Goal: Task Accomplishment & Management: Manage account settings

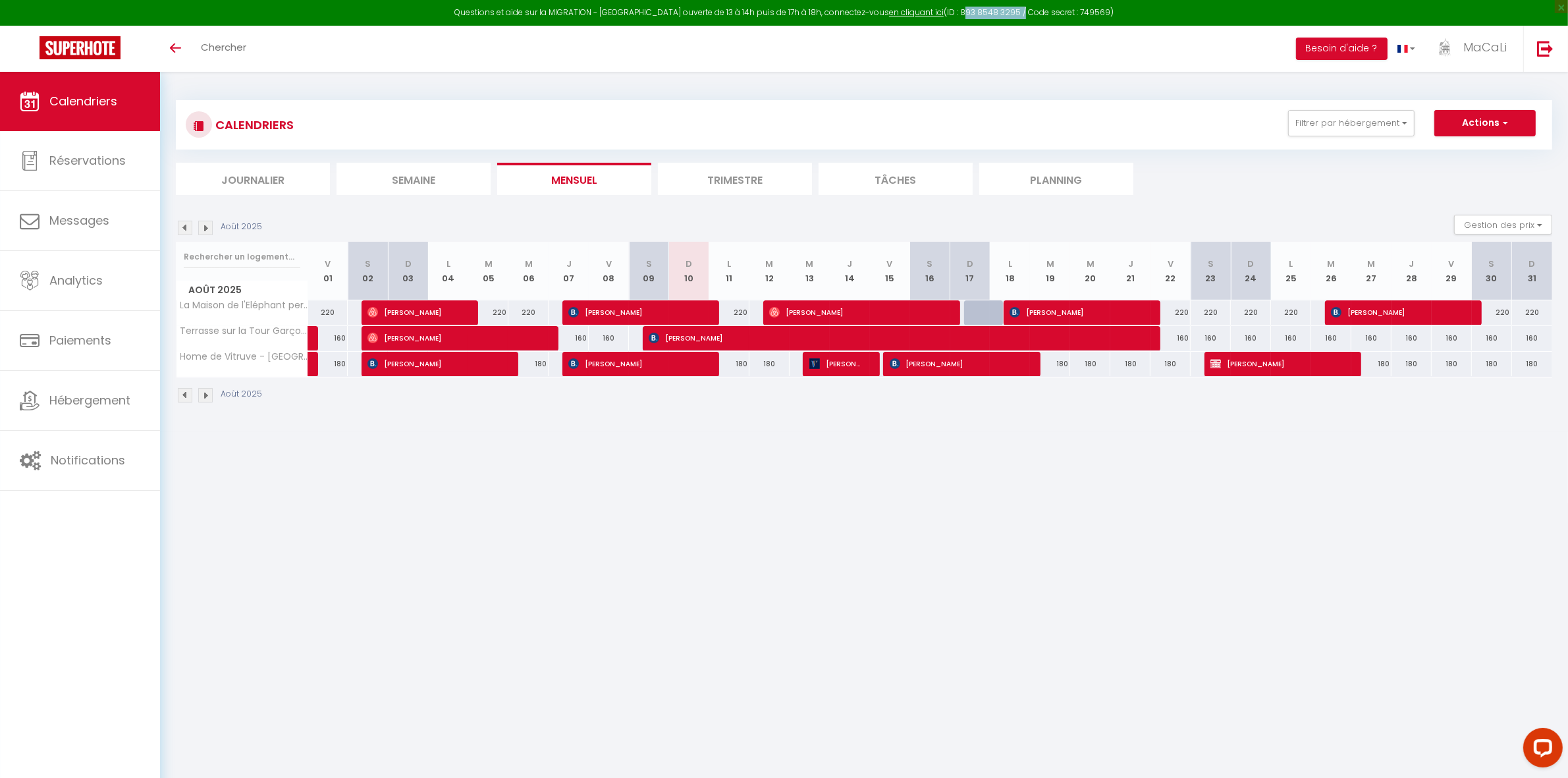
drag, startPoint x: 943, startPoint y: 11, endPoint x: 1003, endPoint y: 11, distance: 60.0
click at [1003, 11] on div "Questions et aide sur la MIGRATION - [GEOGRAPHIC_DATA] ouverte de 13 à 14h puis…" at bounding box center [784, 13] width 1568 height 26
click at [1003, 11] on div "Questions et aide sur la MIGRATION - Salle Zoom ouverte de 13 à 14h puis de 17h…" at bounding box center [784, 13] width 1568 height 26
drag, startPoint x: 1001, startPoint y: 11, endPoint x: 946, endPoint y: 12, distance: 55.0
click at [946, 12] on div "Questions et aide sur la MIGRATION - Salle Zoom ouverte de 13 à 14h puis de 17h…" at bounding box center [784, 13] width 1568 height 26
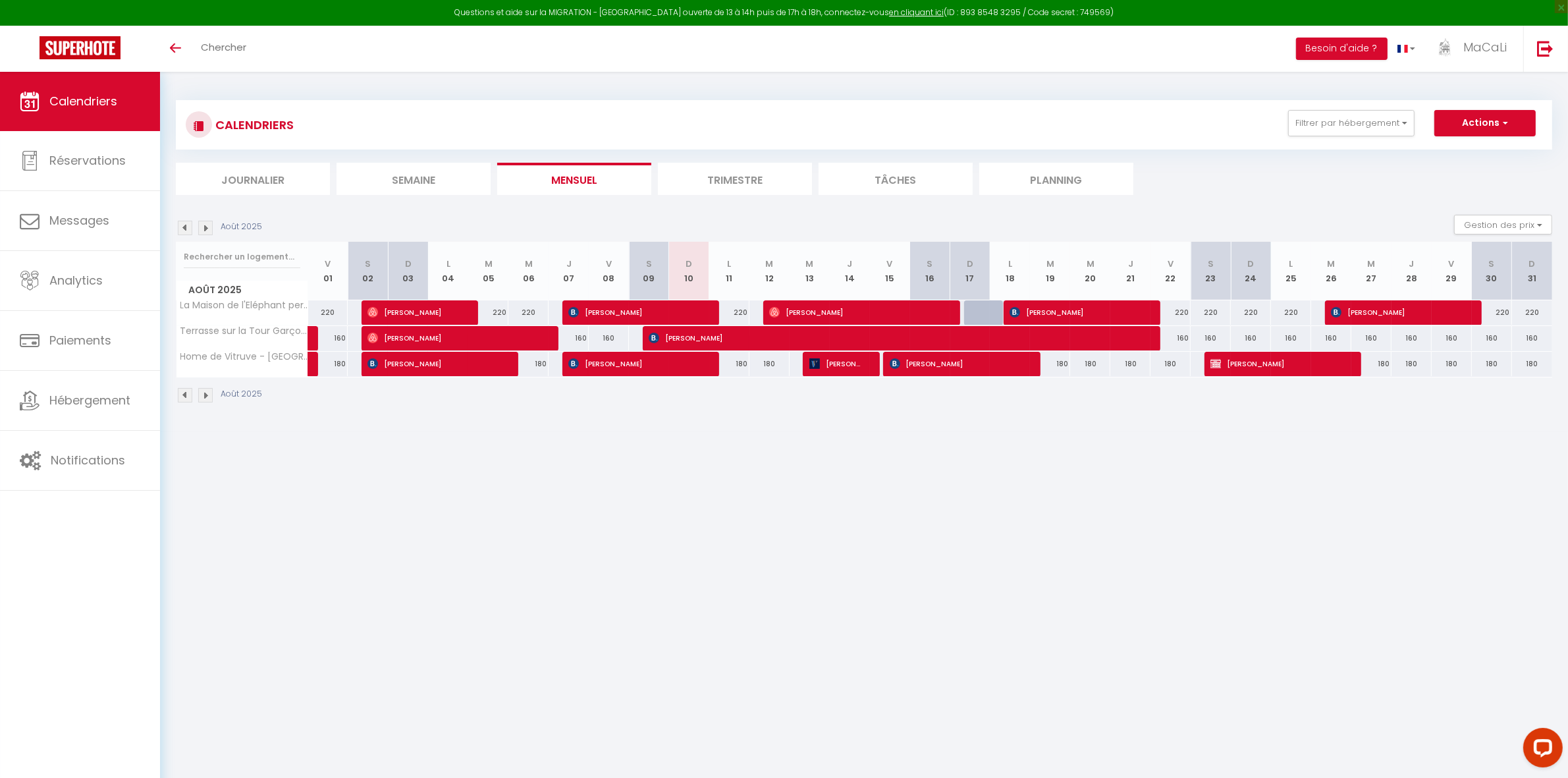
click at [933, 15] on div "Questions et aide sur la MIGRATION - Salle Zoom ouverte de 13 à 14h puis de 17h…" at bounding box center [784, 13] width 1568 height 26
drag, startPoint x: 932, startPoint y: 13, endPoint x: 1037, endPoint y: 10, distance: 105.0
click at [1037, 10] on div "Questions et aide sur la MIGRATION - Salle Zoom ouverte de 13 à 14h puis de 17h…" at bounding box center [784, 13] width 1568 height 26
click at [1005, 48] on div "Toggle menubar Chercher BUTTON Besoin d'aide ? MaCaLi Paramètres Équipe" at bounding box center [827, 49] width 1463 height 46
drag, startPoint x: 508, startPoint y: 15, endPoint x: 570, endPoint y: 1, distance: 63.6
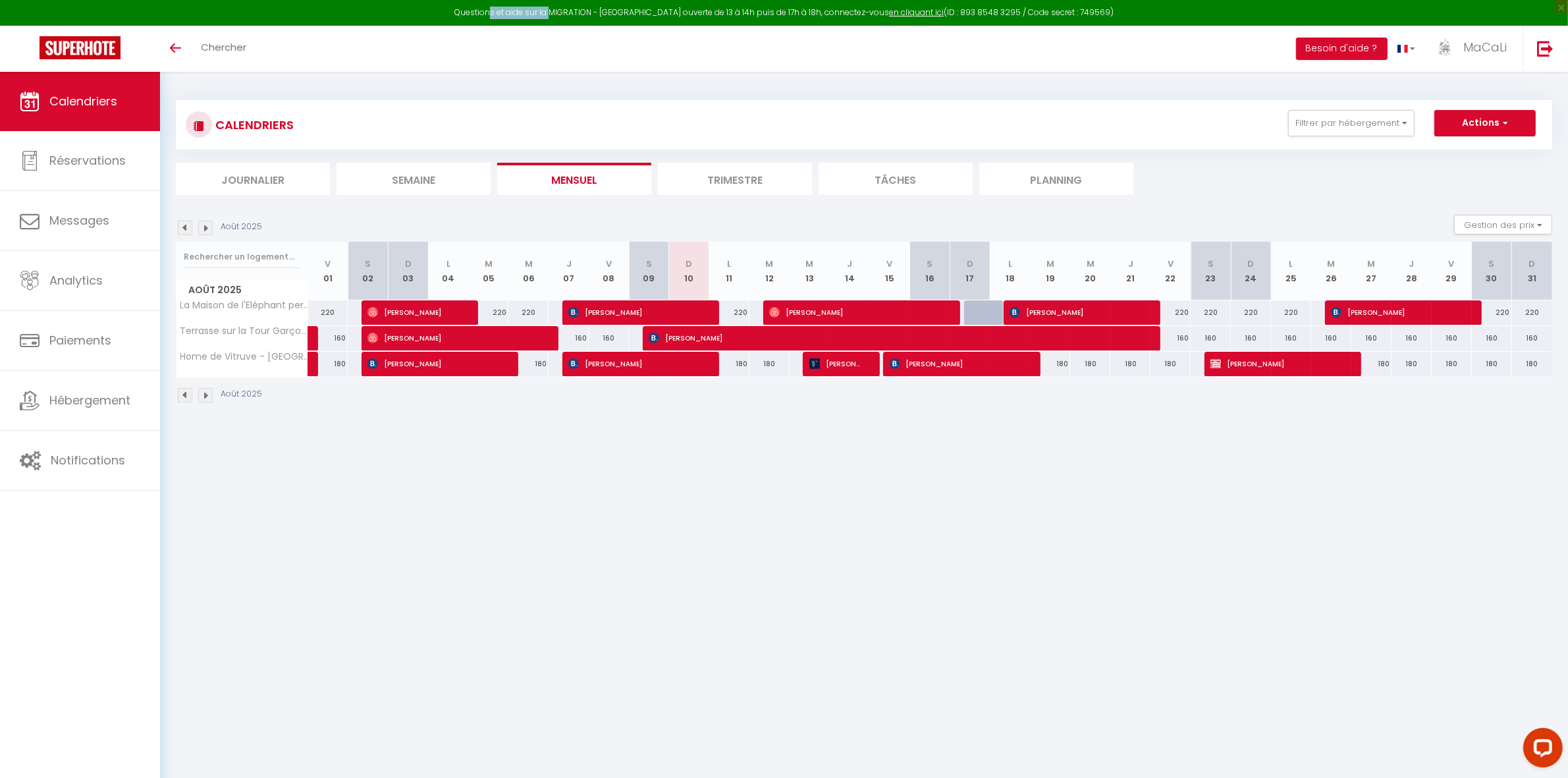
click at [570, 1] on div "Questions et aide sur la MIGRATION - Salle Zoom ouverte de 13 à 14h puis de 17h…" at bounding box center [784, 13] width 1568 height 26
click at [1497, 44] on span "MaCaLi" at bounding box center [1485, 47] width 44 height 17
click at [1475, 93] on link "Paramètres" at bounding box center [1471, 91] width 97 height 23
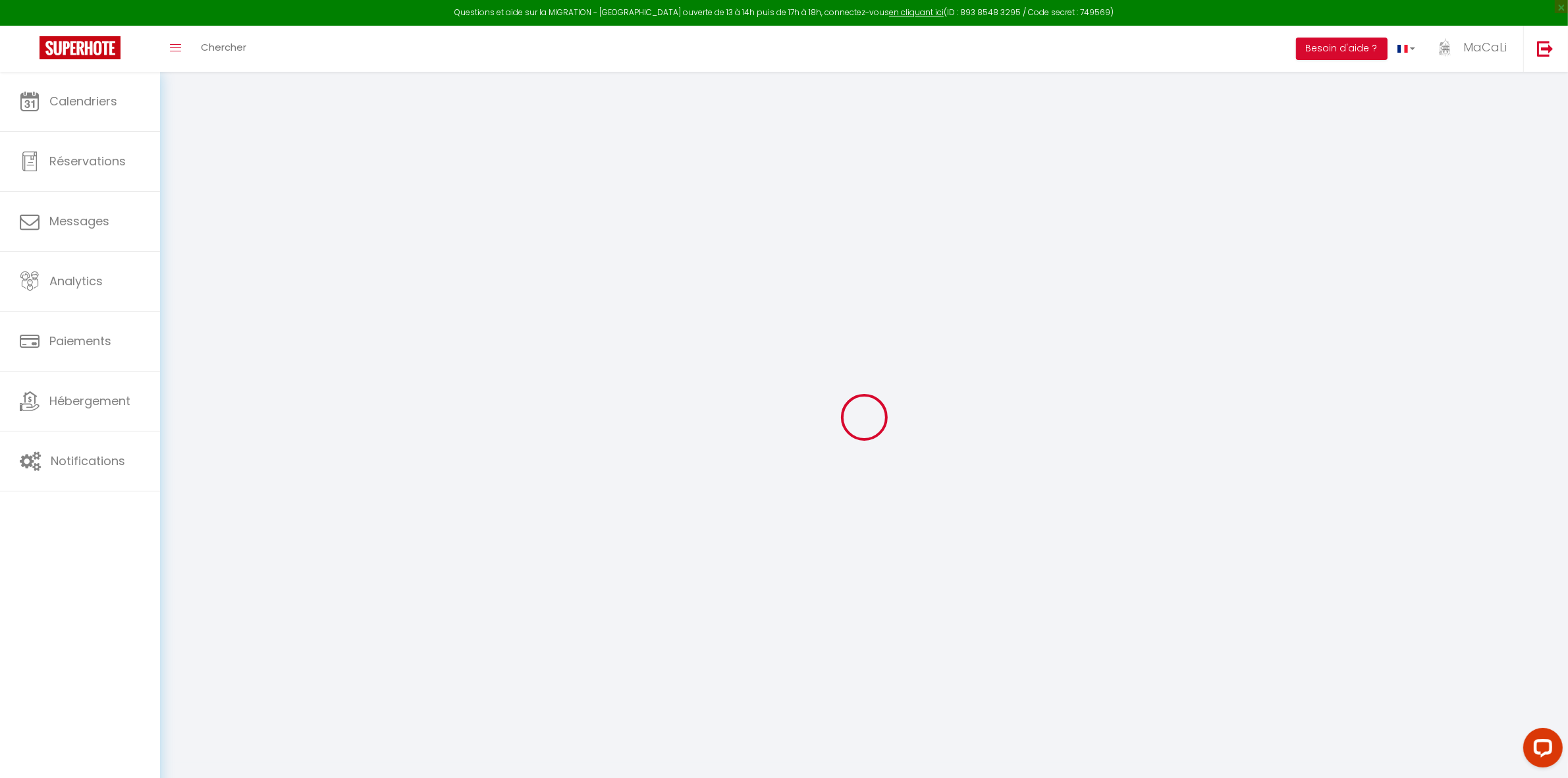
select select "fr"
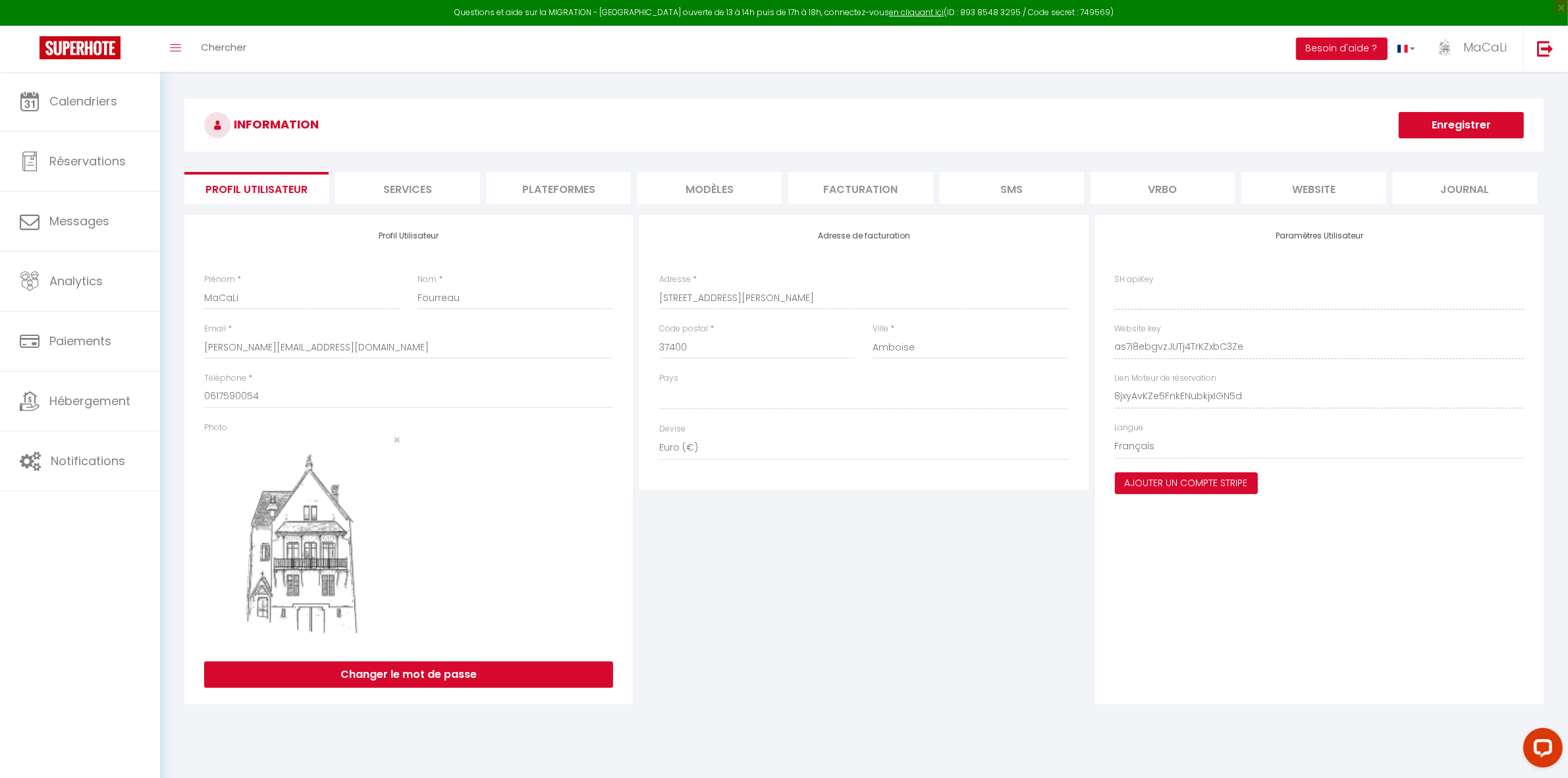
type input "as7i8ebgvzJUTj4TrKZxbC3Ze"
type input "8jxyAvKZe5FnkENubkjxIGN5d"
type input "[URL][DOMAIN_NAME]"
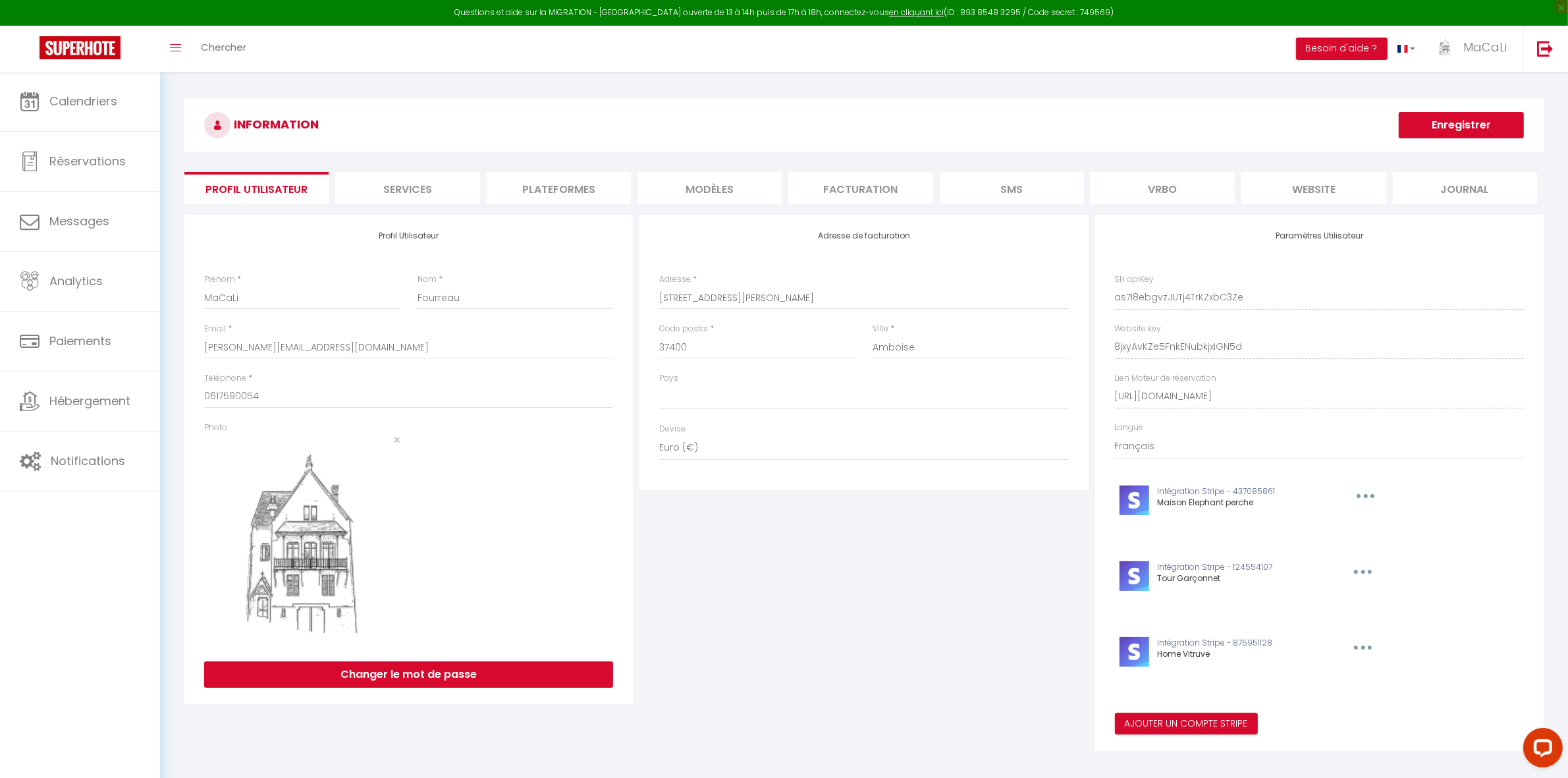
click at [563, 198] on li "Plateformes" at bounding box center [558, 188] width 144 height 33
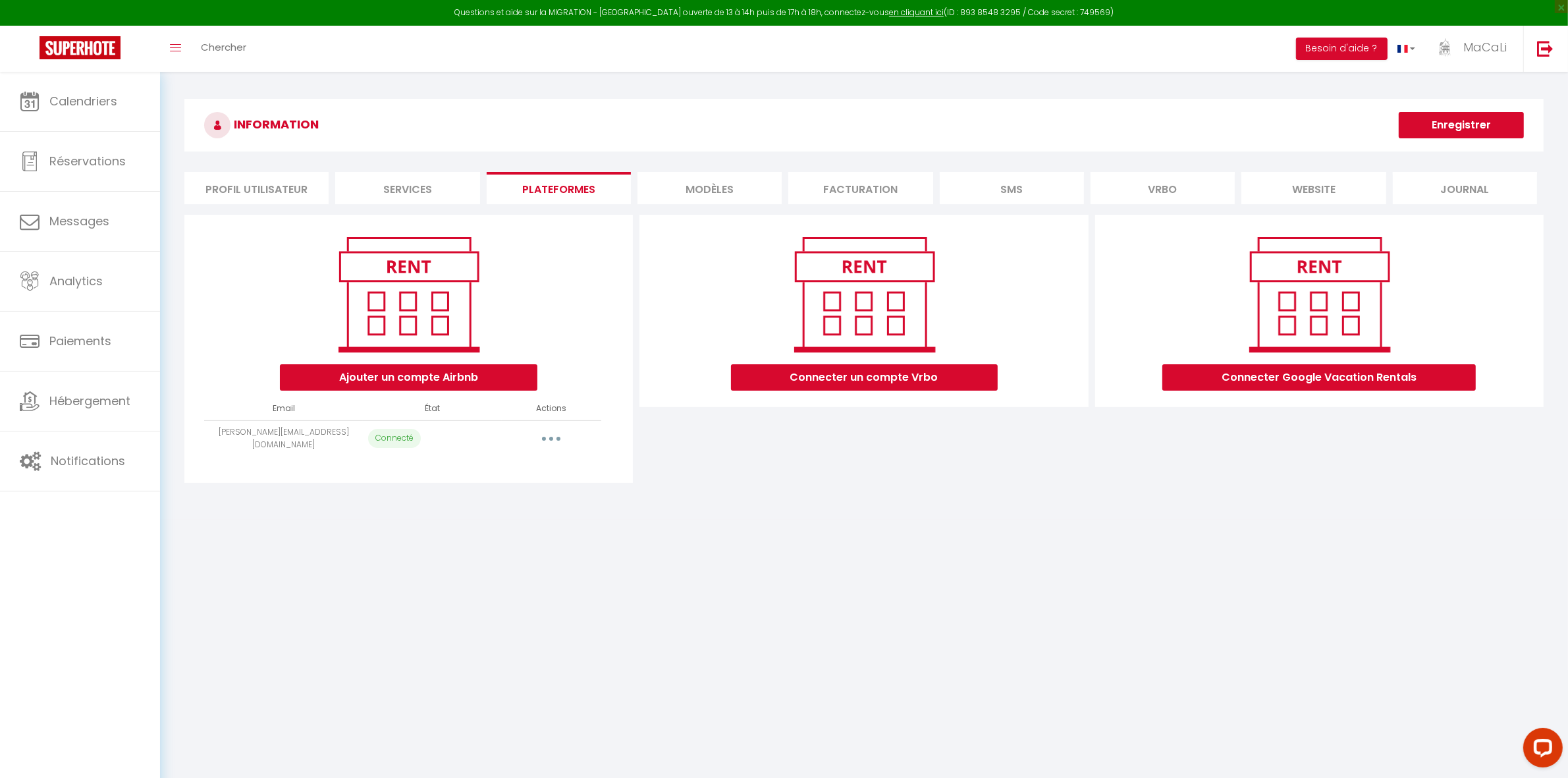
click at [554, 436] on button "button" at bounding box center [551, 438] width 37 height 21
click at [679, 500] on div "INFORMATION Enregistrer Profil Utilisateur Services Plateformes MODÈLES Factura…" at bounding box center [863, 295] width 1408 height 448
click at [477, 373] on button "Ajouter un compte Airbnb" at bounding box center [408, 377] width 257 height 27
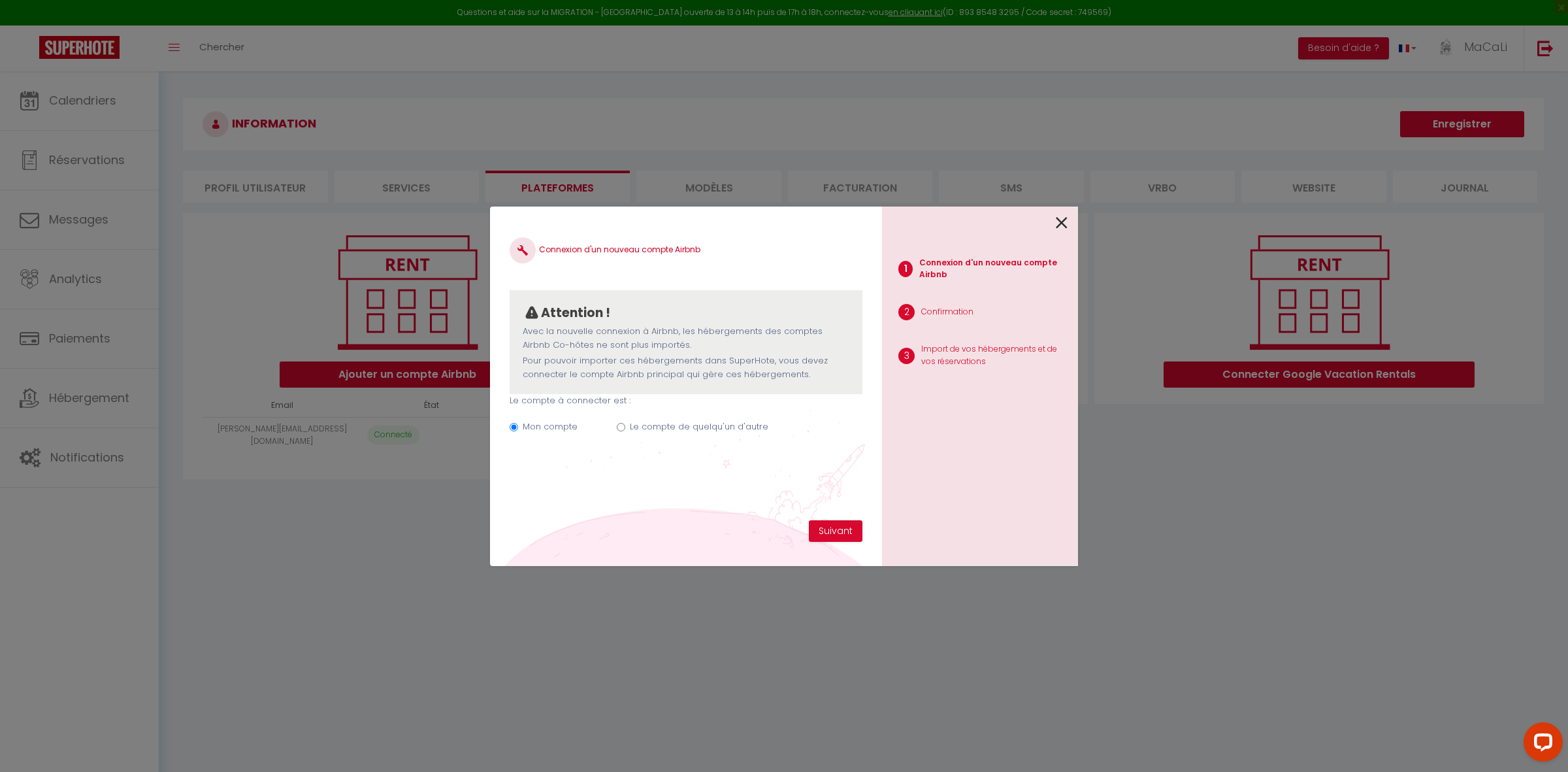
click at [656, 428] on label "Le compte de quelqu'un d'autre" at bounding box center [699, 426] width 139 height 13
click at [625, 428] on input "Le compte de quelqu'un d'autre" at bounding box center [620, 426] width 9 height 9
radio input "true"
radio input "false"
click at [586, 493] on input "Email connexion Airbnb" at bounding box center [686, 492] width 352 height 24
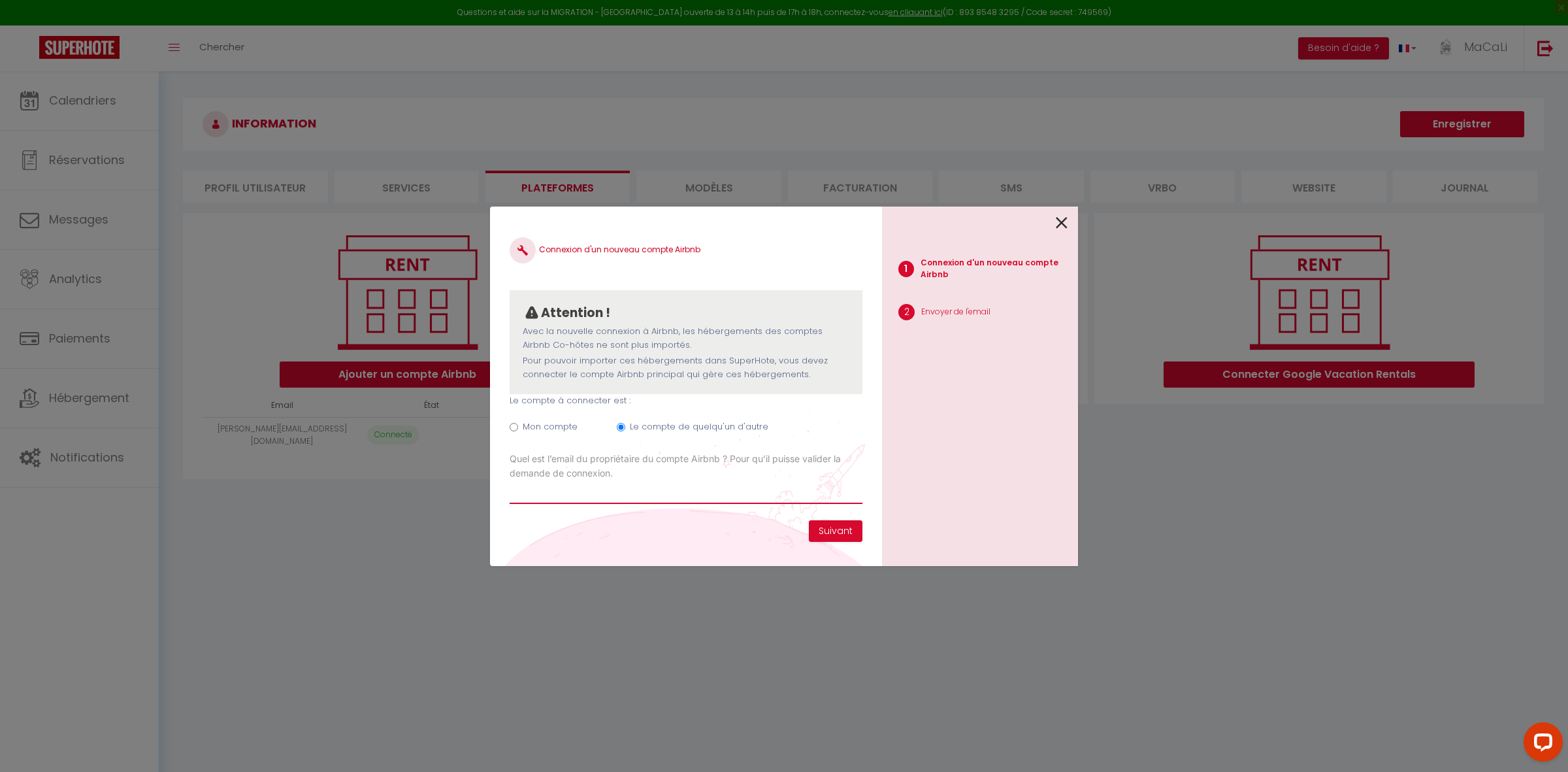
type input "[PERSON_NAME][EMAIL_ADDRESS][DOMAIN_NAME]"
click at [838, 529] on button "Suivant" at bounding box center [836, 531] width 53 height 23
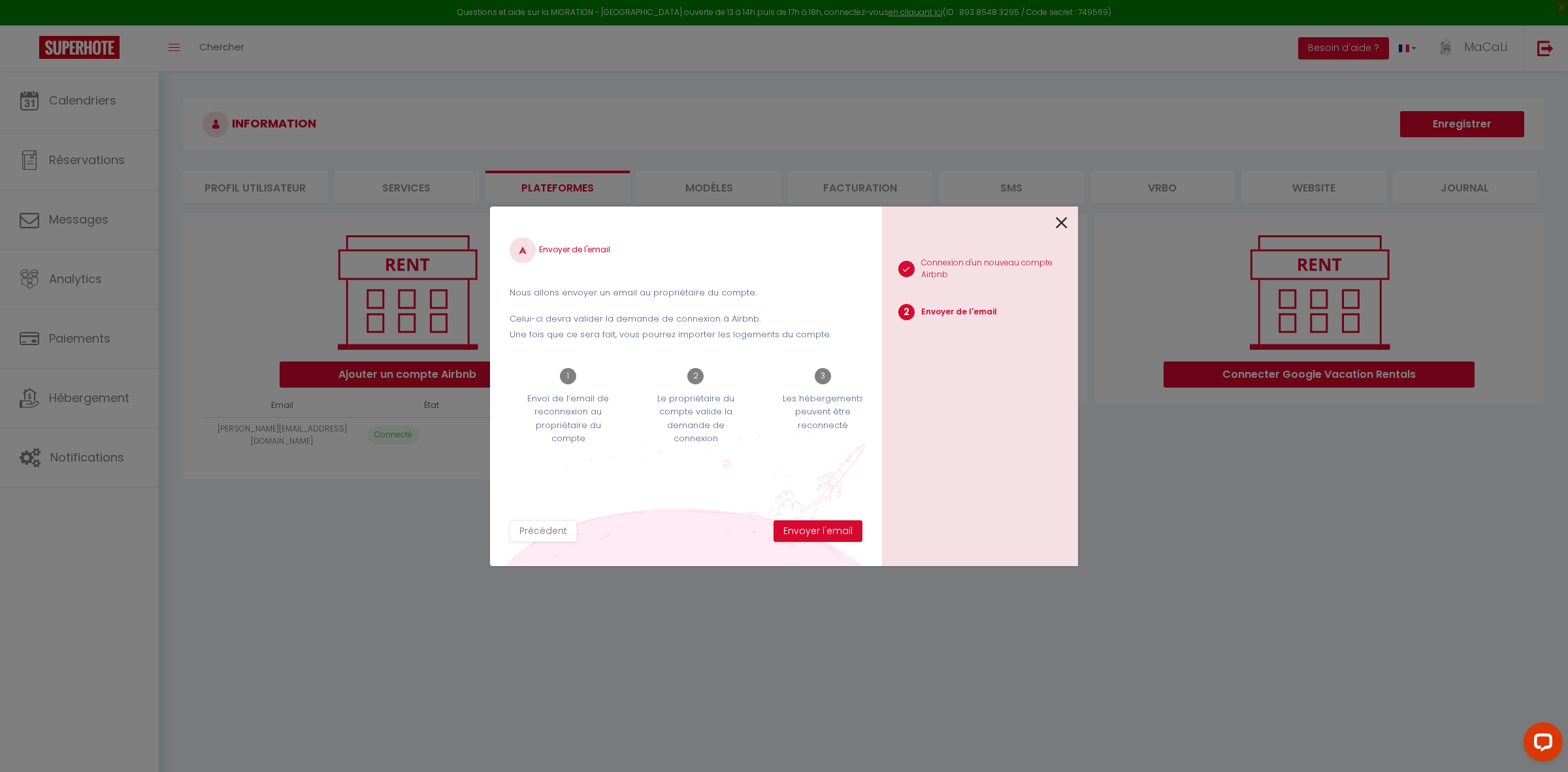
drag, startPoint x: 575, startPoint y: 399, endPoint x: 621, endPoint y: 433, distance: 57.2
click at [621, 433] on div "1 Envoi de l’email de reconnexion au propriétaire du compte" at bounding box center [568, 407] width 117 height 78
drag, startPoint x: 669, startPoint y: 401, endPoint x: 742, endPoint y: 448, distance: 86.8
click at [742, 448] on div "Envoyer de l'email Nous allons envoyer un email au propriétaire du compte. Celu…" at bounding box center [686, 373] width 352 height 294
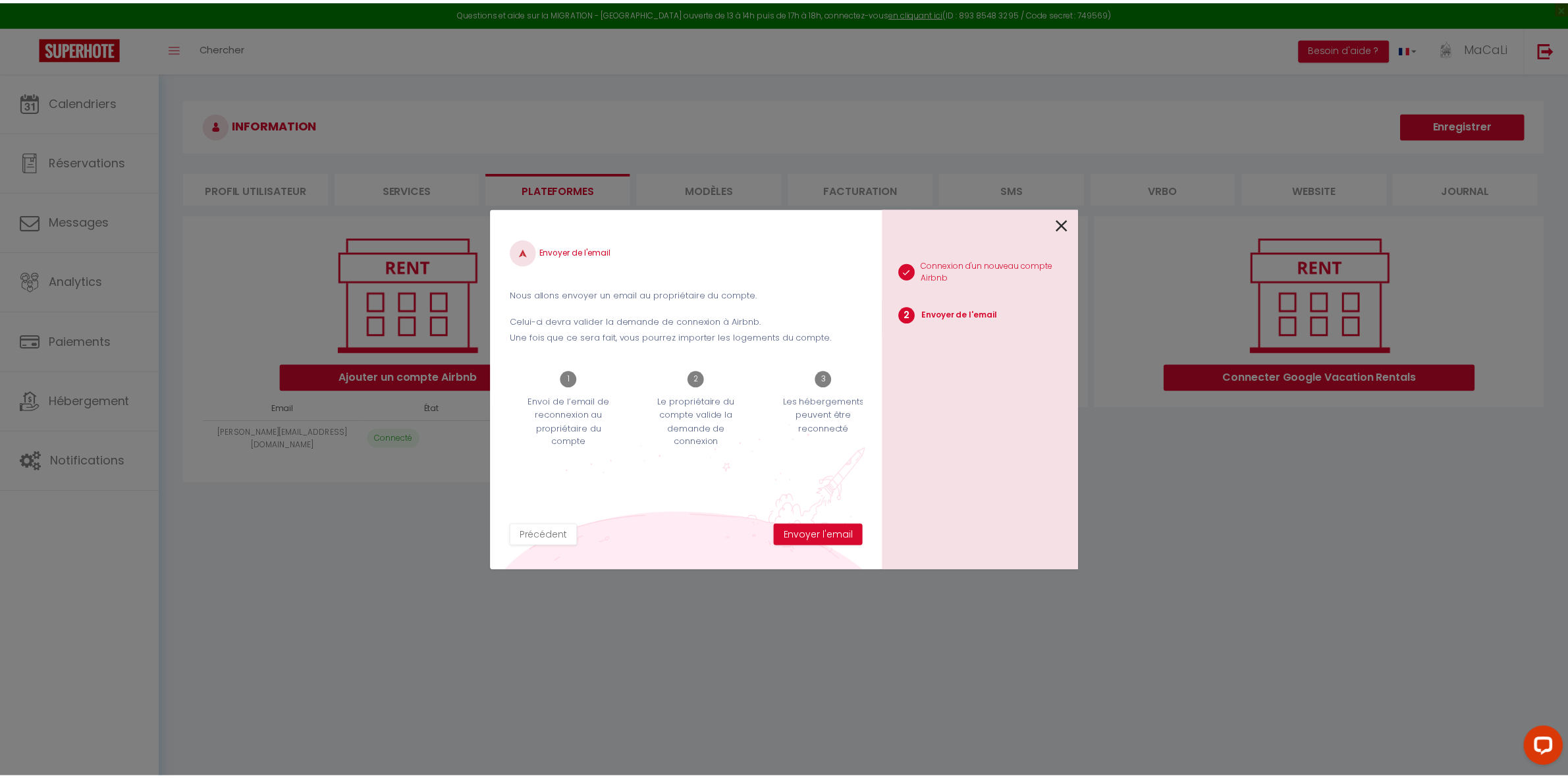
scroll to position [0, 20]
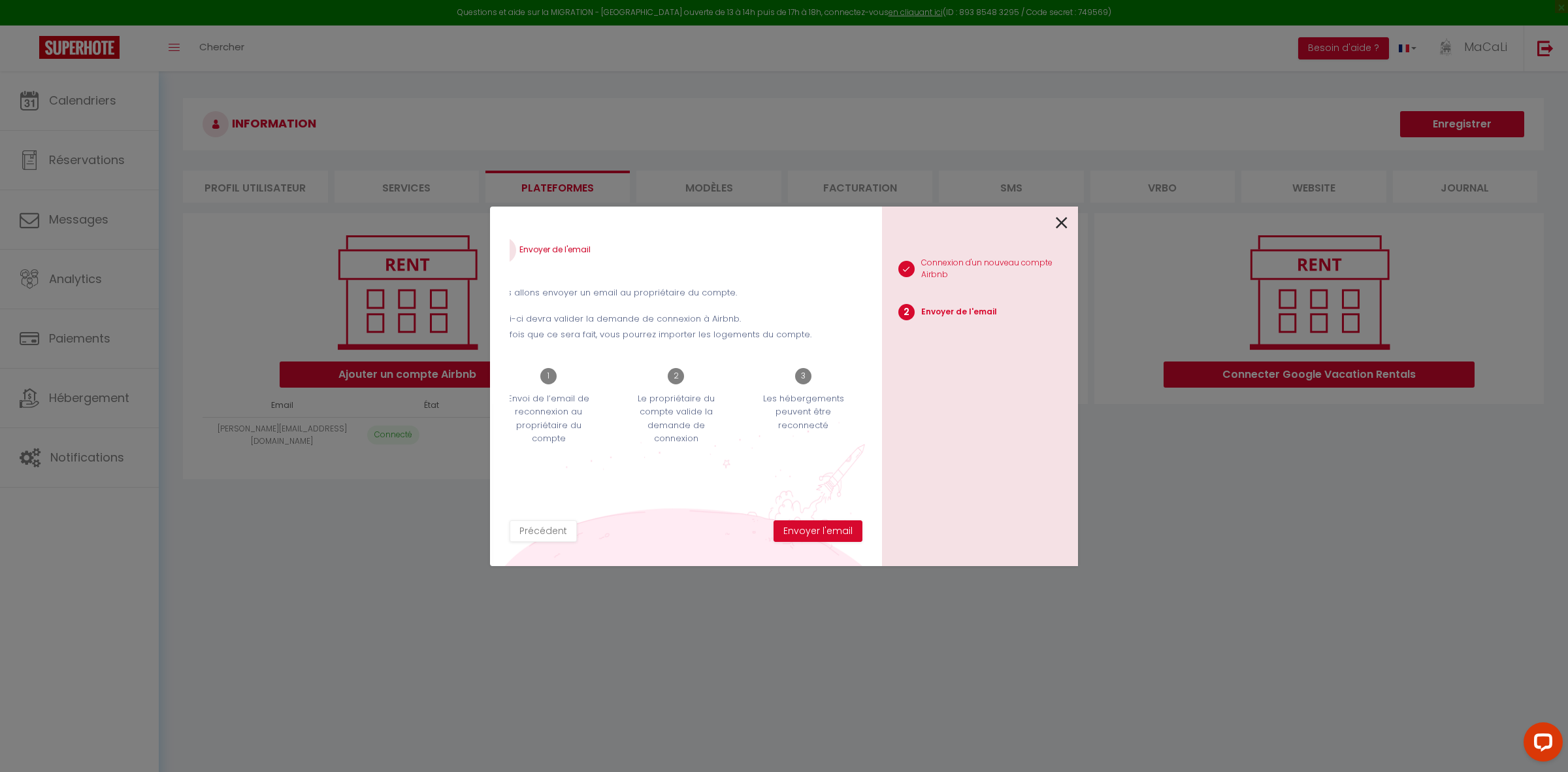
drag, startPoint x: 823, startPoint y: 409, endPoint x: 847, endPoint y: 420, distance: 26.4
click at [847, 420] on p "Les hébergements peuvent être reconnecté" at bounding box center [803, 412] width 100 height 39
click at [816, 531] on button "Envoyer l'email" at bounding box center [818, 531] width 89 height 23
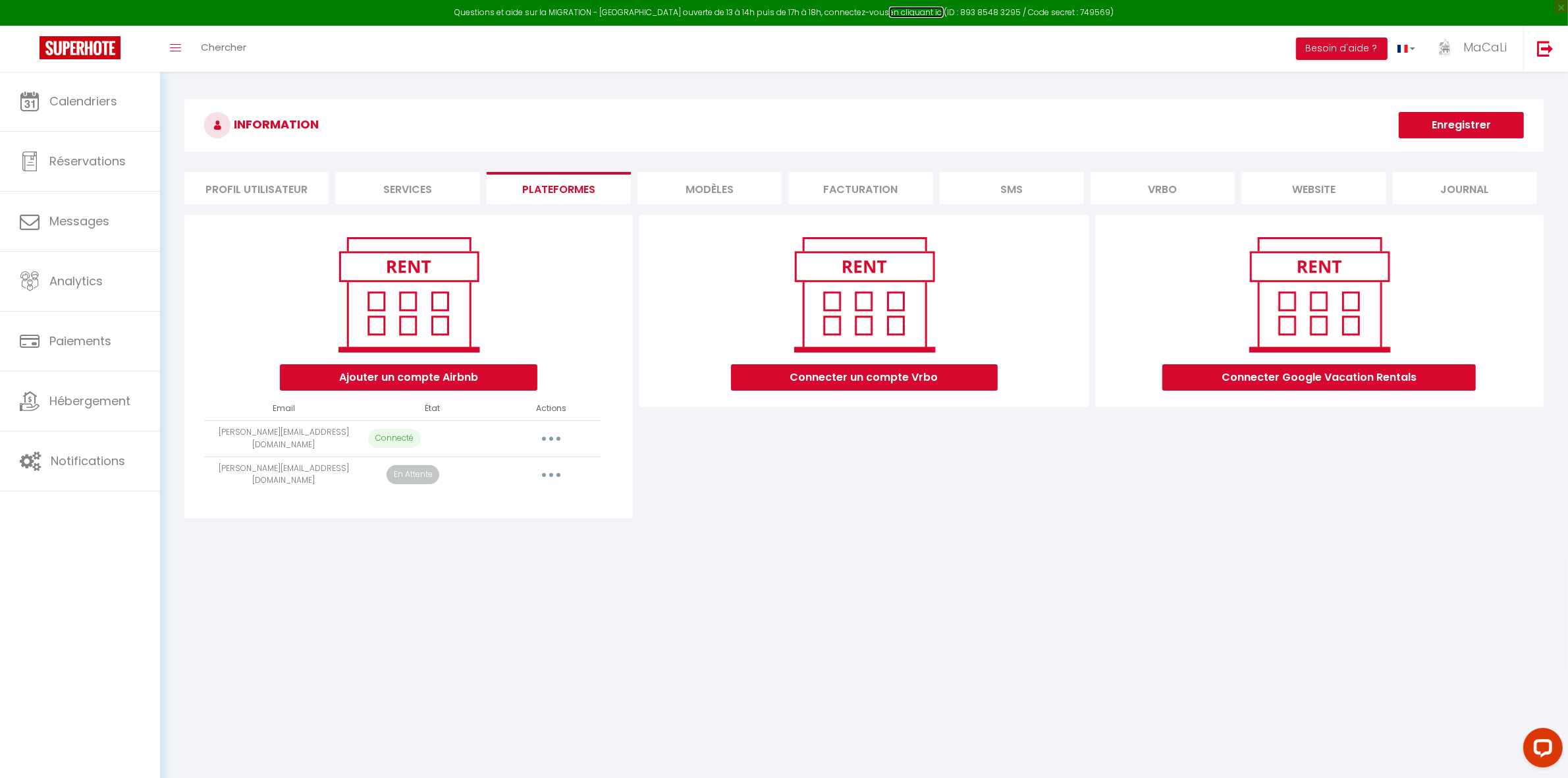
click at [906, 15] on link "en cliquant ici" at bounding box center [916, 12] width 55 height 11
click at [889, 14] on link "en cliquant ici" at bounding box center [916, 12] width 55 height 11
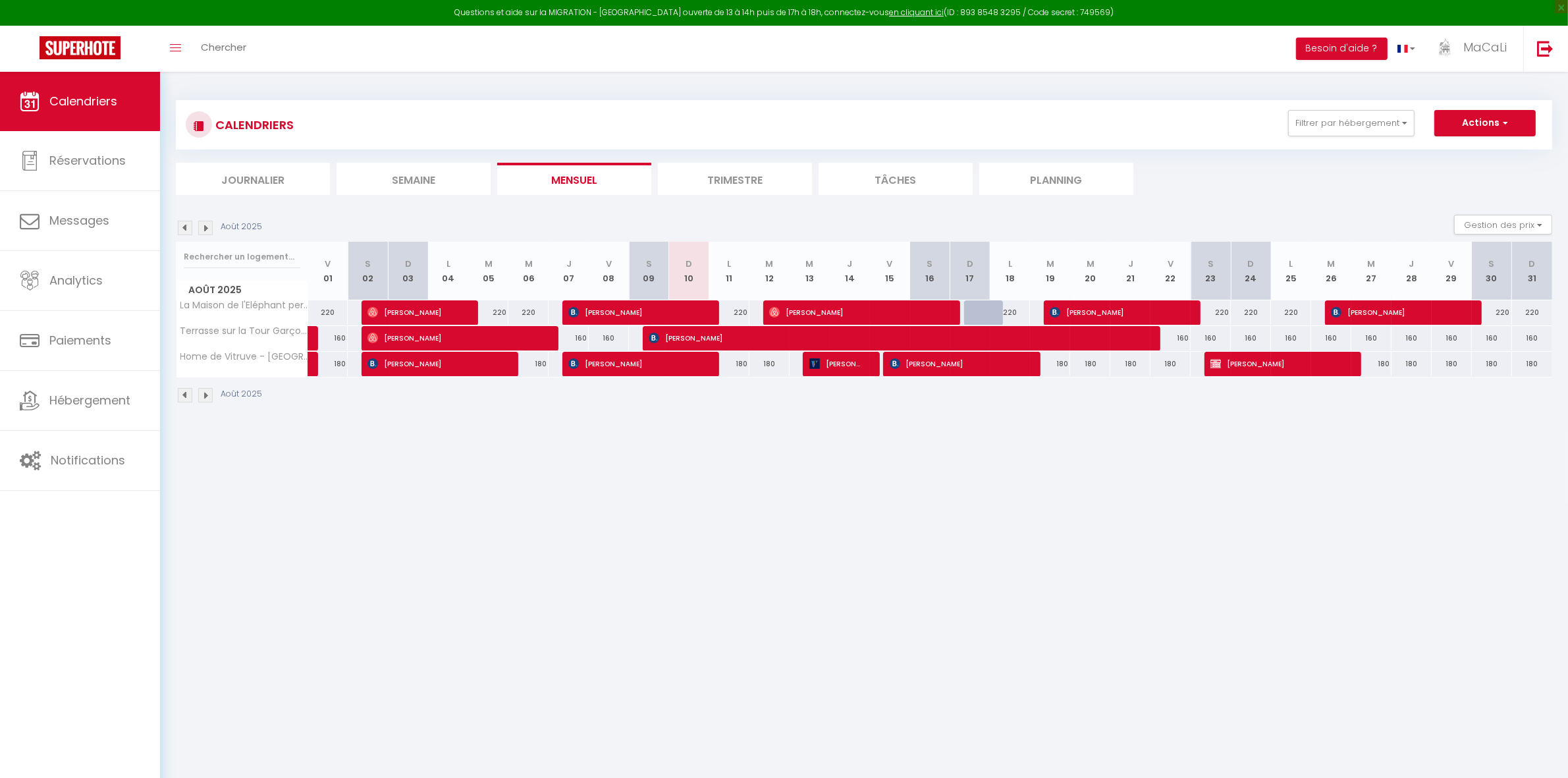
click at [1072, 13] on div "Questions et aide sur la MIGRATION - [GEOGRAPHIC_DATA] ouverte de 13 à 14h puis…" at bounding box center [784, 13] width 1568 height 26
copy div "749569"
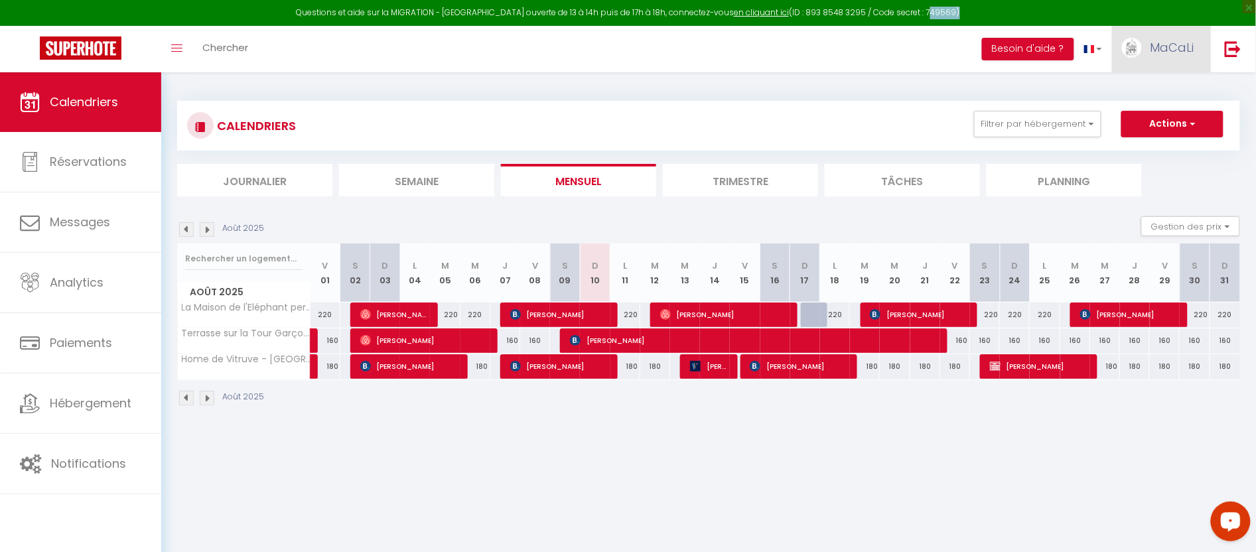
click at [1182, 48] on span "MaCaLi" at bounding box center [1173, 47] width 44 height 17
click at [1155, 90] on link "Paramètres" at bounding box center [1158, 92] width 98 height 23
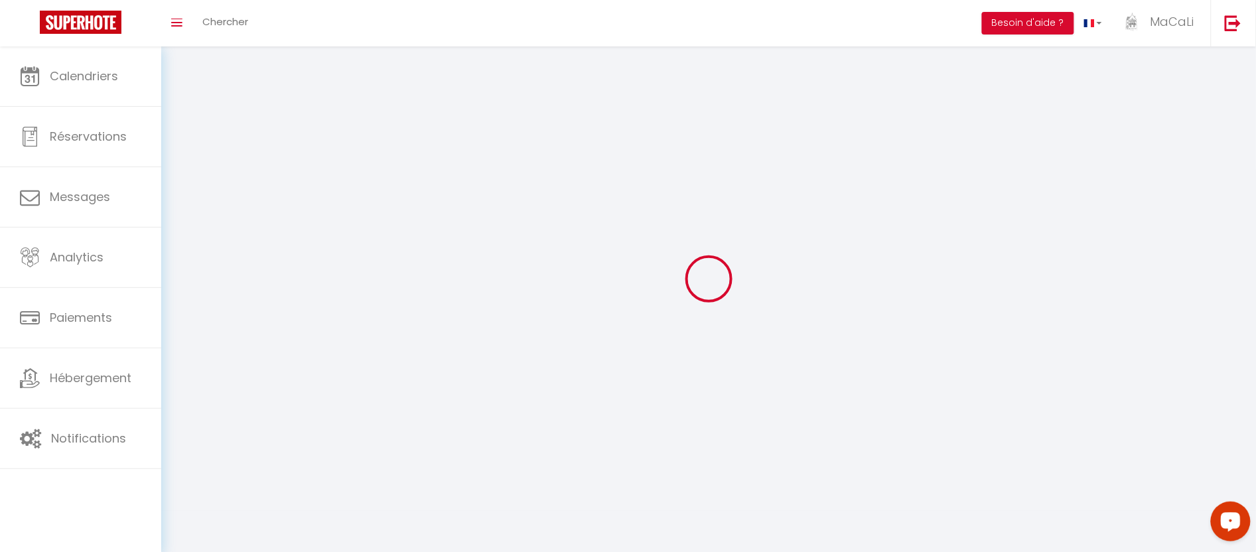
select select
type input "MaCaLi"
type input "Fourreau"
type input "0617590054"
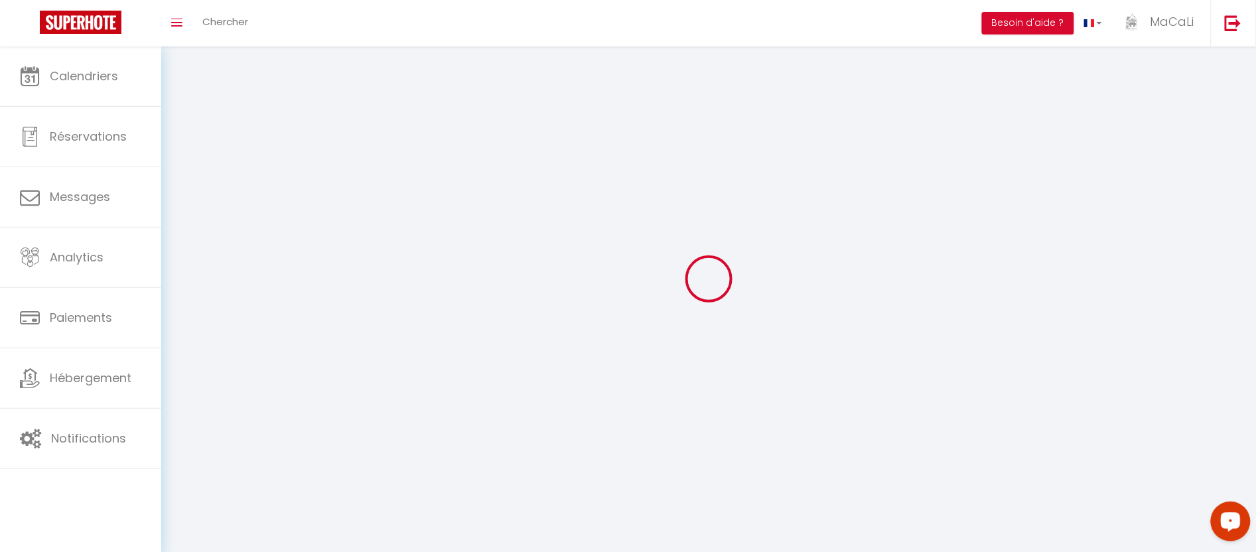
type input "[STREET_ADDRESS][PERSON_NAME]"
type input "37400"
type input "Amboise"
type input "as7i8ebgvzJUTj4TrKZxbC3Ze"
type input "8jxyAvKZe5FnkENubkjxIGN5d"
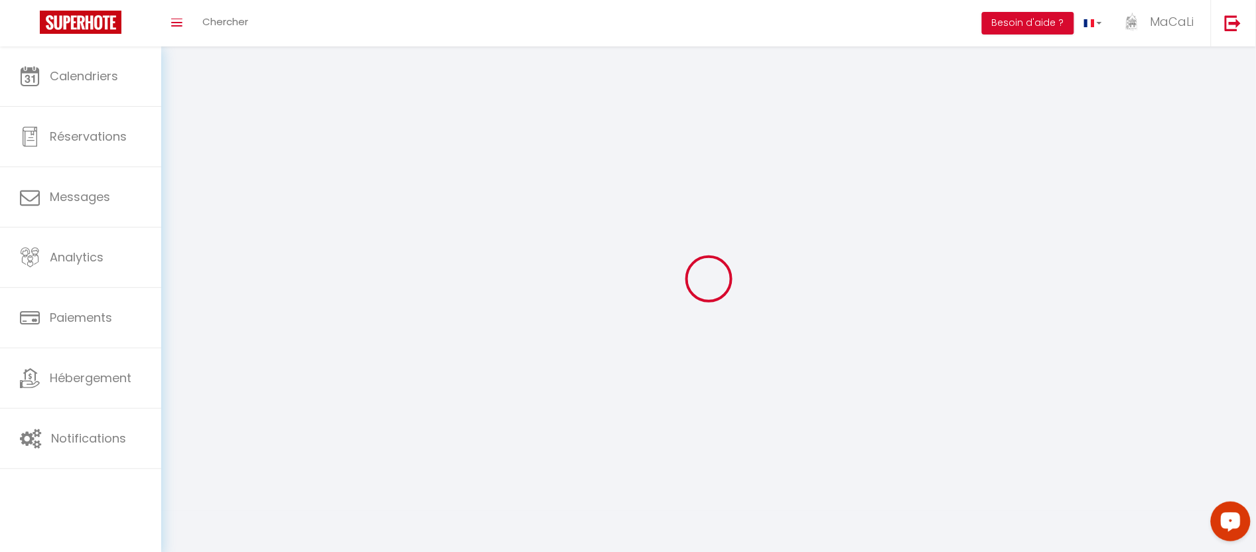
select select "28"
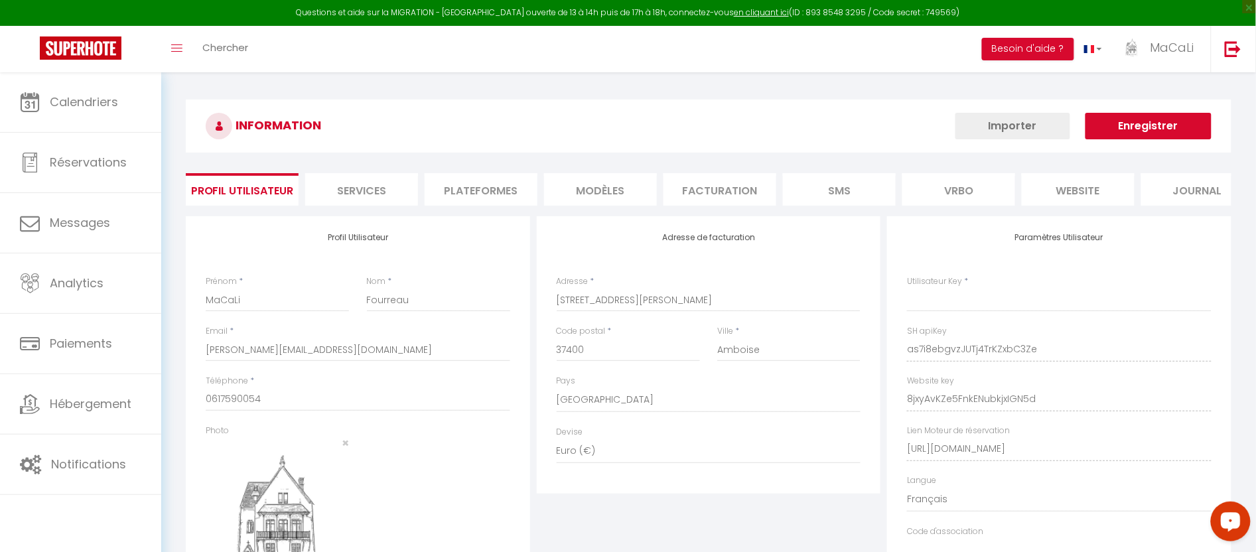
type input "as7i8ebgvzJUTj4TrKZxbC3Ze"
type input "8jxyAvKZe5FnkENubkjxIGN5d"
type input "[URL][DOMAIN_NAME]"
select select "fr"
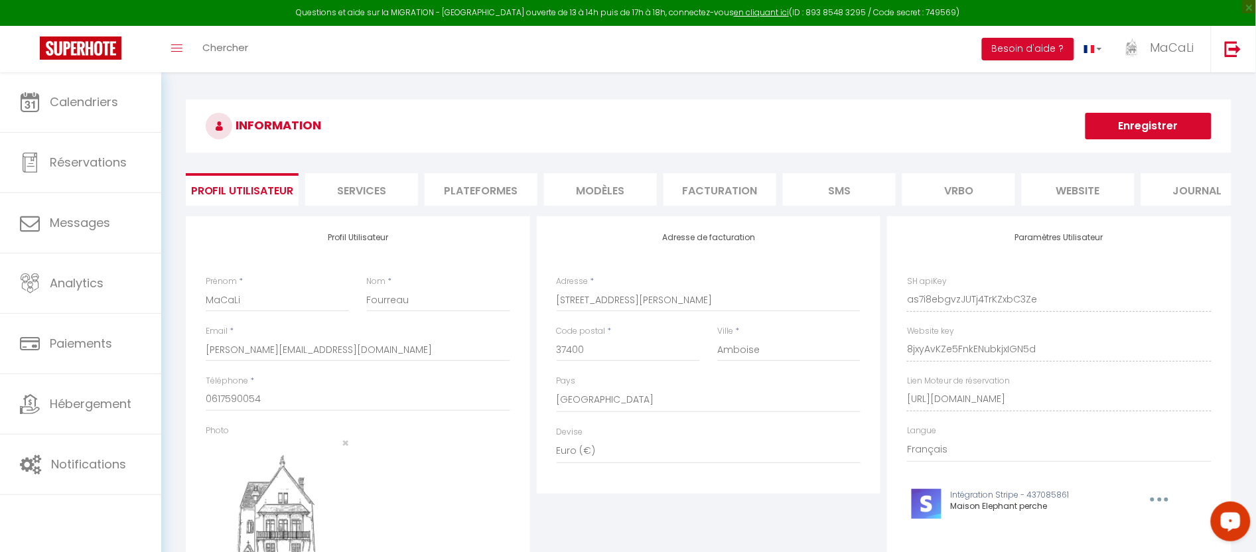
click at [498, 190] on li "Plateformes" at bounding box center [481, 189] width 113 height 33
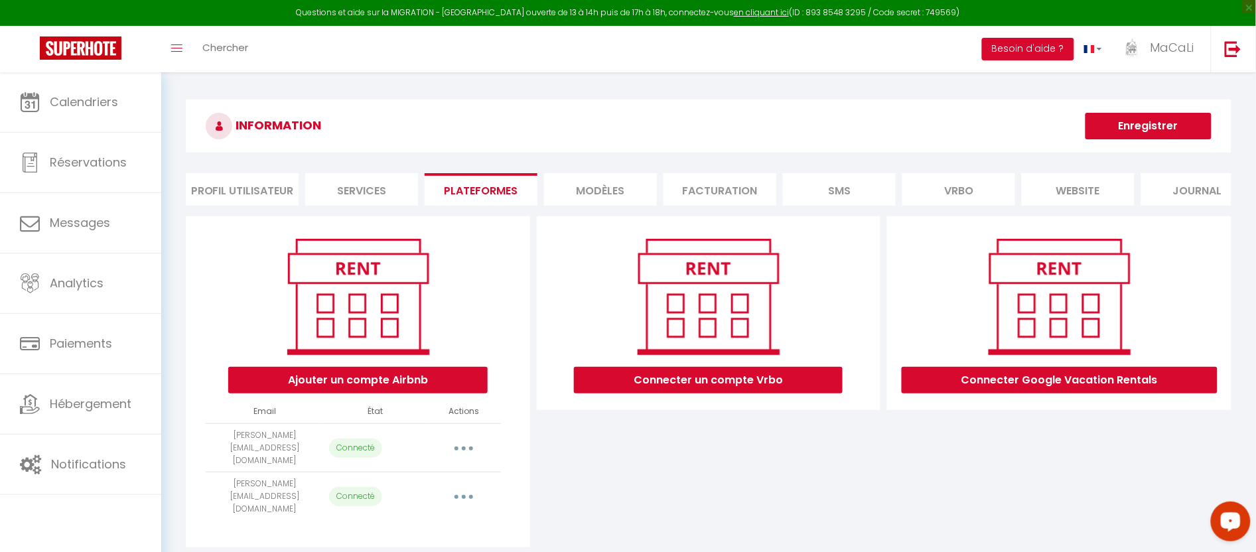
click at [463, 491] on button "button" at bounding box center [463, 496] width 37 height 21
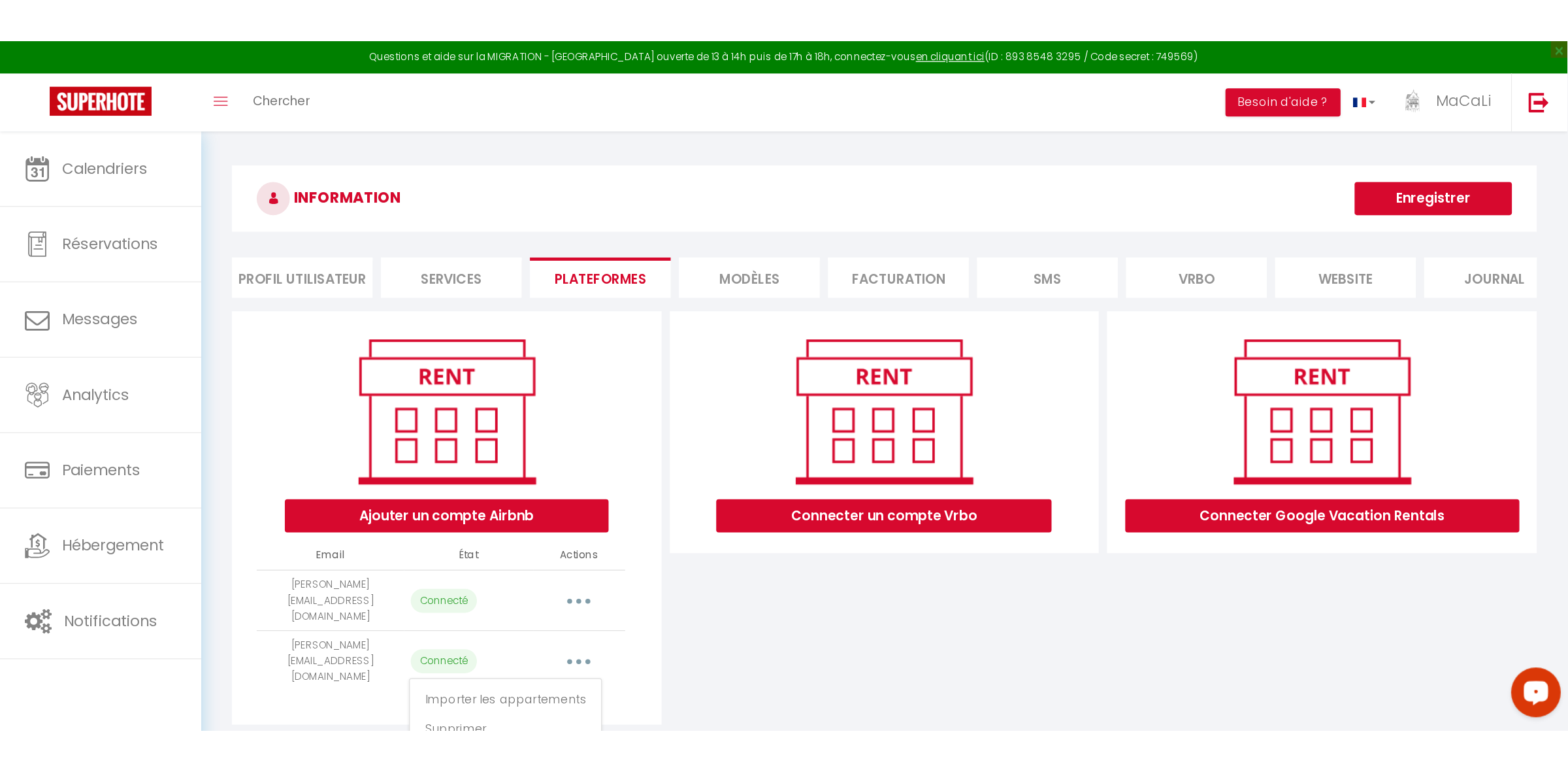
scroll to position [71, 0]
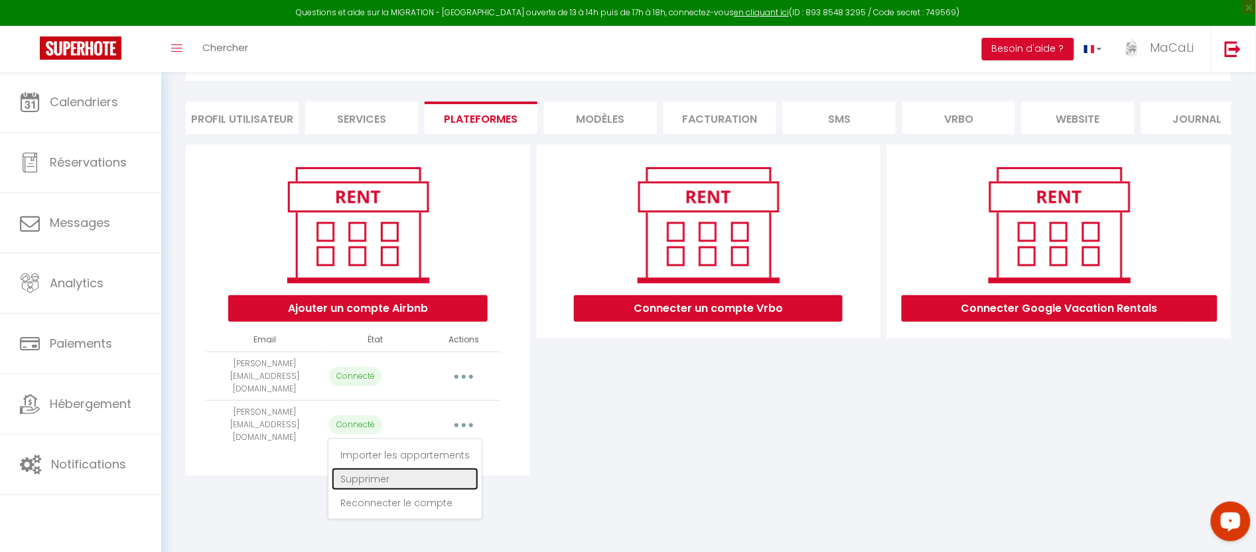
click at [403, 472] on link "Supprimer" at bounding box center [405, 479] width 147 height 23
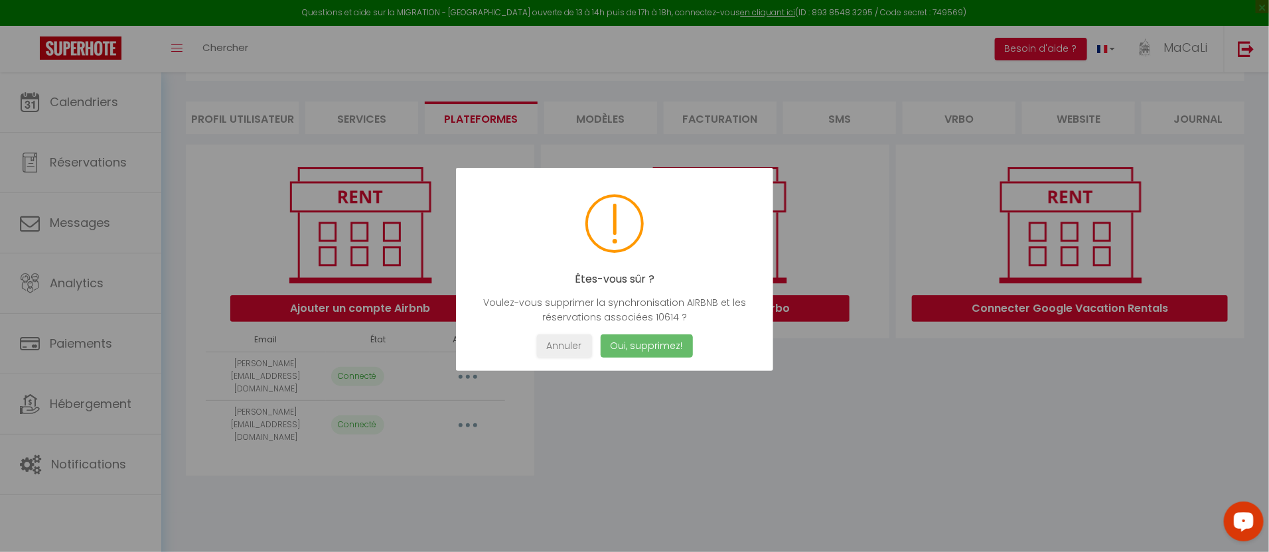
click at [638, 346] on button "Oui, supprimez!" at bounding box center [647, 345] width 92 height 23
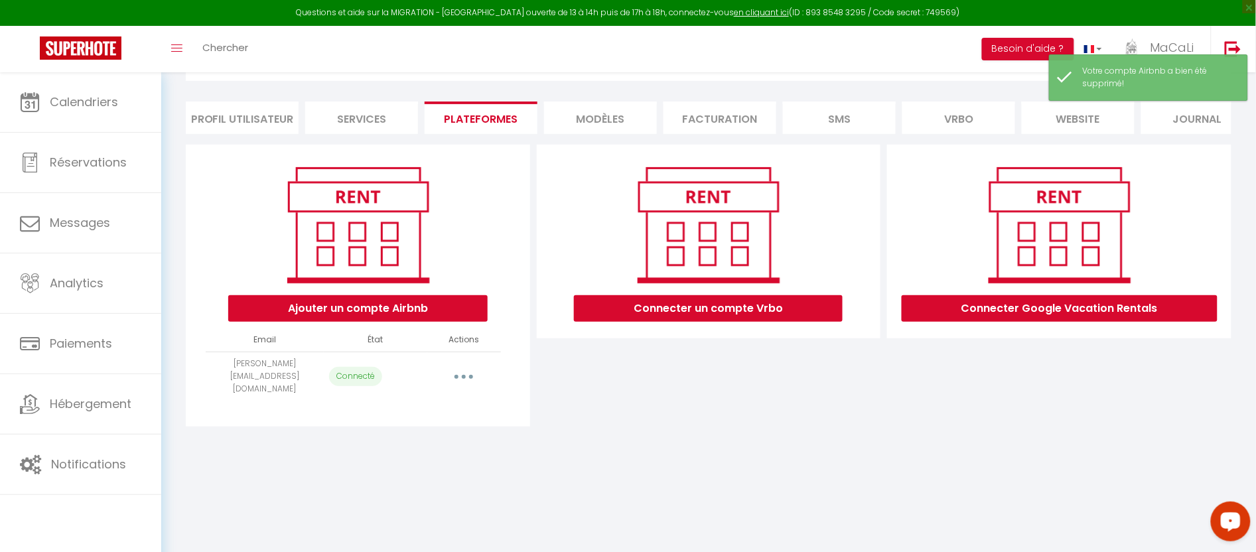
click at [616, 460] on div "INFORMATION Enregistrer Profil Utilisateur Services Plateformes MODÈLES Factura…" at bounding box center [708, 233] width 1095 height 464
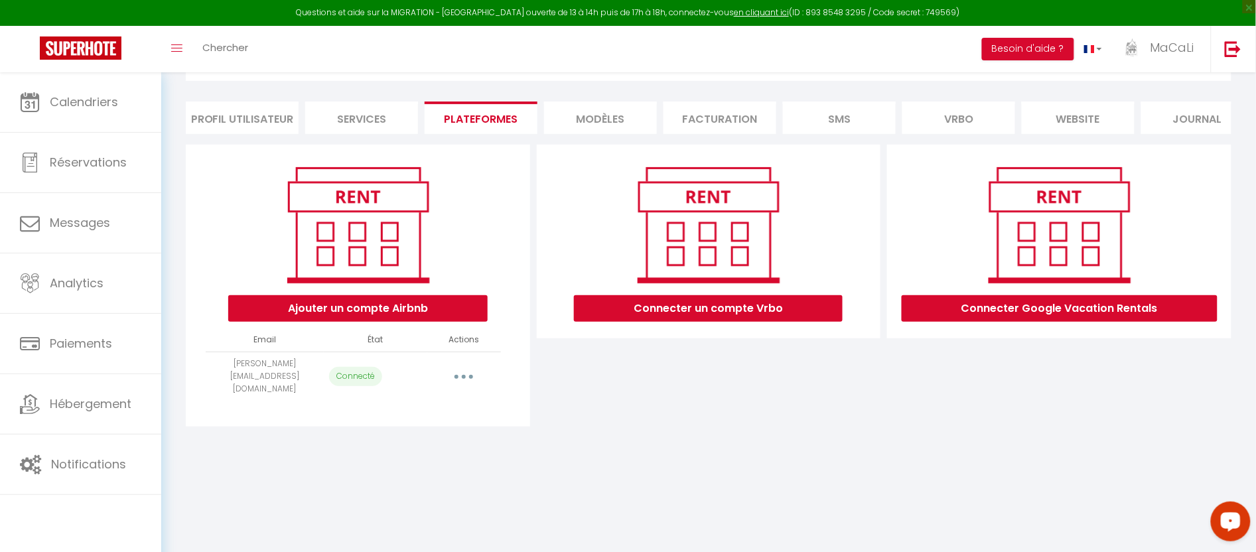
click at [629, 443] on div "INFORMATION Enregistrer Profil Utilisateur Services Plateformes MODÈLES Factura…" at bounding box center [708, 233] width 1095 height 464
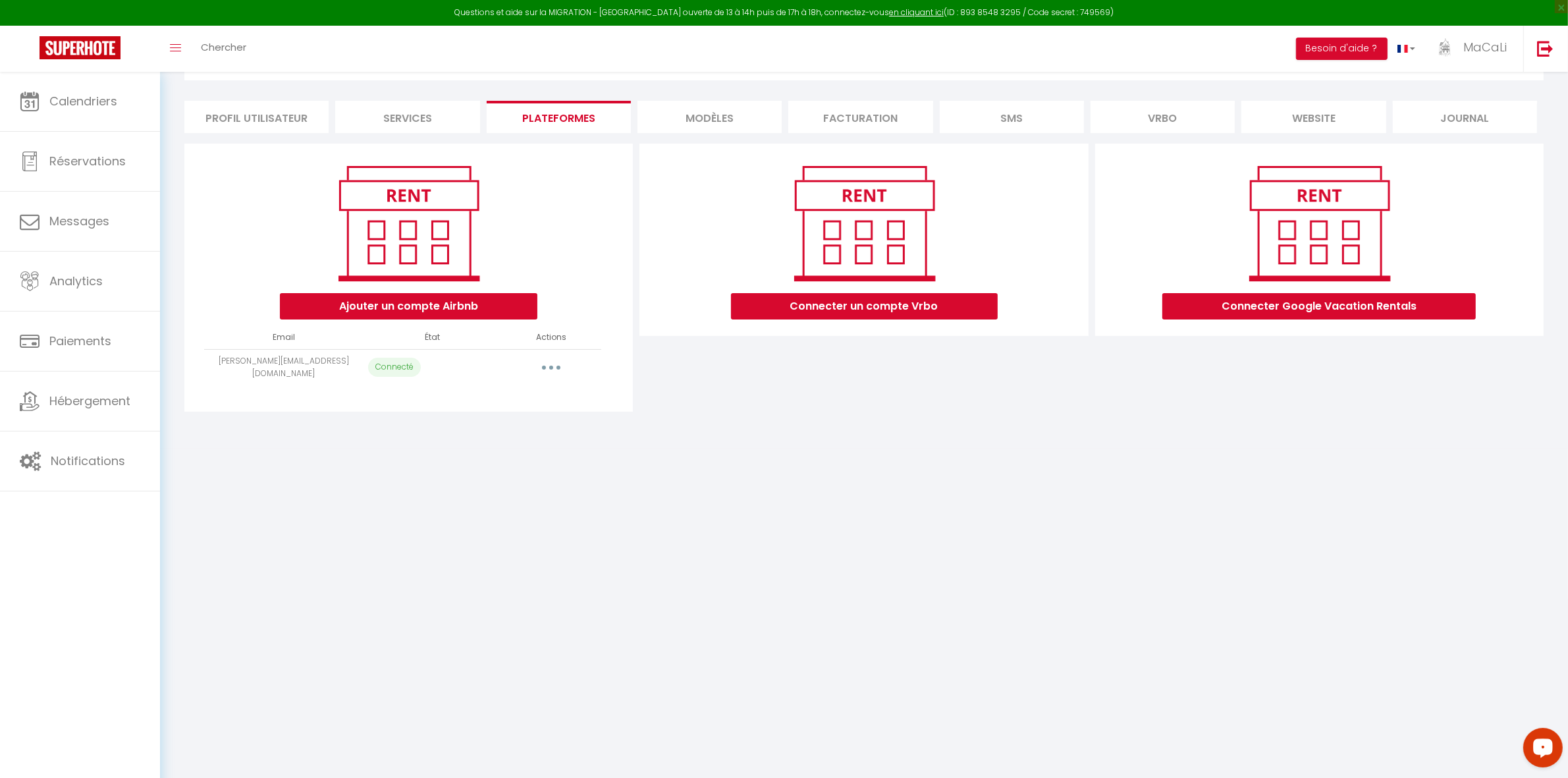
click at [551, 362] on button "button" at bounding box center [551, 367] width 37 height 21
click at [484, 450] on link "Reconnecter le compte" at bounding box center [492, 445] width 146 height 23
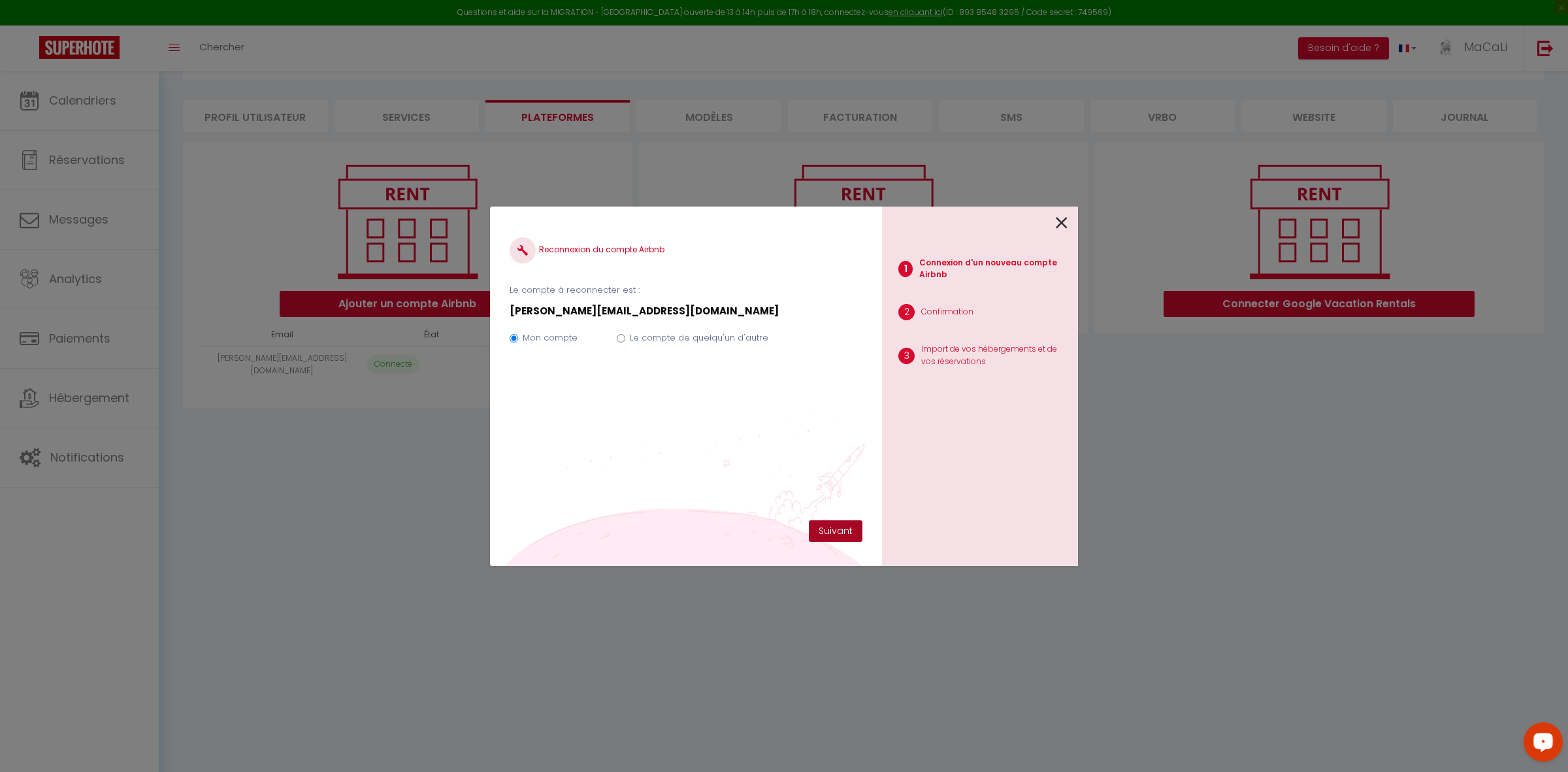
click at [841, 526] on button "Suivant" at bounding box center [836, 531] width 53 height 23
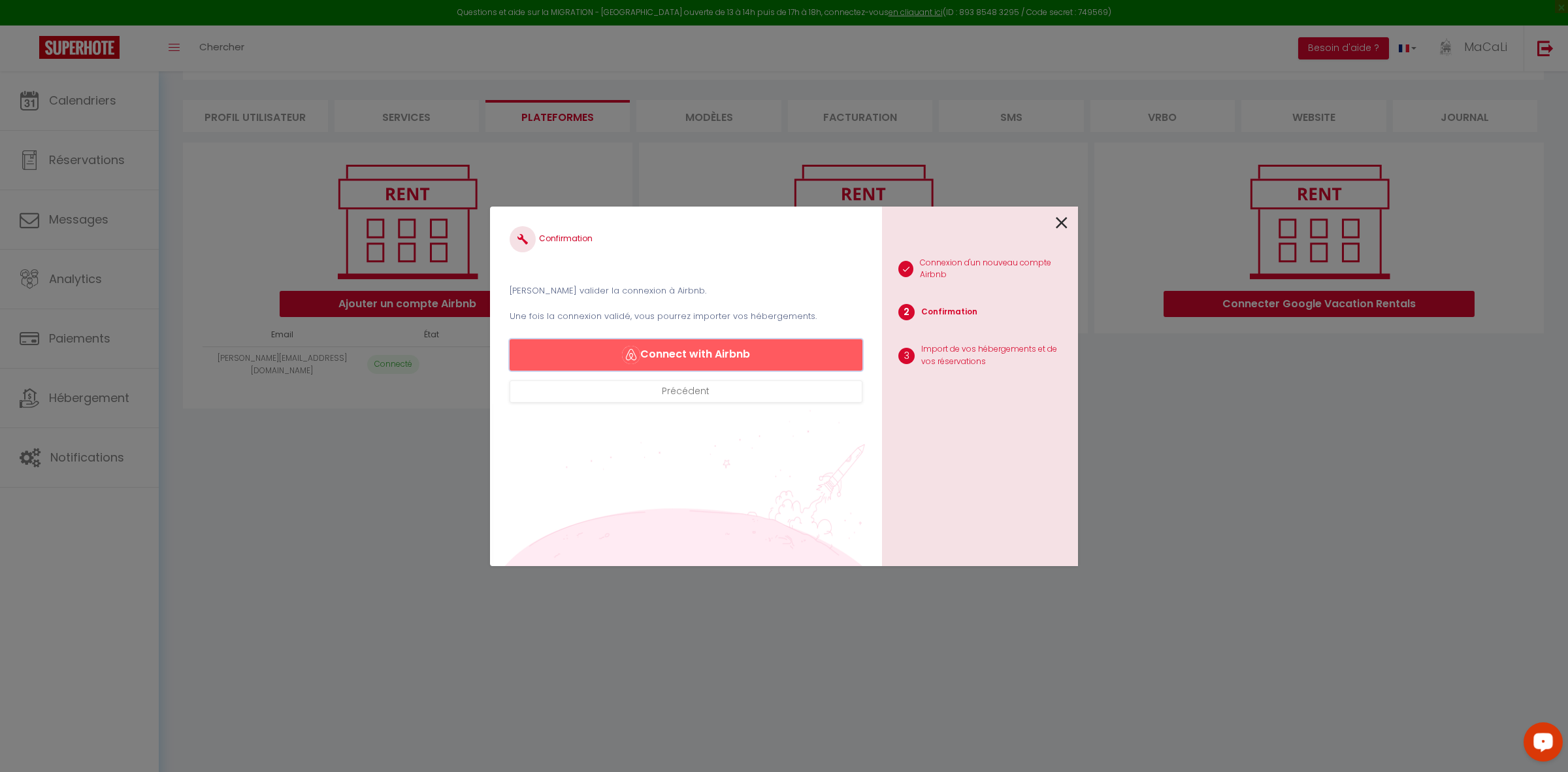
click at [661, 354] on button "Connect with Airbnb" at bounding box center [686, 354] width 352 height 32
click at [681, 358] on button "Connect with Airbnb" at bounding box center [686, 354] width 352 height 32
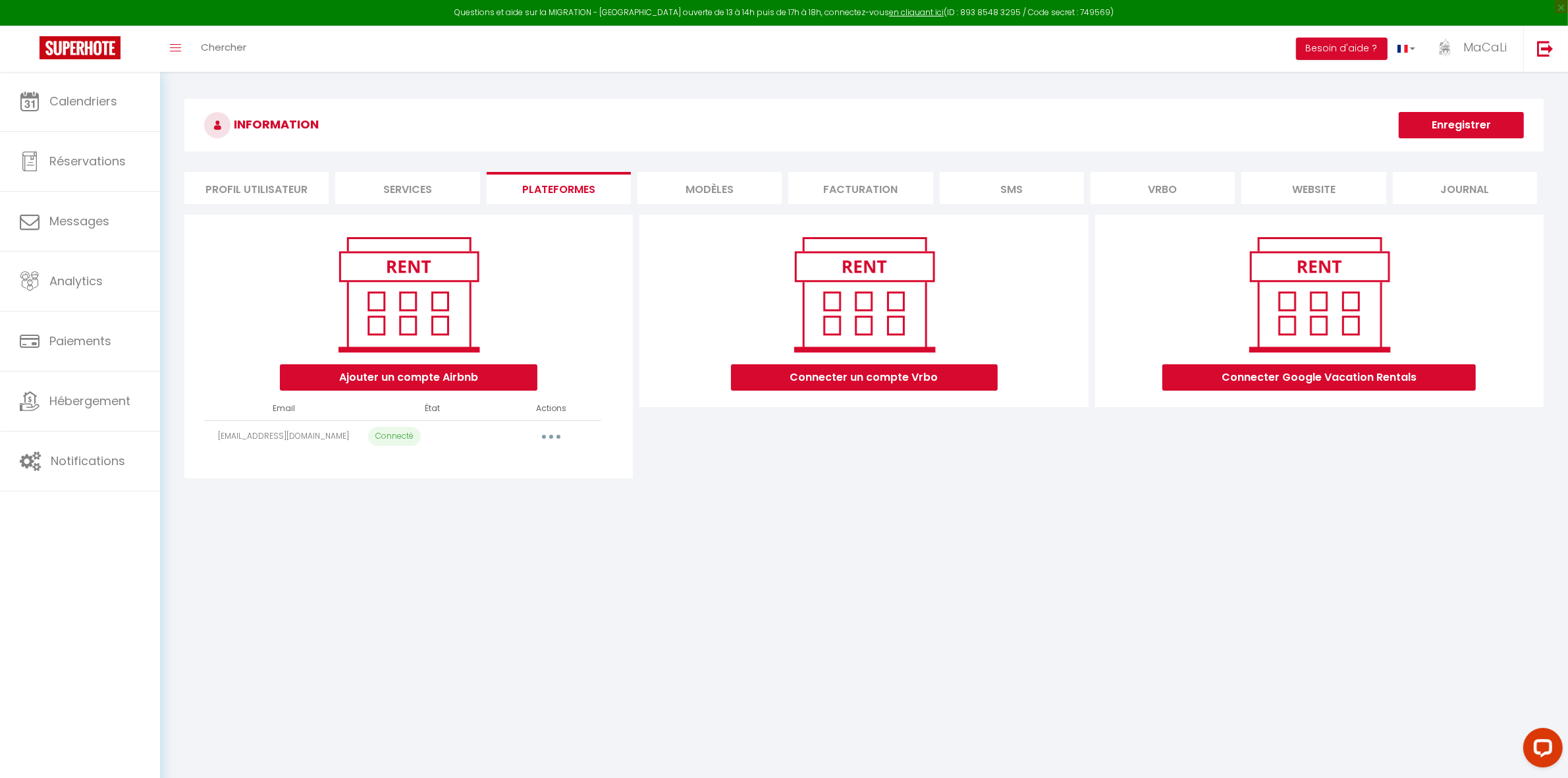
click at [477, 535] on body "Questions et aide sur la MIGRATION - Salle Zoom ouverte de 13 à 14h puis de 17h…" at bounding box center [784, 460] width 1568 height 778
click at [554, 440] on button "button" at bounding box center [551, 436] width 37 height 21
click at [639, 601] on body "Questions et aide sur la MIGRATION - Salle Zoom ouverte de 13 à 14h puis de 17h…" at bounding box center [784, 460] width 1568 height 778
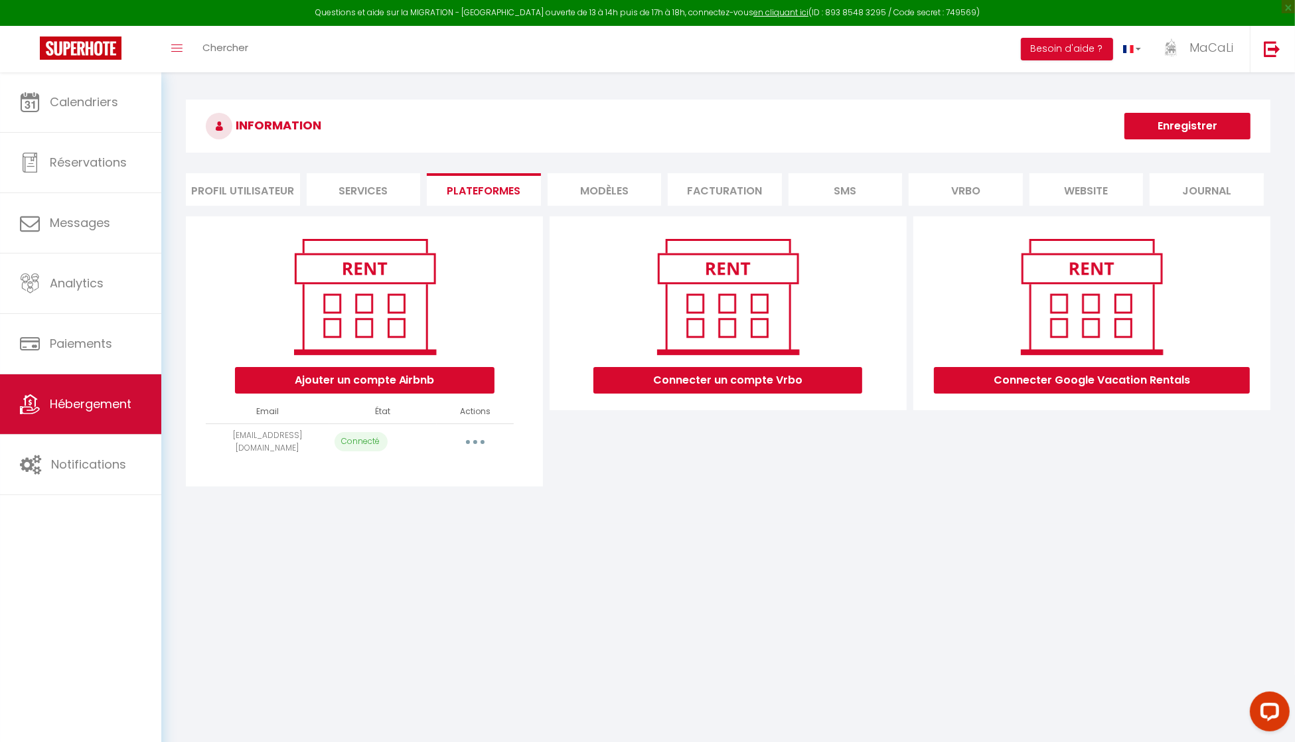
click at [97, 412] on span "Hébergement" at bounding box center [91, 403] width 82 height 17
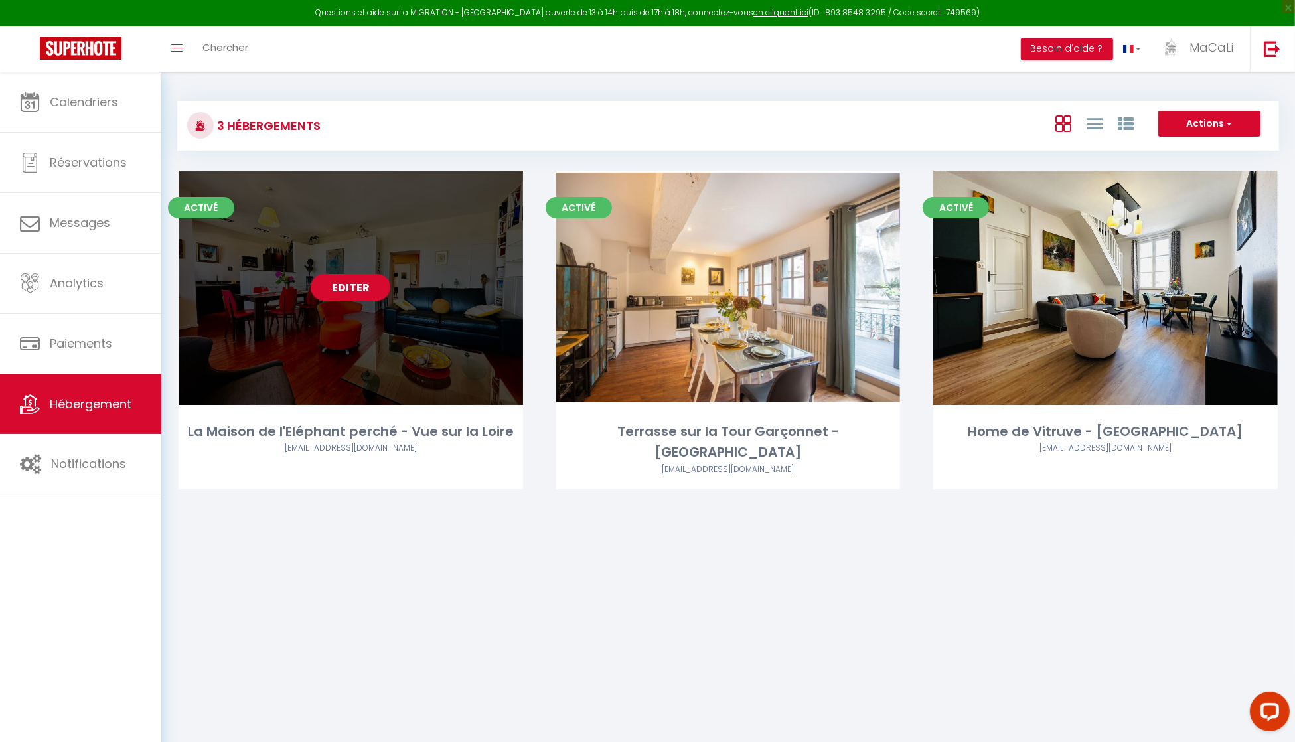
click at [353, 292] on link "Editer" at bounding box center [351, 287] width 80 height 27
select select "3"
select select "2"
select select "1"
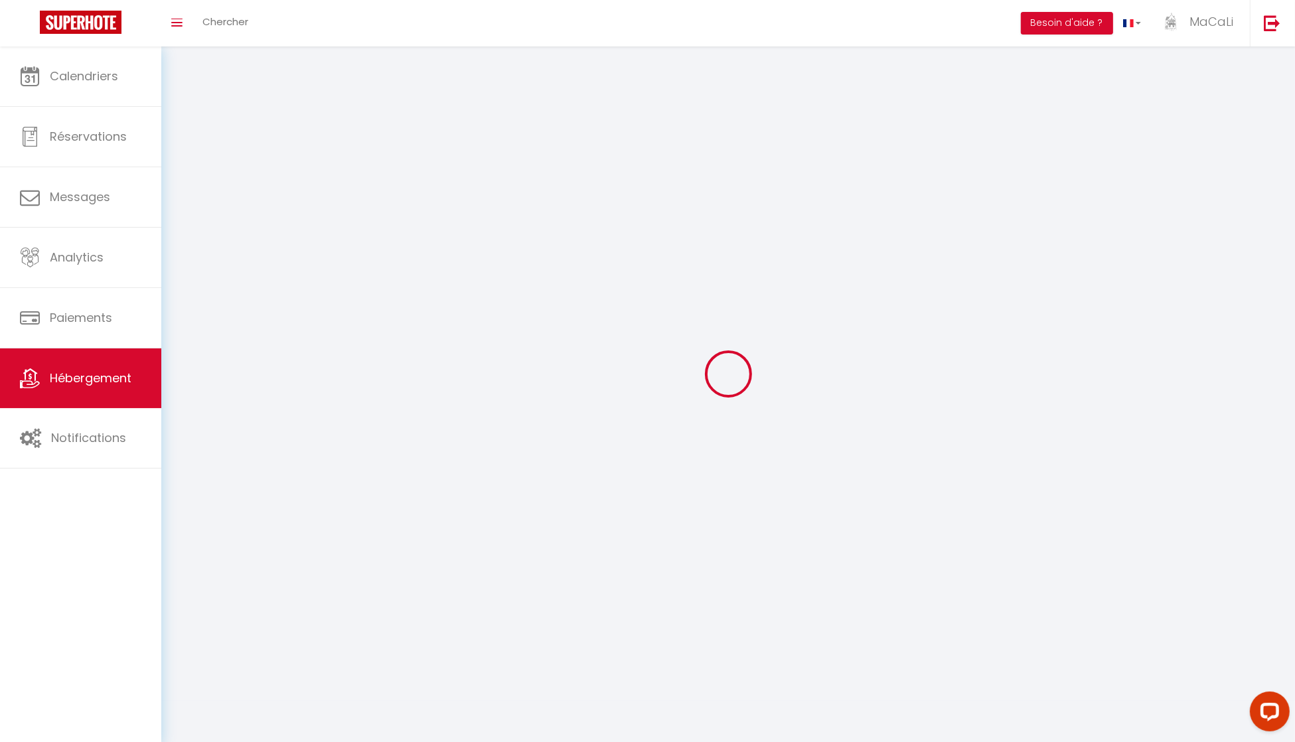
select select
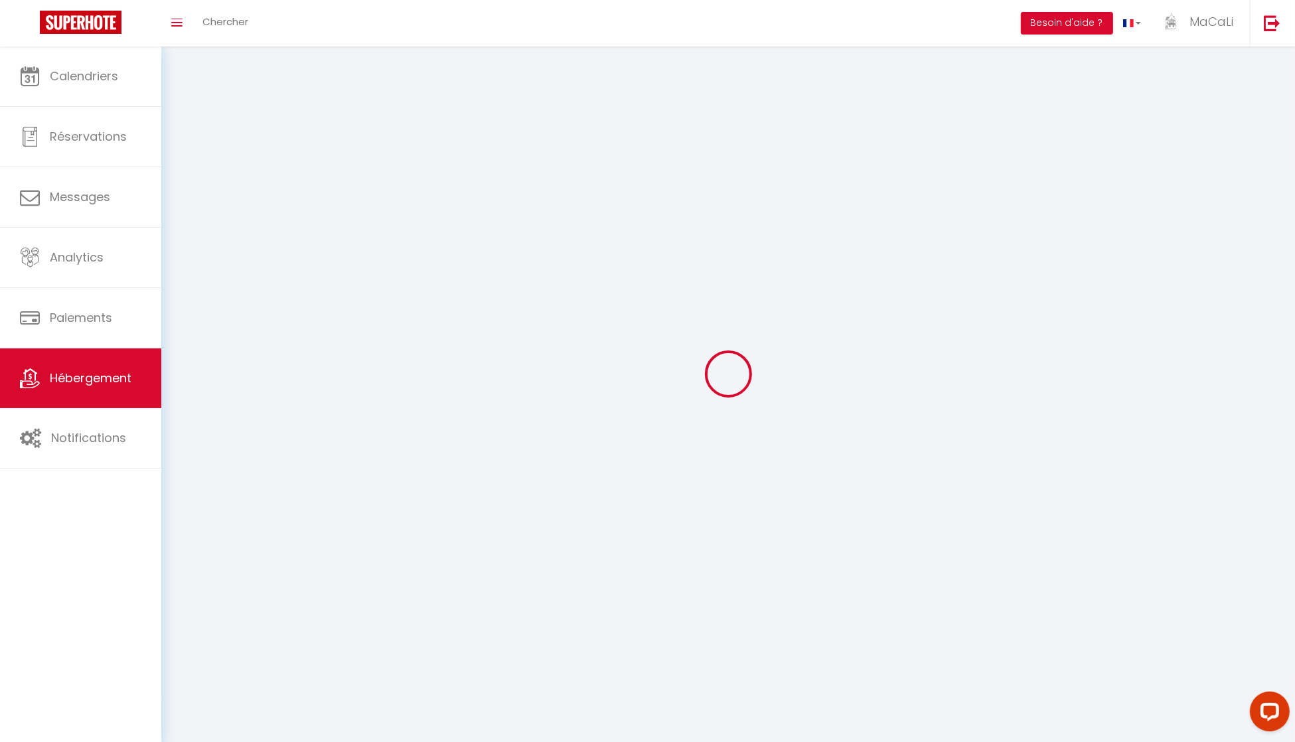
checkbox input "false"
select select
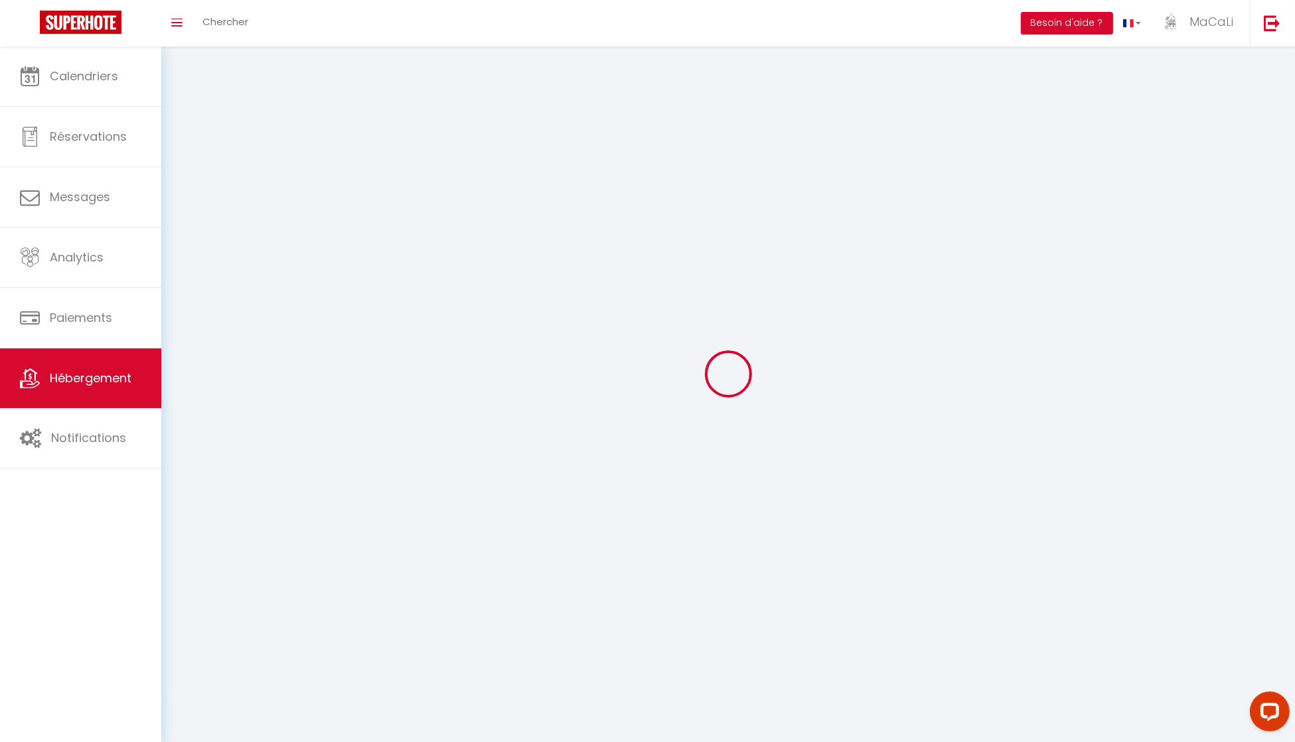
select select
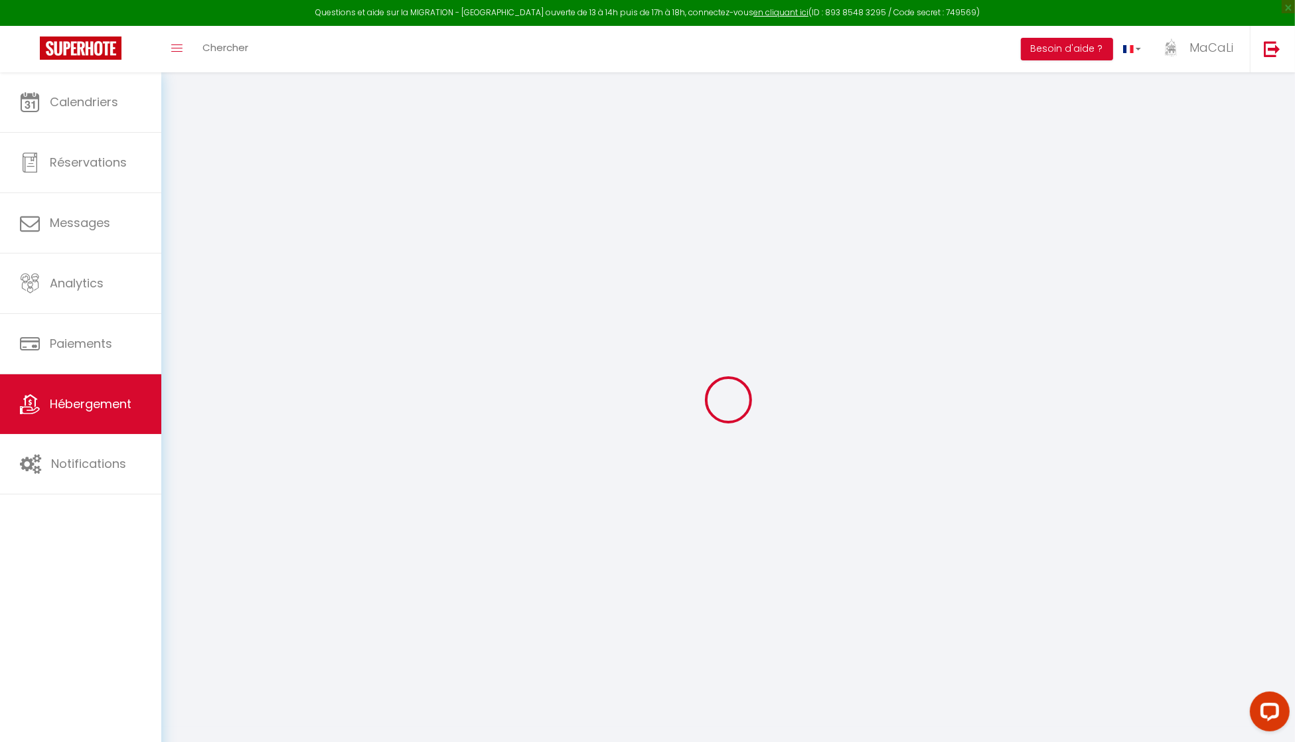
select select "+ 28 %"
select select "+ 30 %"
select select "+ 8 %"
select select
checkbox input "false"
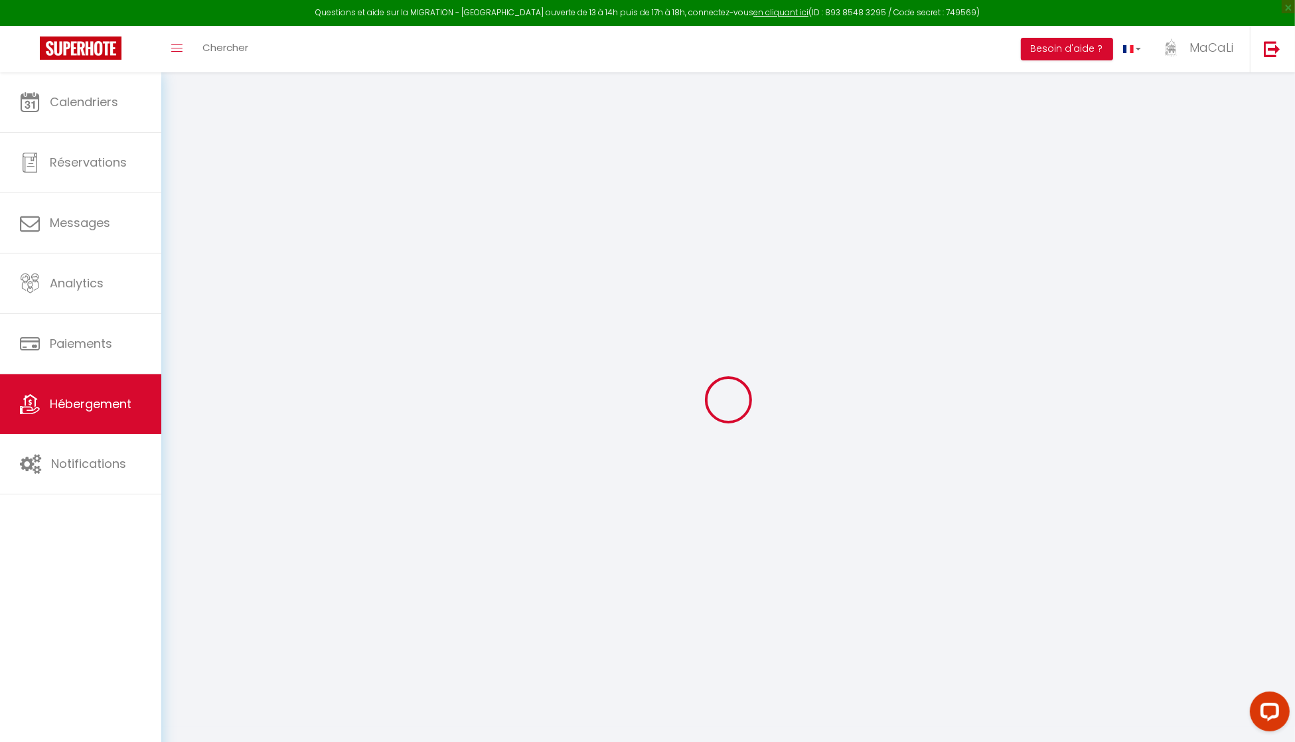
checkbox input "false"
select select "3803-931670913423389597"
select select
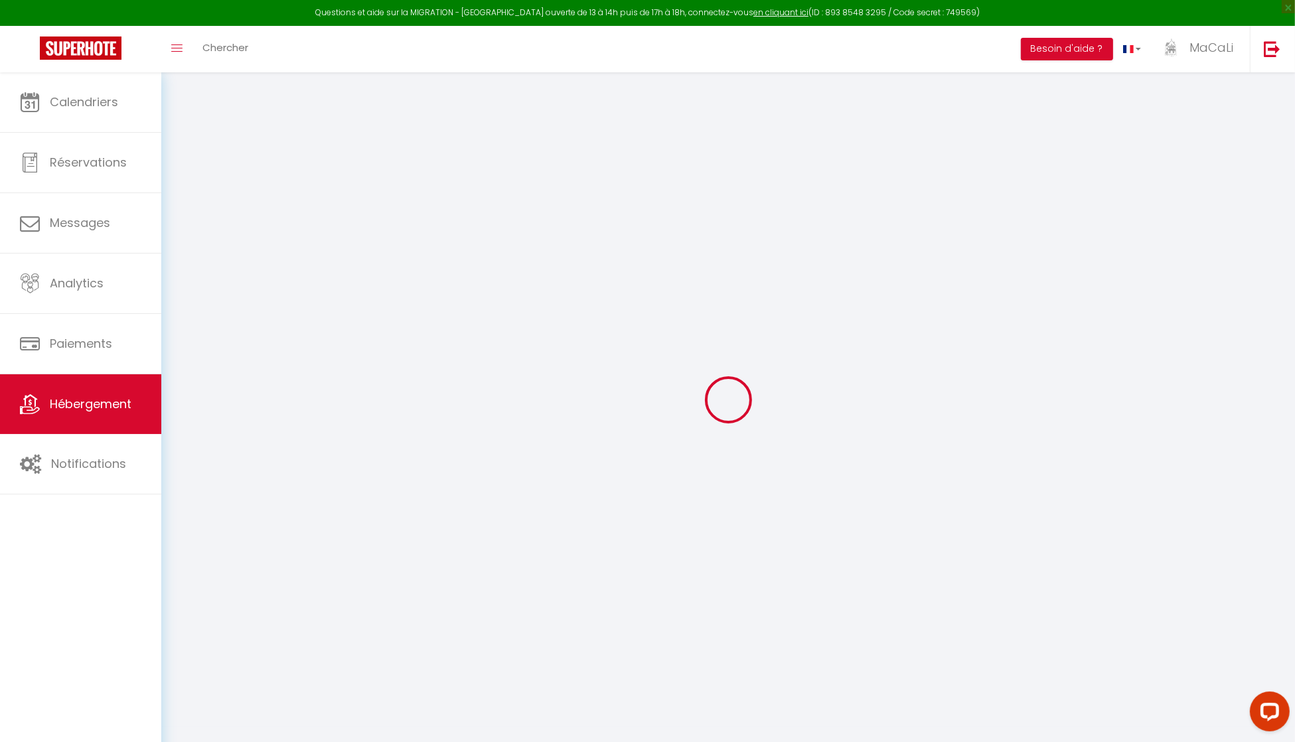
select select
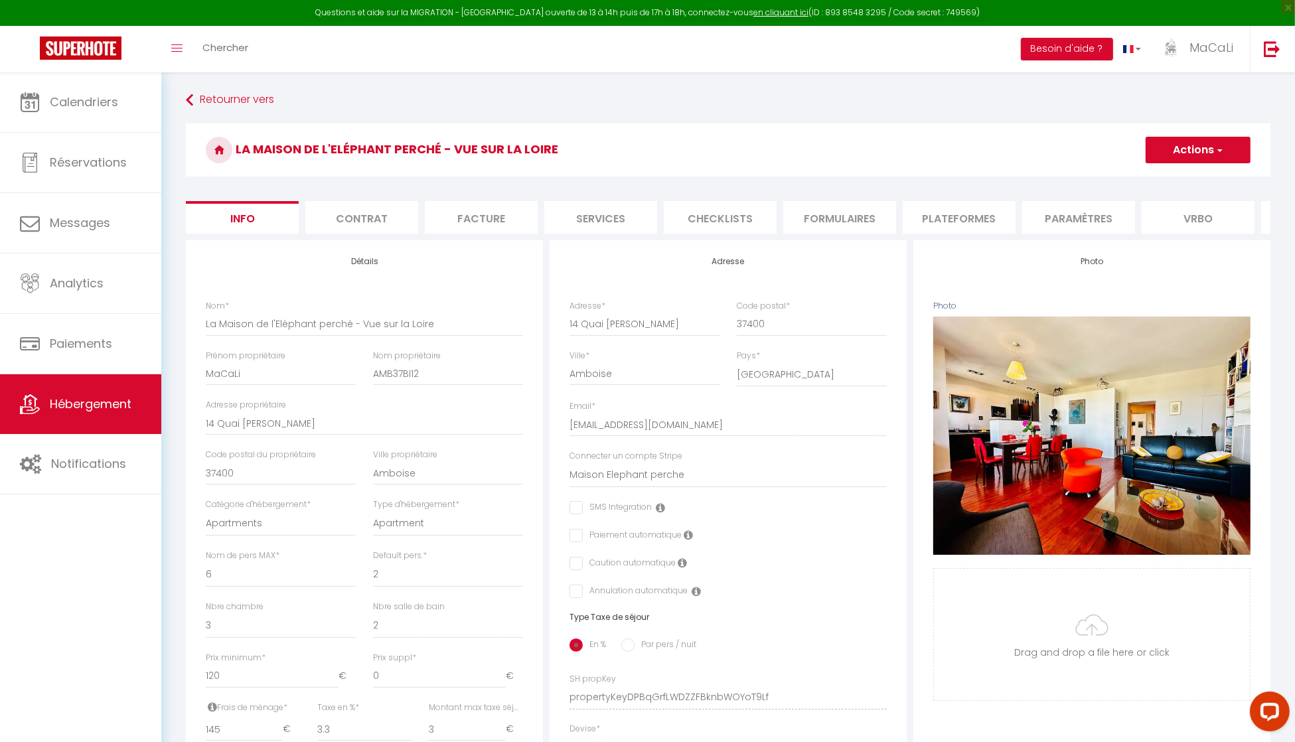
click at [940, 214] on li "Plateformes" at bounding box center [958, 217] width 113 height 33
select select
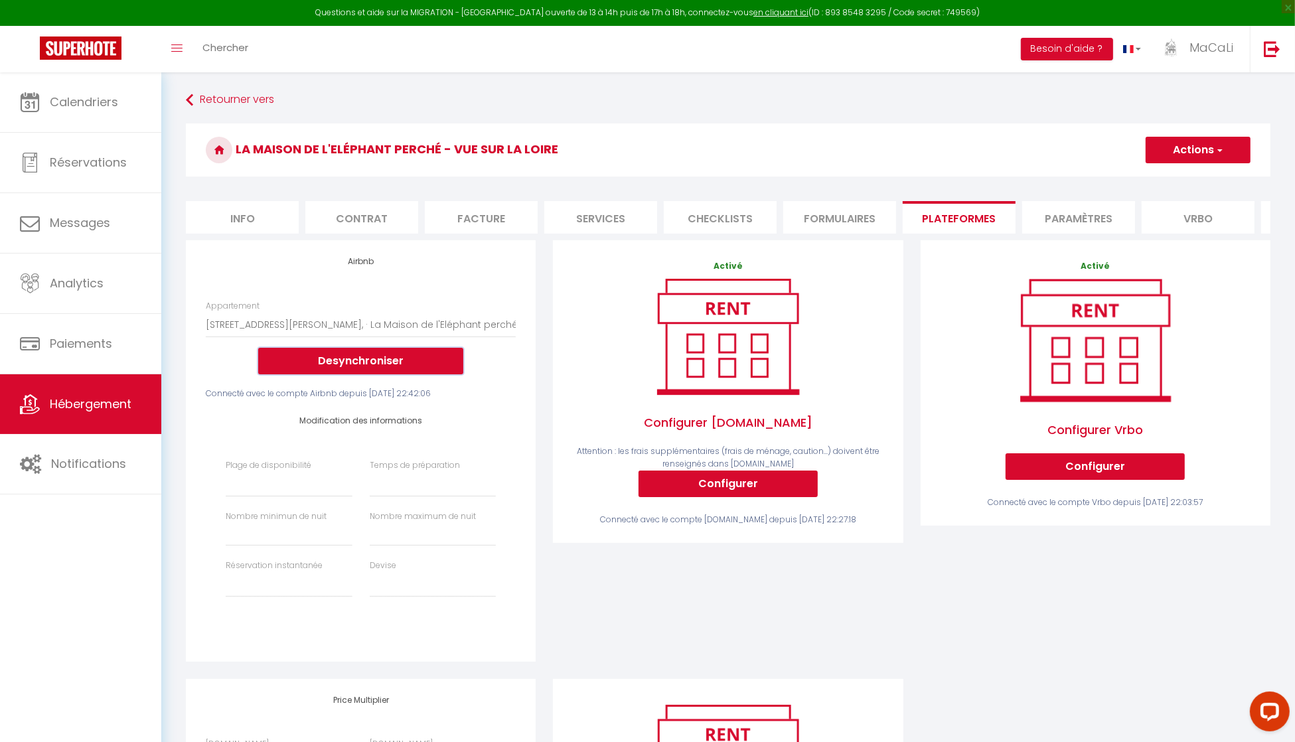
click at [348, 374] on button "Desynchroniser" at bounding box center [360, 361] width 205 height 27
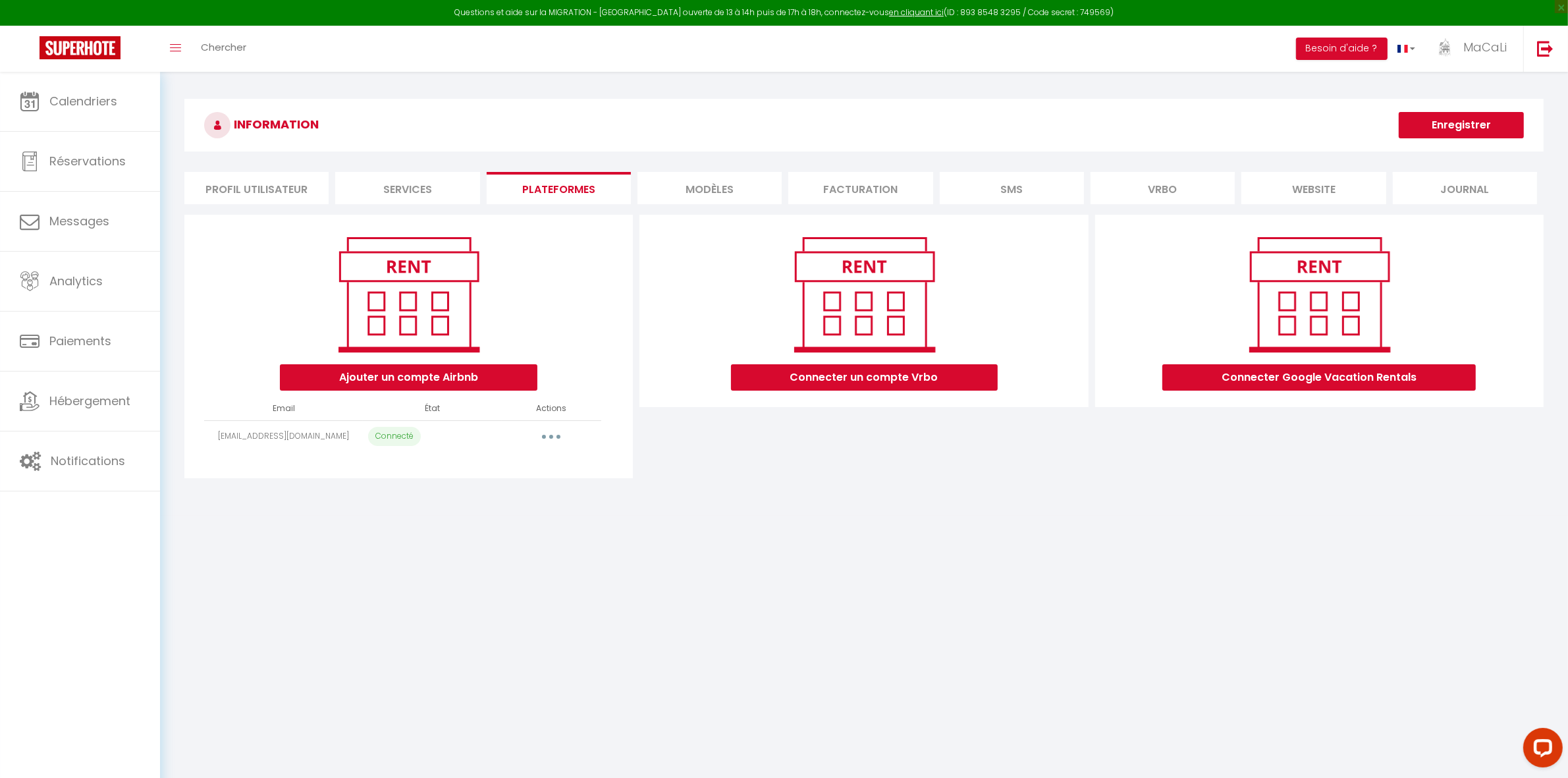
select select "33396"
select select "26645"
select select "26564"
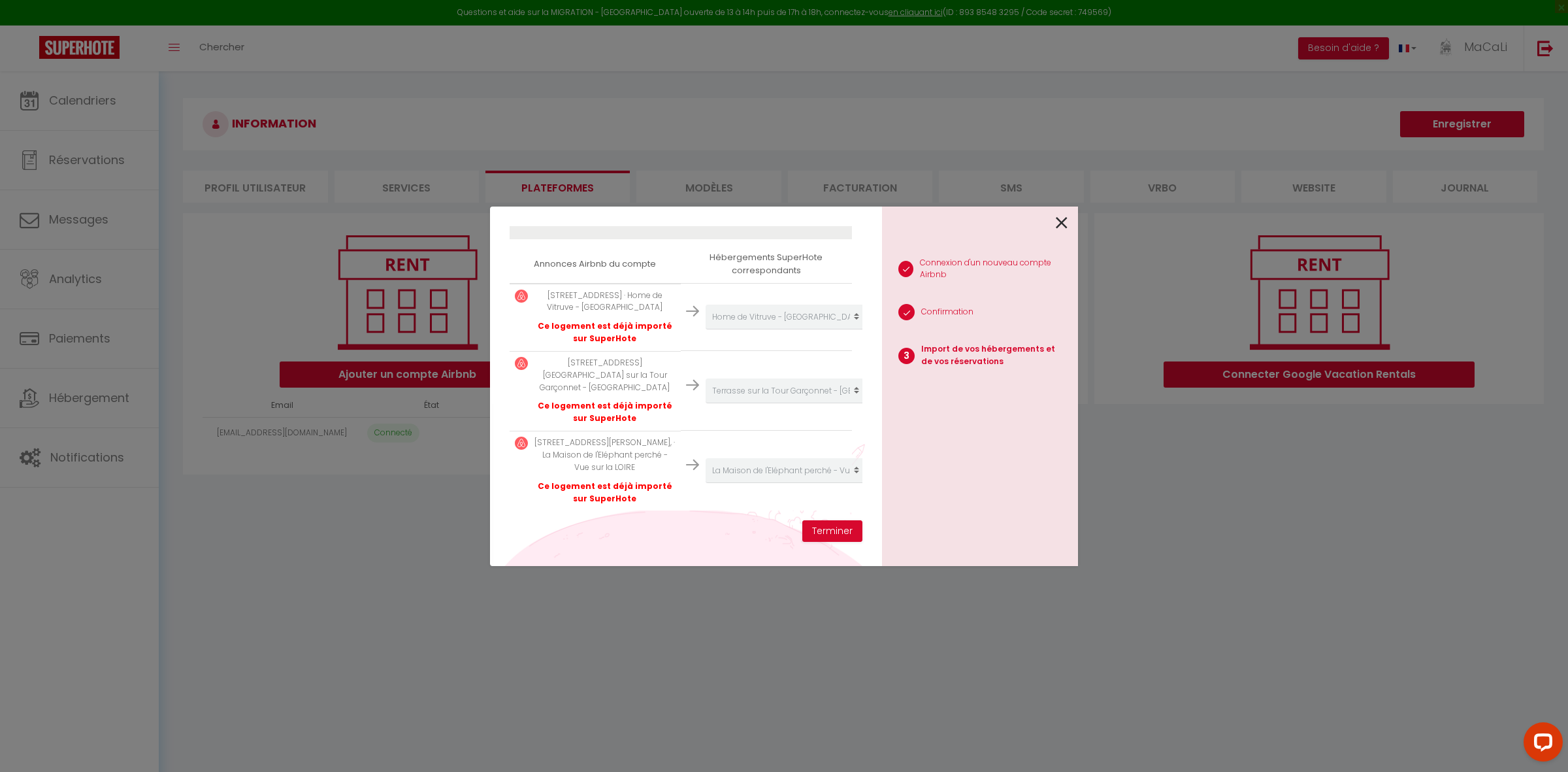
scroll to position [236, 0]
click at [822, 531] on button "Terminer" at bounding box center [832, 531] width 60 height 23
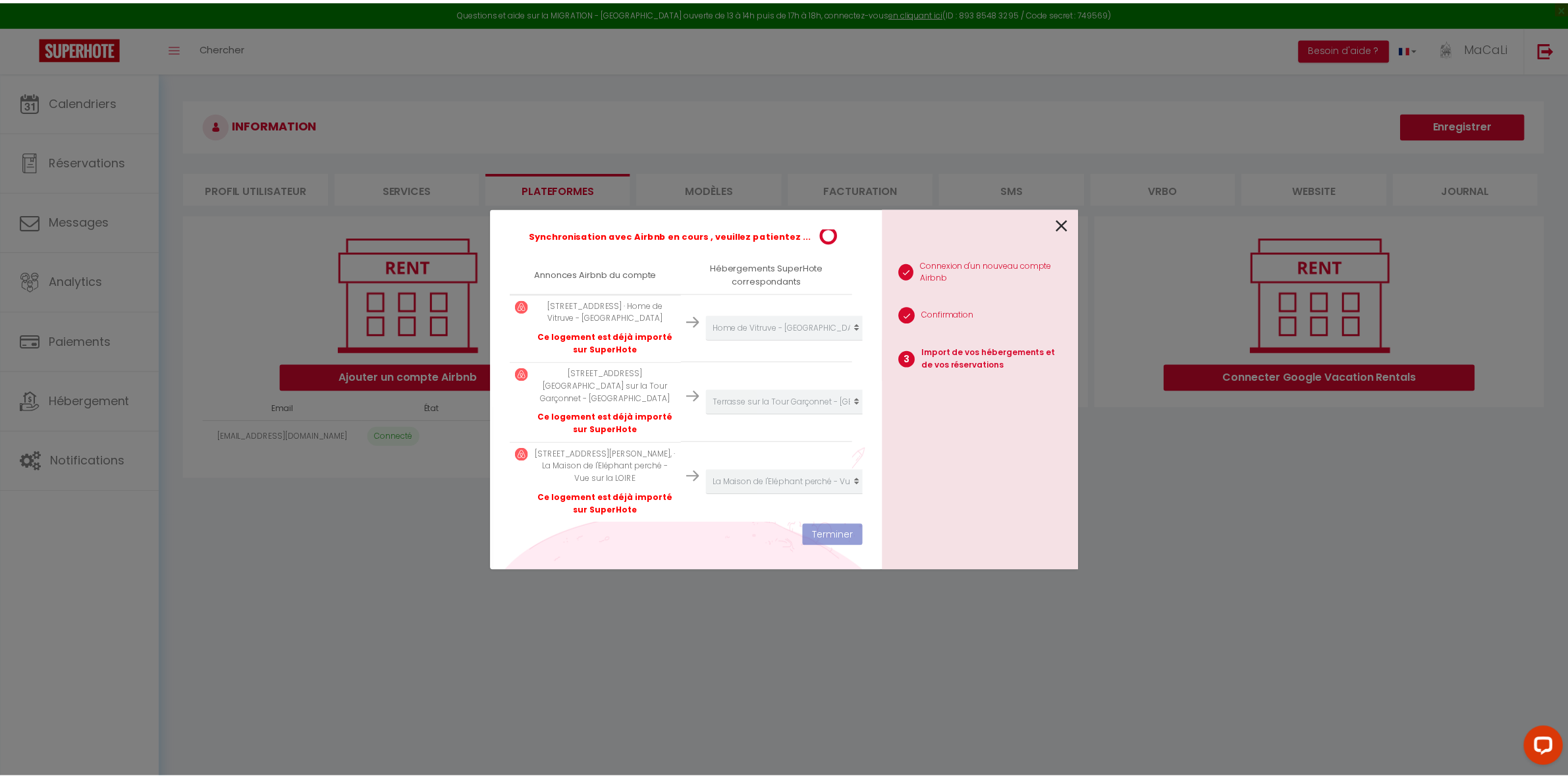
scroll to position [271, 0]
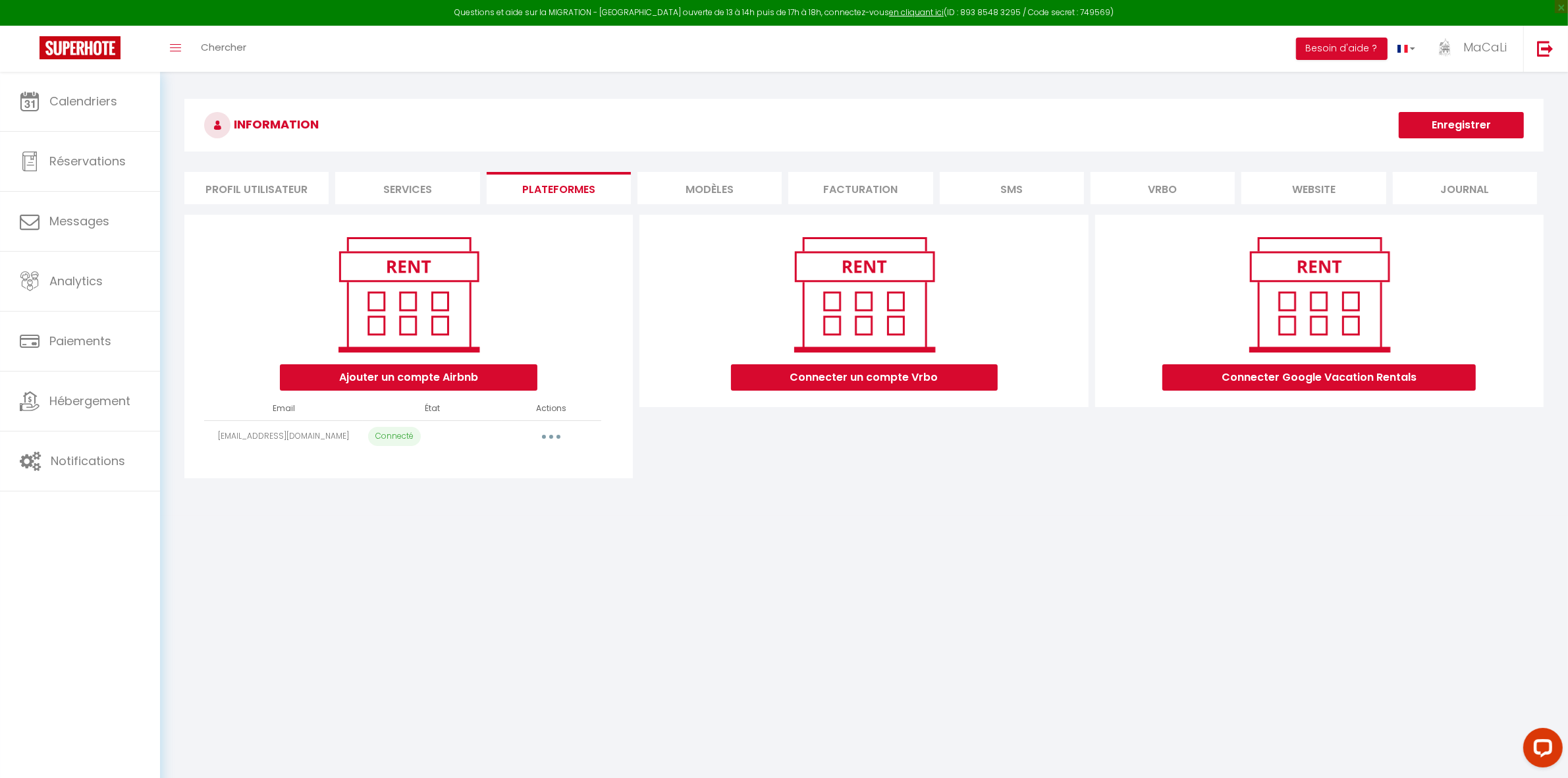
click at [868, 500] on div "INFORMATION Enregistrer Profil Utilisateur Services Plateformes MODÈLES Factura…" at bounding box center [863, 293] width 1408 height 444
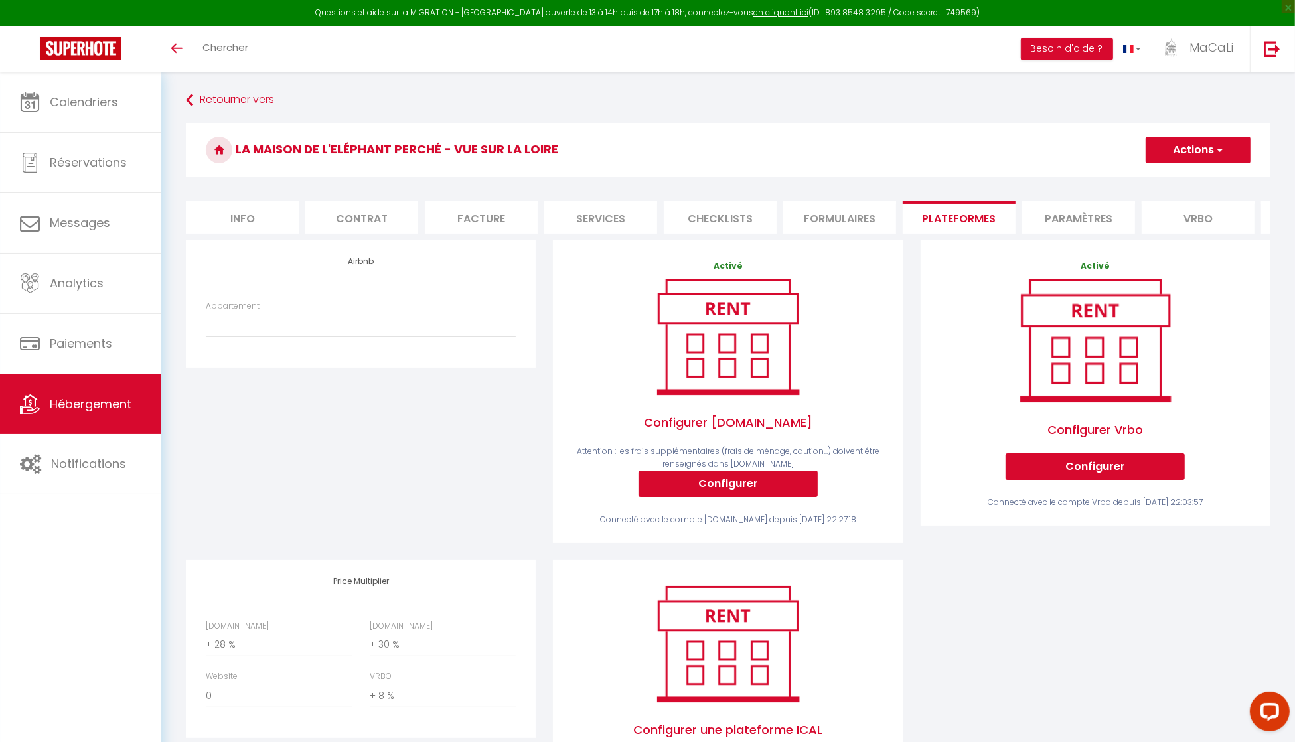
click at [85, 408] on span "Hébergement" at bounding box center [91, 403] width 82 height 17
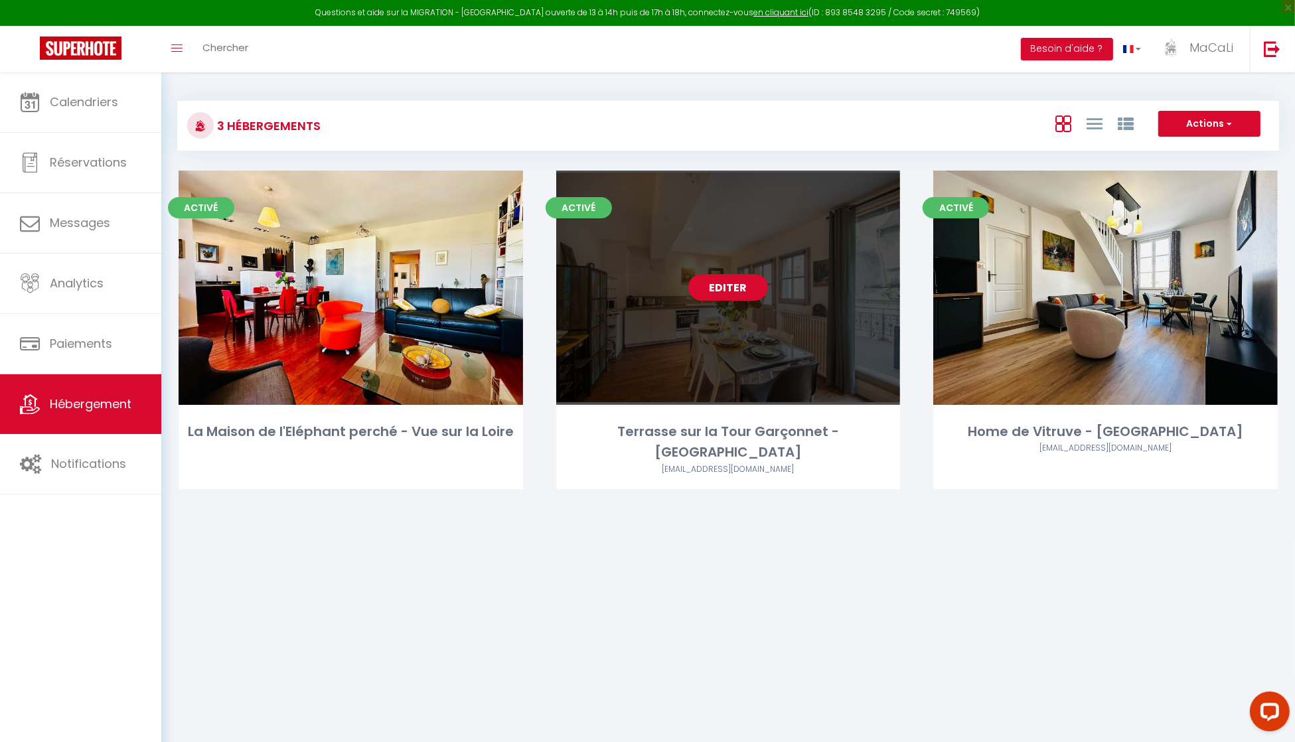
click at [675, 296] on div "Editer" at bounding box center [728, 288] width 344 height 234
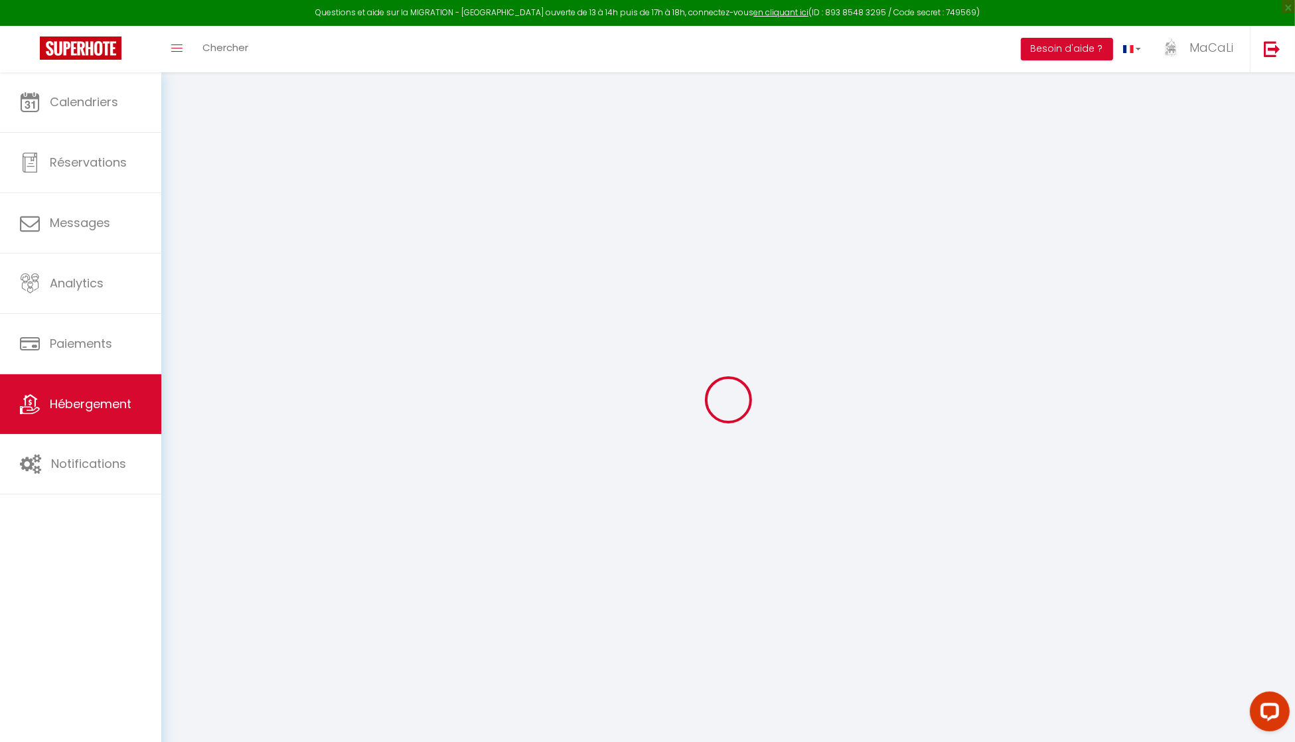
select select "+ 26 %"
select select "+ 28 %"
select select "+ 8 %"
checkbox input "false"
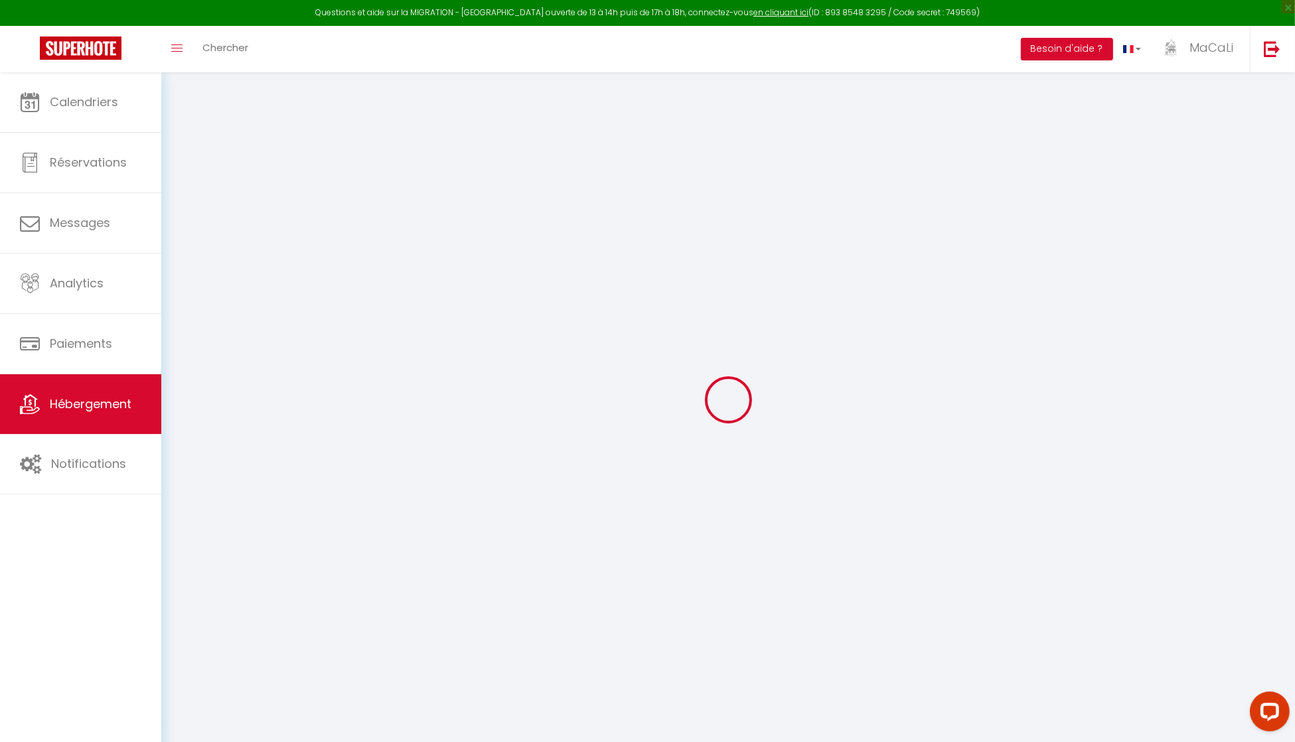
checkbox input "false"
select select "3803-930488342217089083"
select select "16:00"
select select
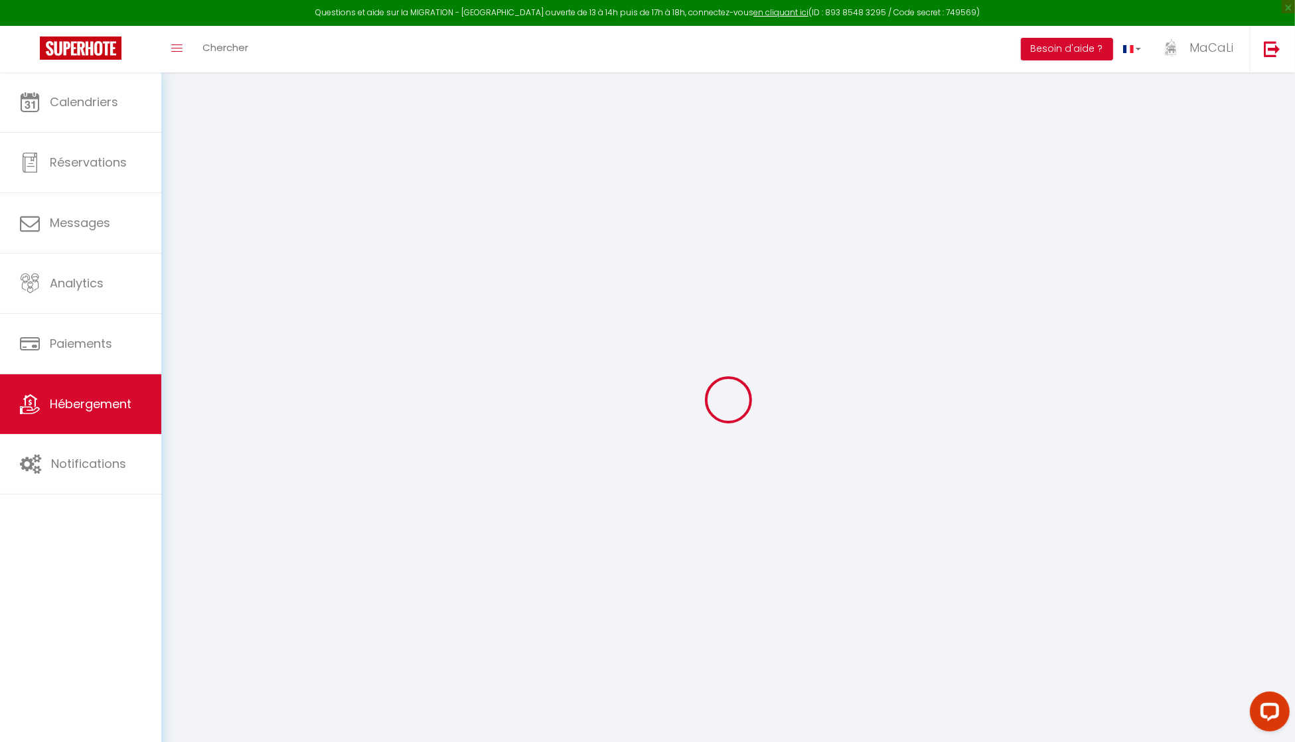
select select "10:00"
select select "30"
select select "120"
select select
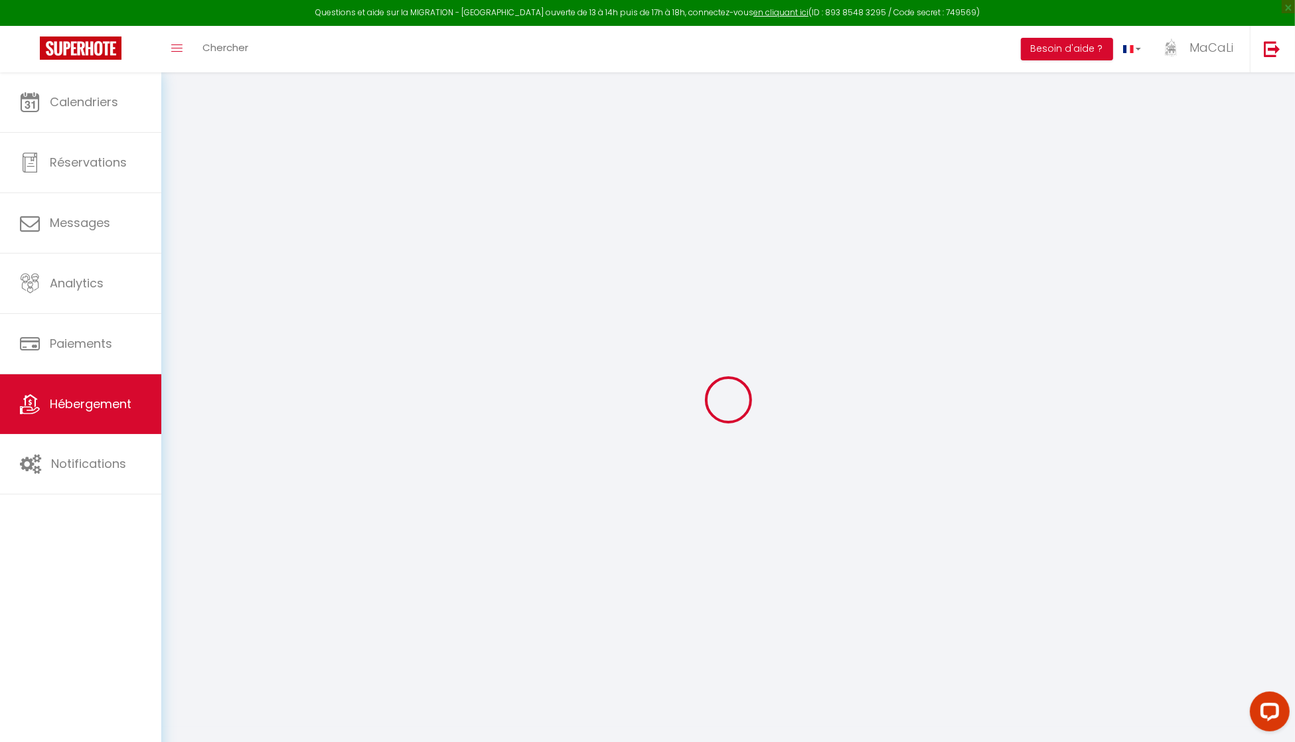
select select
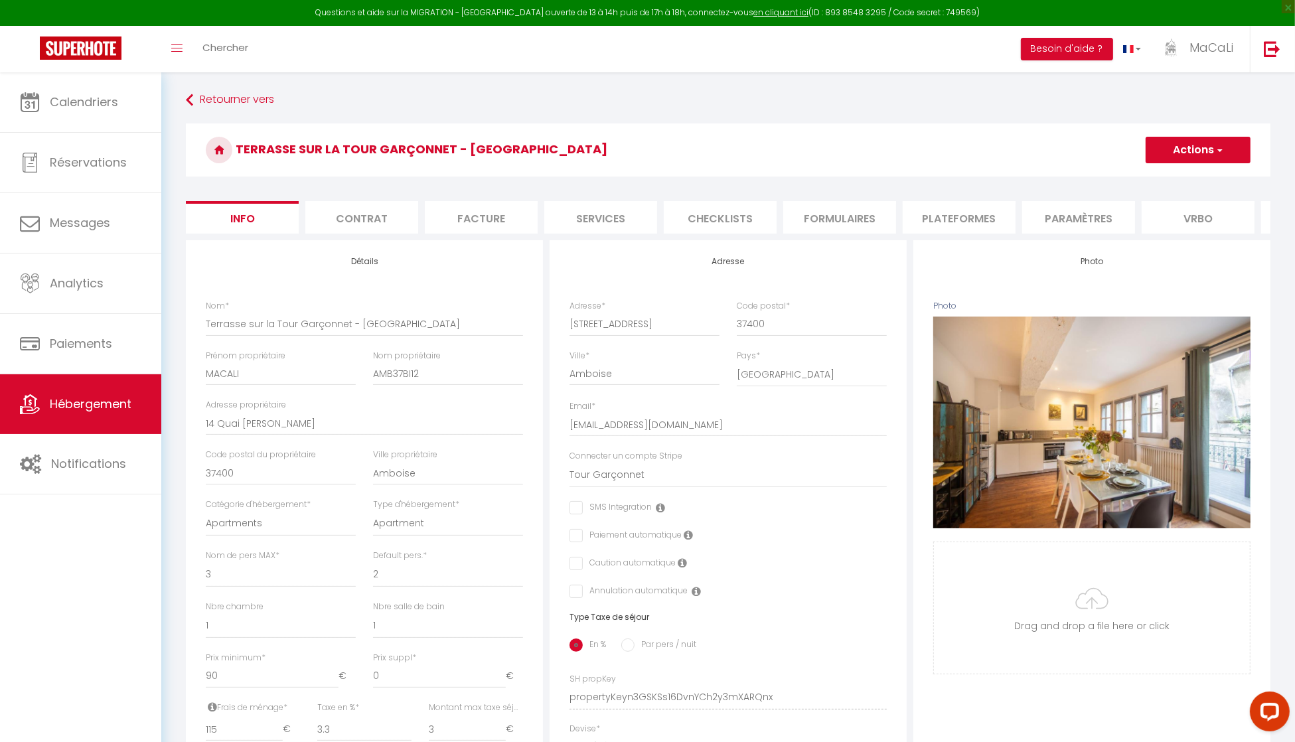
click at [961, 216] on li "Plateformes" at bounding box center [958, 217] width 113 height 33
select select
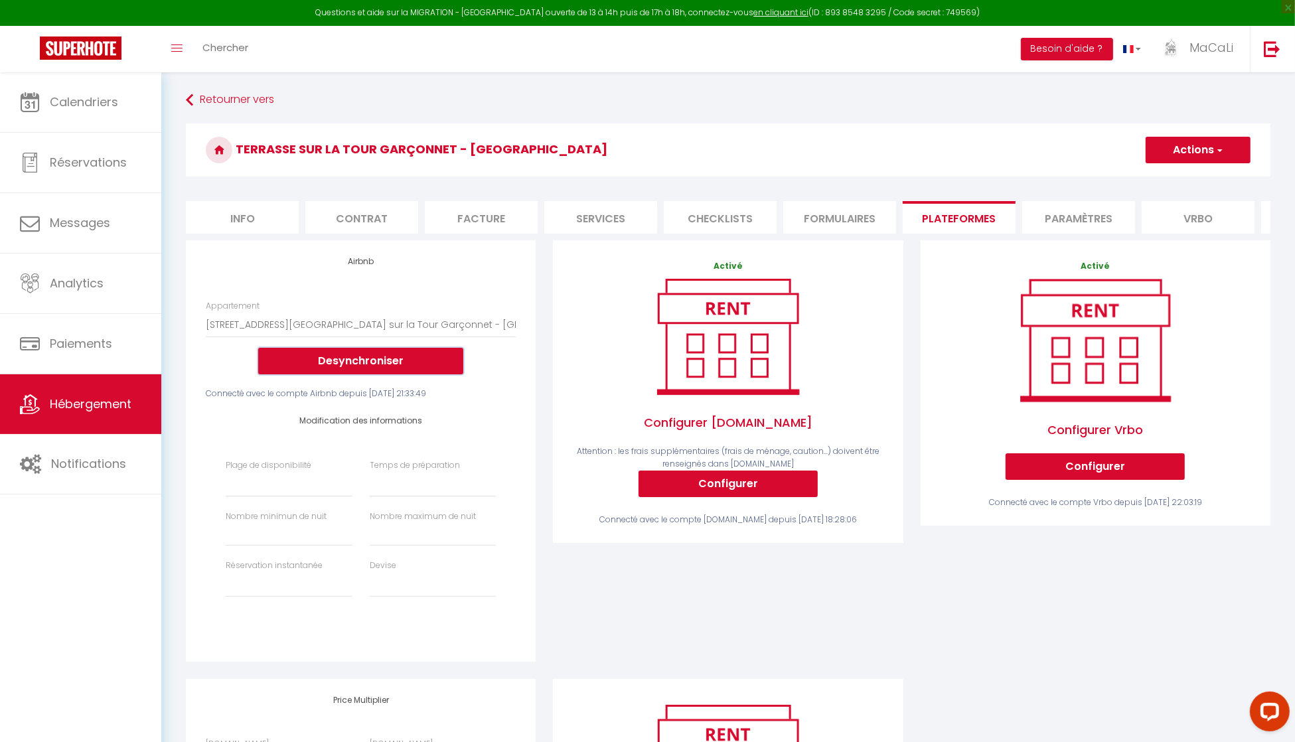
click at [360, 369] on button "Desynchroniser" at bounding box center [360, 361] width 205 height 27
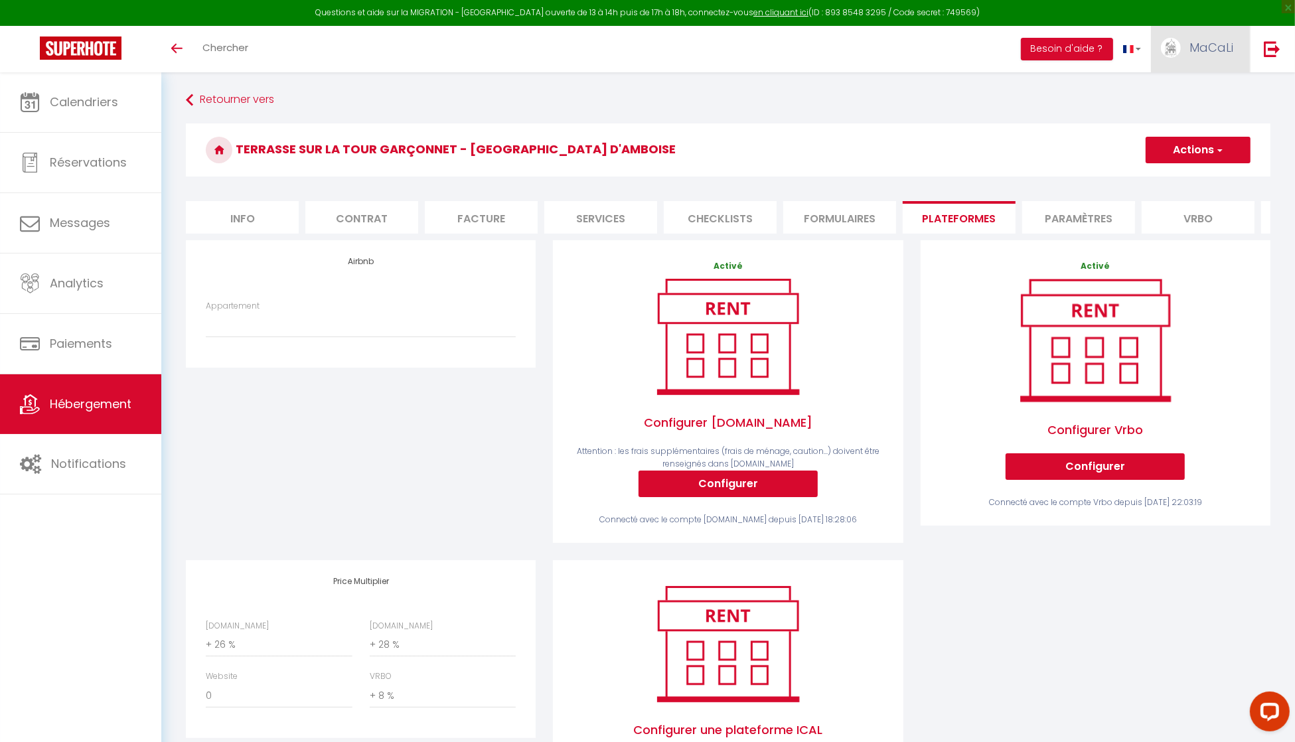
click at [1191, 41] on span "MaCaLi" at bounding box center [1211, 47] width 44 height 17
click at [1185, 90] on link "Paramètres" at bounding box center [1196, 92] width 98 height 23
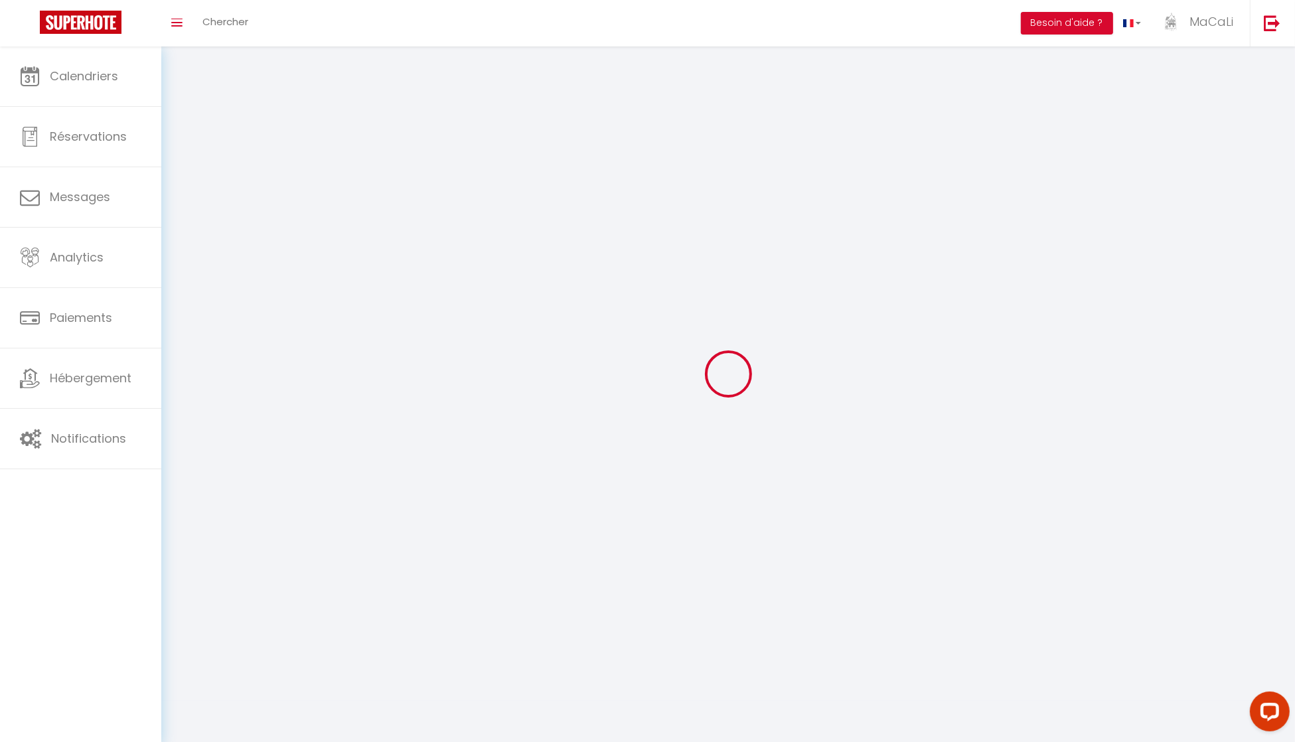
type input "MaCaLi"
type input "Fourreau"
type input "0617590054"
type input "14 quai charles guinot"
type input "37400"
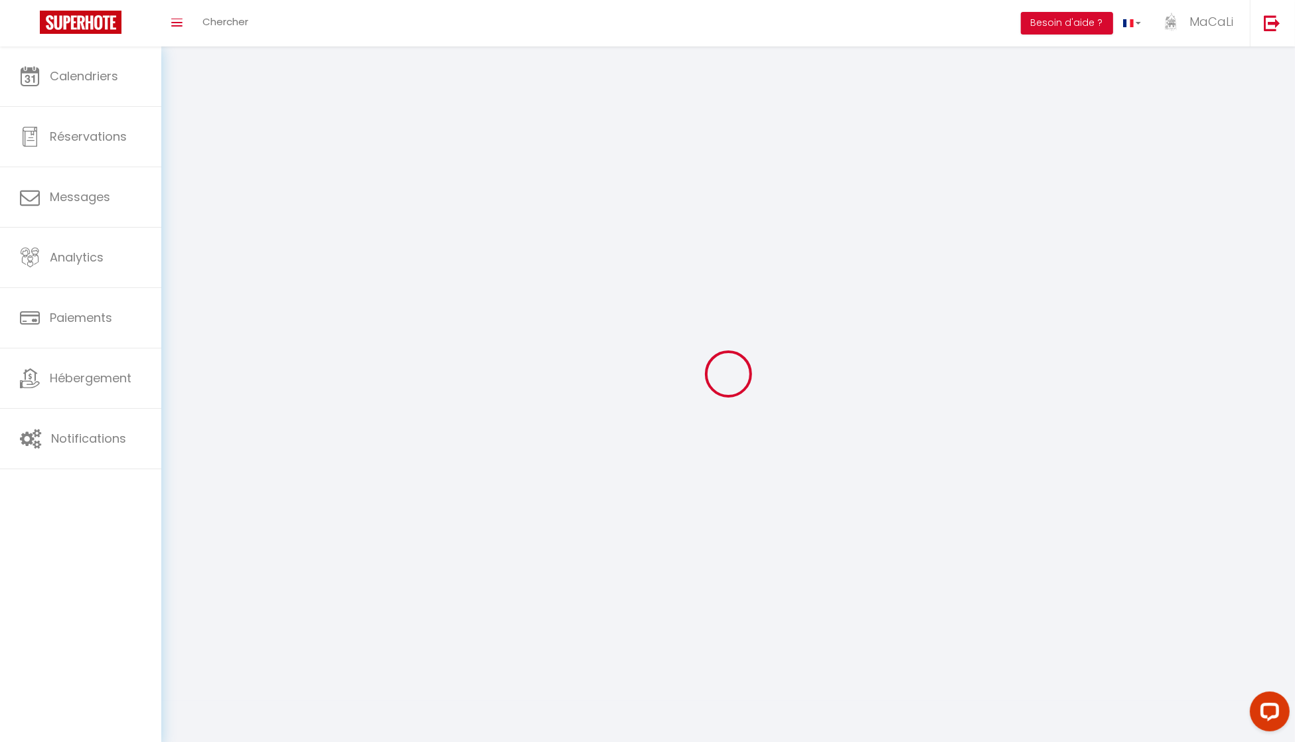
type input "Amboise"
type input "as7i8ebgvzJUTj4TrKZxbC3Ze"
type input "8jxyAvKZe5FnkENubkjxIGN5d"
type input "https://app.superhote.com/#/get-available-rentals/8jxyAvKZe5FnkENubkjxIGN5d"
type input "as7i8ebgvzJUTj4TrKZxbC3Ze"
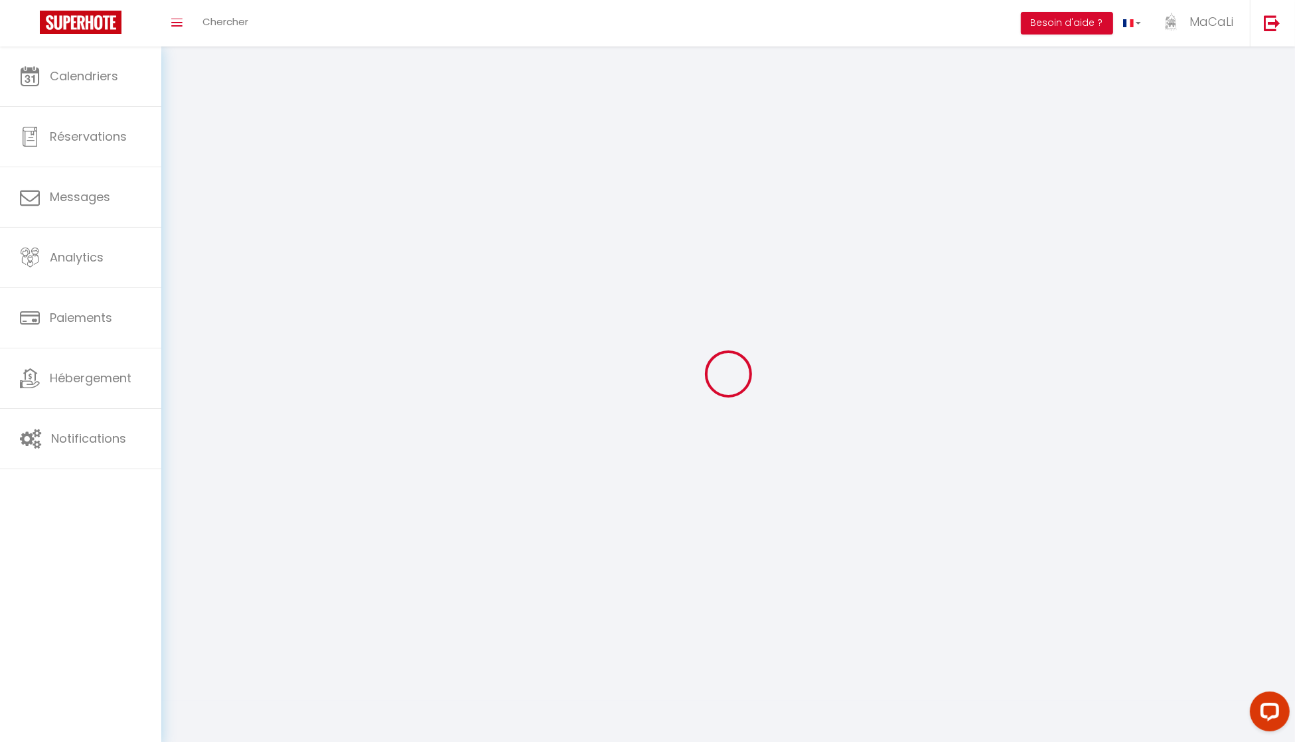
type input "8jxyAvKZe5FnkENubkjxIGN5d"
type input "https://app.superhote.com/#/get-available-rentals/8jxyAvKZe5FnkENubkjxIGN5d"
select select "1"
select select "28"
select select "fr"
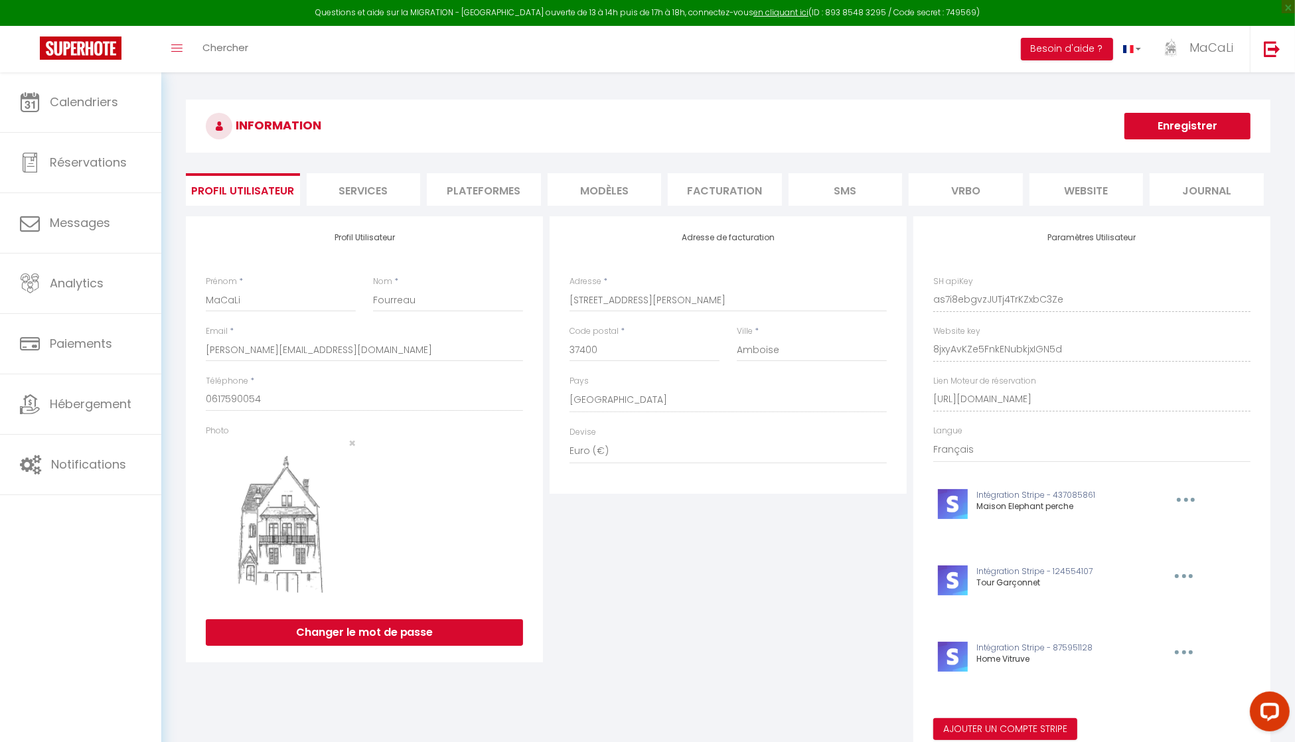
click at [711, 193] on li "Facturation" at bounding box center [725, 189] width 114 height 33
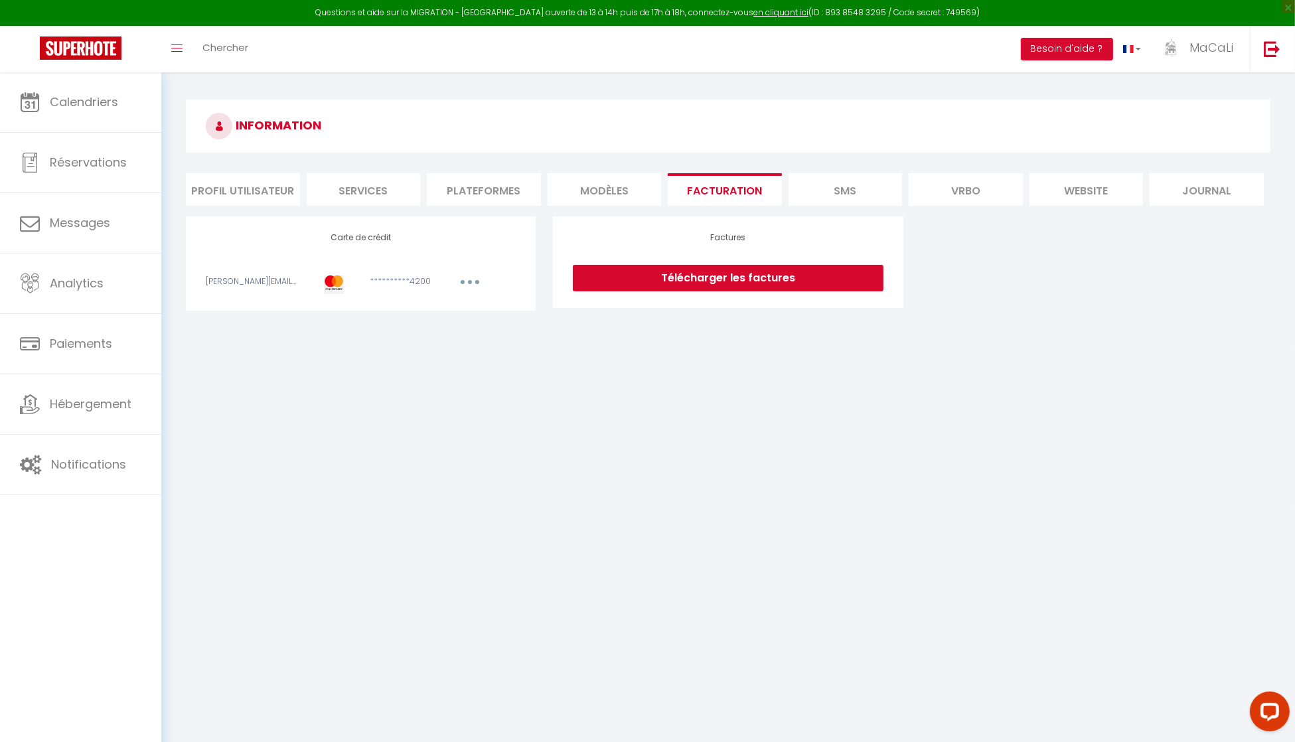
click at [443, 194] on li "Plateformes" at bounding box center [484, 189] width 114 height 33
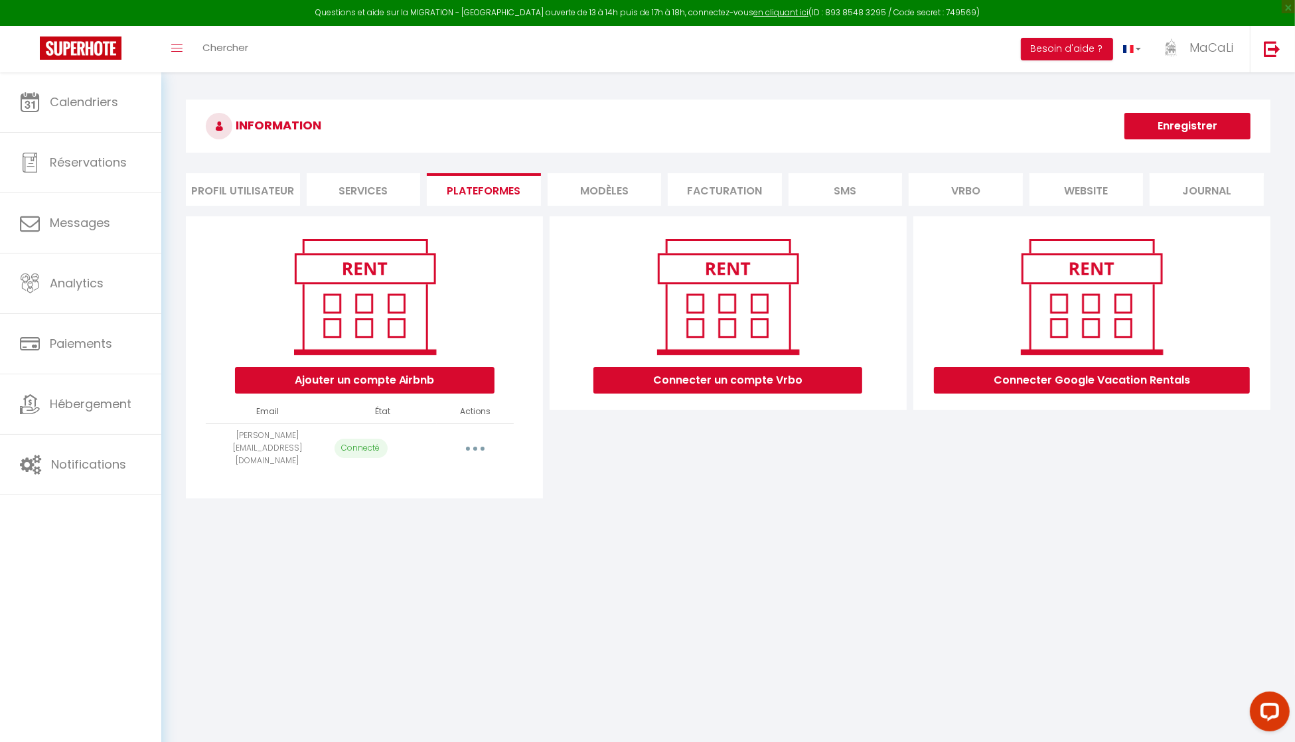
click at [480, 443] on button "button" at bounding box center [475, 447] width 37 height 21
click at [413, 473] on link "Importer les appartements" at bounding box center [416, 478] width 147 height 23
select select "33396"
select select
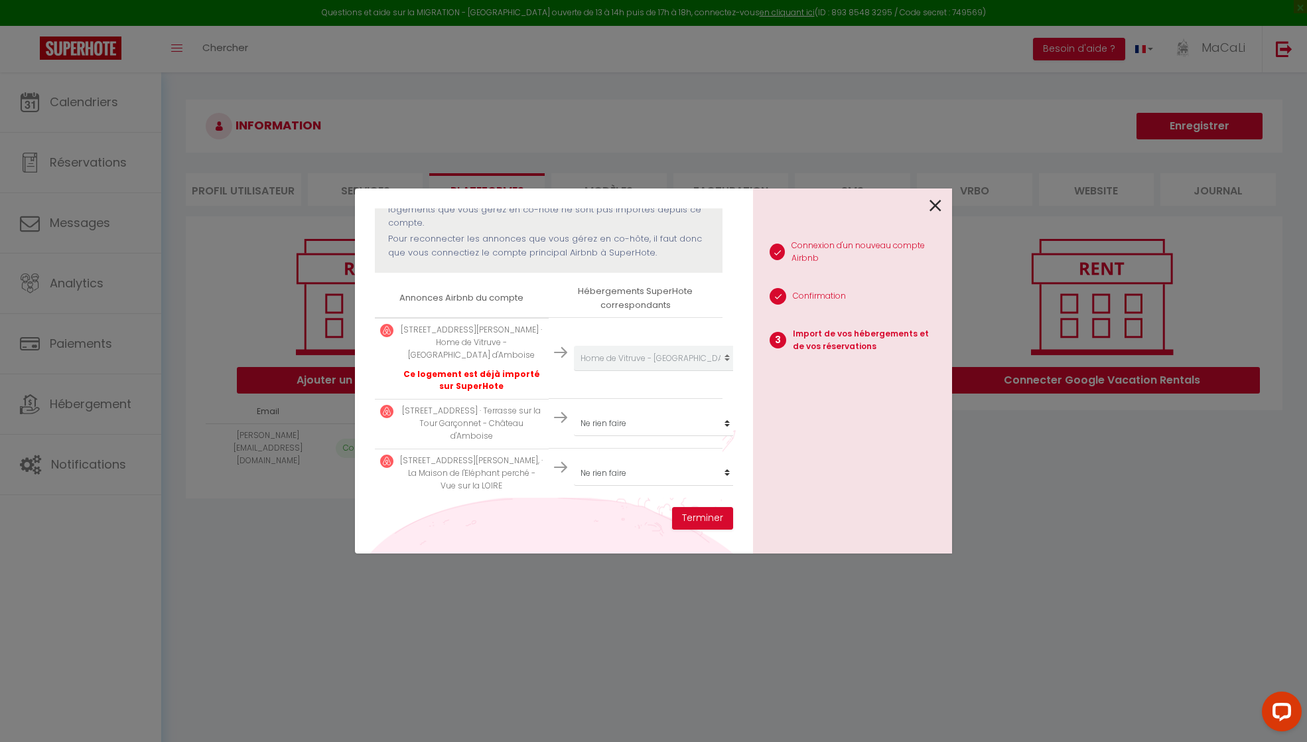
scroll to position [177, 0]
click at [634, 371] on select "Créer un nouveau hébergement Ne rien faire La Maison de l'Eléphant perché - Vue…" at bounding box center [655, 358] width 163 height 25
select select "26645"
click at [574, 371] on select "Créer un nouveau hébergement Ne rien faire La Maison de l'Eléphant perché - Vue…" at bounding box center [655, 358] width 163 height 25
click at [642, 371] on select "Créer un nouveau hébergement Ne rien faire La Maison de l'Eléphant perché - Vue…" at bounding box center [655, 358] width 163 height 25
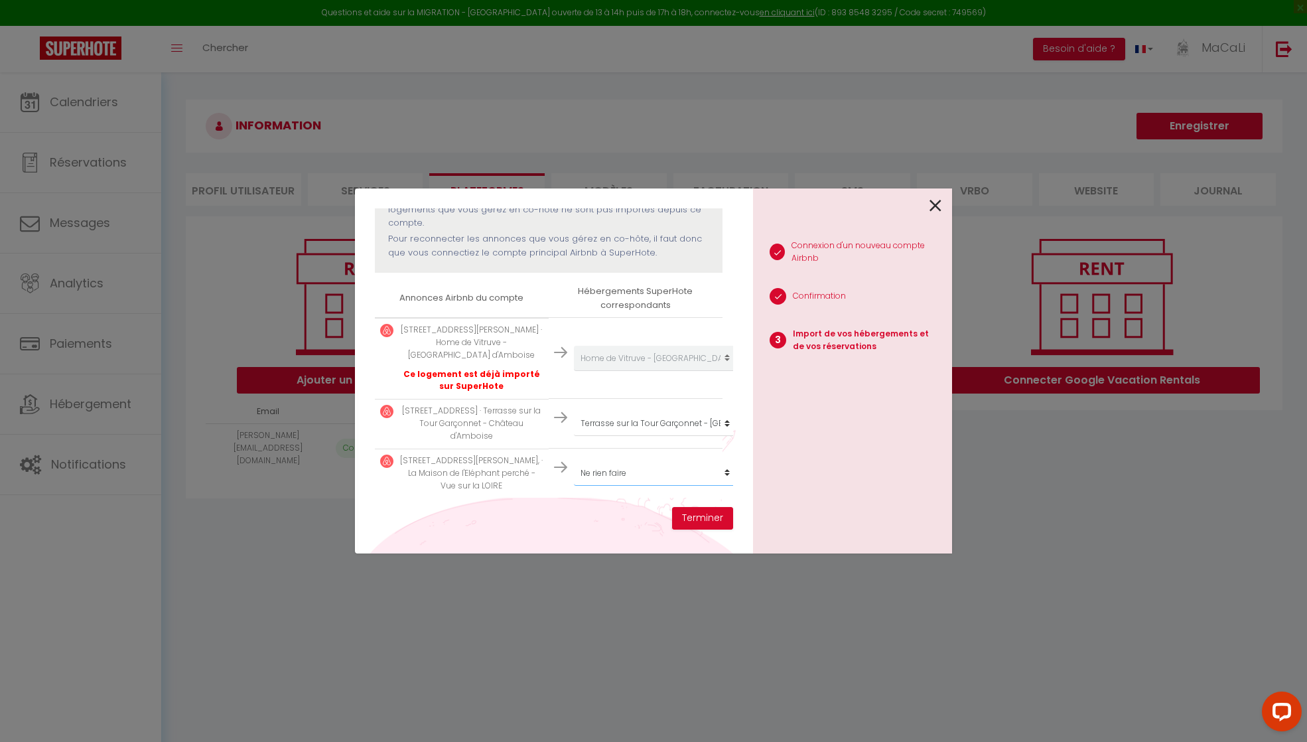
select select "26564"
click at [574, 371] on select "Créer un nouveau hébergement Ne rien faire La Maison de l'Eléphant perché - Vue…" at bounding box center [655, 358] width 163 height 25
click at [710, 514] on button "Terminer" at bounding box center [702, 518] width 61 height 23
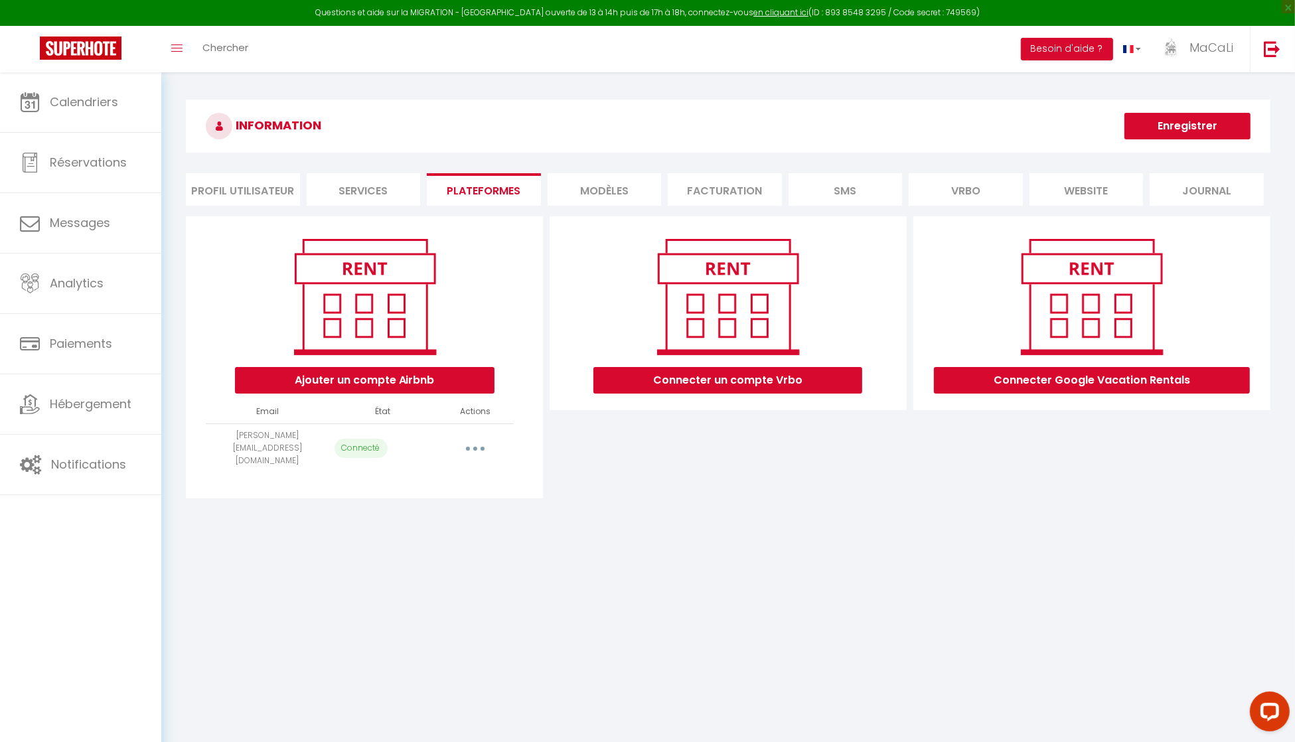
click at [482, 442] on button "button" at bounding box center [475, 447] width 37 height 21
click at [514, 319] on div "Ajouter un compte Airbnb" at bounding box center [364, 313] width 334 height 161
click at [413, 377] on button "Ajouter un compte Airbnb" at bounding box center [364, 380] width 259 height 27
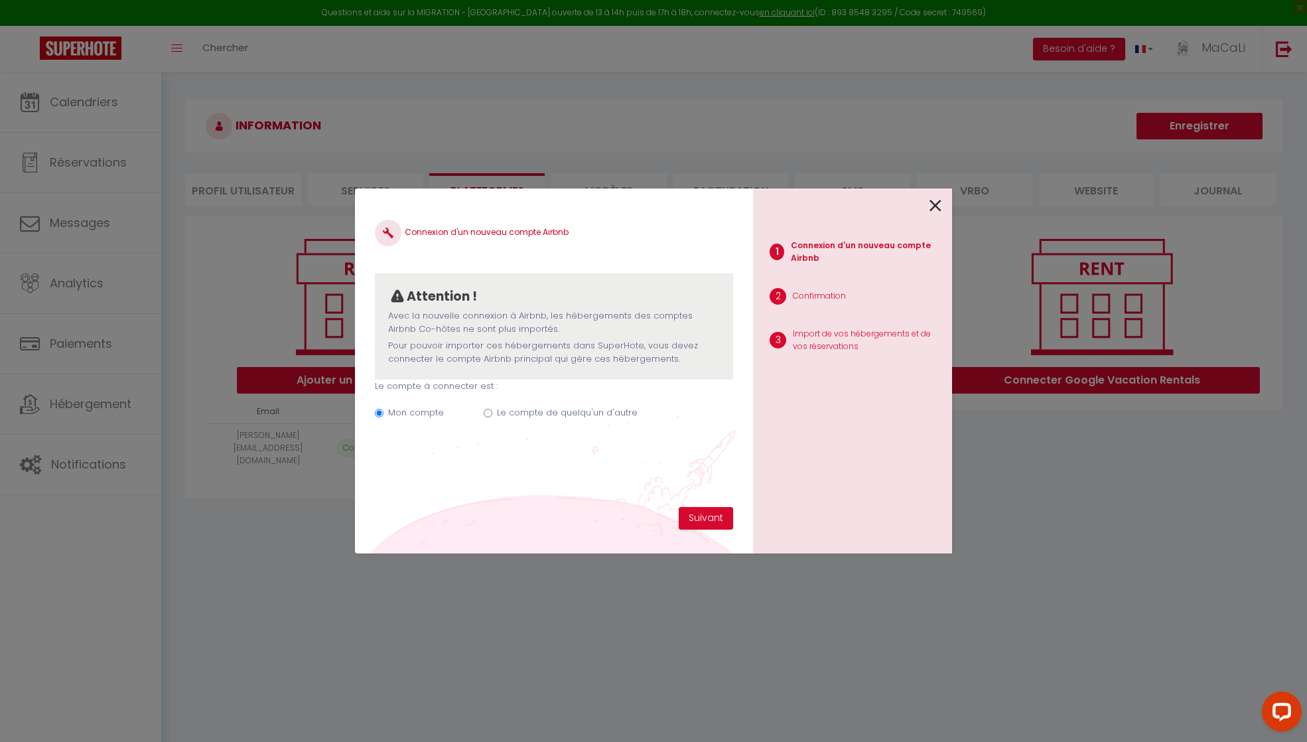
click at [498, 409] on label "Le compte de quelqu'un d'autre" at bounding box center [567, 412] width 141 height 13
click at [492, 409] on input "Le compte de quelqu'un d'autre" at bounding box center [488, 413] width 9 height 9
radio input "true"
click at [412, 407] on label "Mon compte" at bounding box center [416, 412] width 56 height 13
click at [384, 409] on input "Mon compte" at bounding box center [379, 413] width 9 height 9
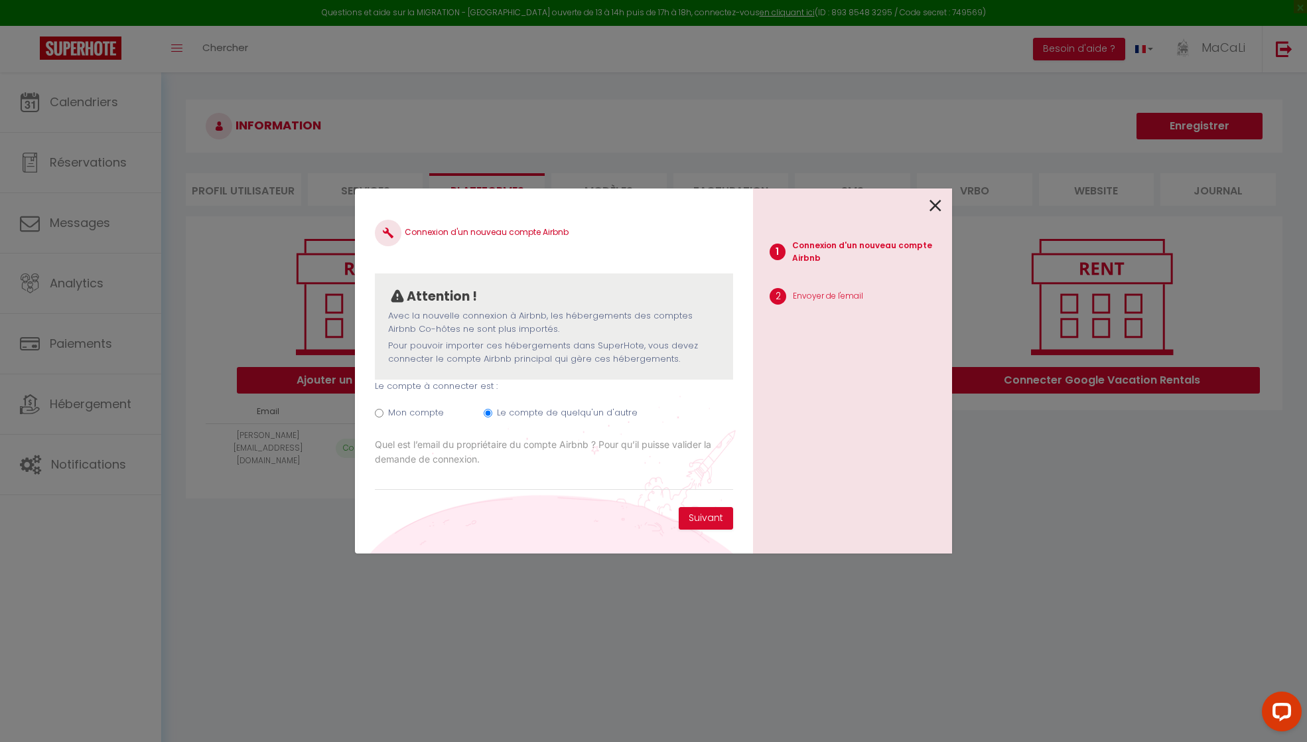
radio input "true"
radio input "false"
click at [933, 209] on icon at bounding box center [936, 206] width 12 height 20
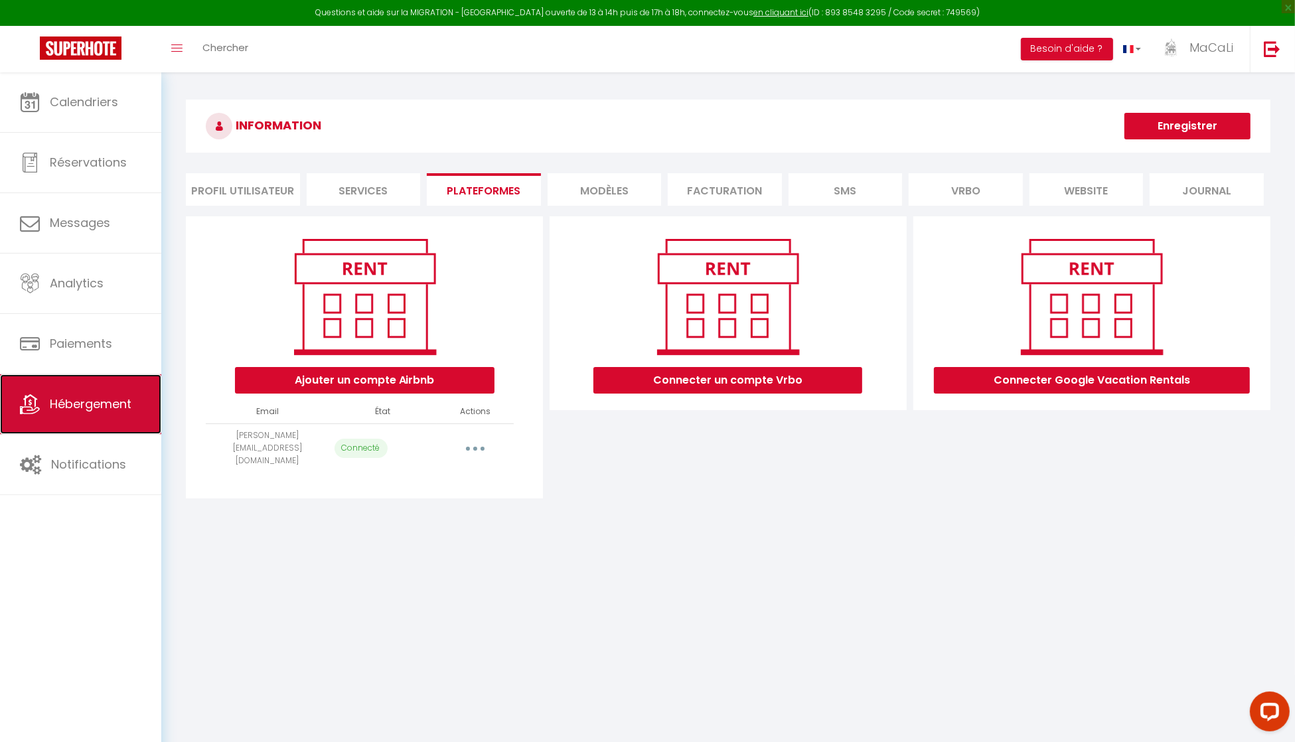
click at [100, 405] on span "Hébergement" at bounding box center [91, 403] width 82 height 17
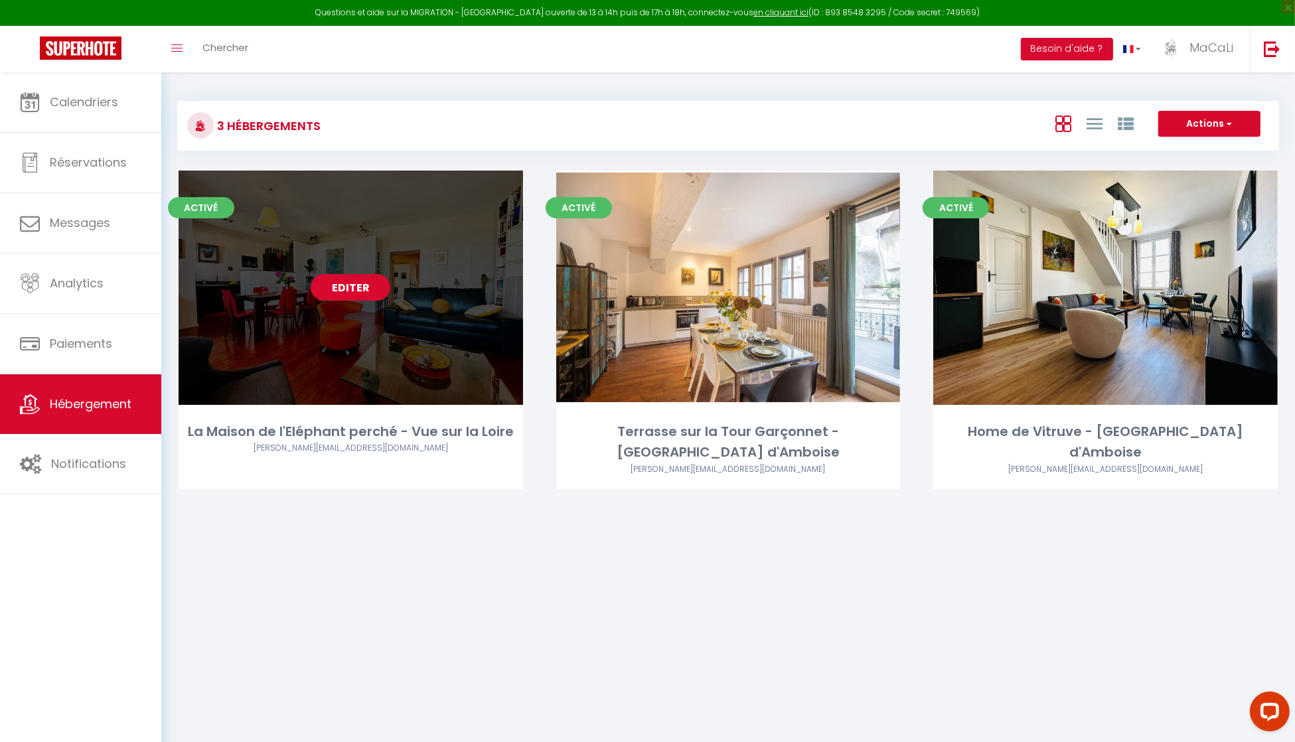
click at [364, 290] on link "Editer" at bounding box center [351, 287] width 80 height 27
select select "3"
select select "2"
select select "1"
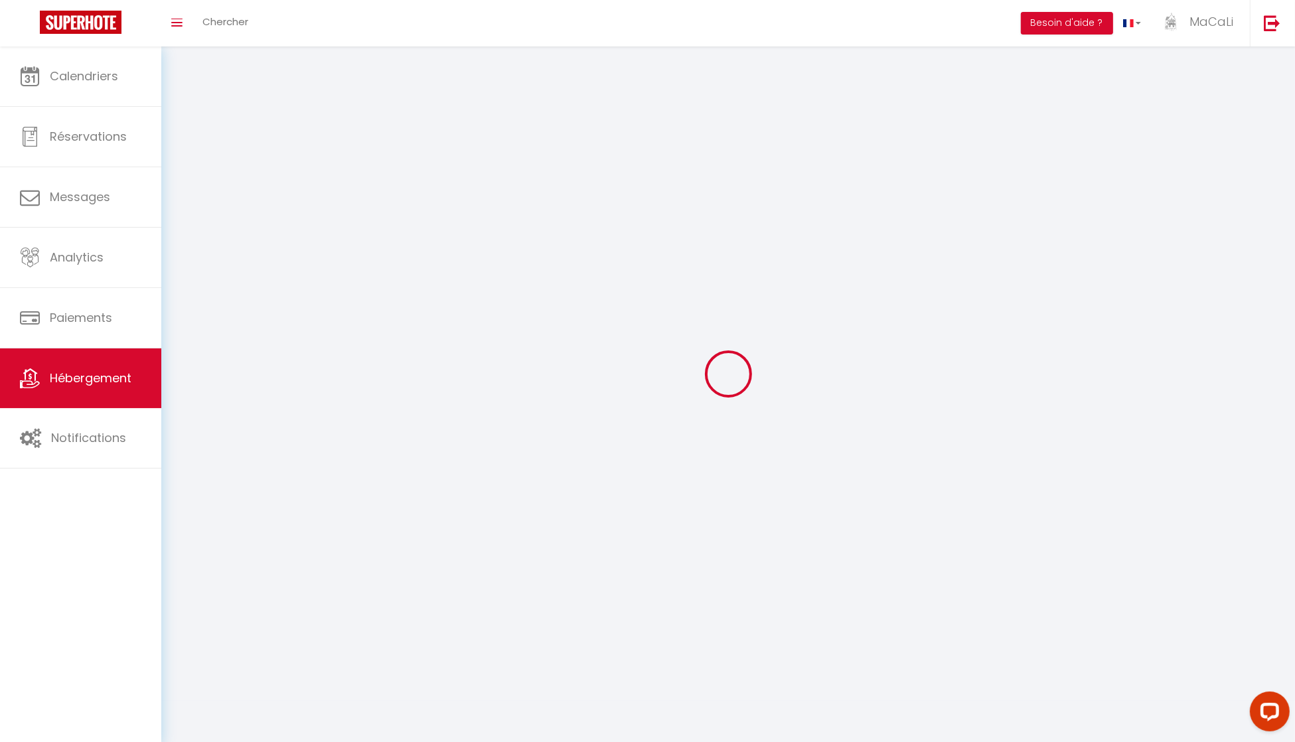
select select
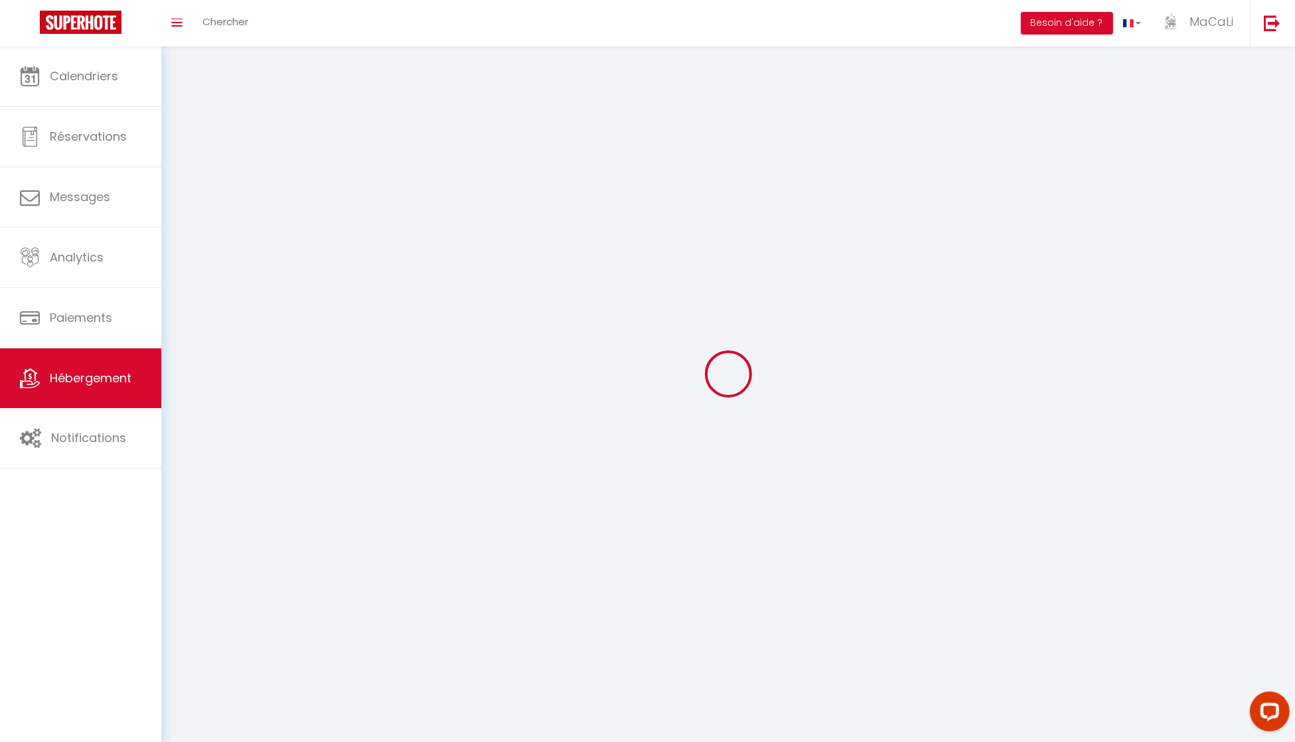
select select
checkbox input "false"
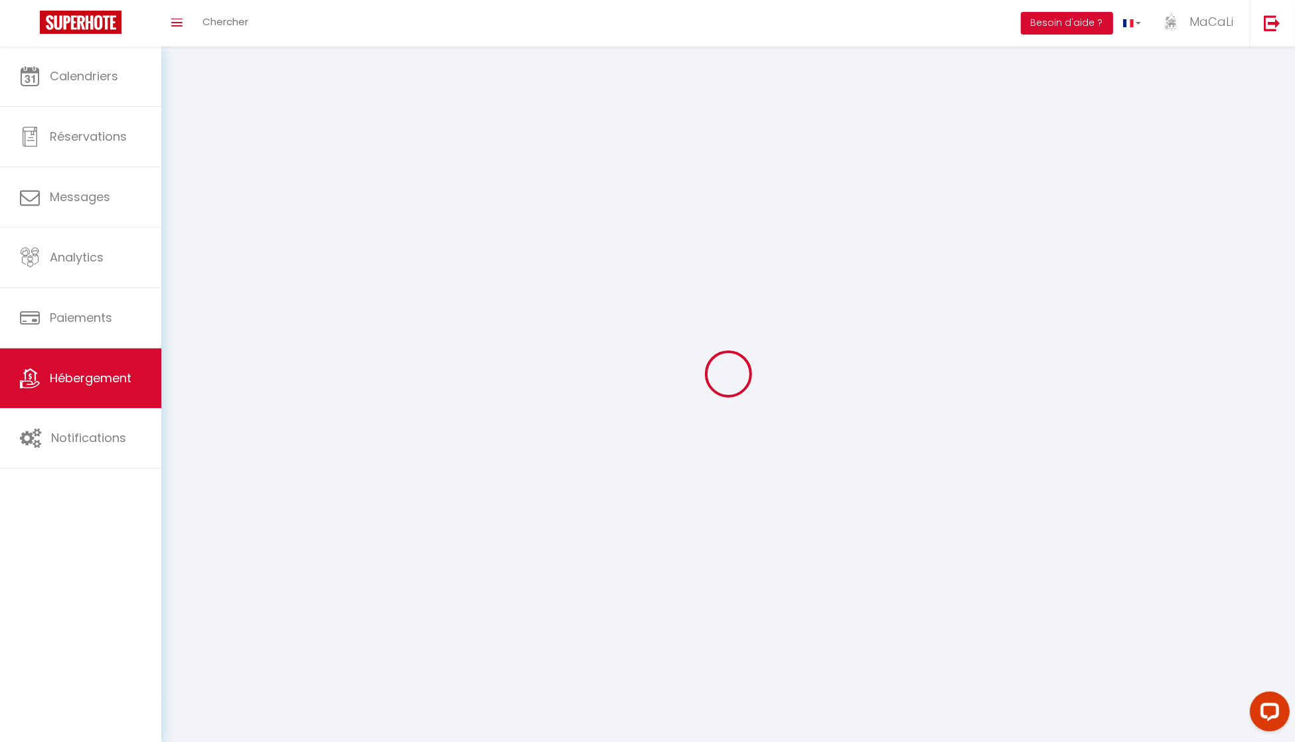
checkbox input "false"
select select
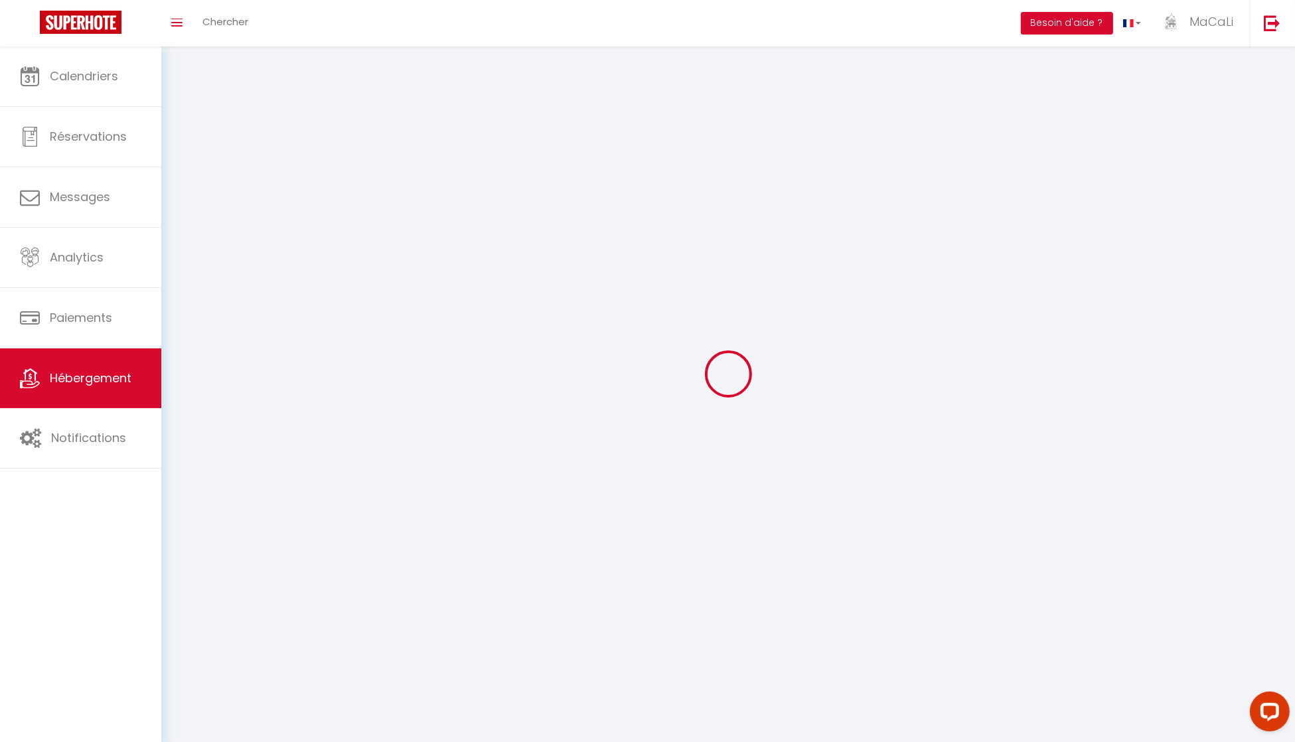
select select
checkbox input "false"
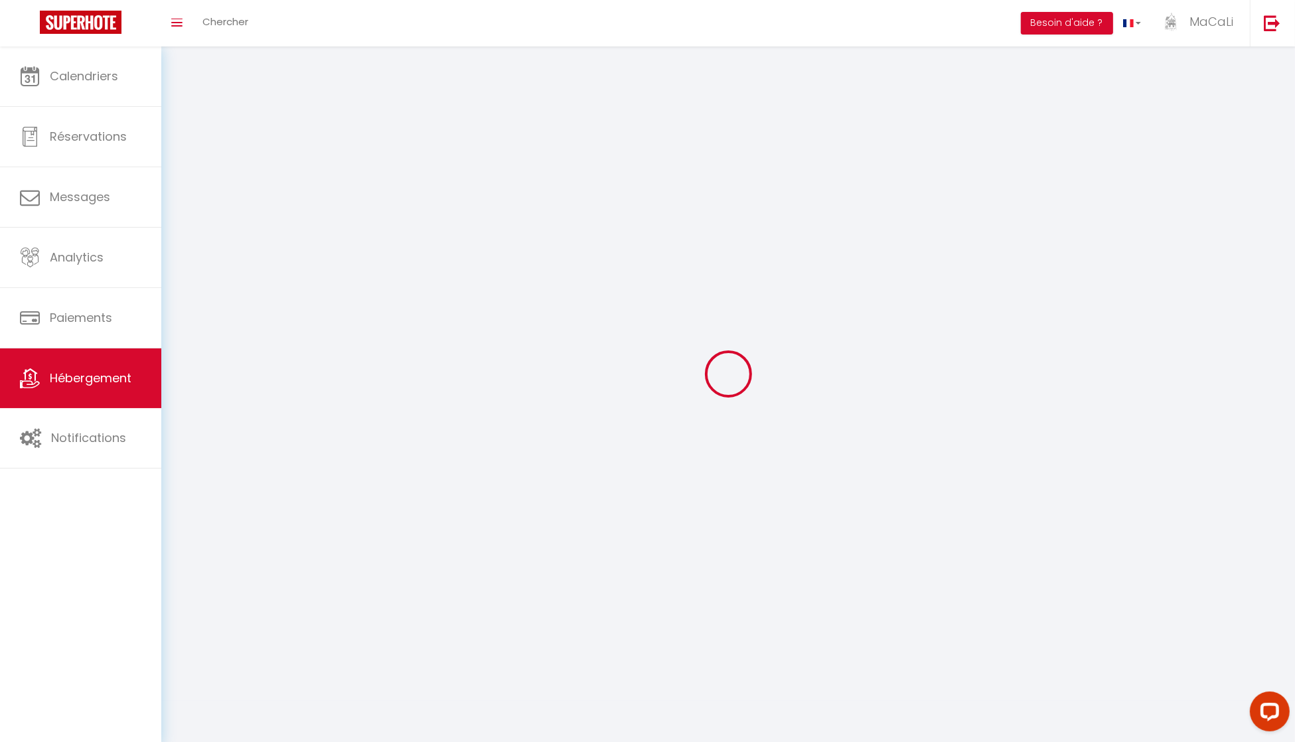
checkbox input "false"
select select
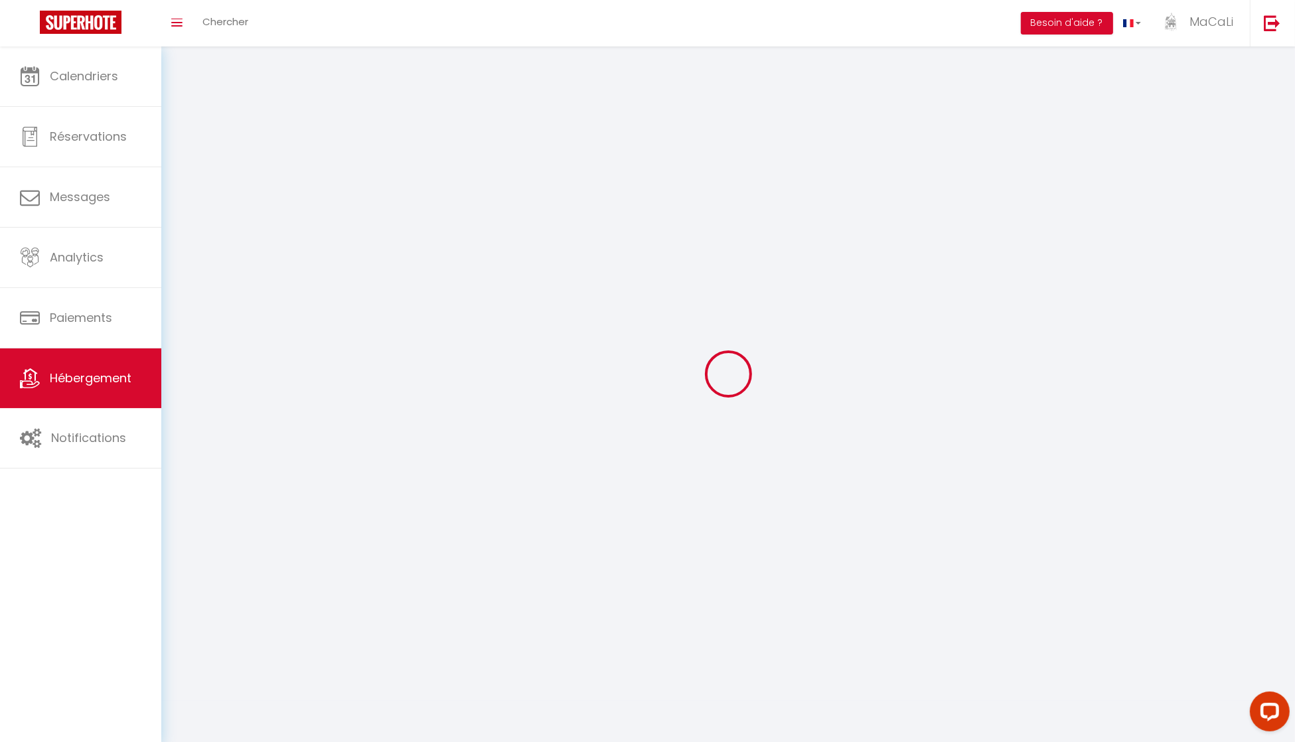
select select "1"
select select
select select "28"
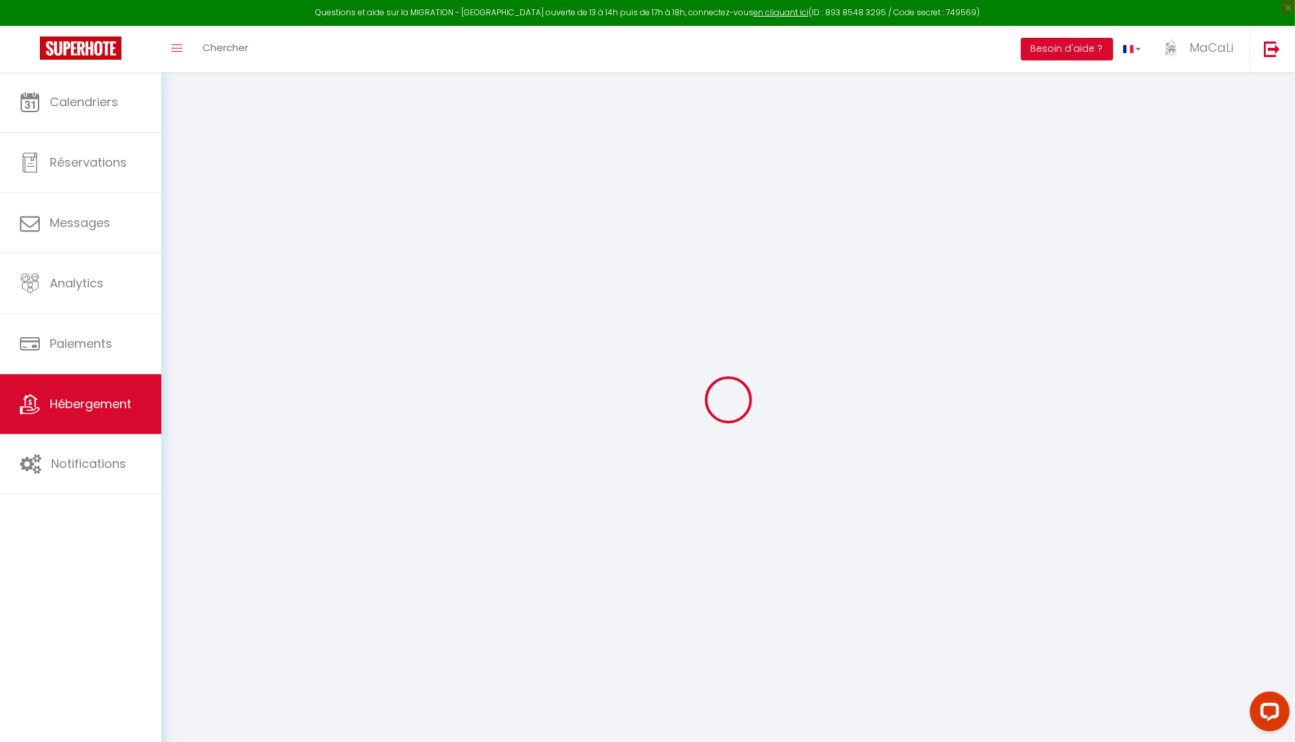
select select
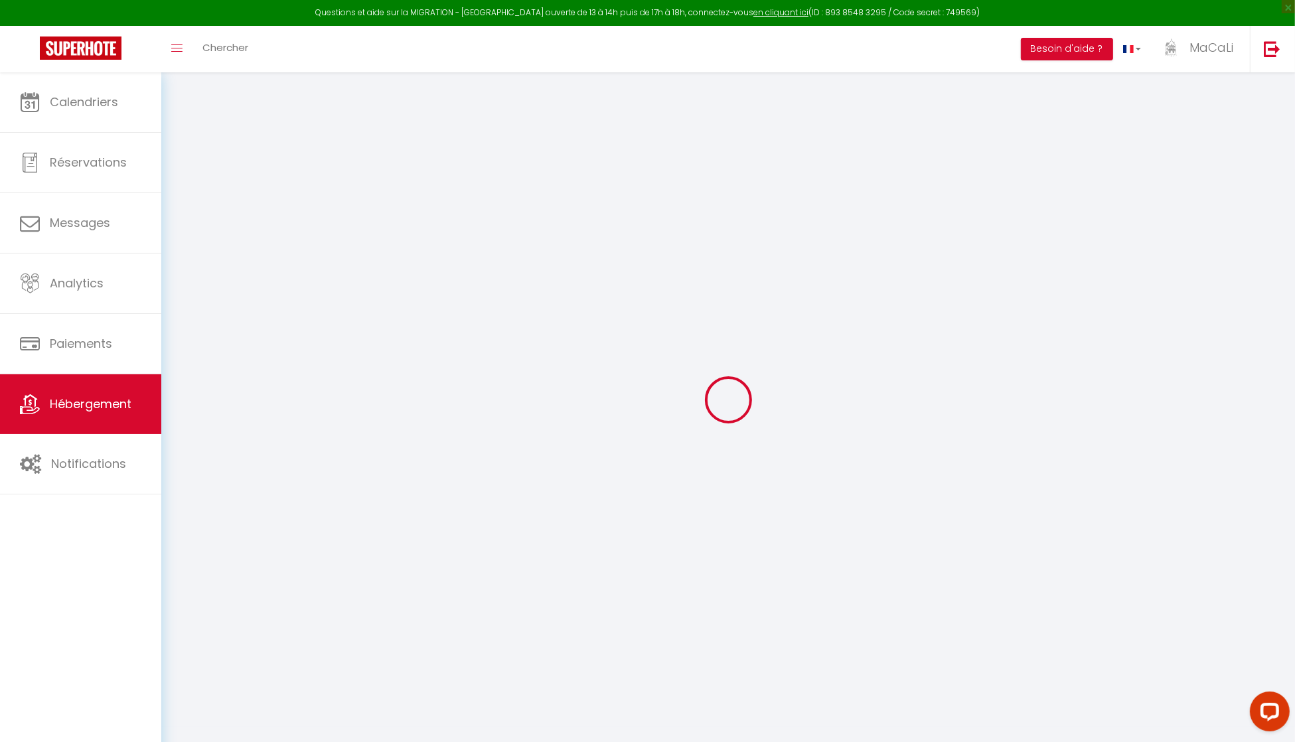
select select
checkbox input "false"
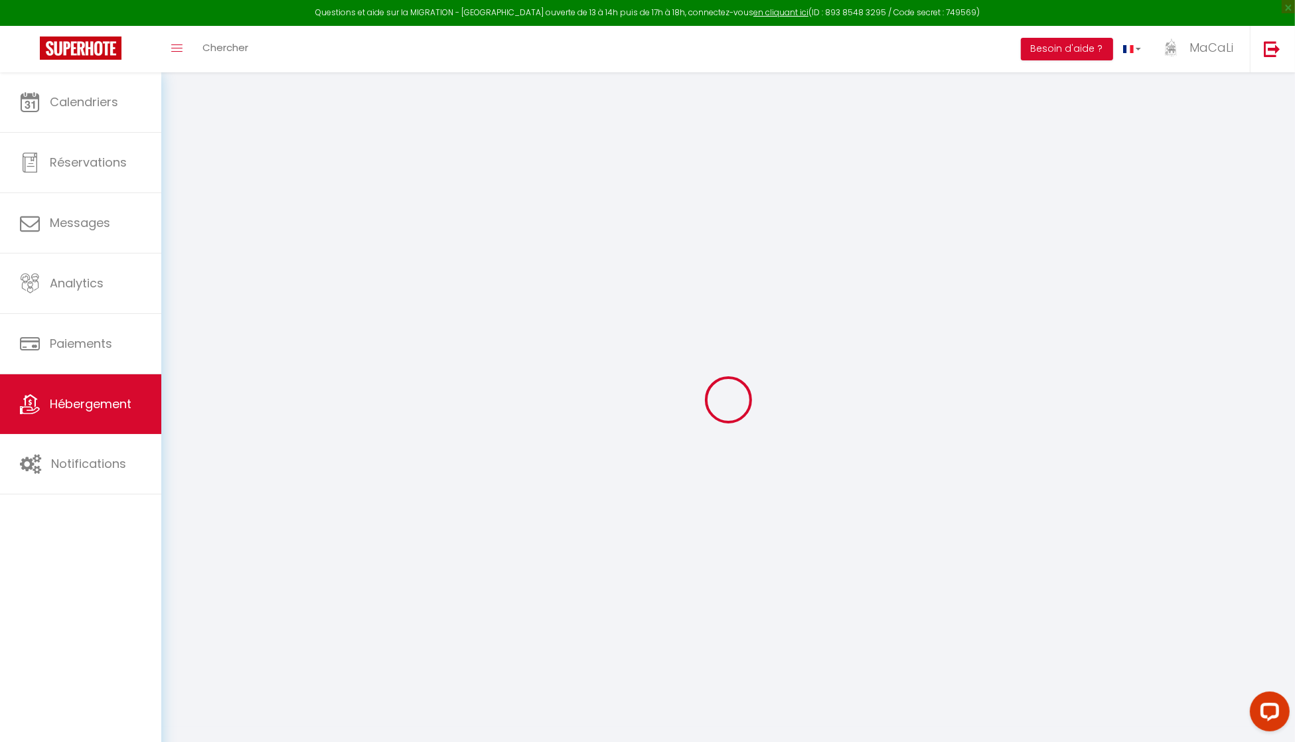
select select
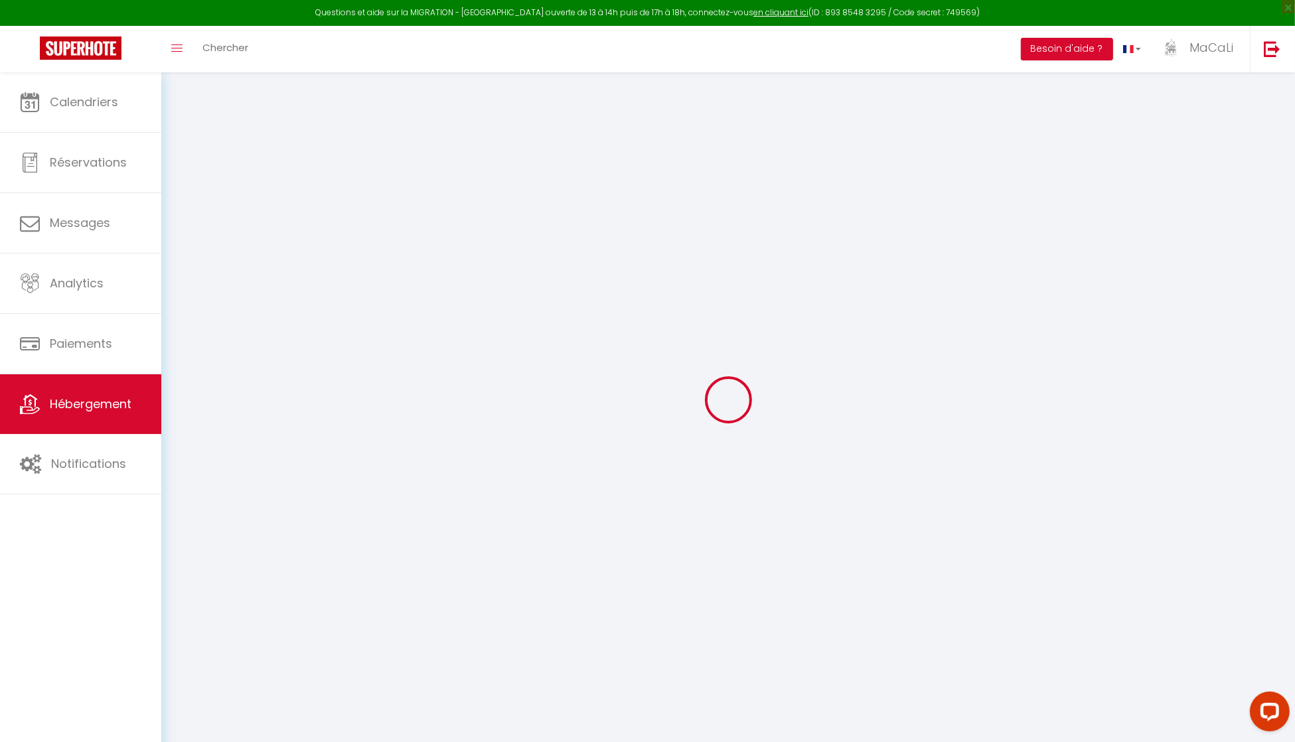
select select
checkbox input "false"
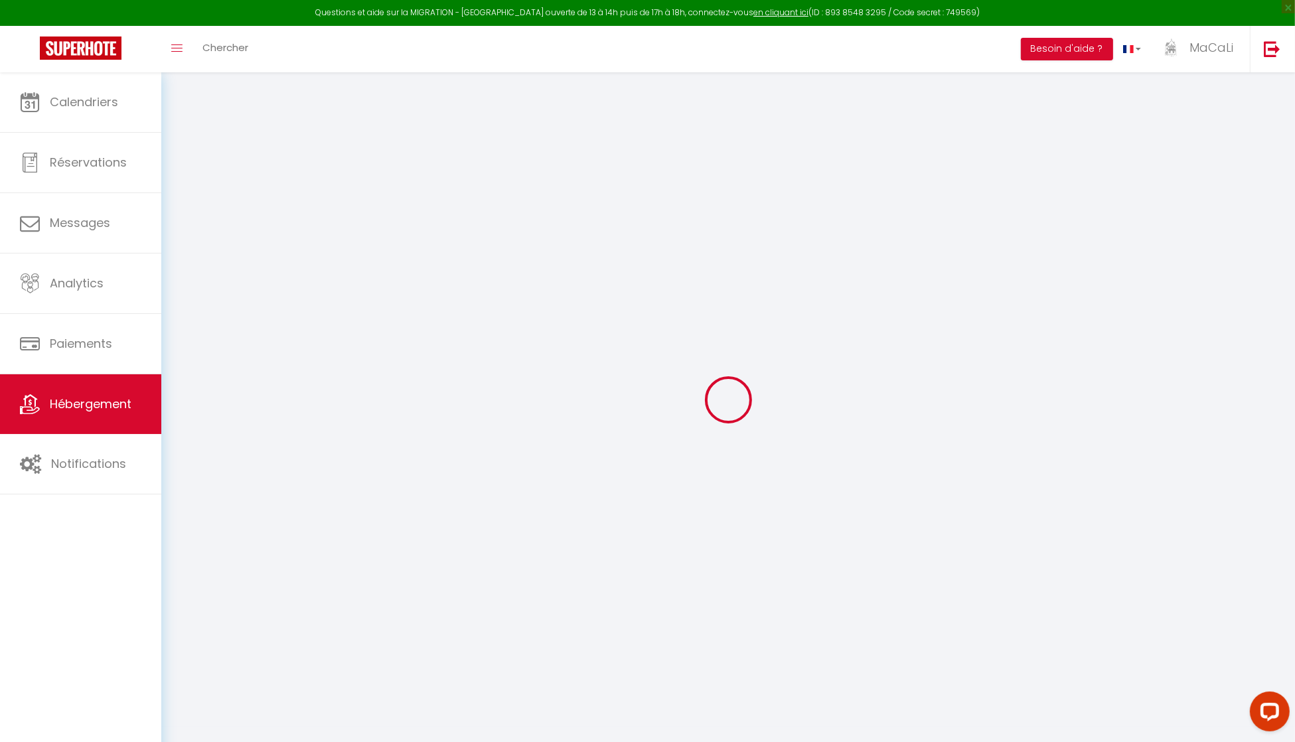
checkbox input "false"
select select
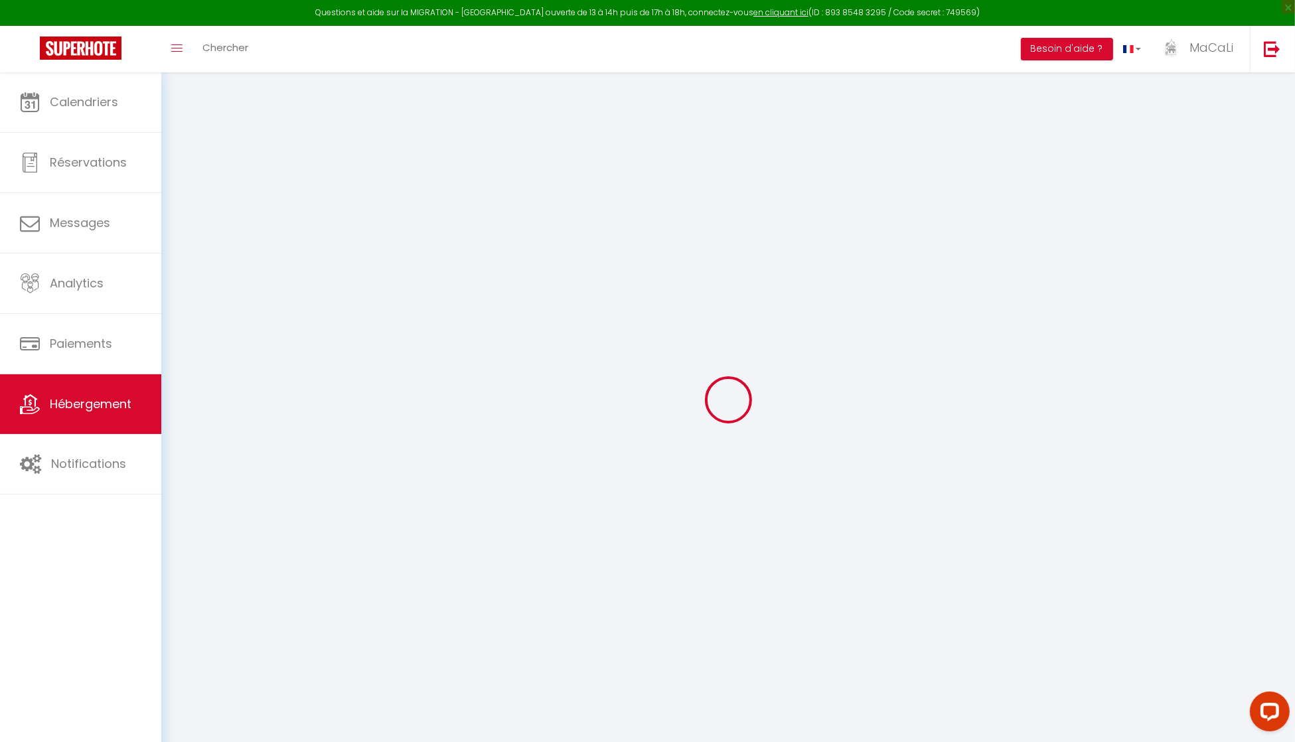
select select
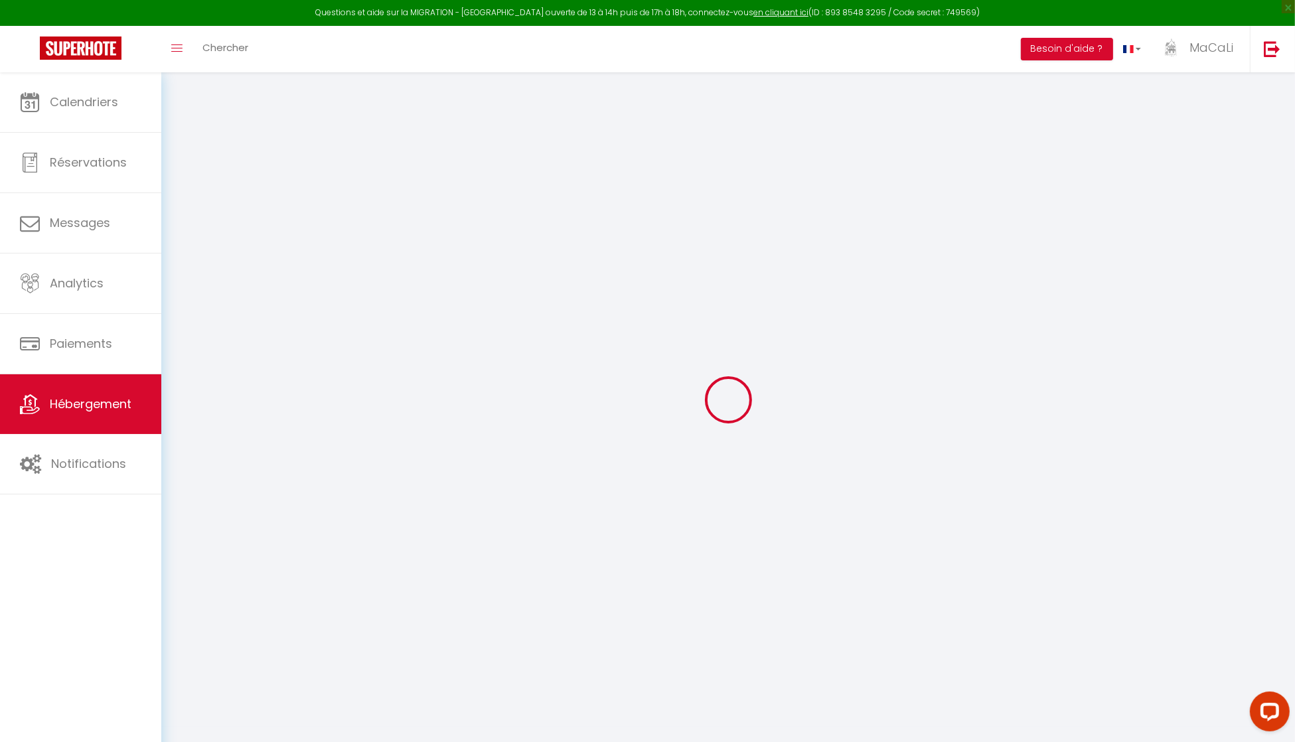
checkbox input "false"
select select
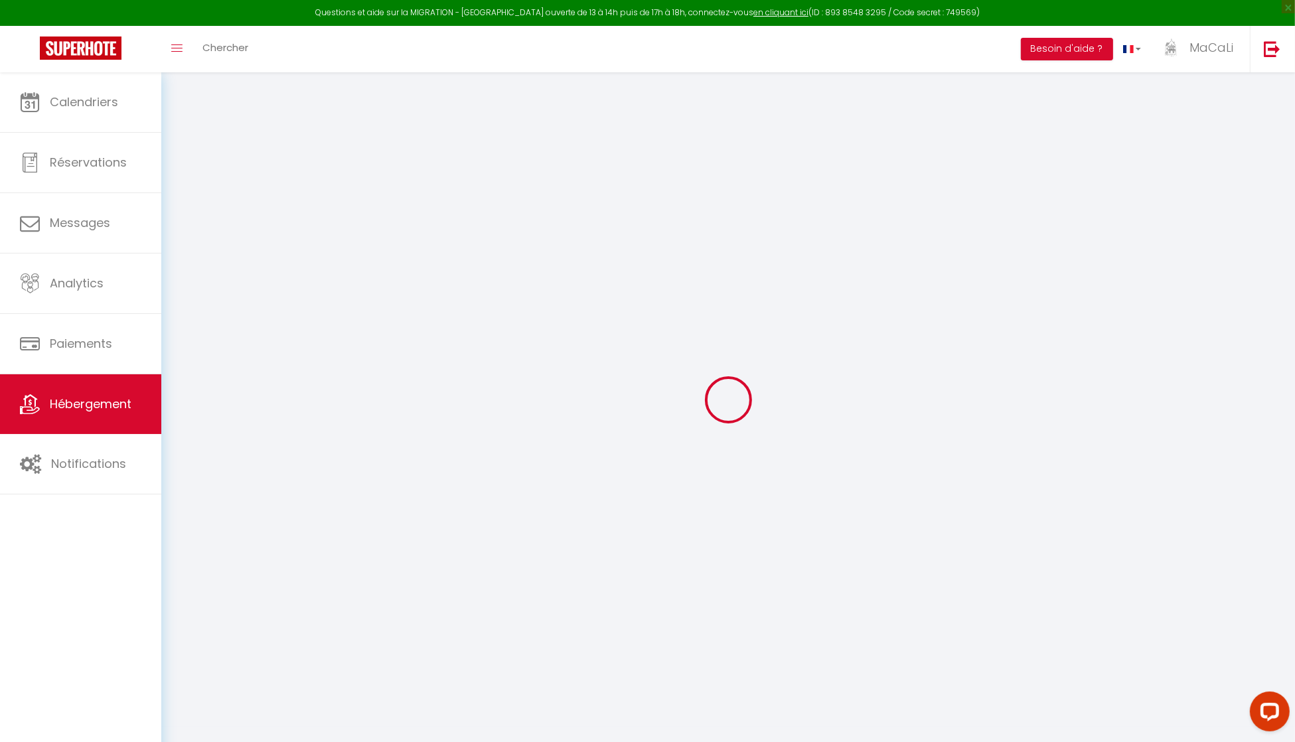
select select
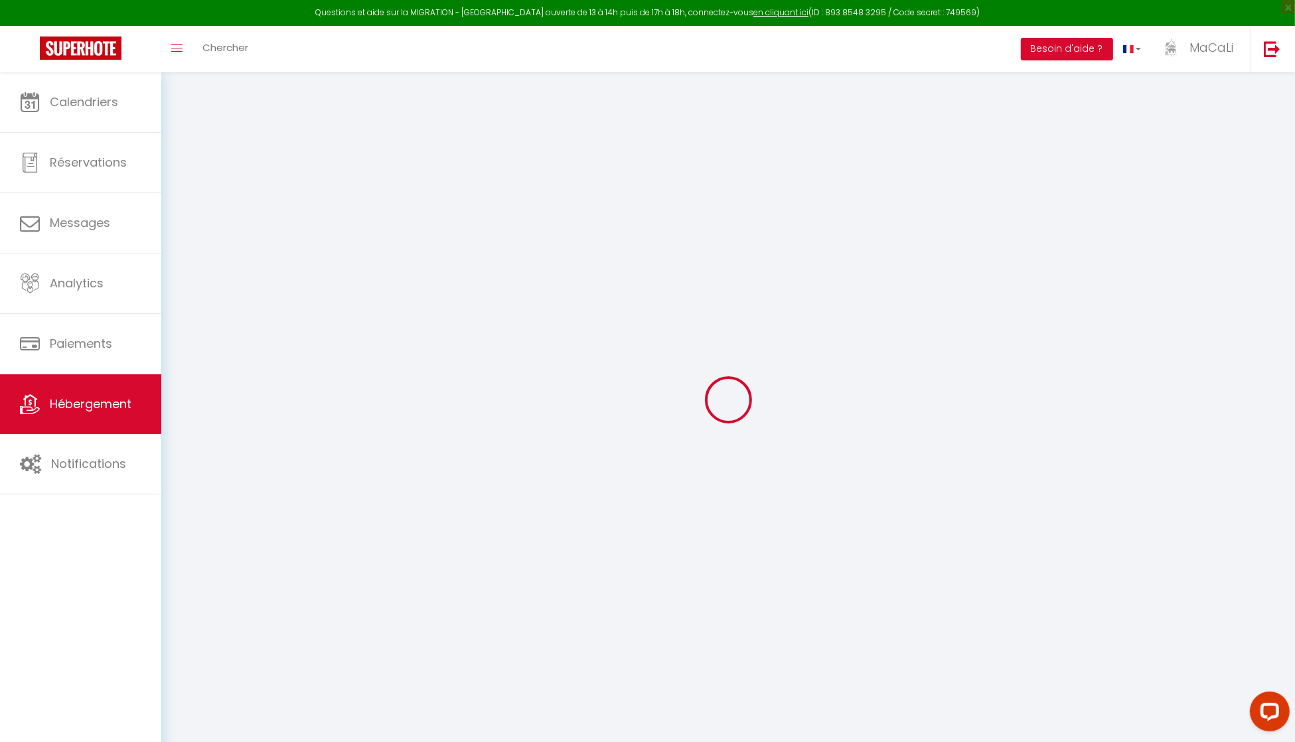
select select
checkbox input "false"
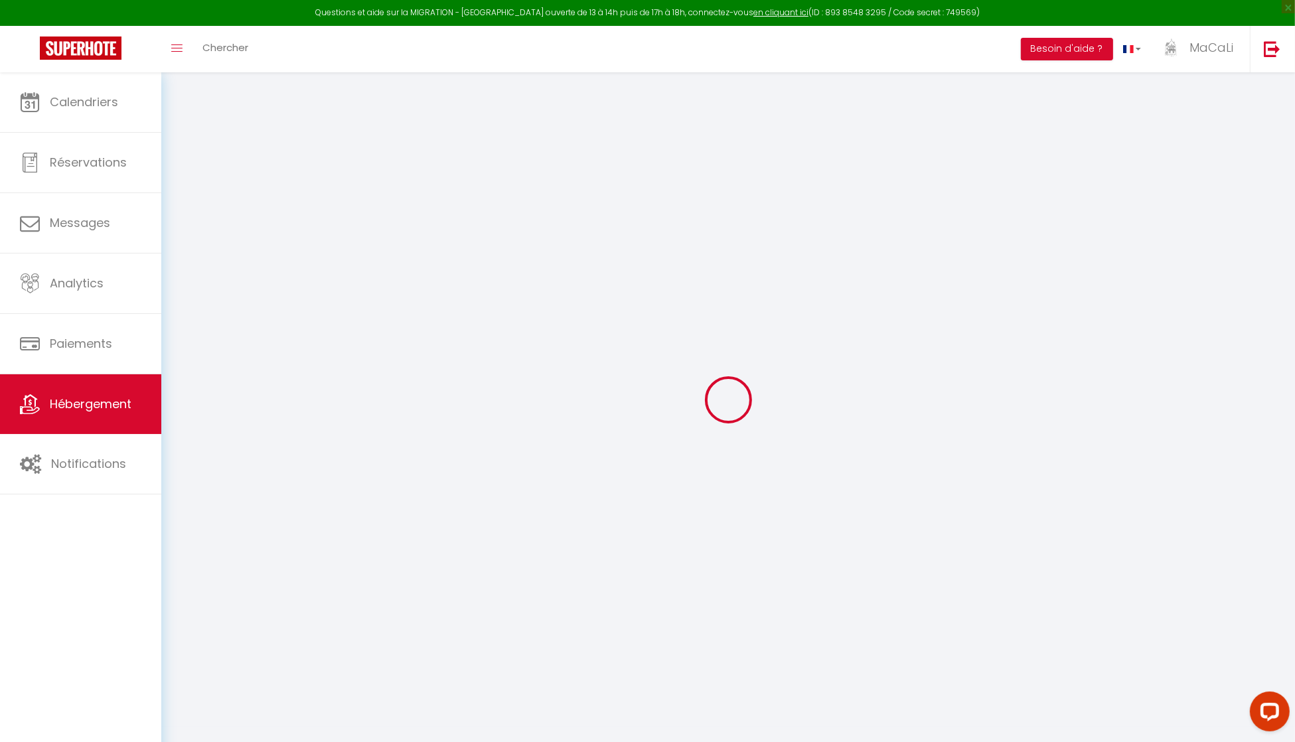
checkbox input "false"
select select
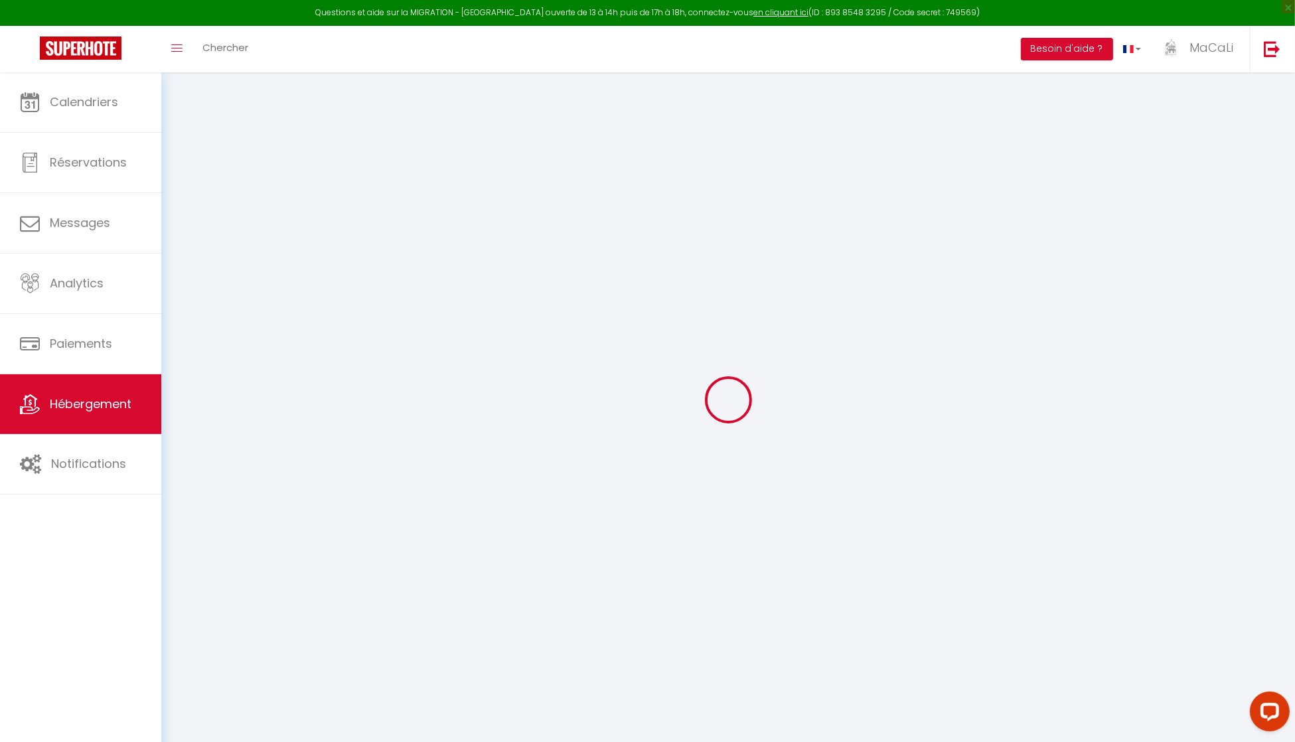
select select
checkbox input "false"
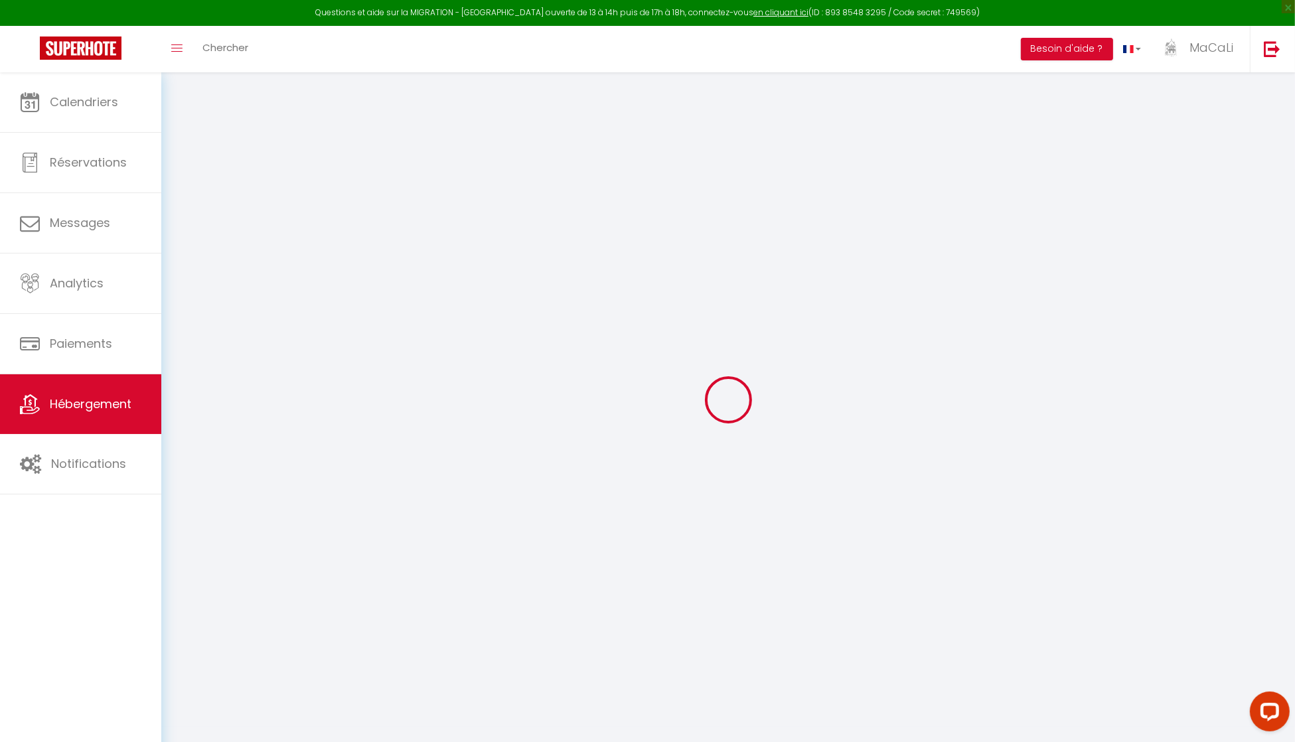
checkbox input "false"
select select
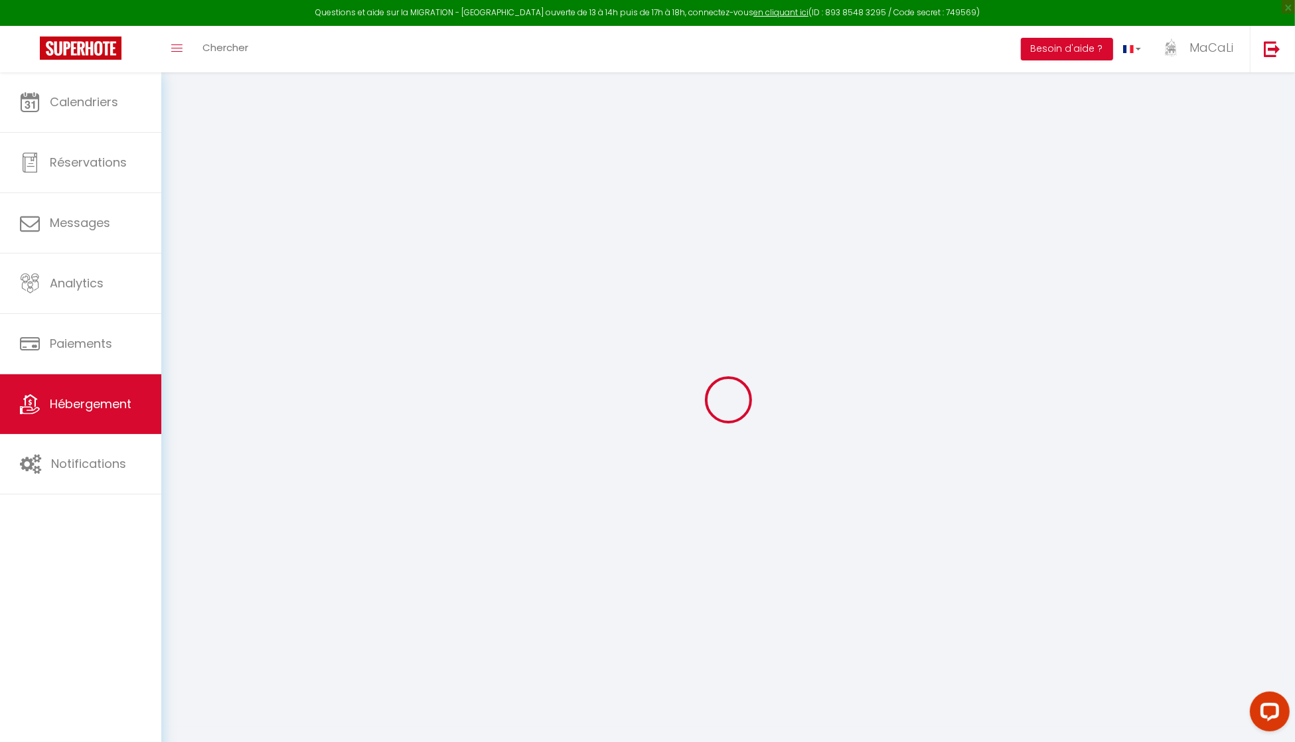
select select
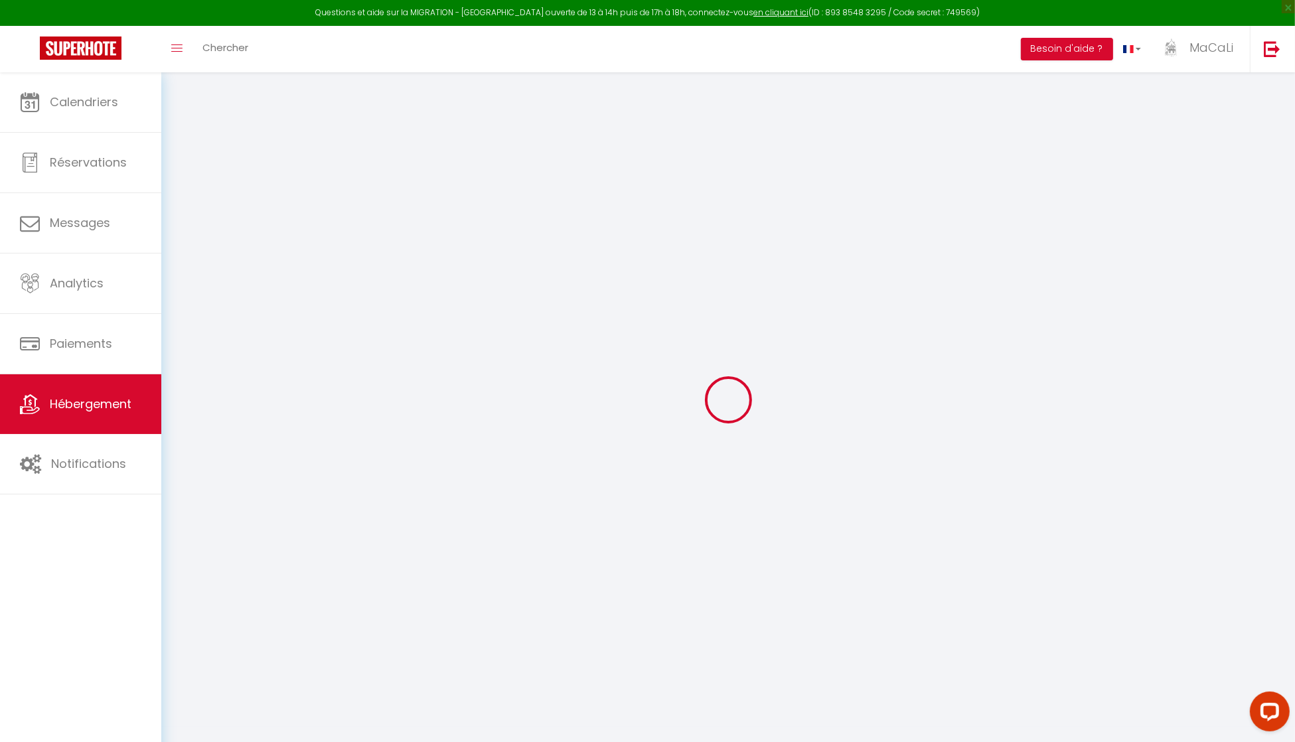
select select
checkbox input "false"
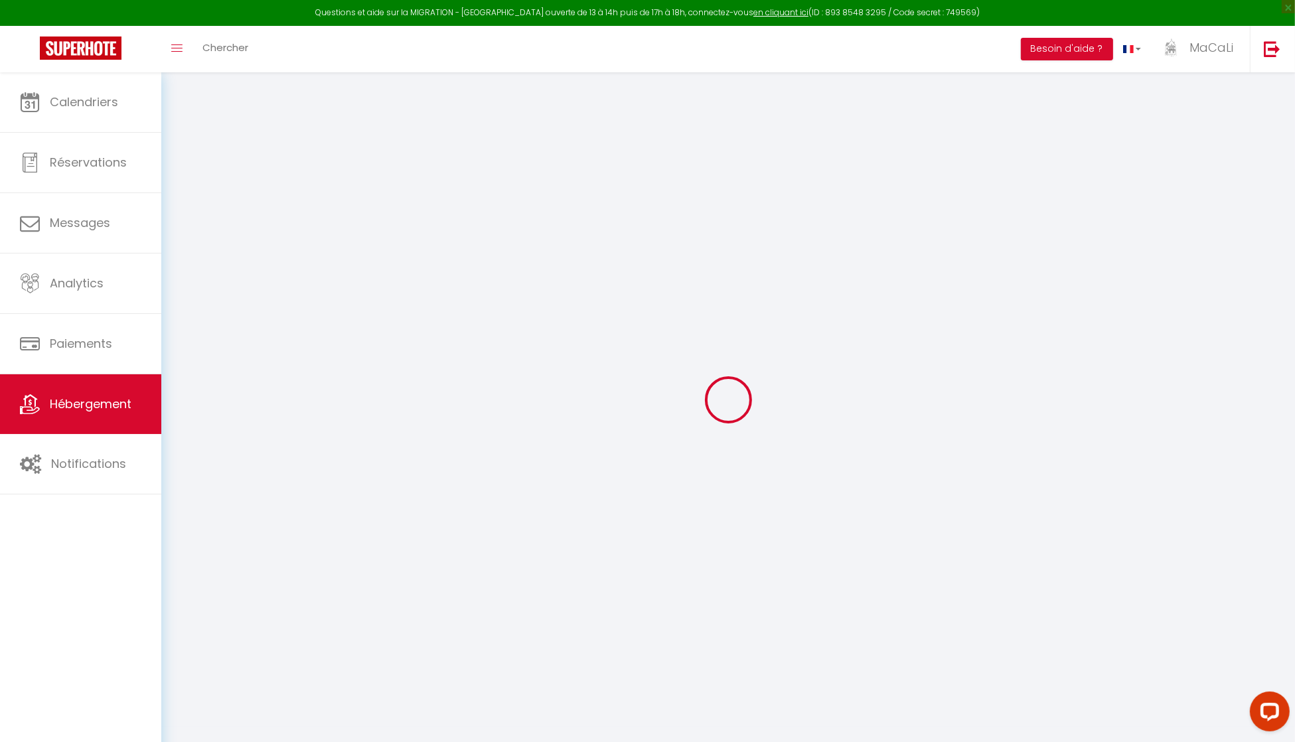
select select
type input "La Maison de l'Eléphant perché - Vue sur la Loire"
type input "MaCaLi"
type input "AMB37BI12"
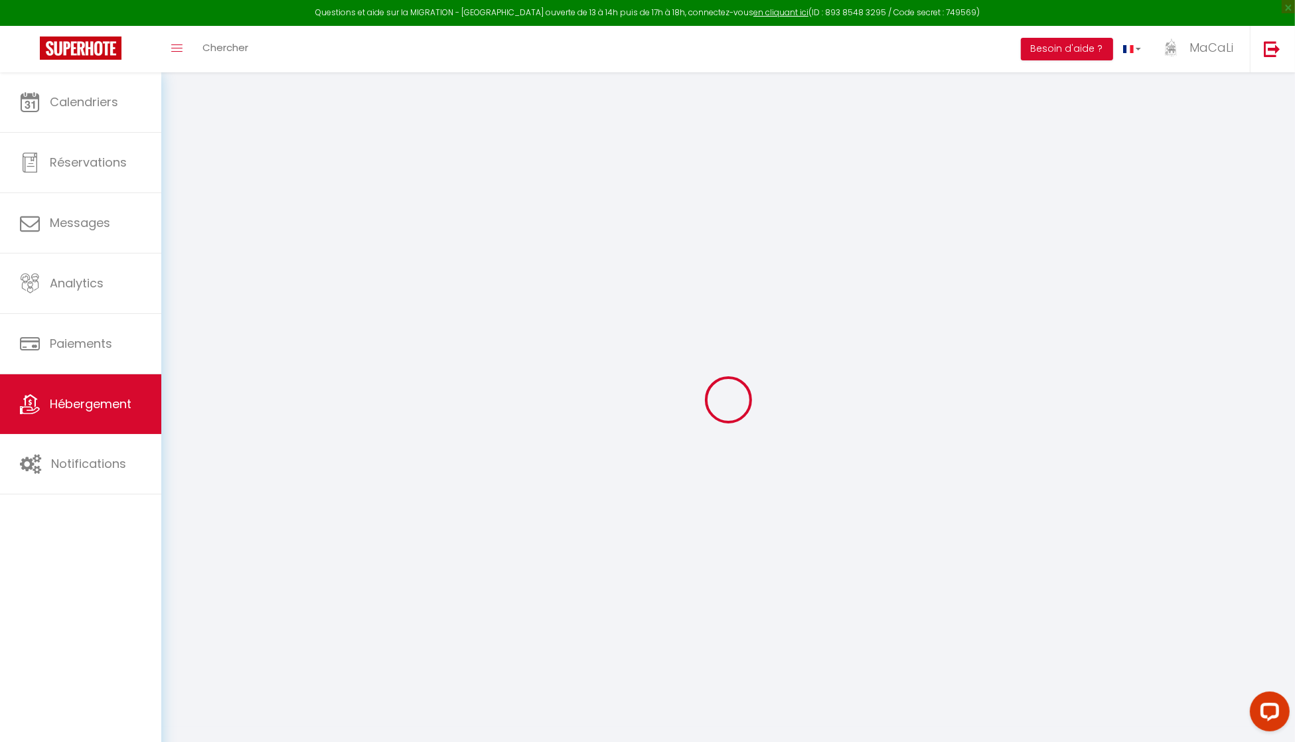
type input "14 Quai [PERSON_NAME]"
type input "37400"
type input "Amboise"
select select "6"
select select "3"
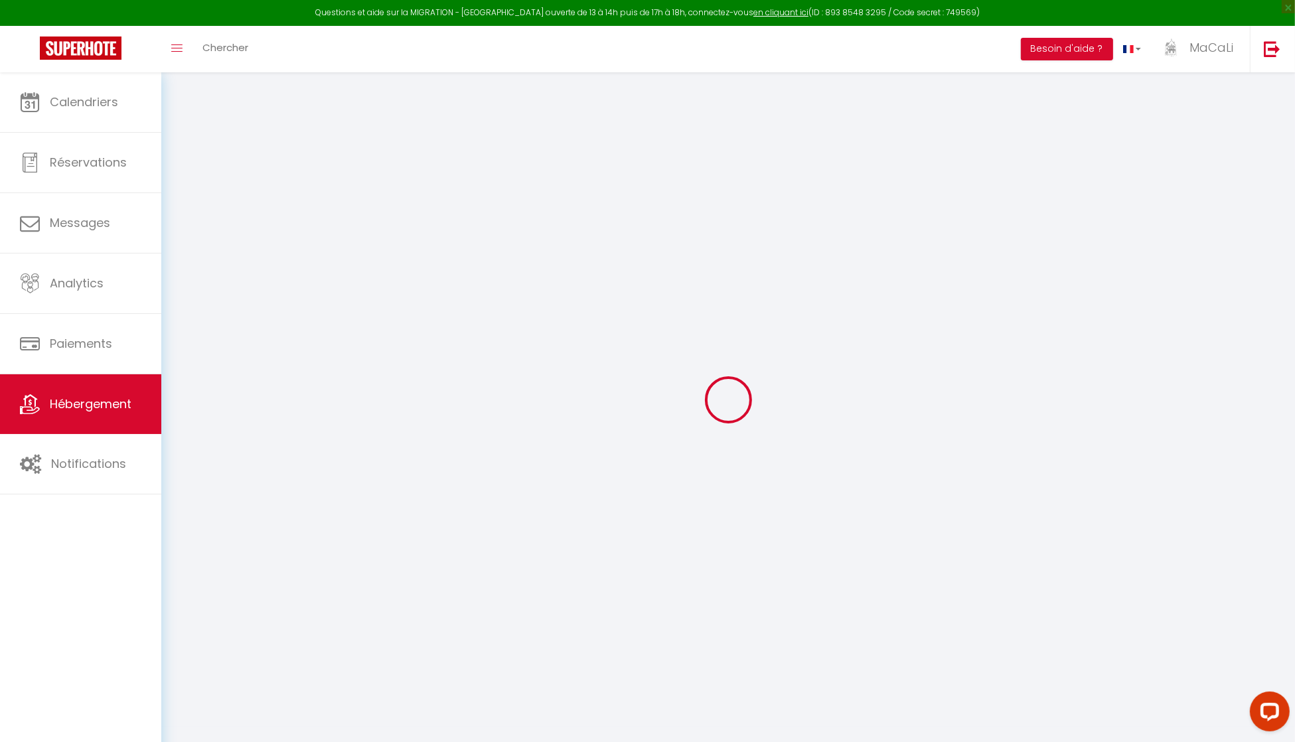
select select "2"
type input "120"
type input "145"
type input "3.3"
type input "3"
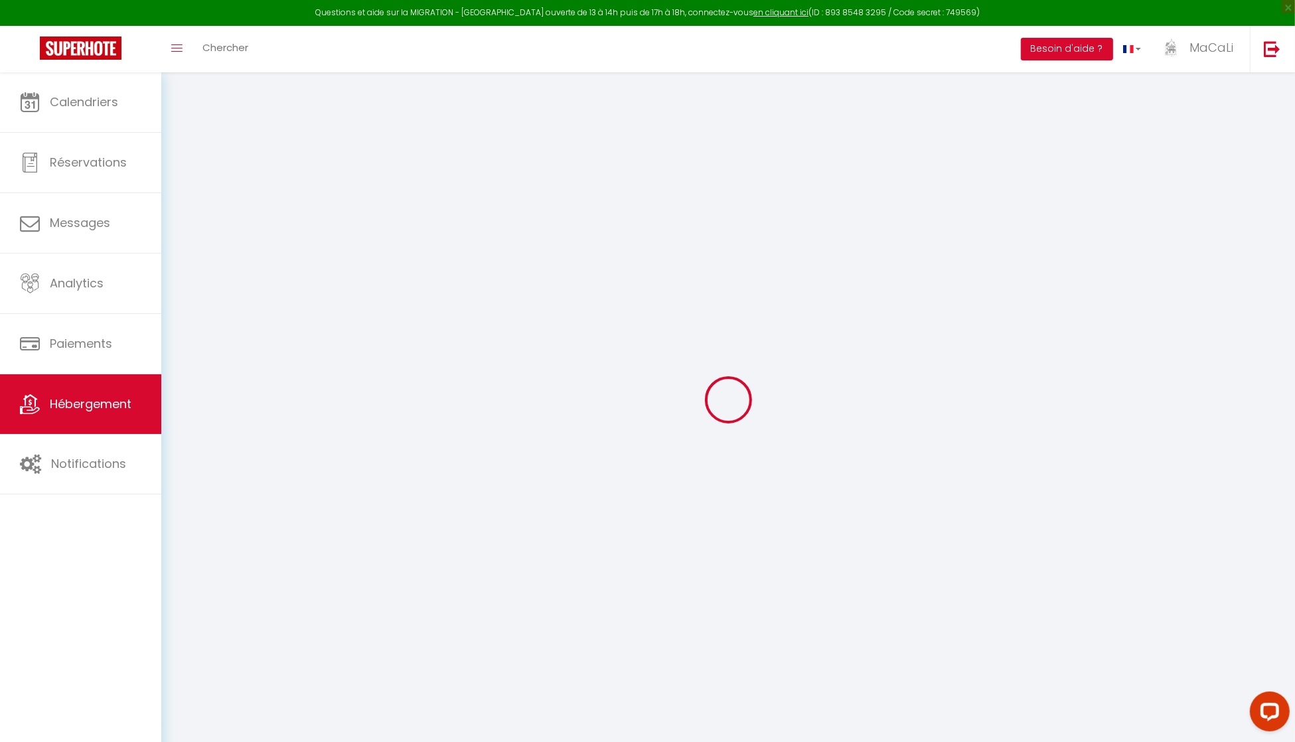
type input "500"
select select
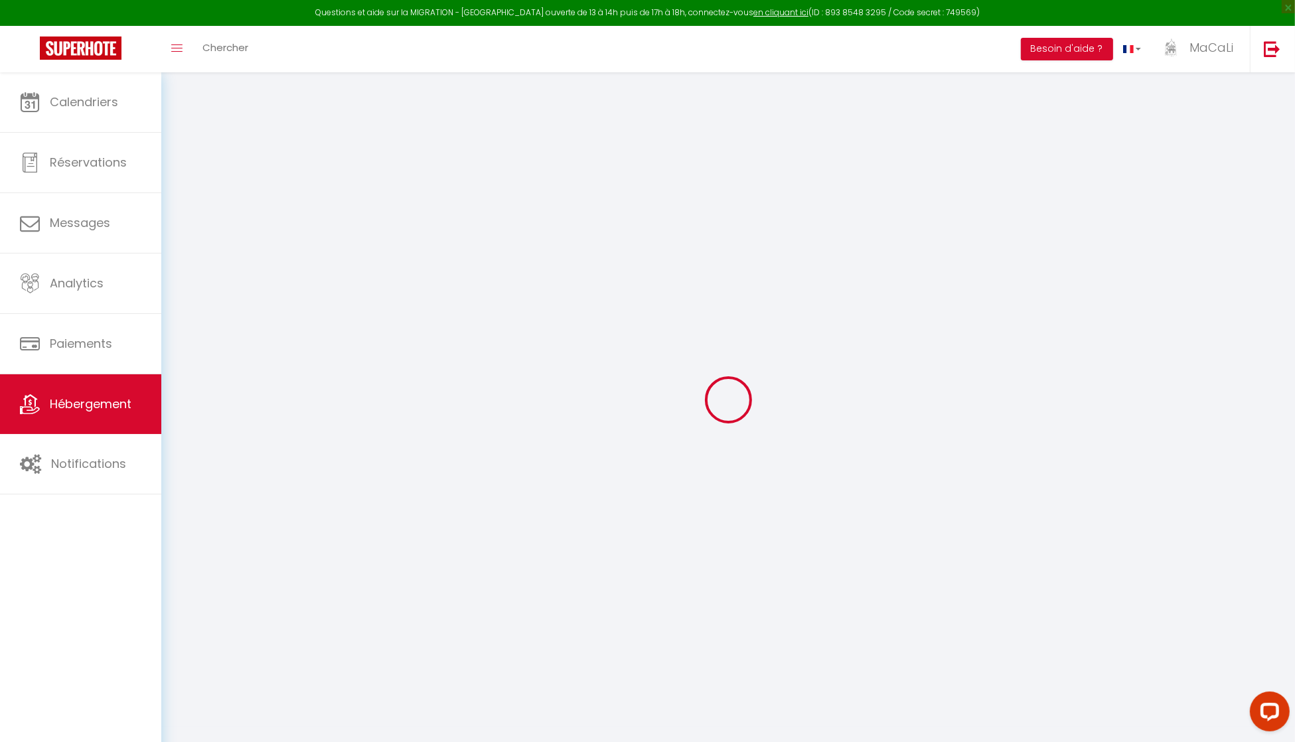
select select
type input "14 Quai [PERSON_NAME]"
type input "37400"
type input "Amboise"
type input "[EMAIL_ADDRESS][DOMAIN_NAME]"
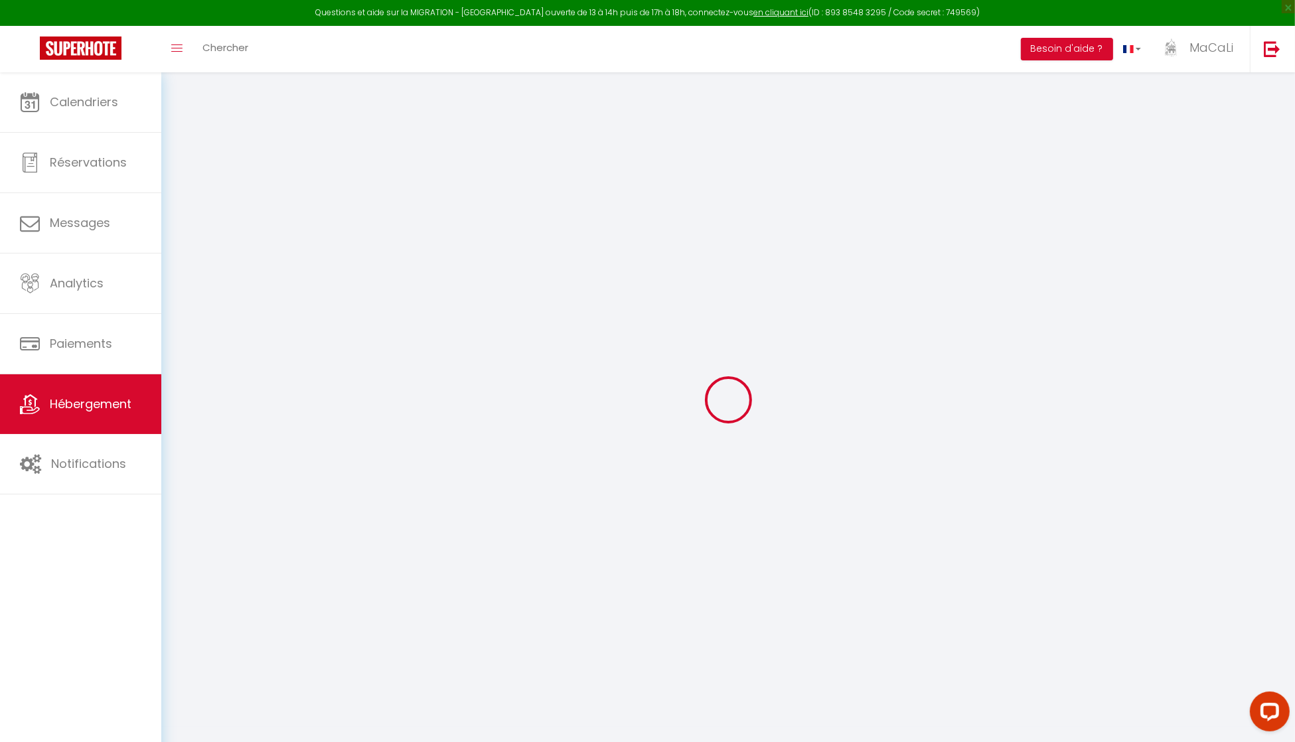
select select "6378"
checkbox input "false"
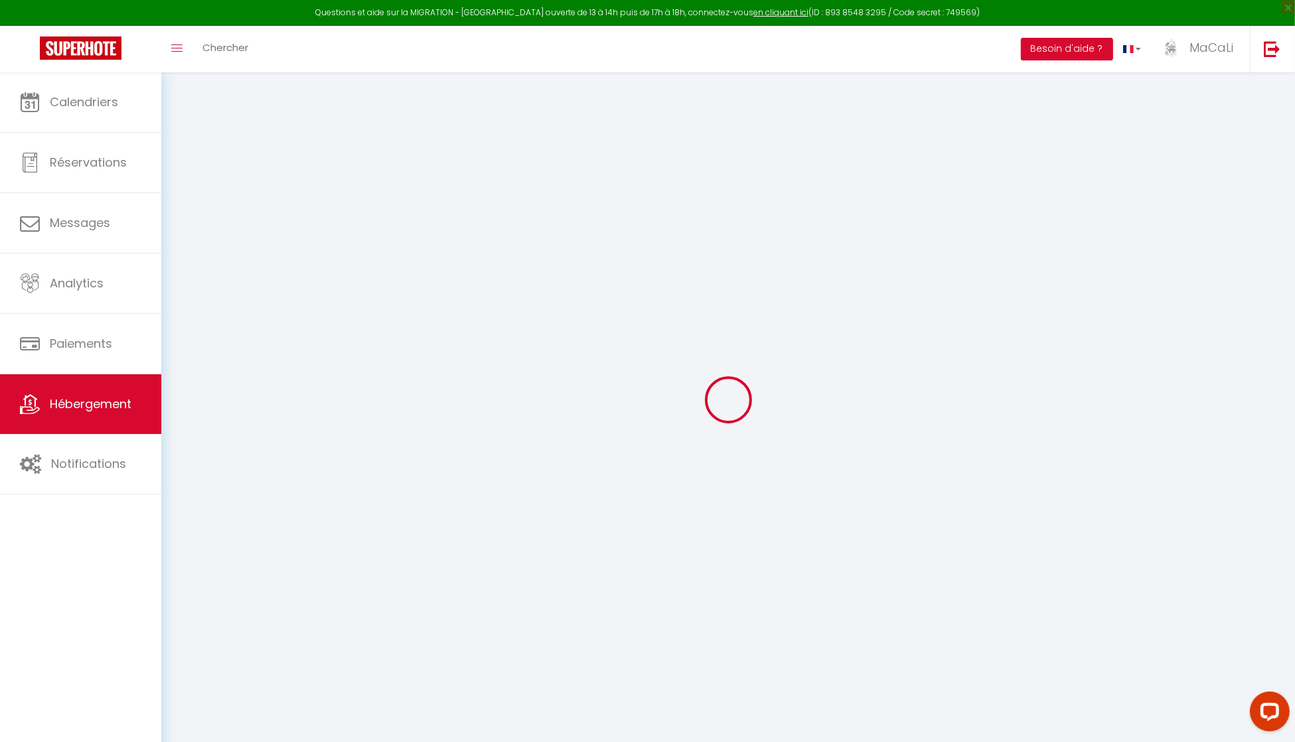
radio input "true"
type input "0"
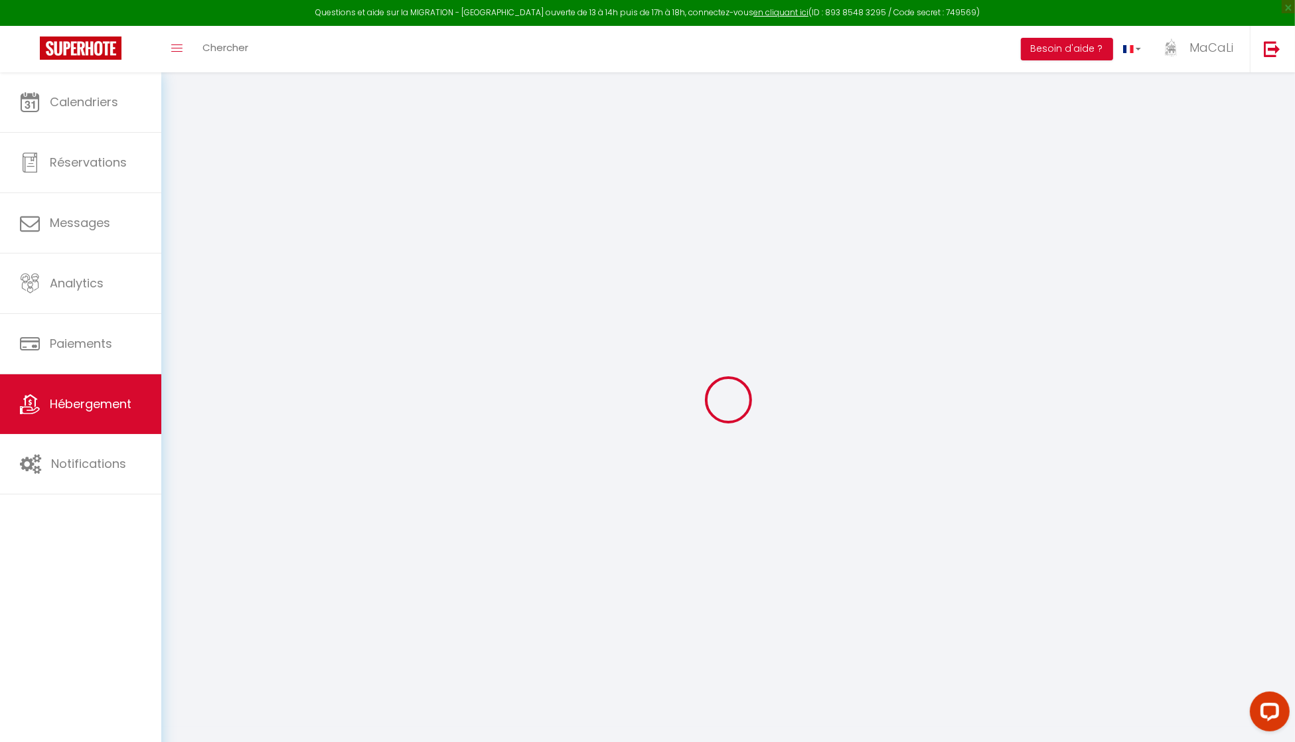
select select
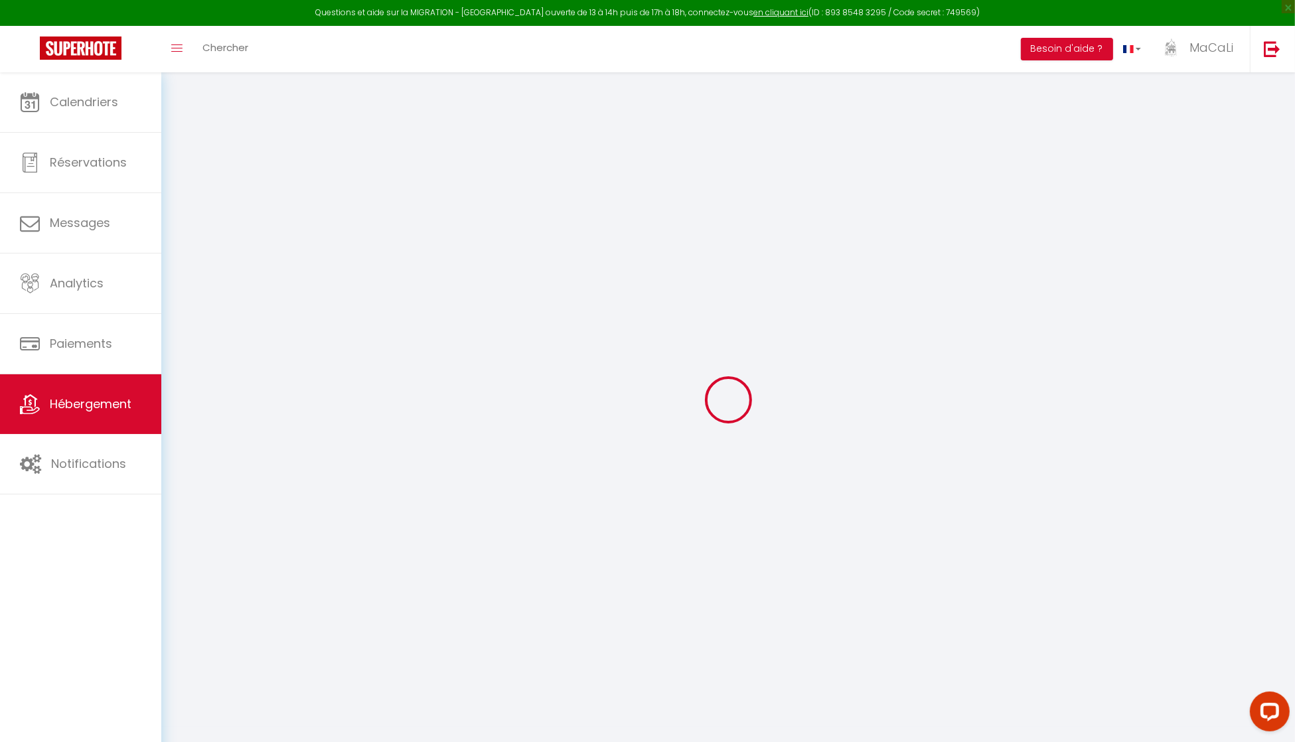
checkbox input "false"
select select "2"
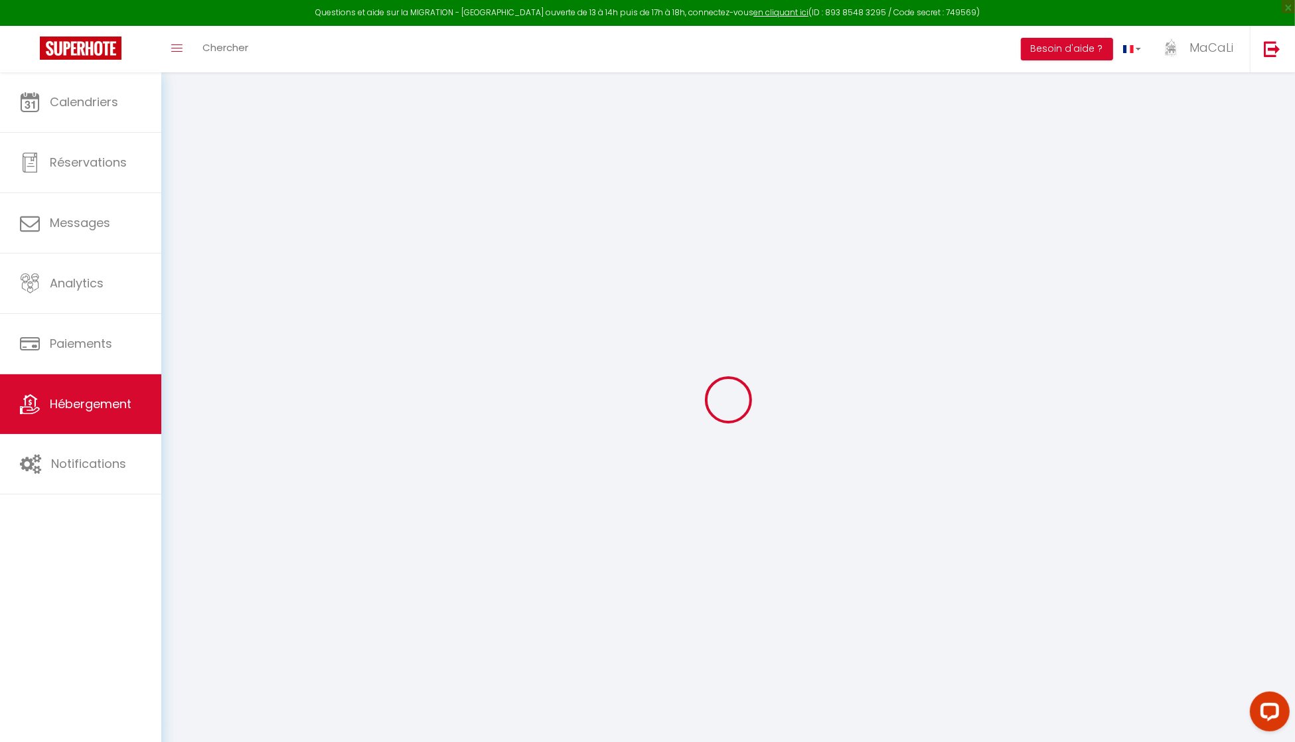
checkbox input "true"
checkbox input "false"
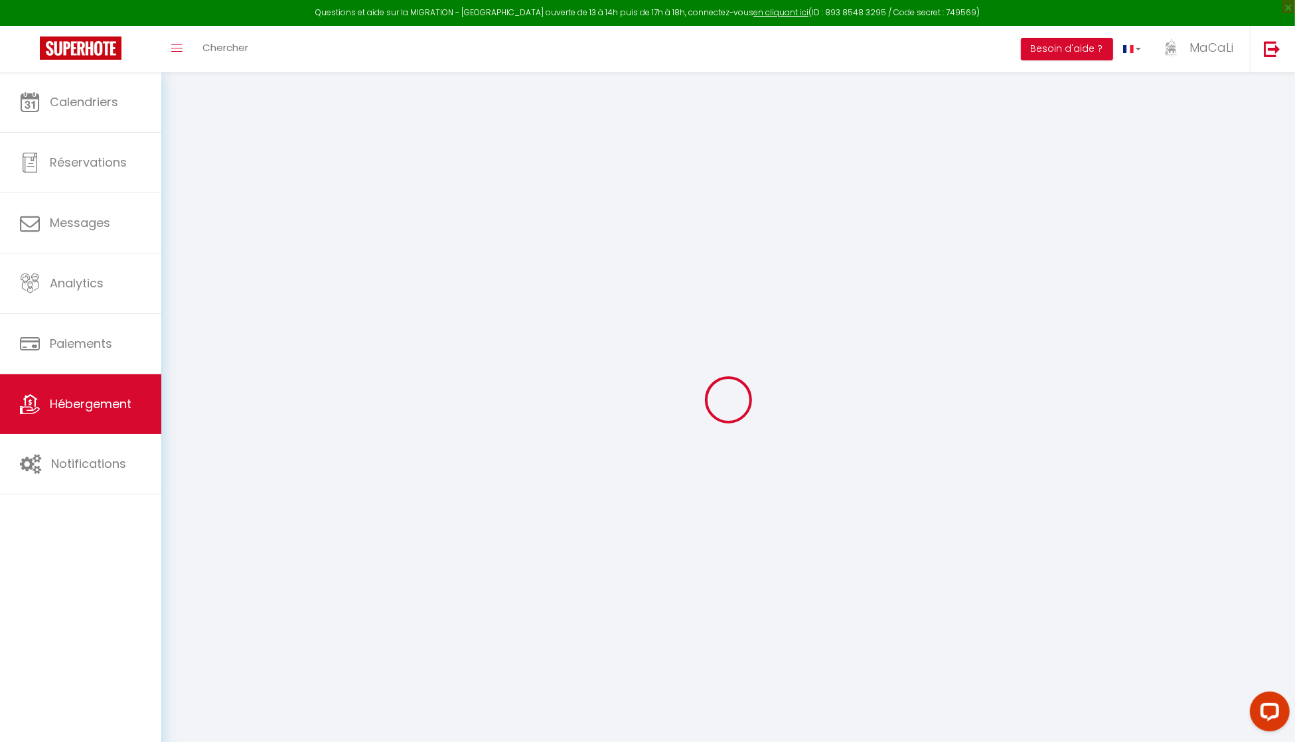
select select "16:00"
select select
select select "10:00"
select select "30"
select select "120"
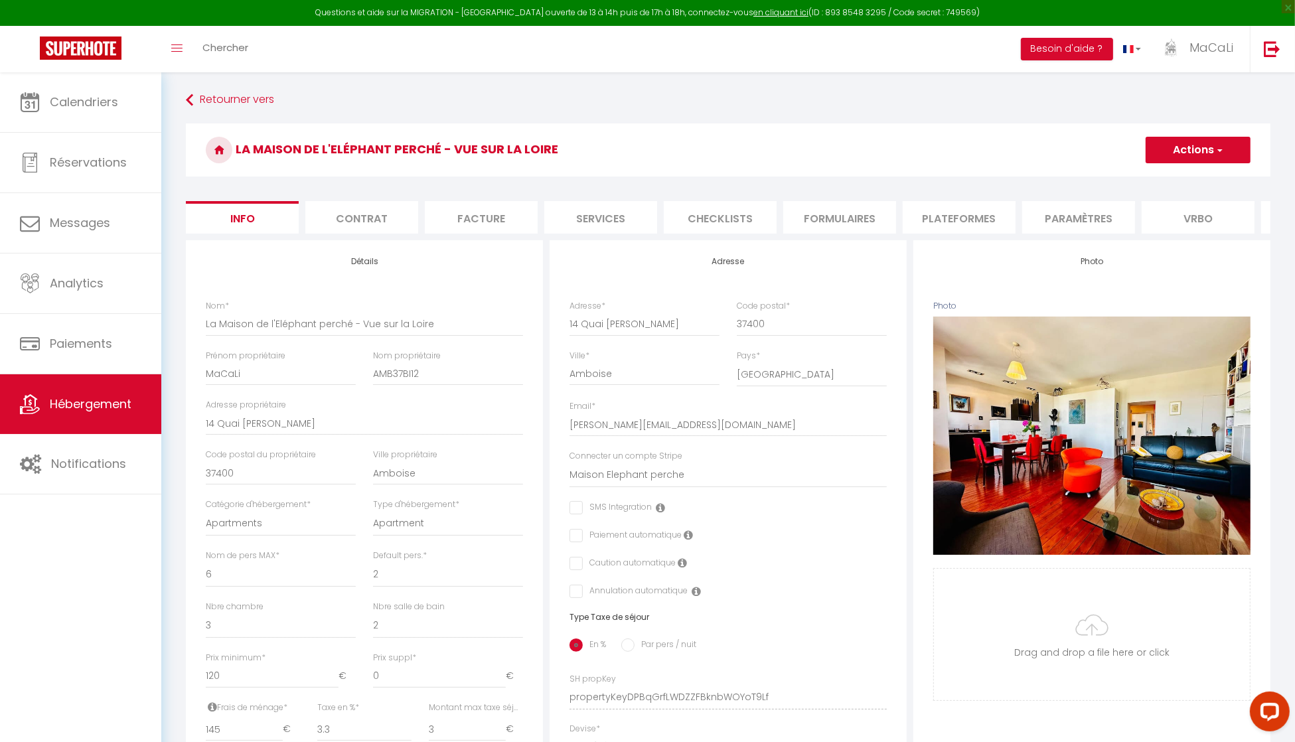
click at [619, 216] on li "Services" at bounding box center [600, 217] width 113 height 33
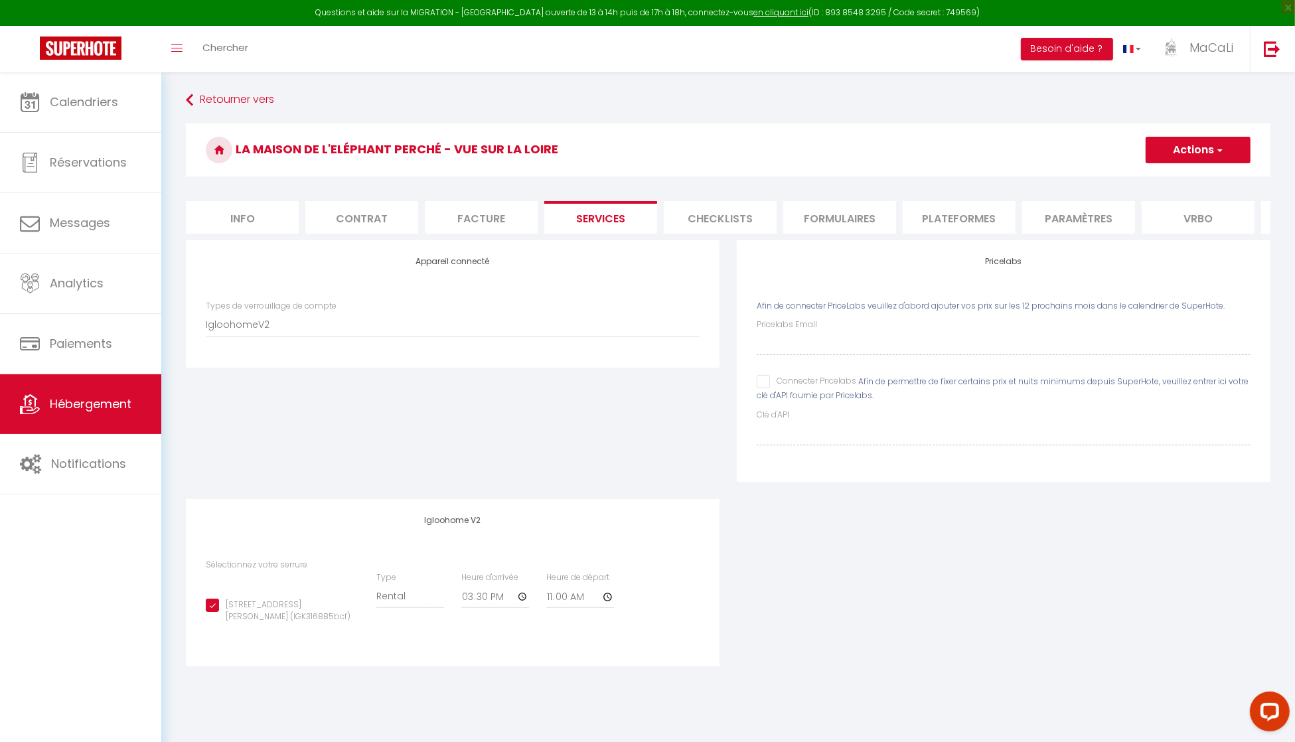
click at [213, 612] on input "[STREET_ADDRESS][PERSON_NAME] (IGK316885bcf)" at bounding box center [282, 605] width 153 height 13
checkbox input "false"
click at [1198, 164] on h3 "La Maison de l'Eléphant perché - Vue sur la Loire" at bounding box center [728, 149] width 1084 height 53
click at [1198, 157] on button "Actions" at bounding box center [1197, 150] width 105 height 27
click at [1183, 177] on link "Enregistrer" at bounding box center [1197, 179] width 105 height 17
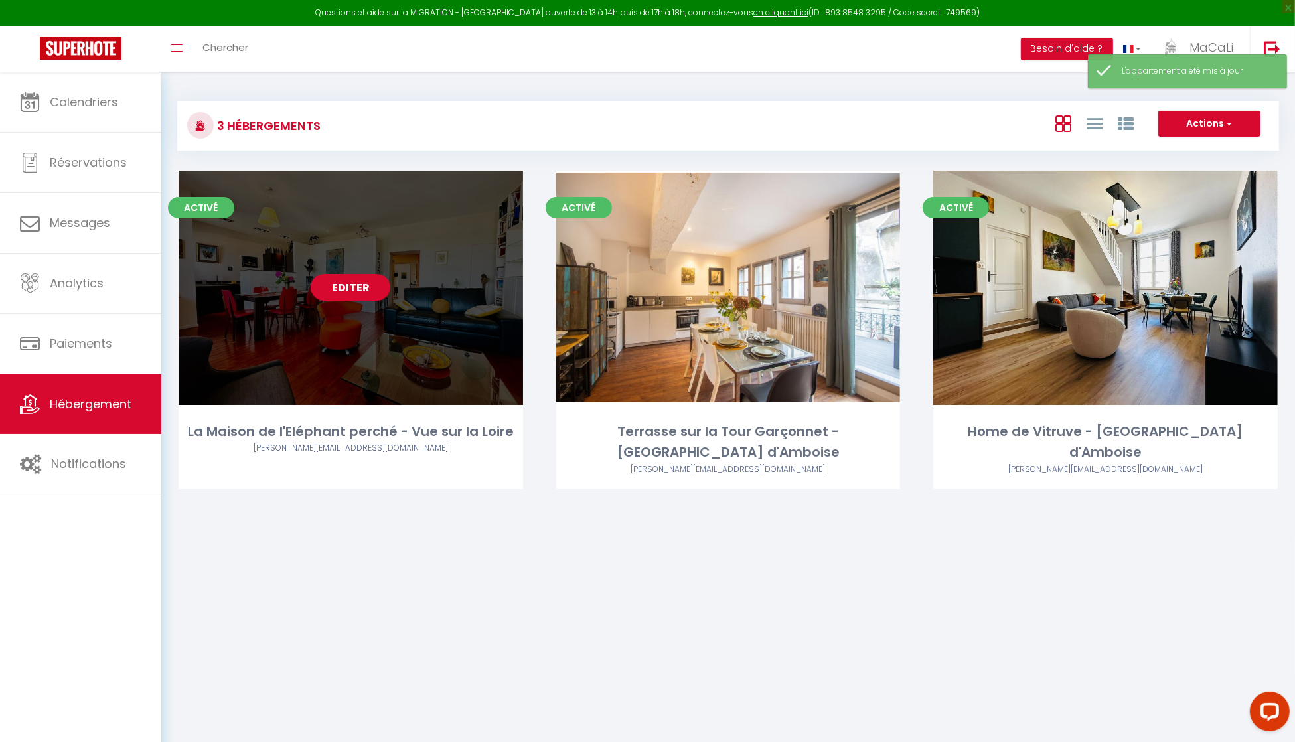
click at [354, 281] on link "Editer" at bounding box center [351, 287] width 80 height 27
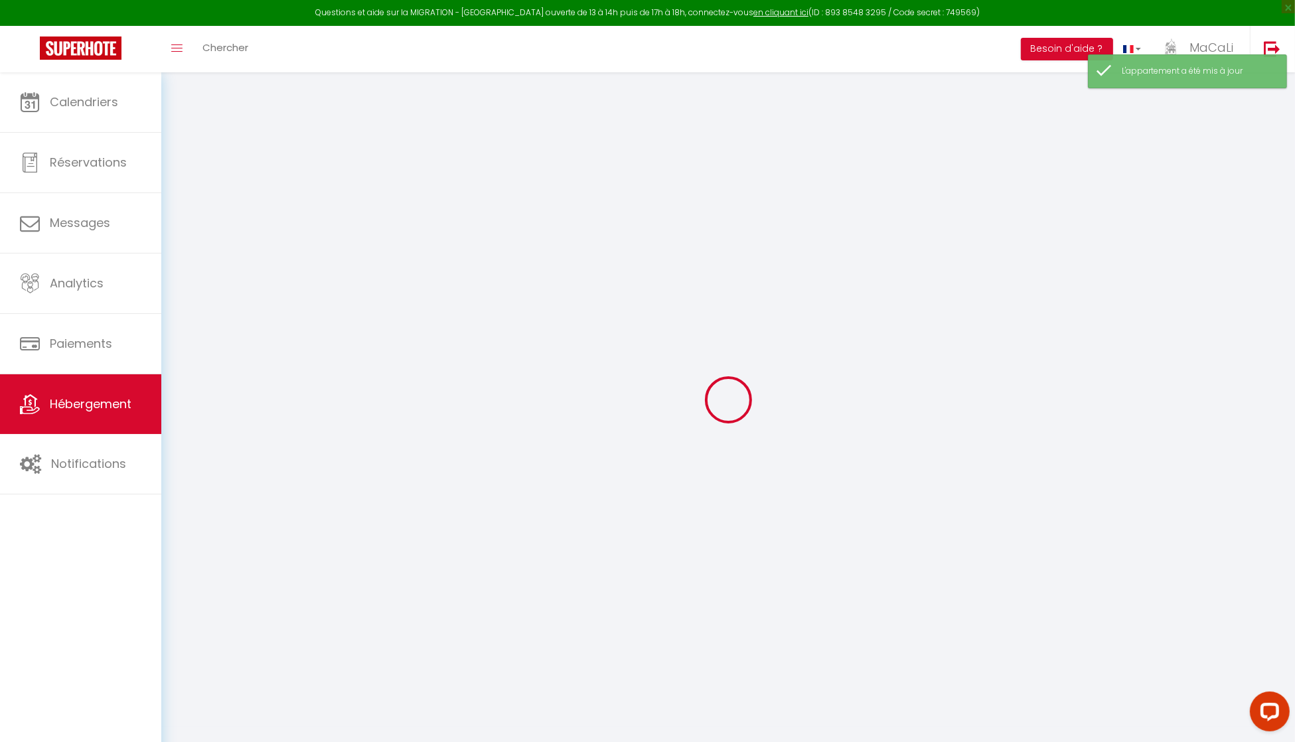
select select "IgloohomeV2"
select select "2"
select select
checkbox input "false"
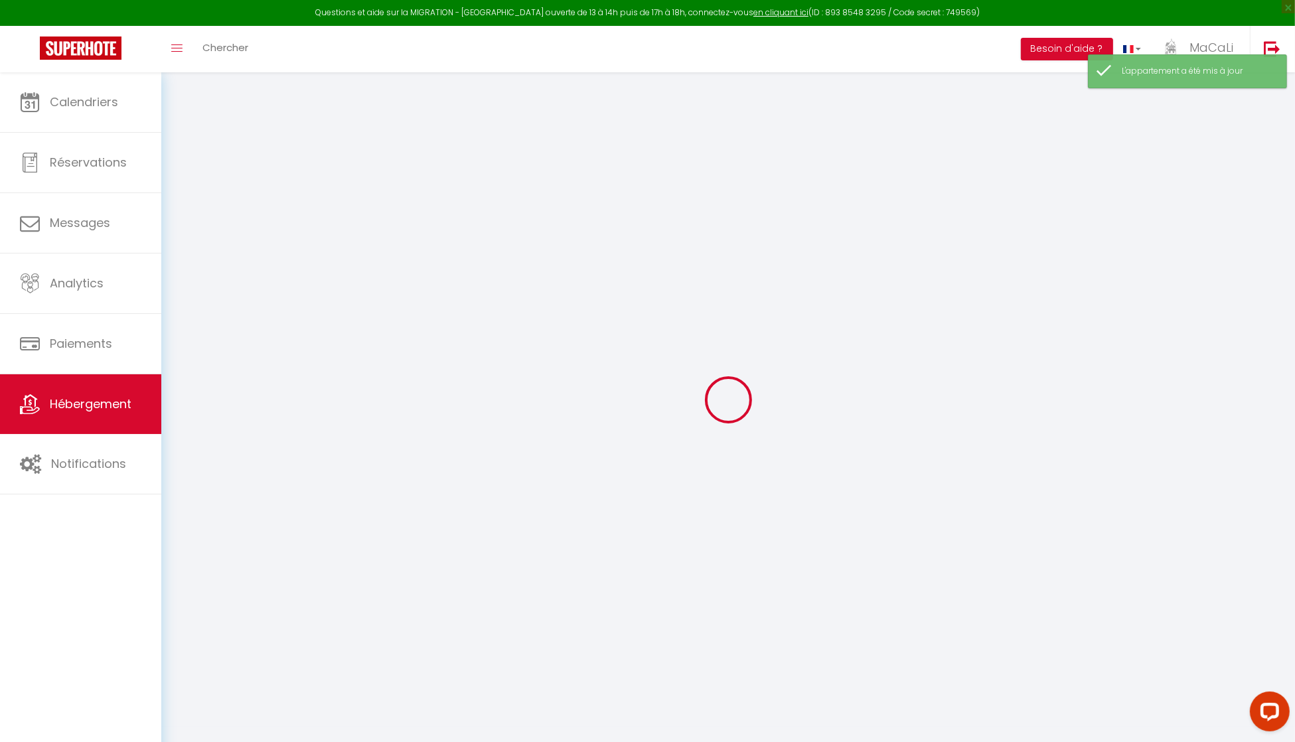
checkbox input "false"
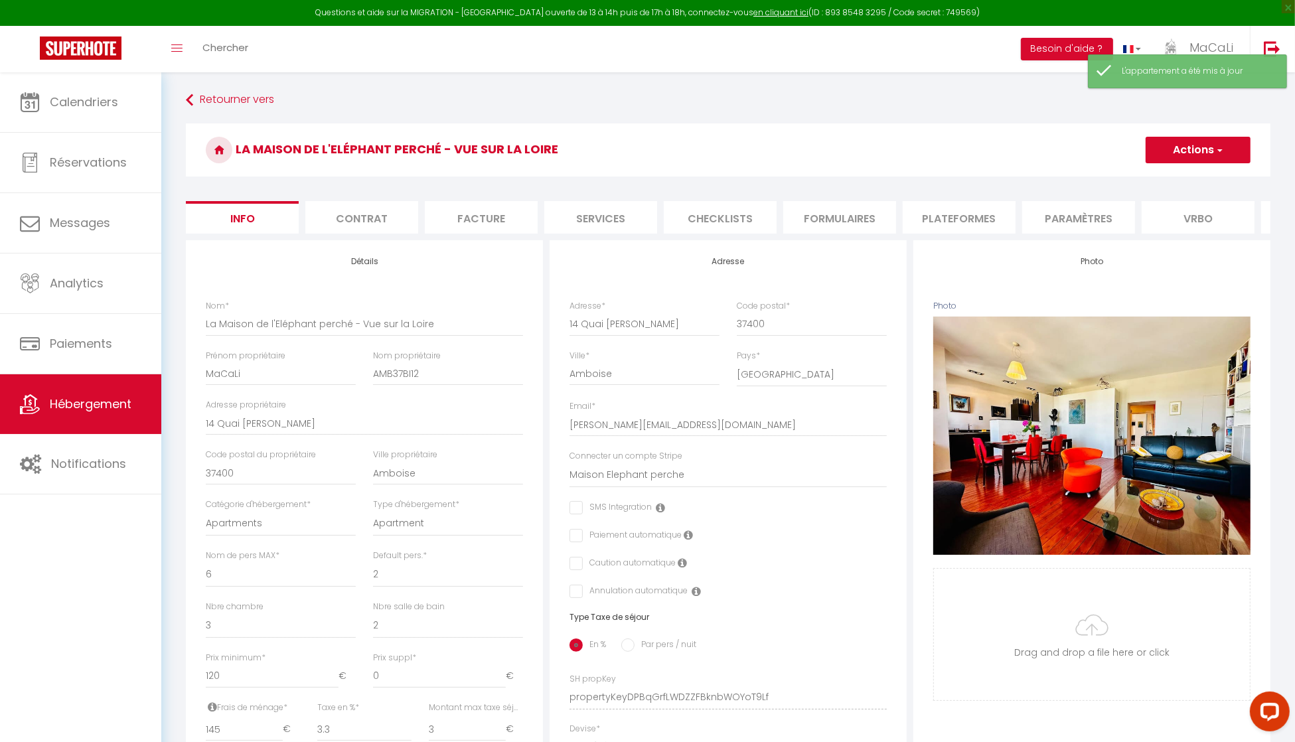
click at [605, 210] on li "Services" at bounding box center [600, 217] width 113 height 33
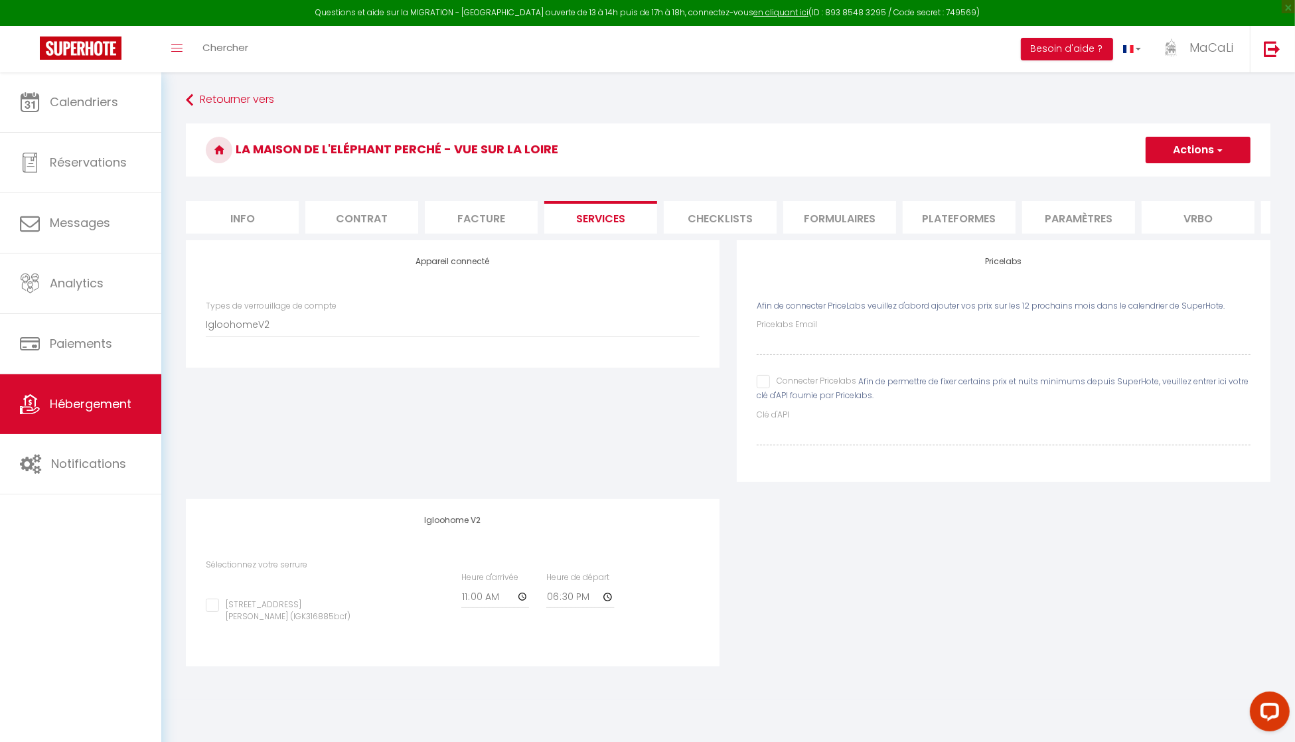
click at [241, 612] on input "[STREET_ADDRESS][PERSON_NAME] (IGK316885bcf)" at bounding box center [282, 605] width 153 height 13
checkbox input "true"
click at [111, 403] on span "Hébergement" at bounding box center [91, 403] width 82 height 17
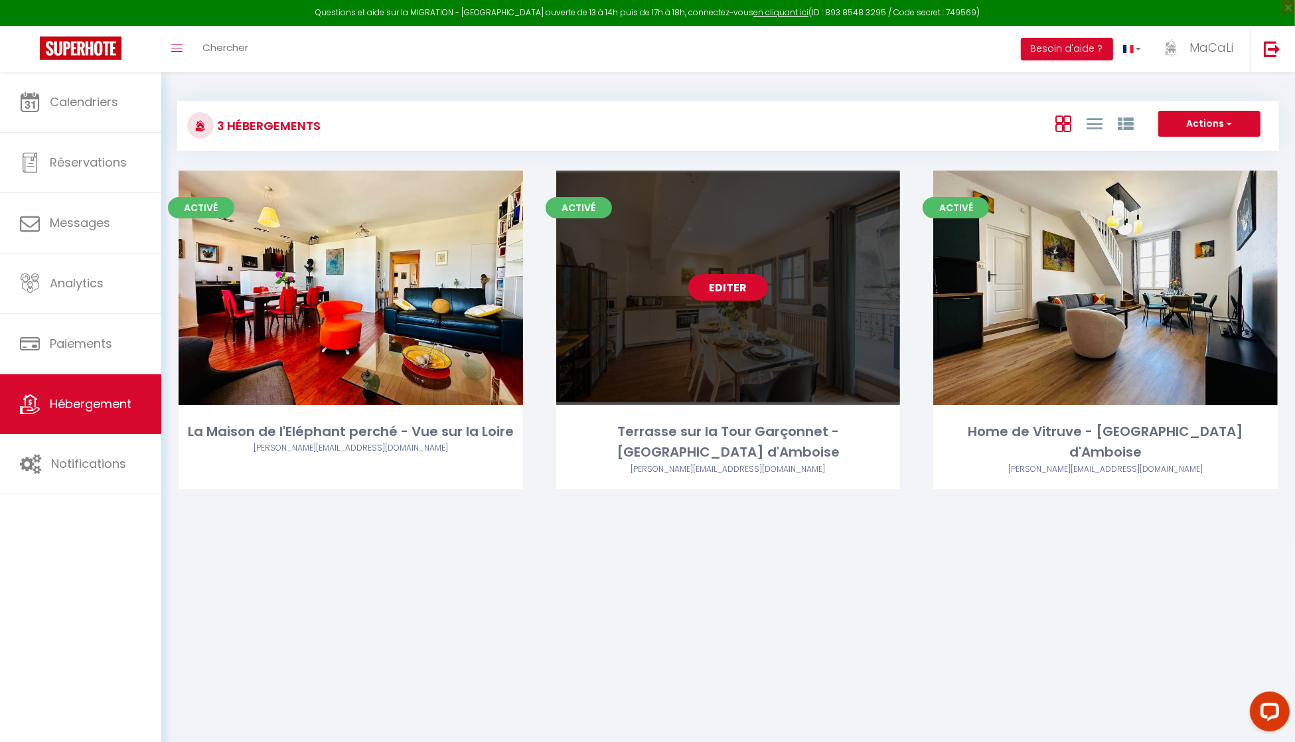
click at [741, 269] on div "Editer" at bounding box center [728, 288] width 344 height 234
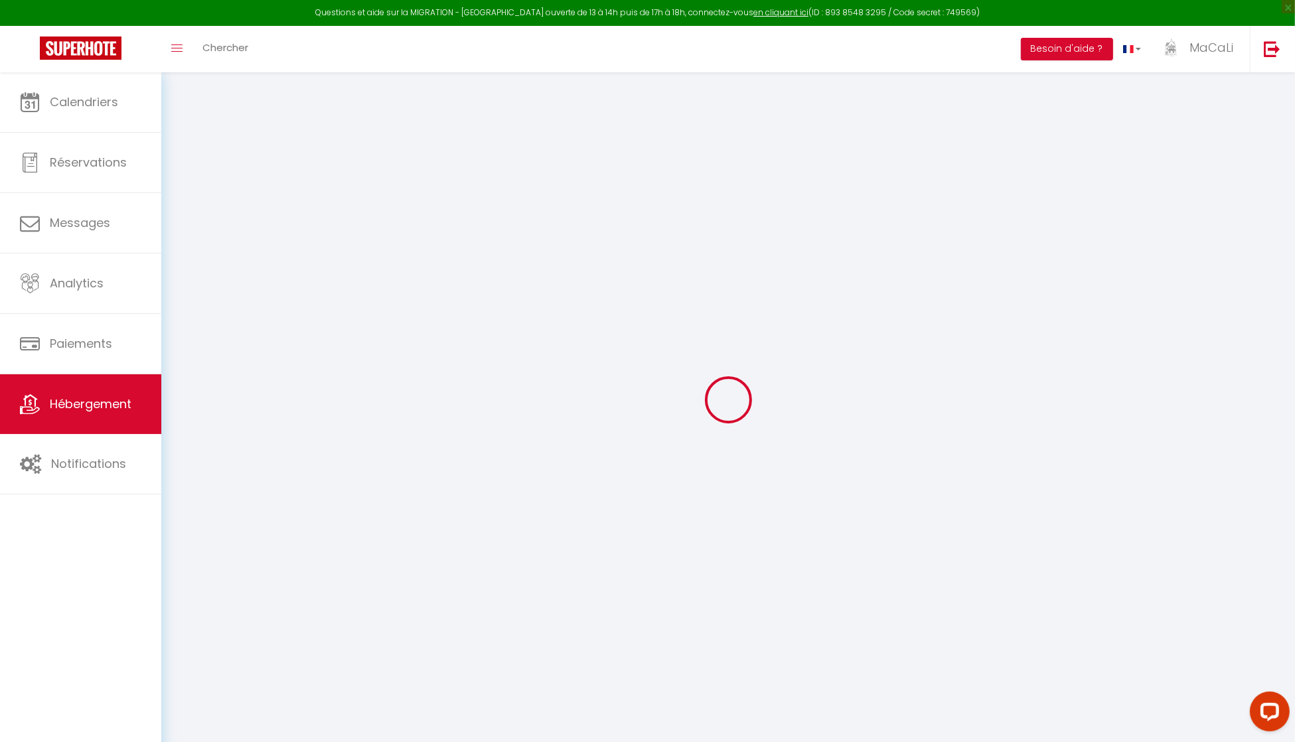
select select "2"
checkbox input "true"
checkbox input "false"
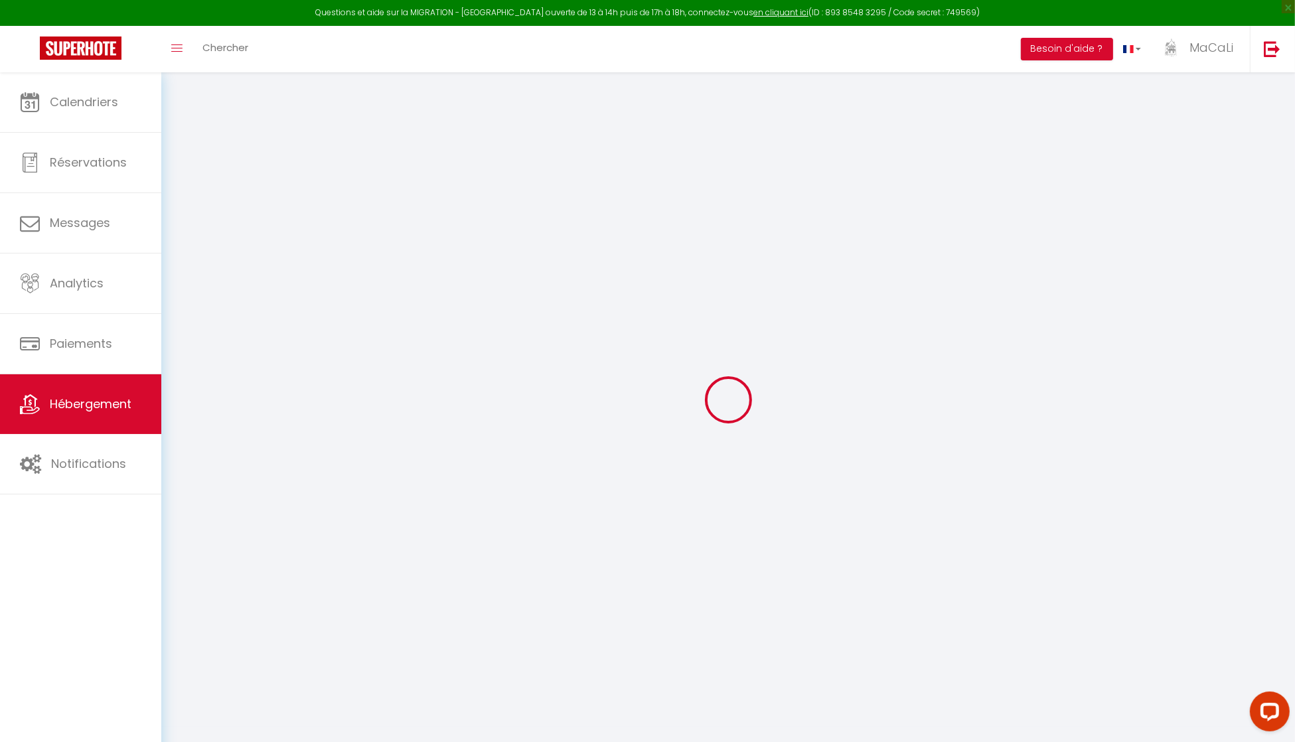
checkbox input "false"
select select "16:00"
select select
select select "10:00"
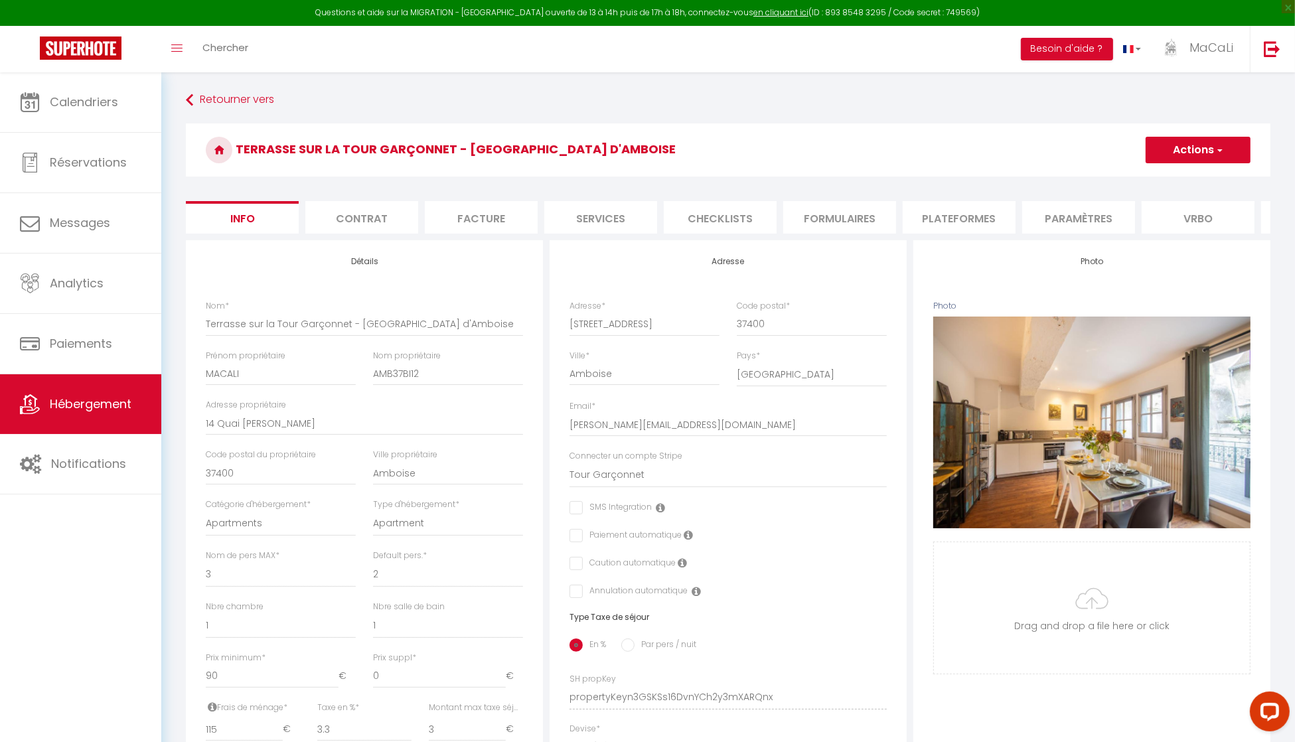
click at [620, 210] on li "Services" at bounding box center [600, 217] width 113 height 33
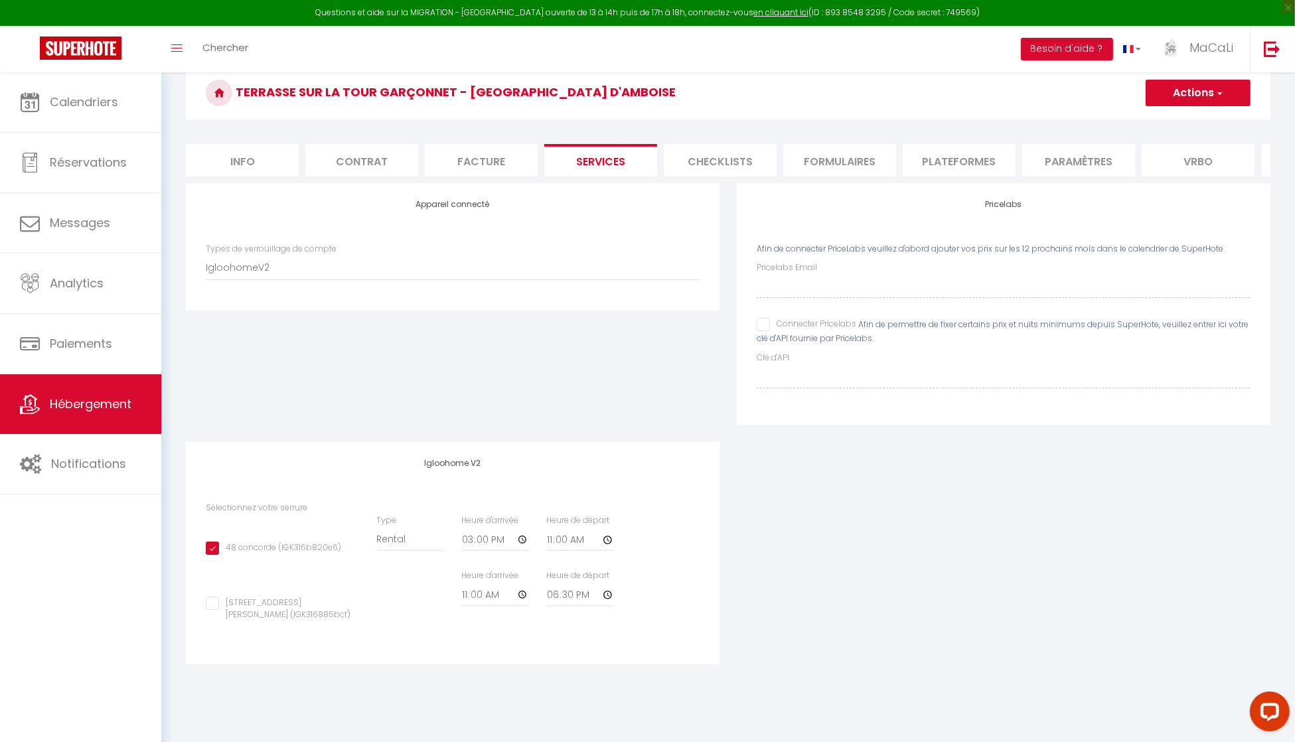
scroll to position [72, 0]
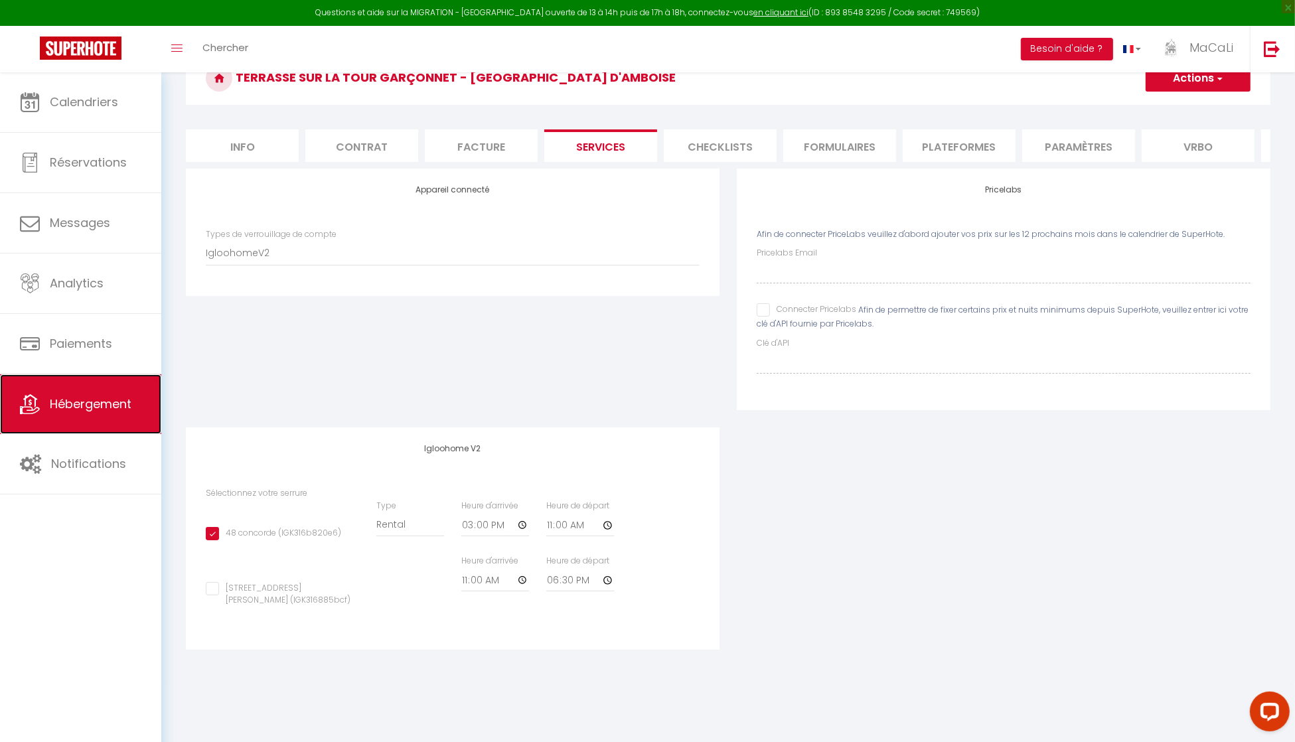
click at [126, 399] on span "Hébergement" at bounding box center [91, 403] width 82 height 17
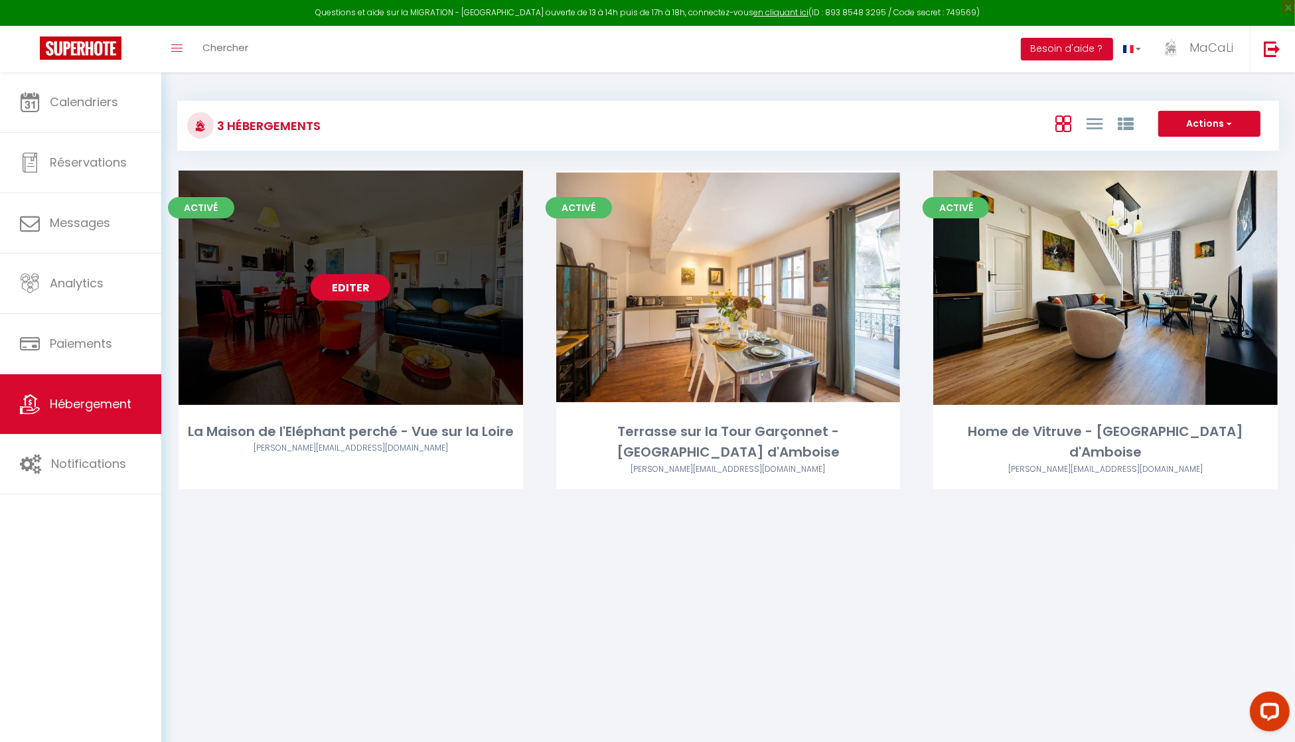
click at [368, 312] on div "Editer" at bounding box center [351, 288] width 344 height 234
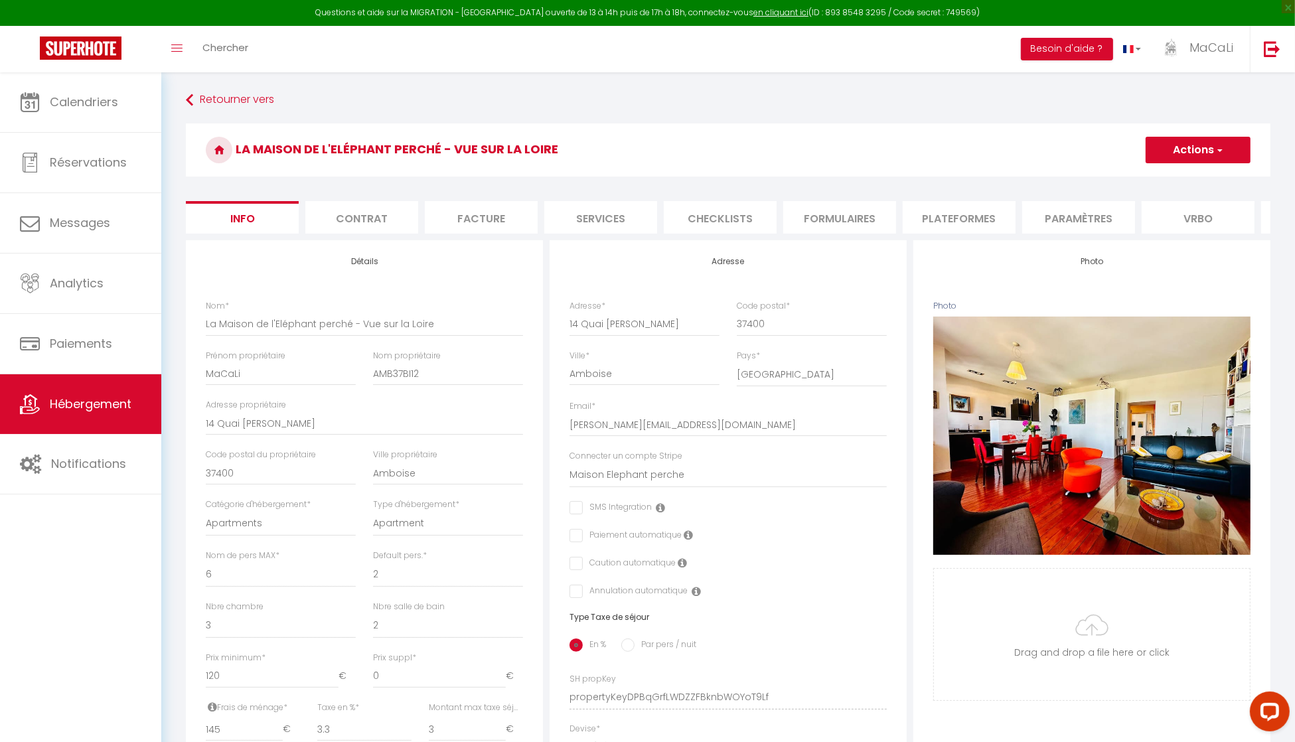
click at [607, 228] on li "Services" at bounding box center [600, 217] width 113 height 33
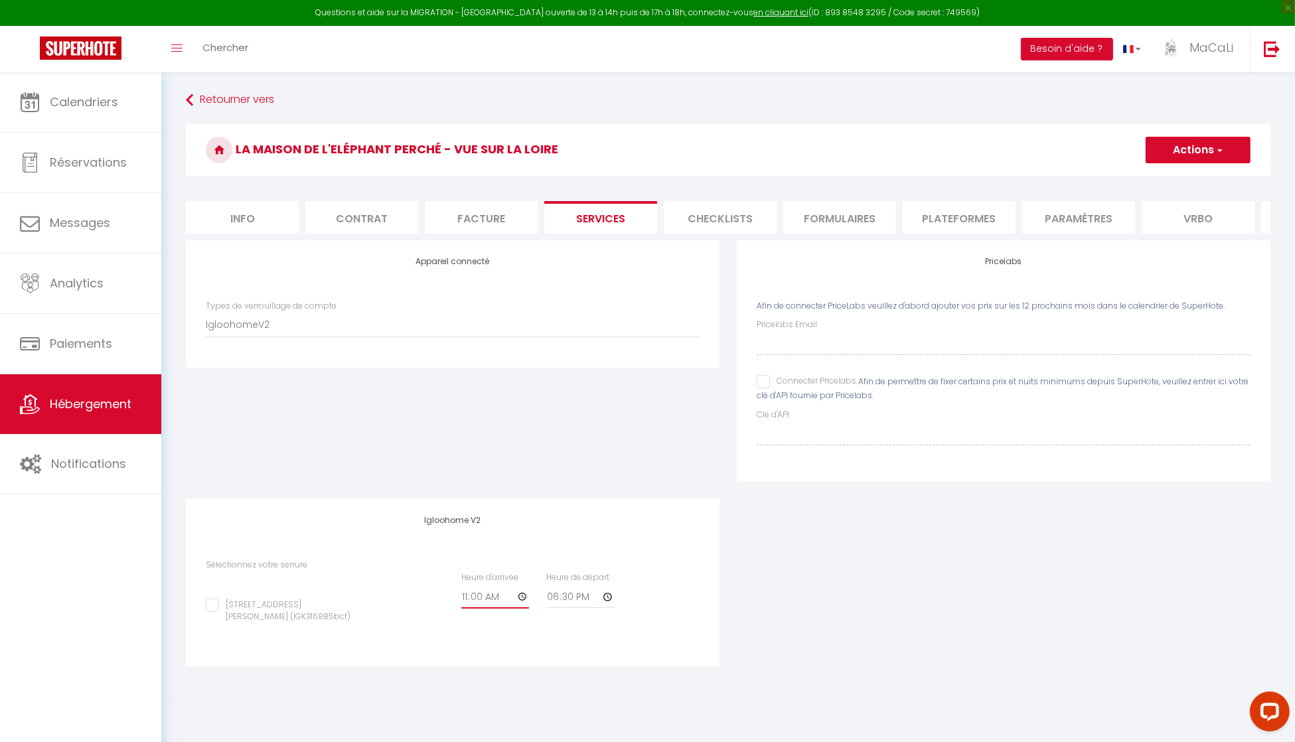
click at [0, 0] on input "11:00" at bounding box center [0, 0] width 0 height 0
click at [213, 612] on input "[STREET_ADDRESS][PERSON_NAME] (IGK316885bcf)" at bounding box center [282, 605] width 153 height 13
click at [0, 0] on input "11:00" at bounding box center [0, 0] width 0 height 0
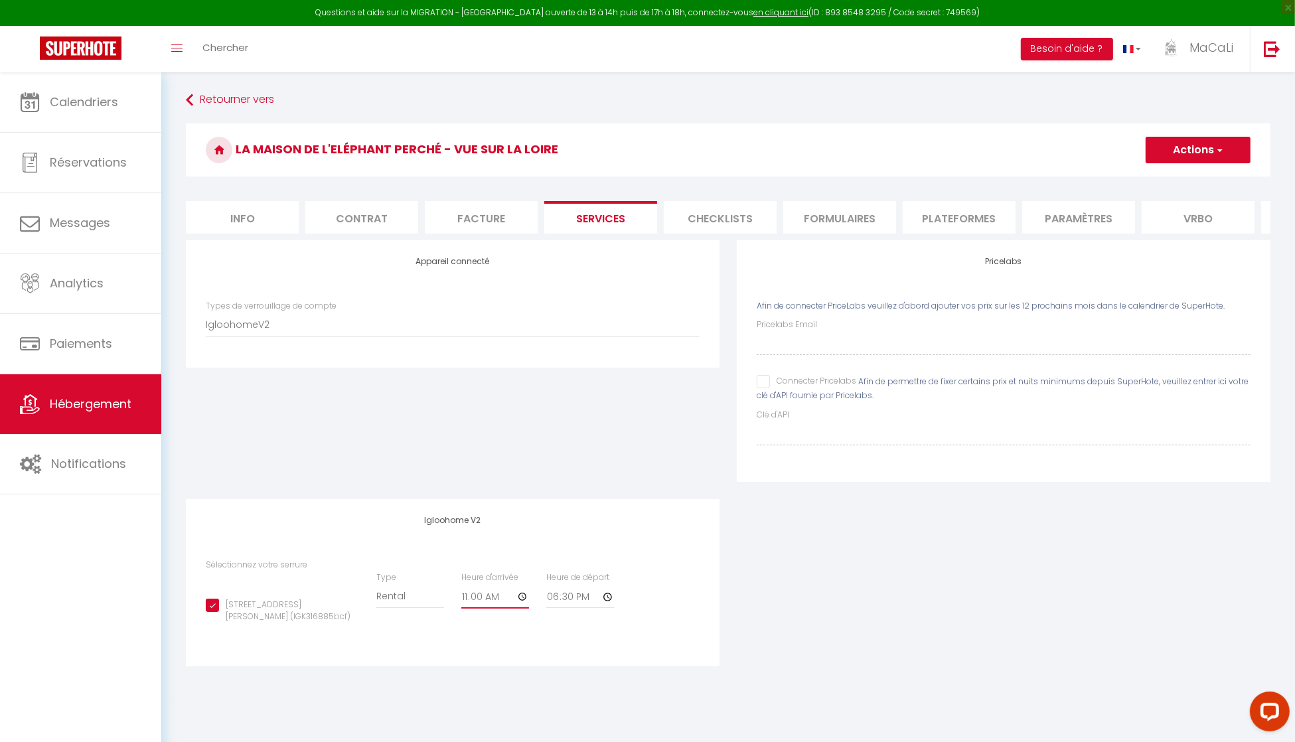
click at [0, 0] on input "11:00" at bounding box center [0, 0] width 0 height 0
click at [0, 0] on input "18:30" at bounding box center [0, 0] width 0 height 0
click at [682, 493] on div "Appareil connecté Types de verrouillage de compte Igloohome IgloohomeV2" at bounding box center [452, 369] width 551 height 259
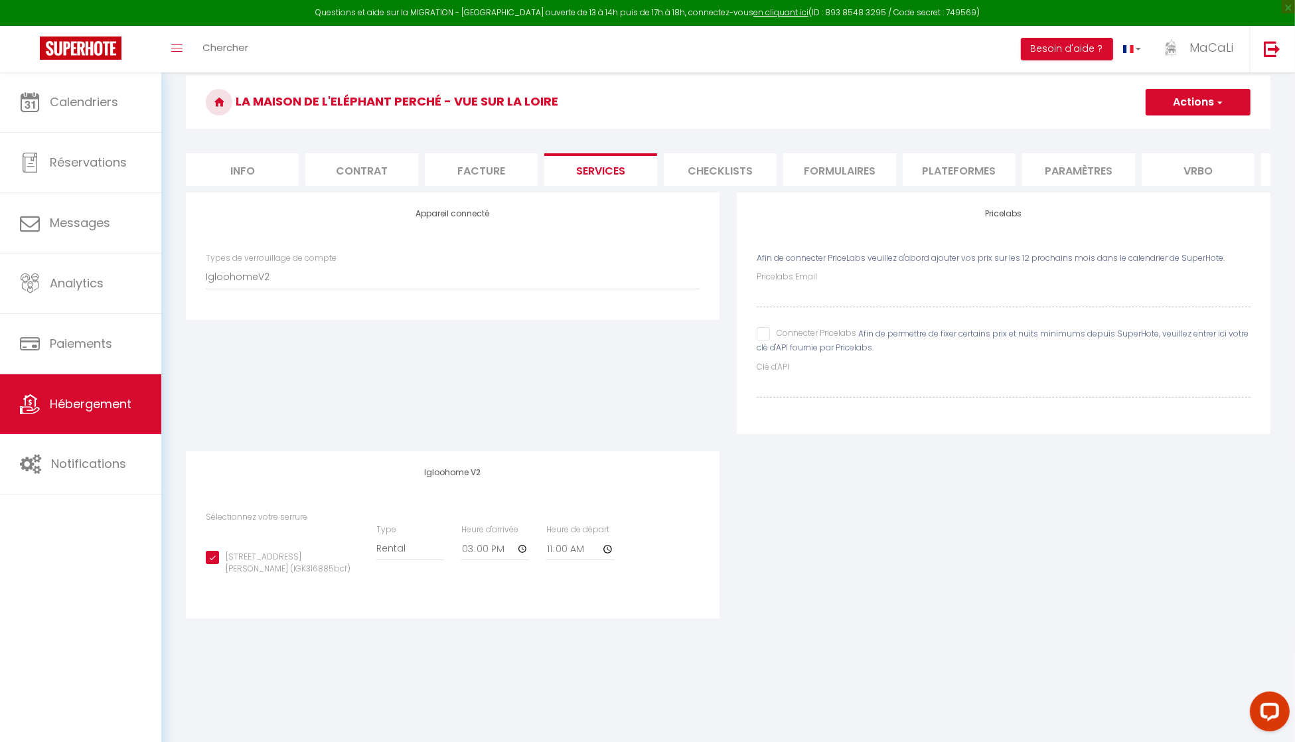
scroll to position [57, 0]
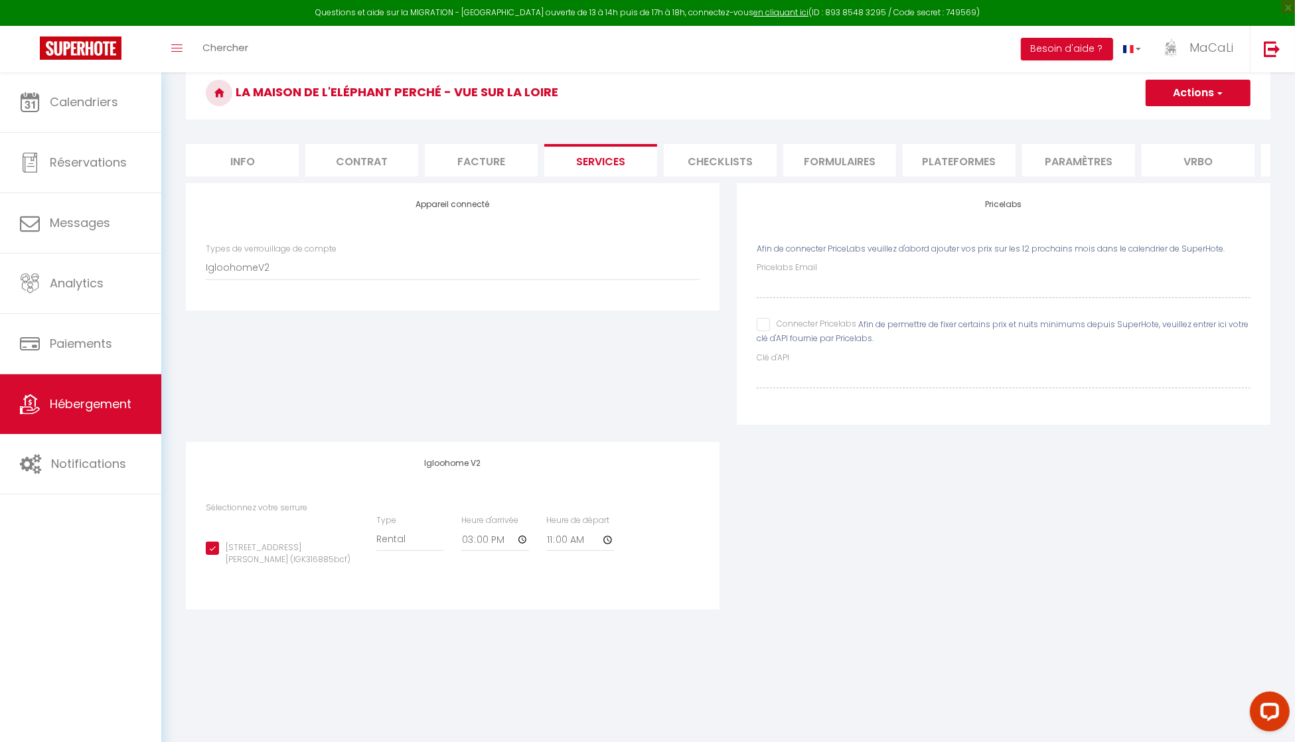
click at [1219, 94] on span "button" at bounding box center [1218, 92] width 9 height 13
click at [1198, 118] on link "Enregistrer" at bounding box center [1197, 121] width 105 height 17
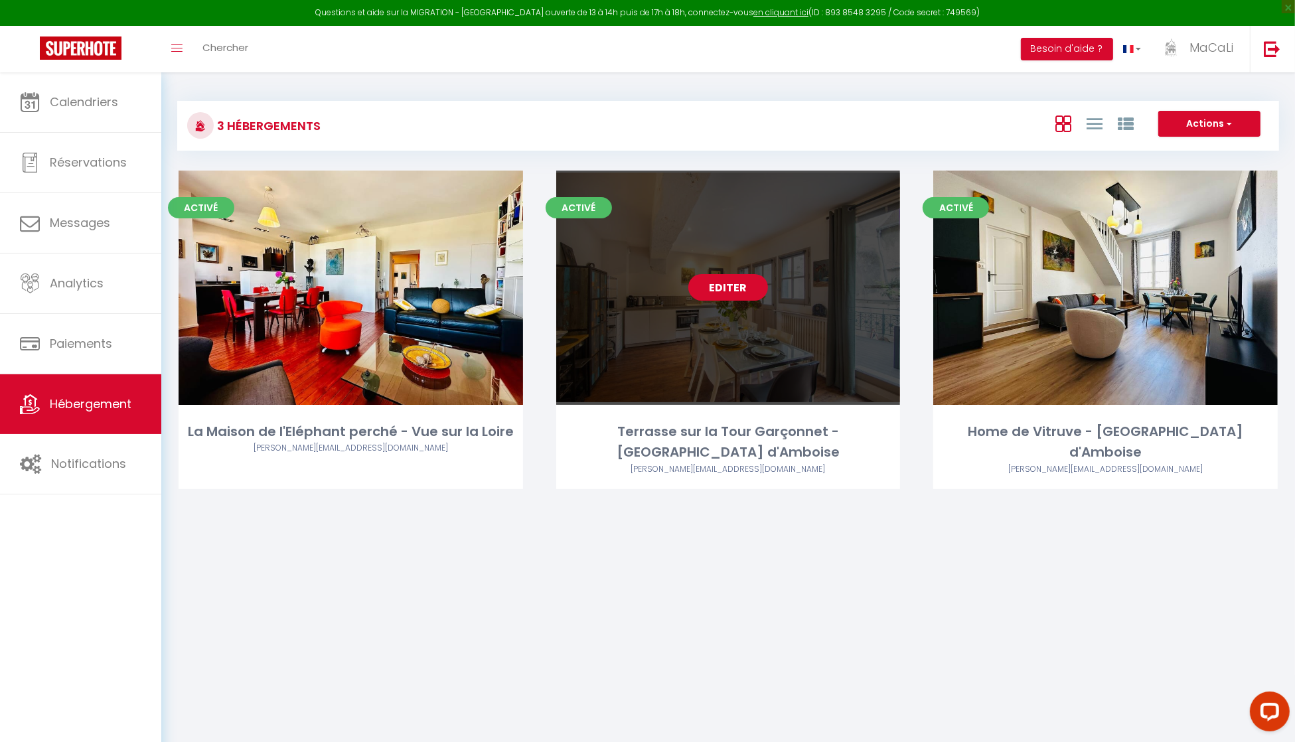
click at [721, 289] on link "Editer" at bounding box center [728, 287] width 80 height 27
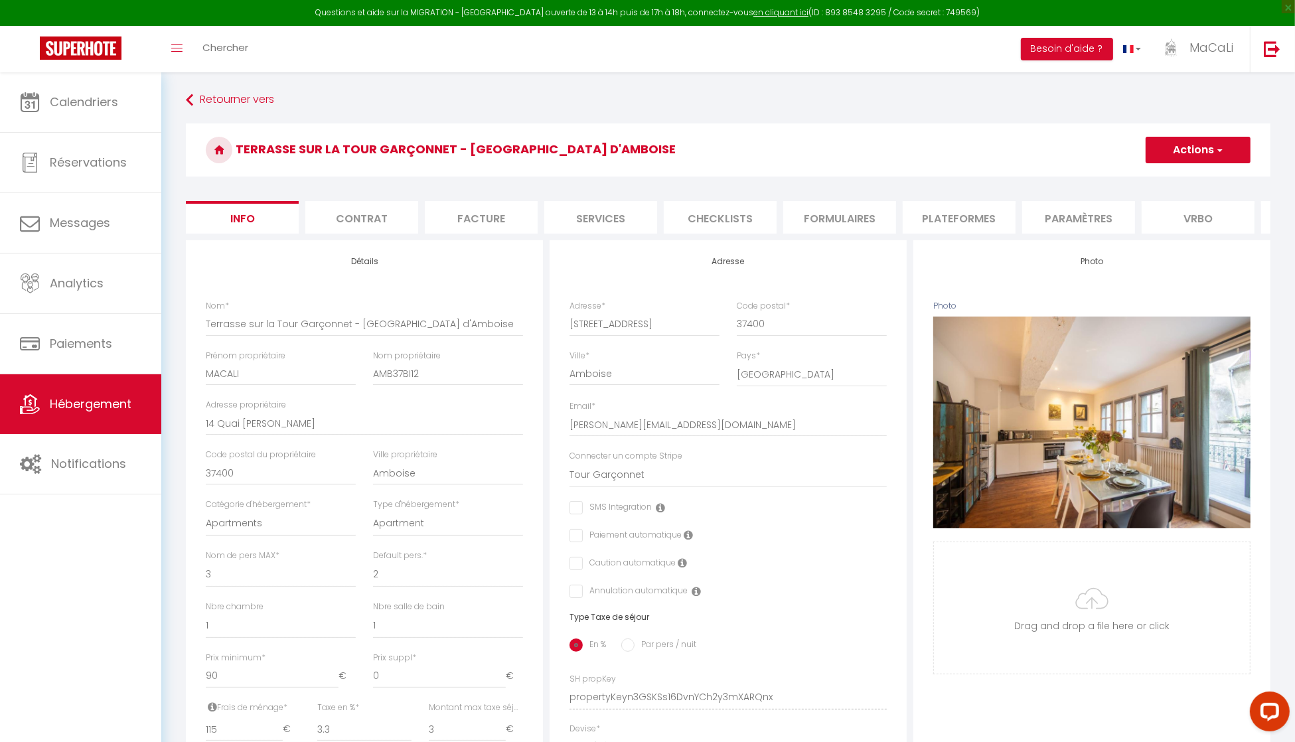
click at [492, 220] on li "Facture" at bounding box center [481, 217] width 113 height 33
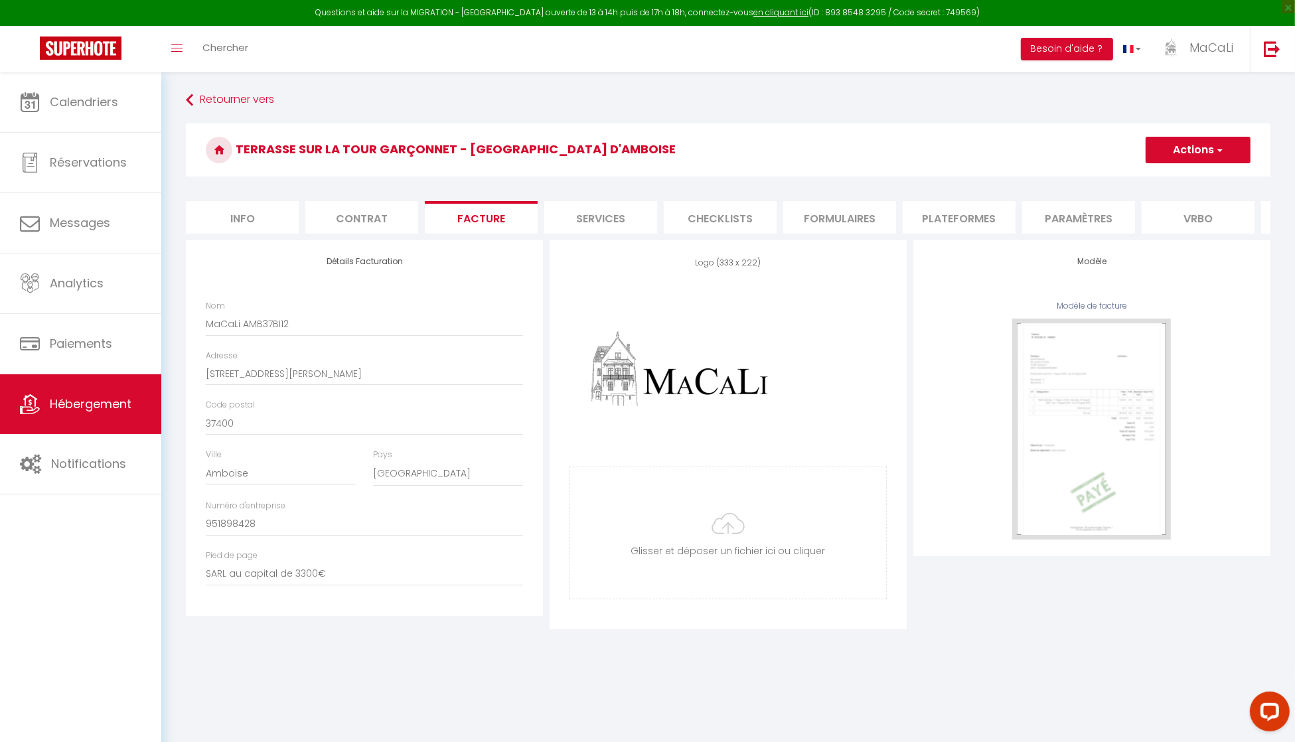
click at [616, 216] on li "Services" at bounding box center [600, 217] width 113 height 33
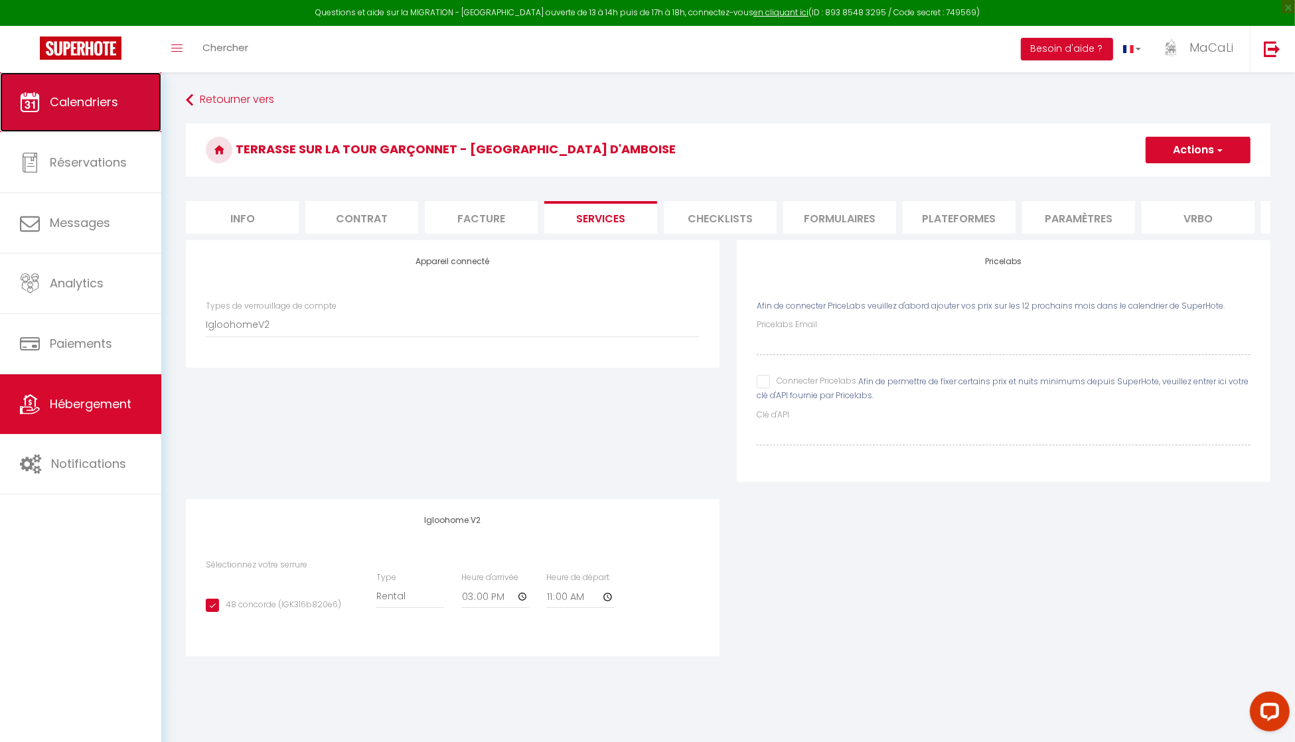
click at [97, 102] on span "Calendriers" at bounding box center [84, 102] width 68 height 17
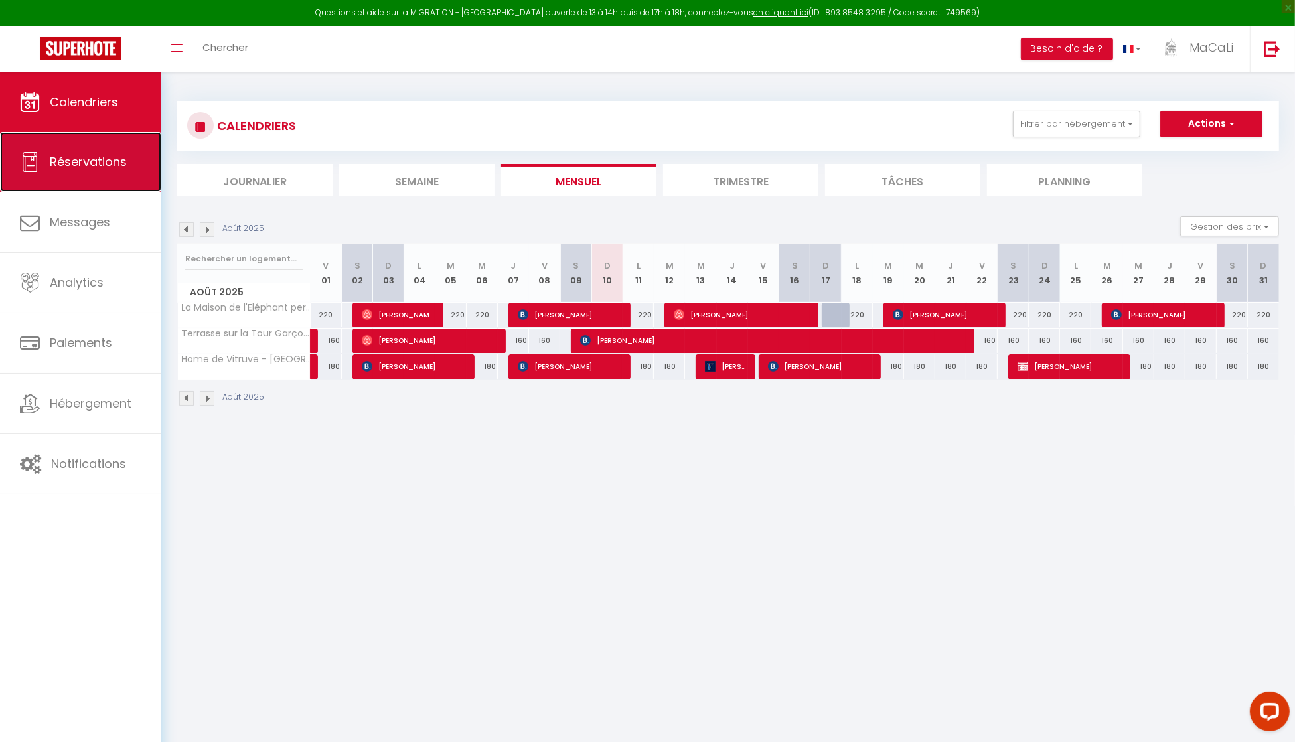
click at [106, 154] on span "Réservations" at bounding box center [88, 161] width 77 height 17
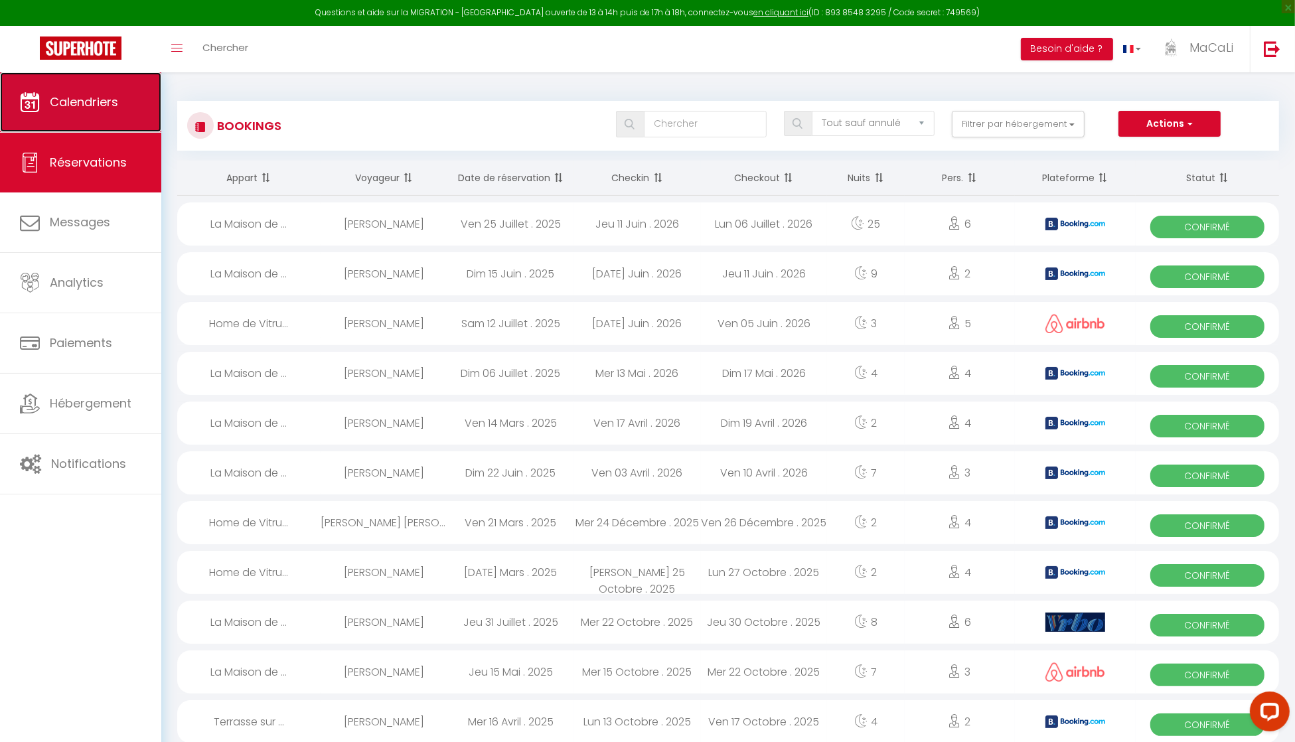
click at [104, 110] on link "Calendriers" at bounding box center [80, 102] width 161 height 60
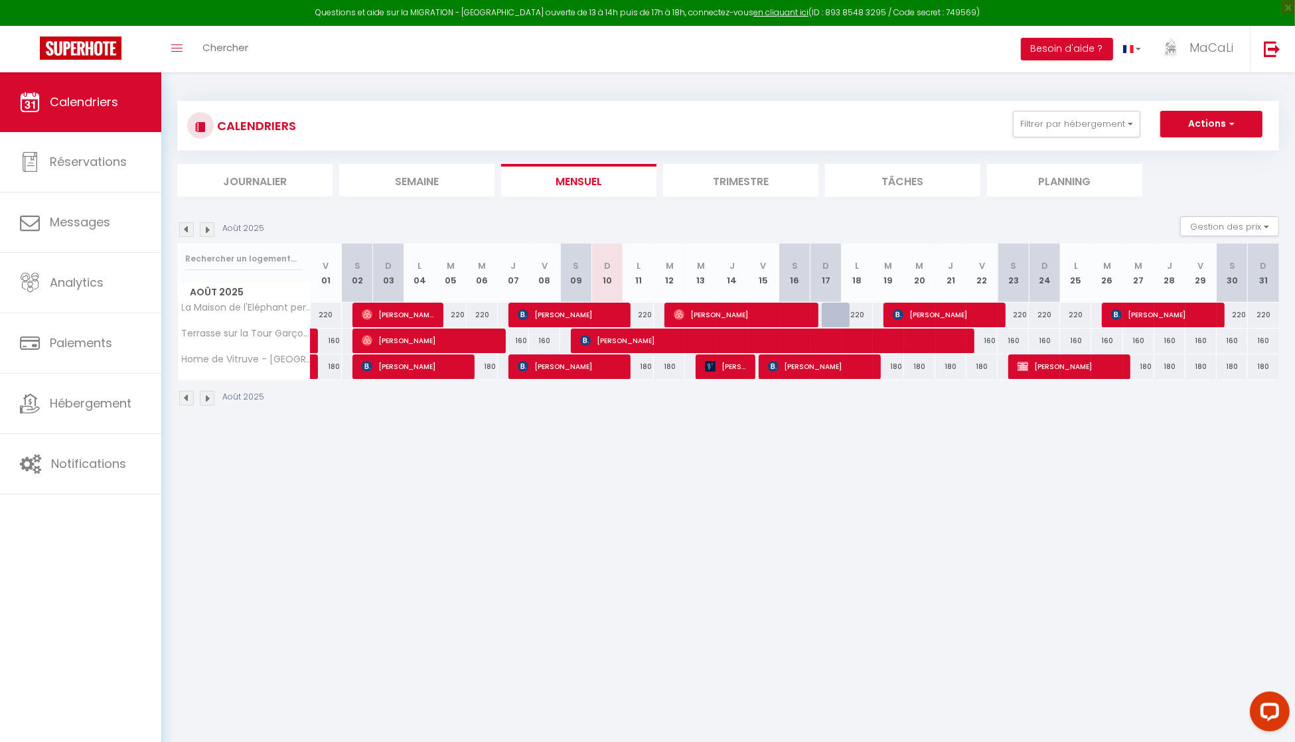
click at [202, 232] on img at bounding box center [207, 229] width 15 height 15
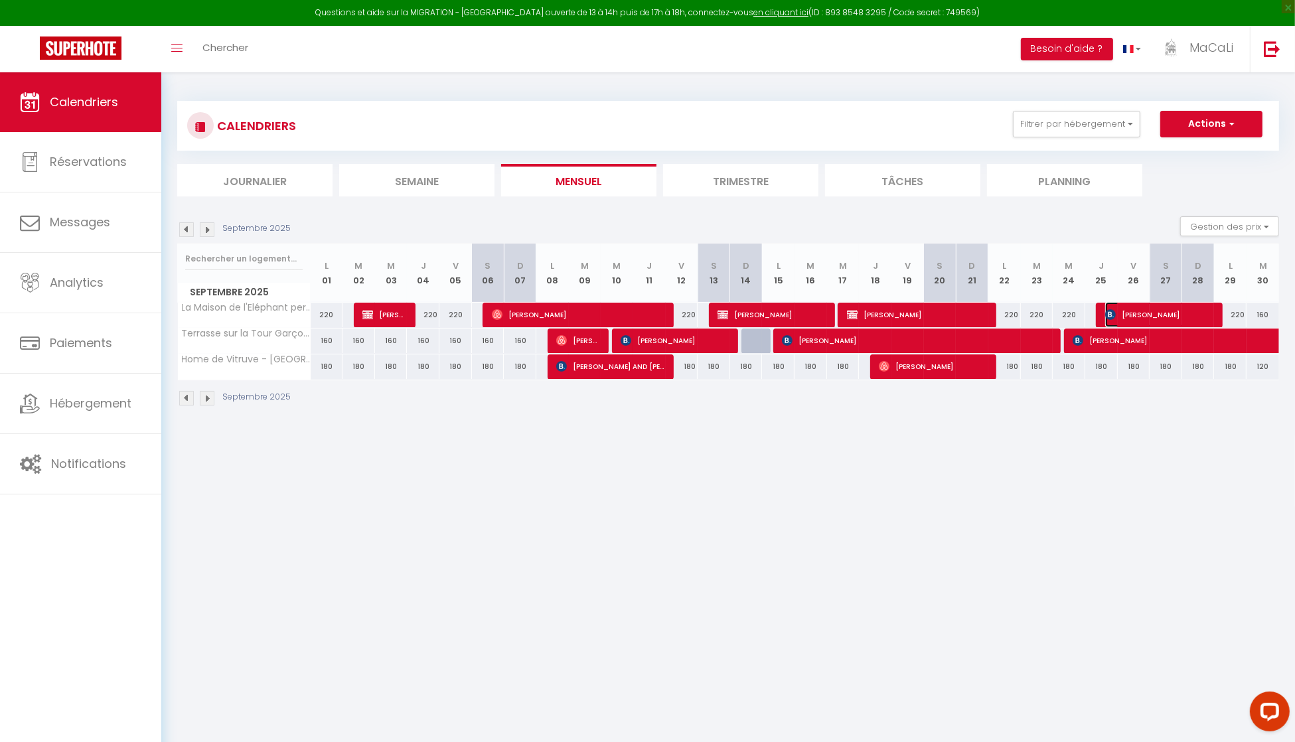
click at [1153, 314] on span "DAmato [PERSON_NAME]" at bounding box center [1159, 314] width 108 height 25
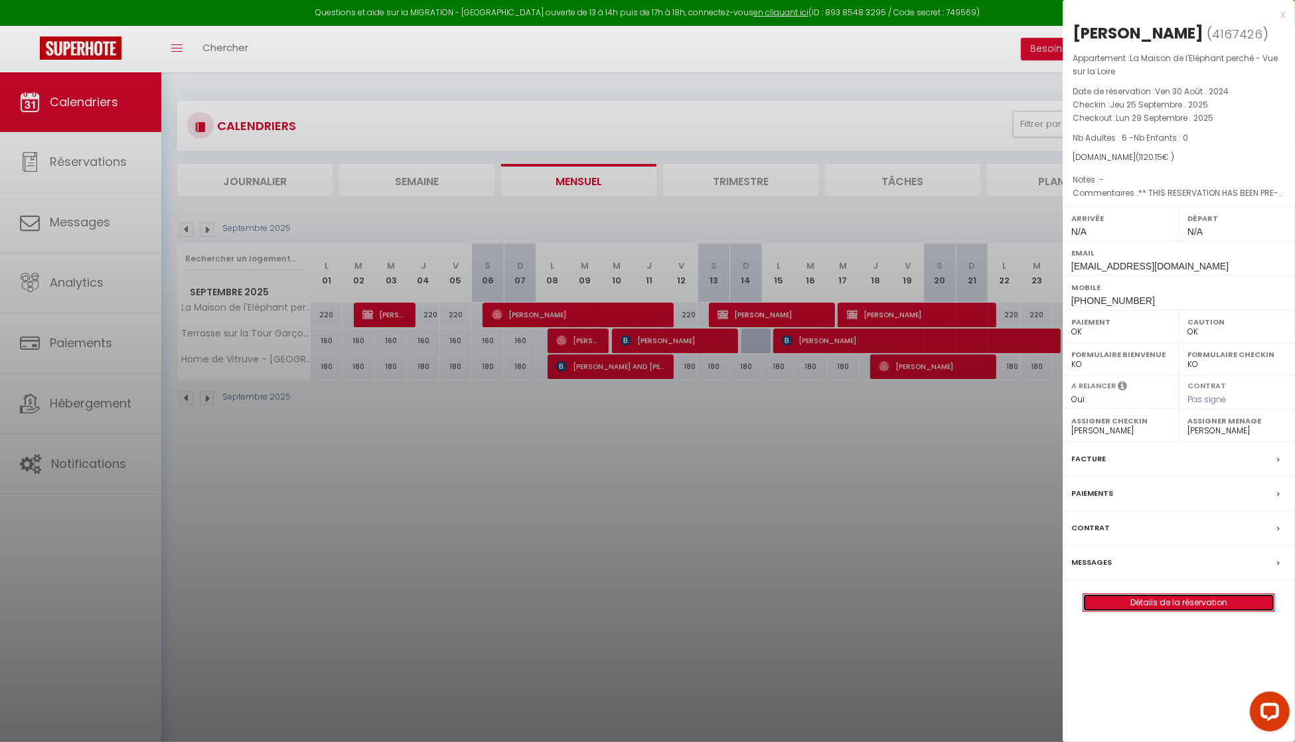
click at [1143, 604] on link "Détails de la réservation" at bounding box center [1178, 602] width 191 height 17
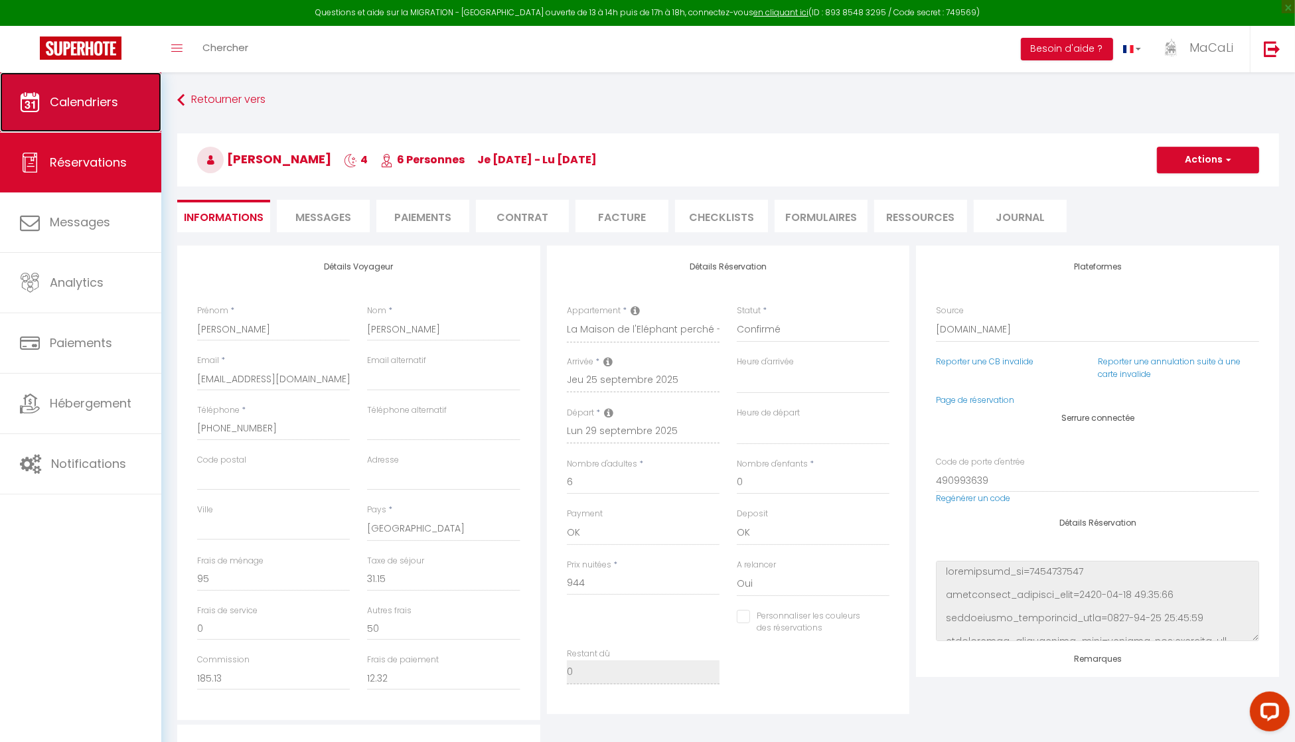
click at [98, 104] on span "Calendriers" at bounding box center [84, 102] width 68 height 17
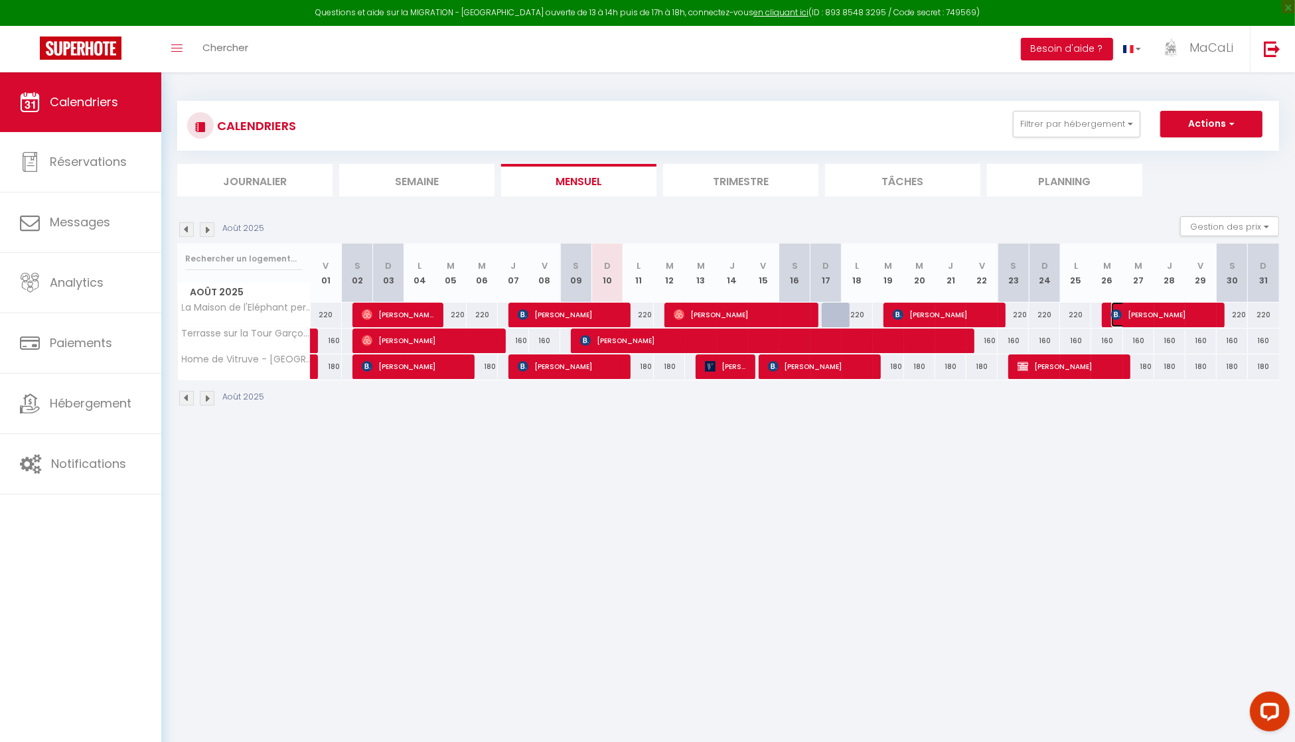
click at [1188, 317] on span "[PERSON_NAME]" at bounding box center [1163, 314] width 104 height 25
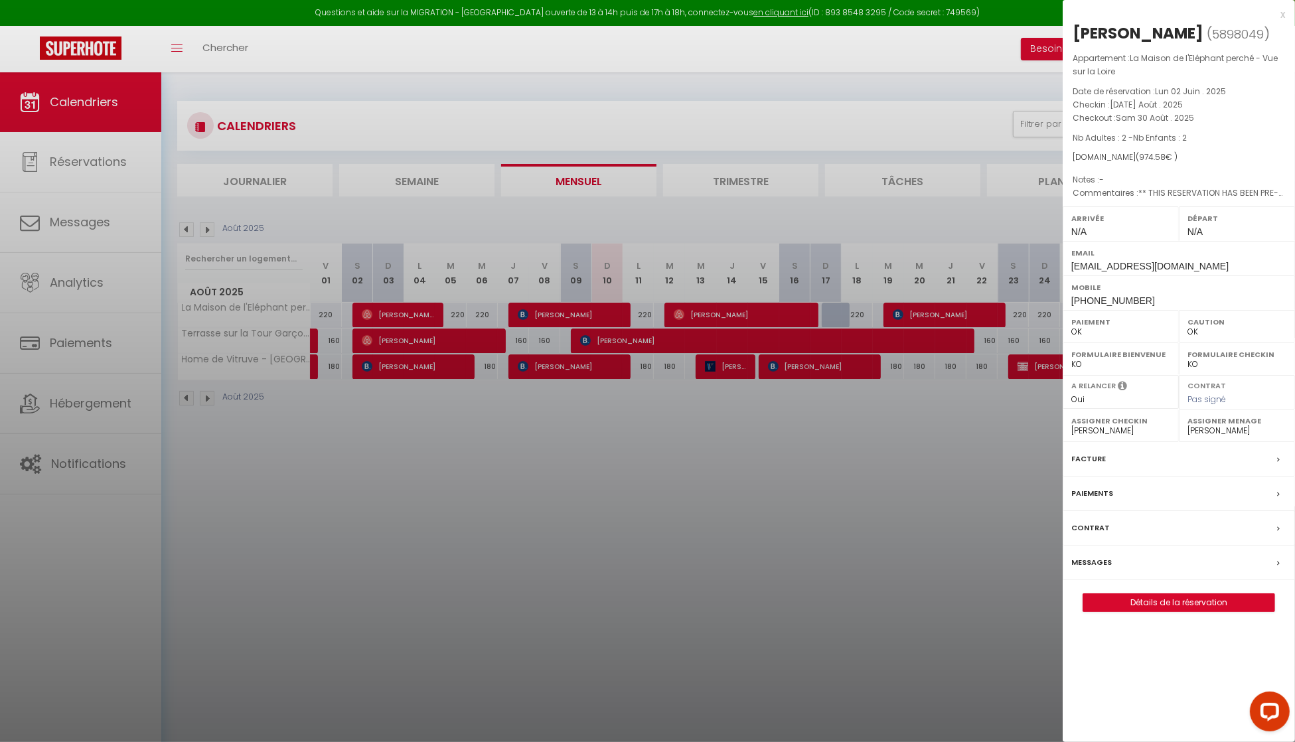
click at [652, 473] on div at bounding box center [647, 371] width 1295 height 742
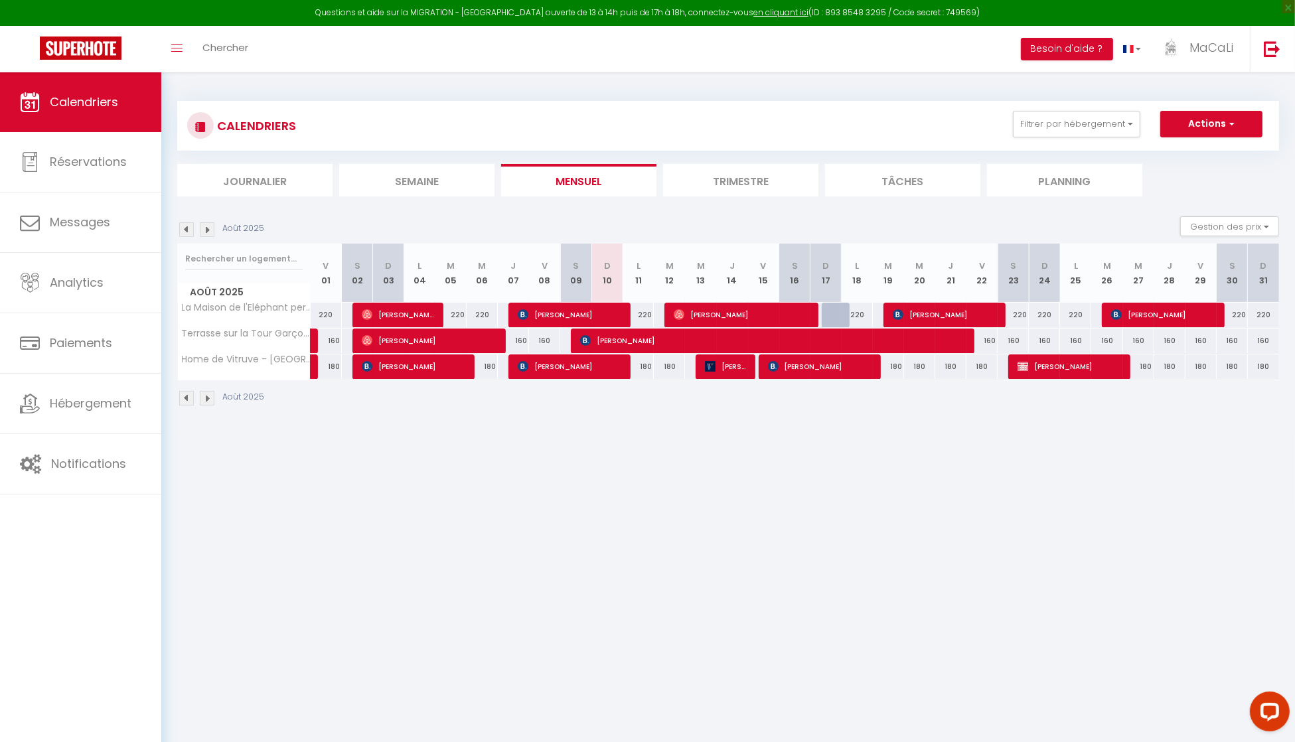
click at [209, 232] on img at bounding box center [207, 229] width 15 height 15
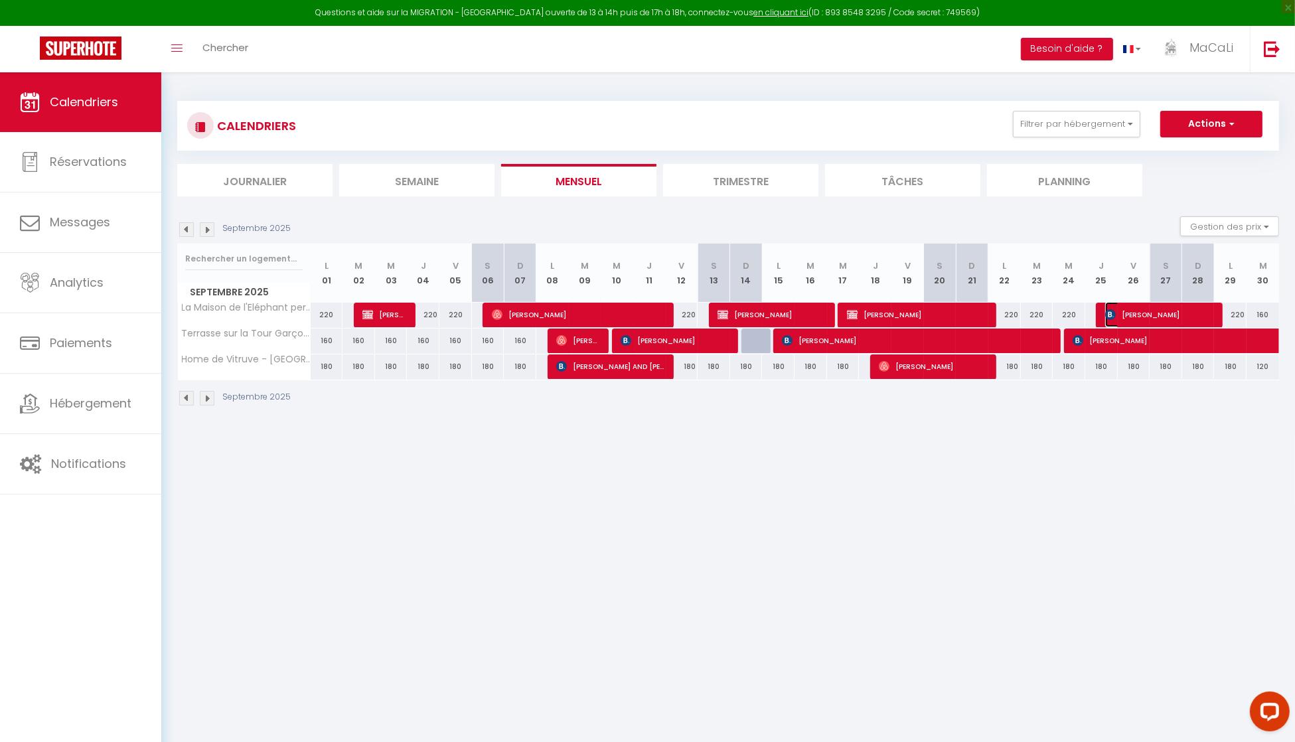
click at [1180, 314] on span "DAmato [PERSON_NAME]" at bounding box center [1159, 314] width 108 height 25
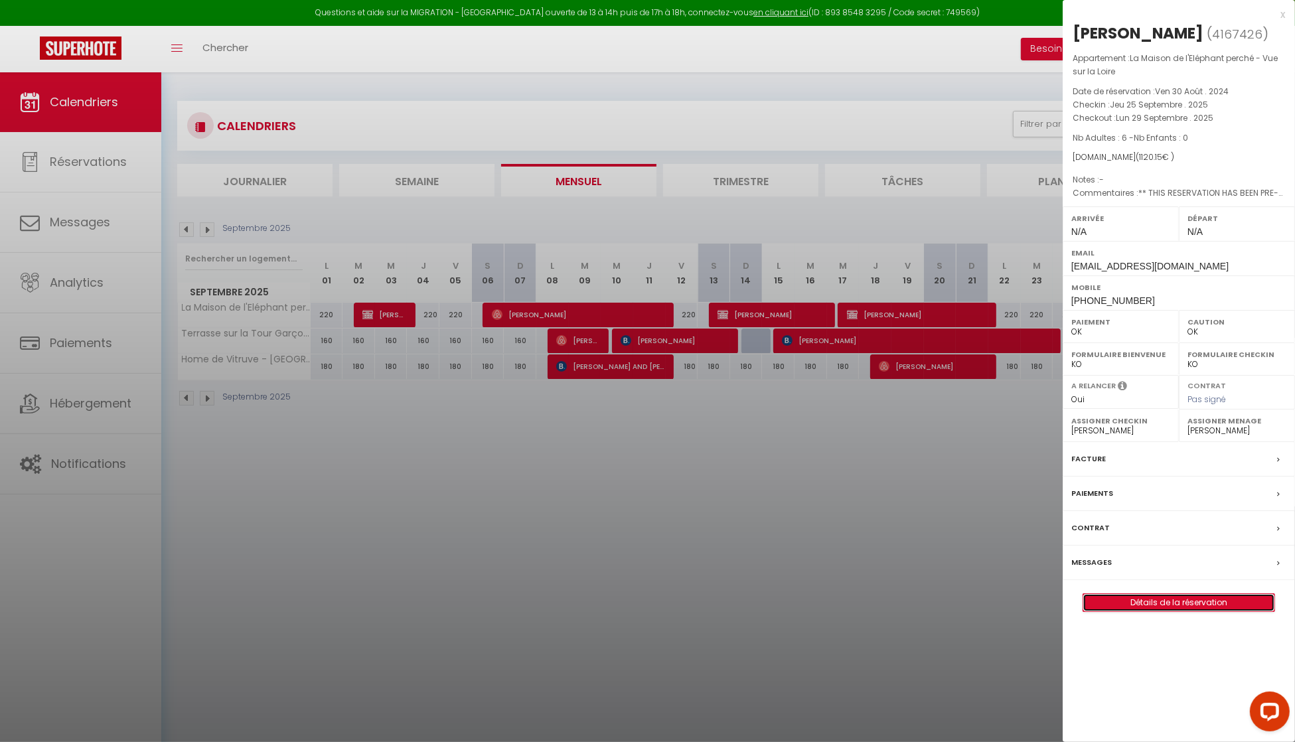
click at [1142, 605] on link "Détails de la réservation" at bounding box center [1178, 602] width 191 height 17
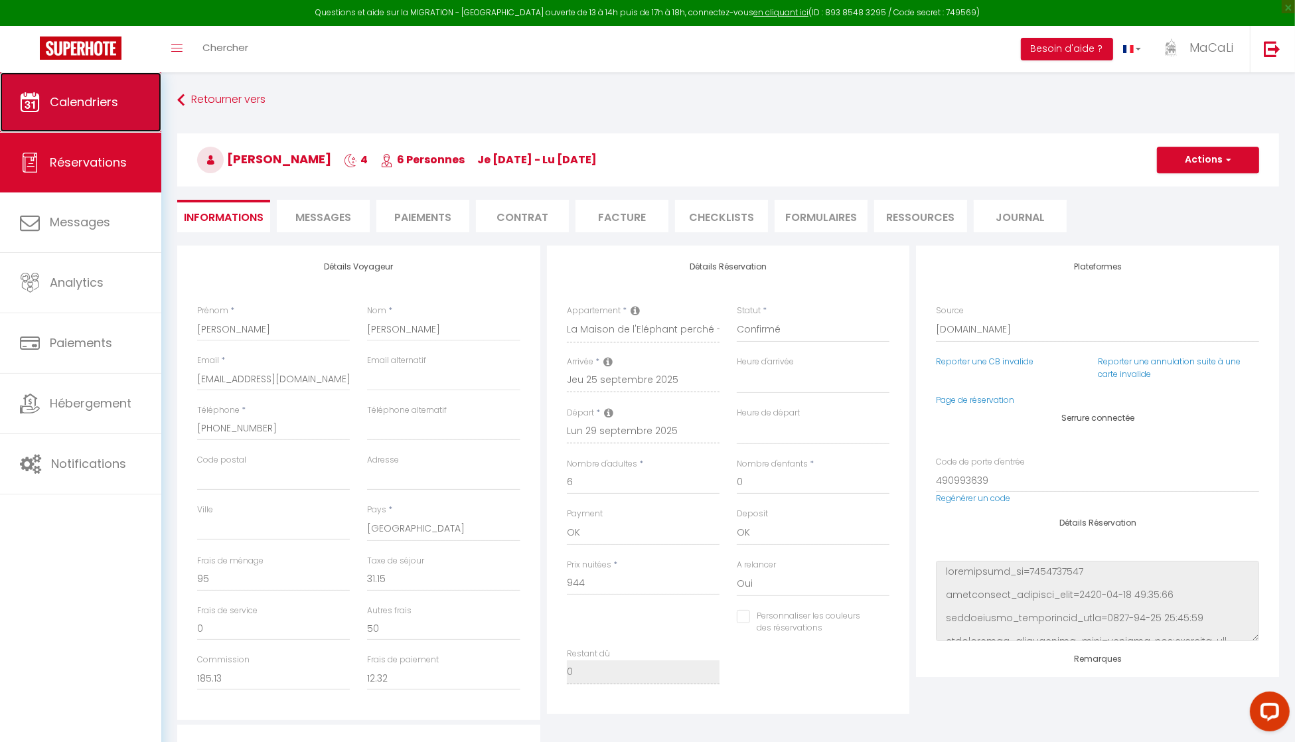
click at [90, 103] on span "Calendriers" at bounding box center [84, 102] width 68 height 17
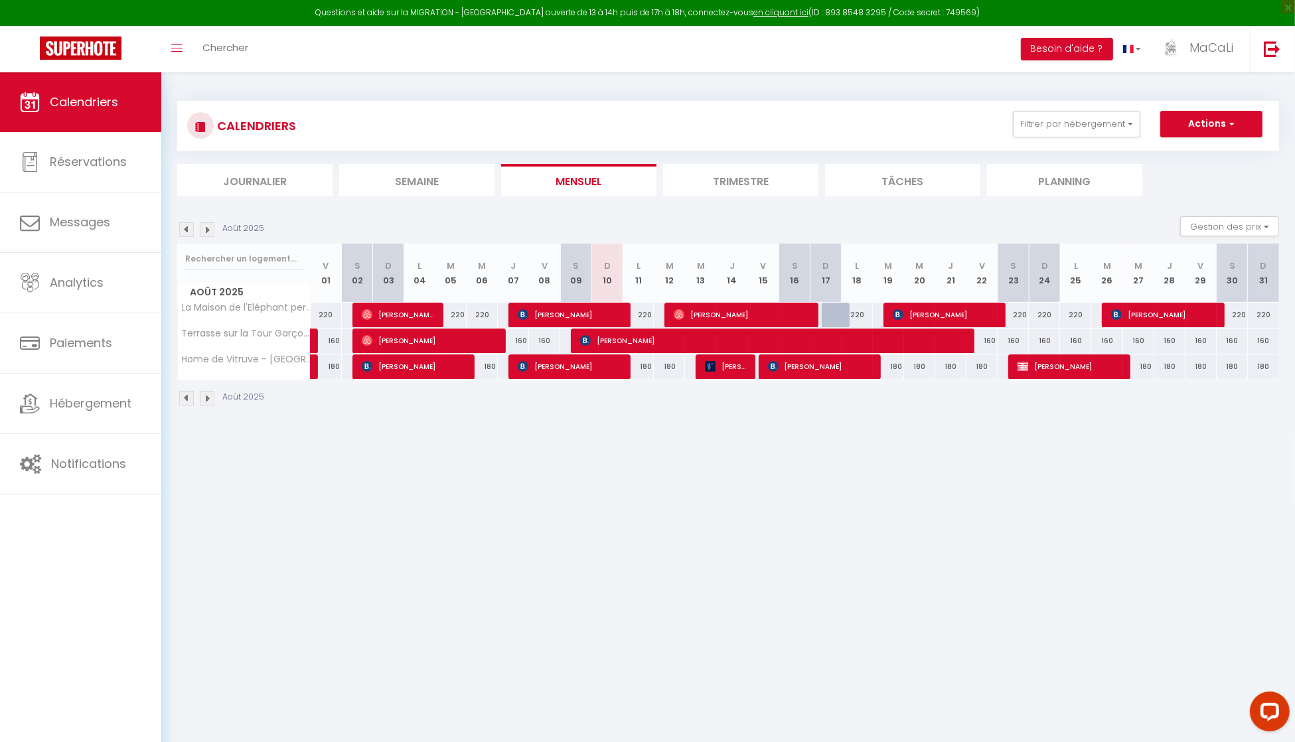
click at [210, 228] on img at bounding box center [207, 229] width 15 height 15
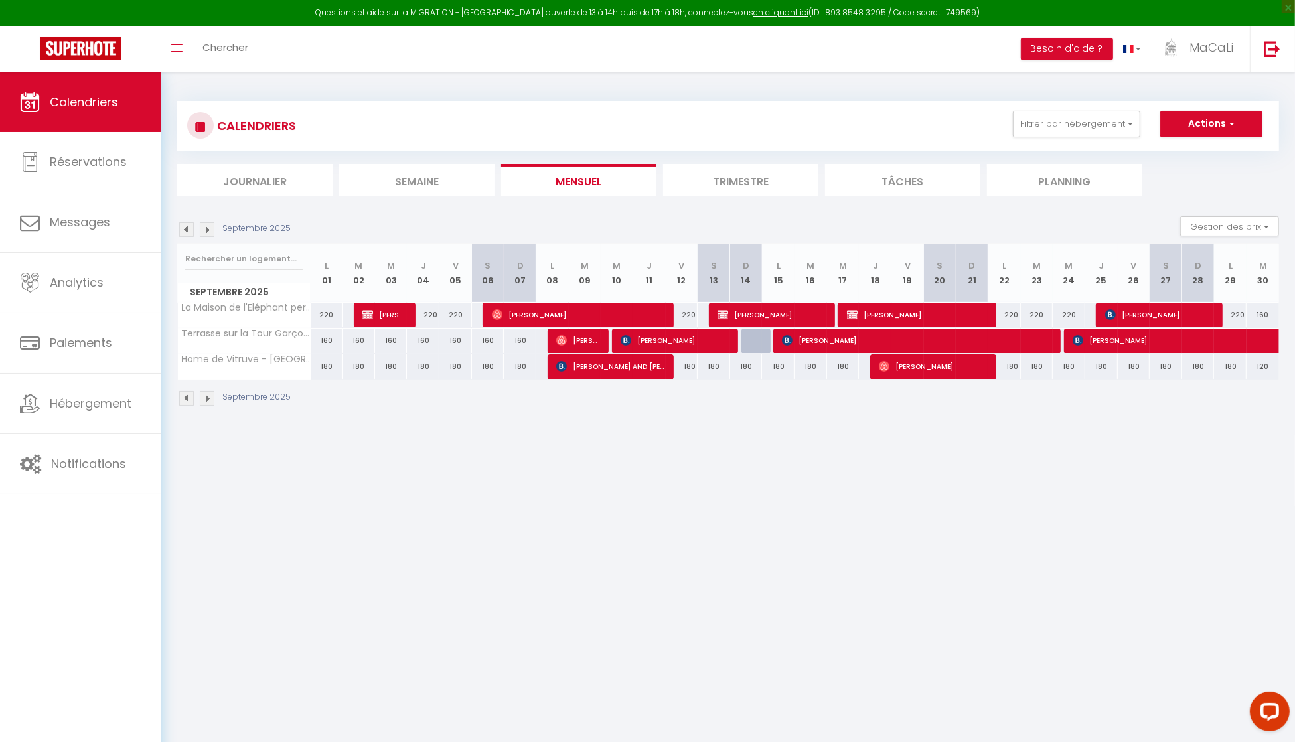
click at [210, 228] on img at bounding box center [207, 229] width 15 height 15
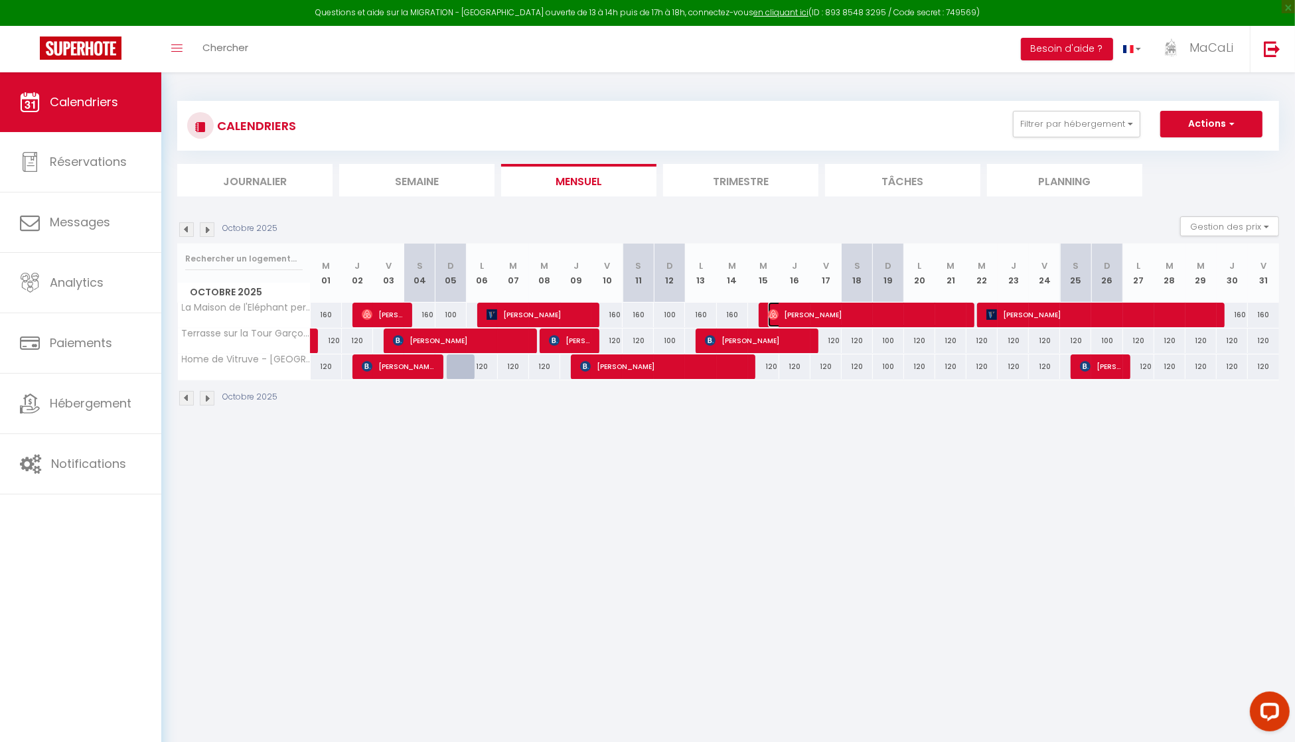
click at [934, 313] on span "[PERSON_NAME]" at bounding box center [867, 314] width 198 height 25
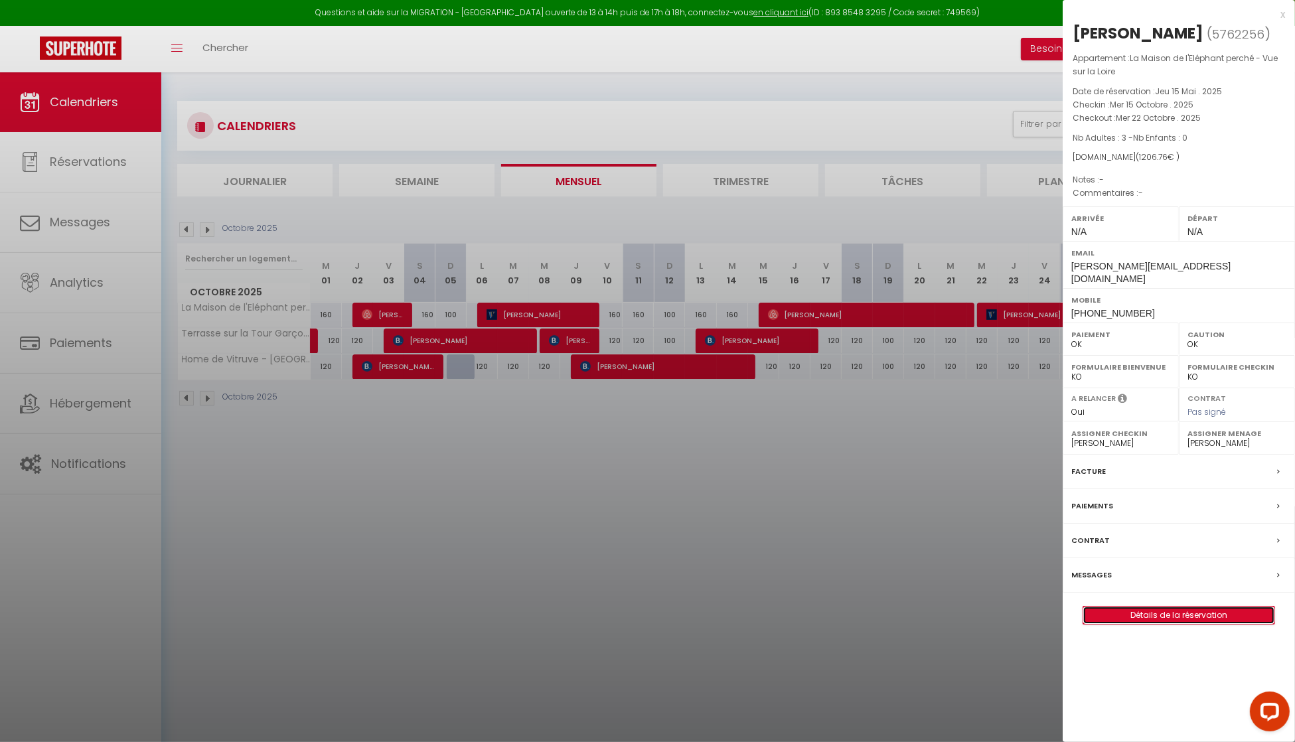
click at [1133, 609] on link "Détails de la réservation" at bounding box center [1178, 615] width 191 height 17
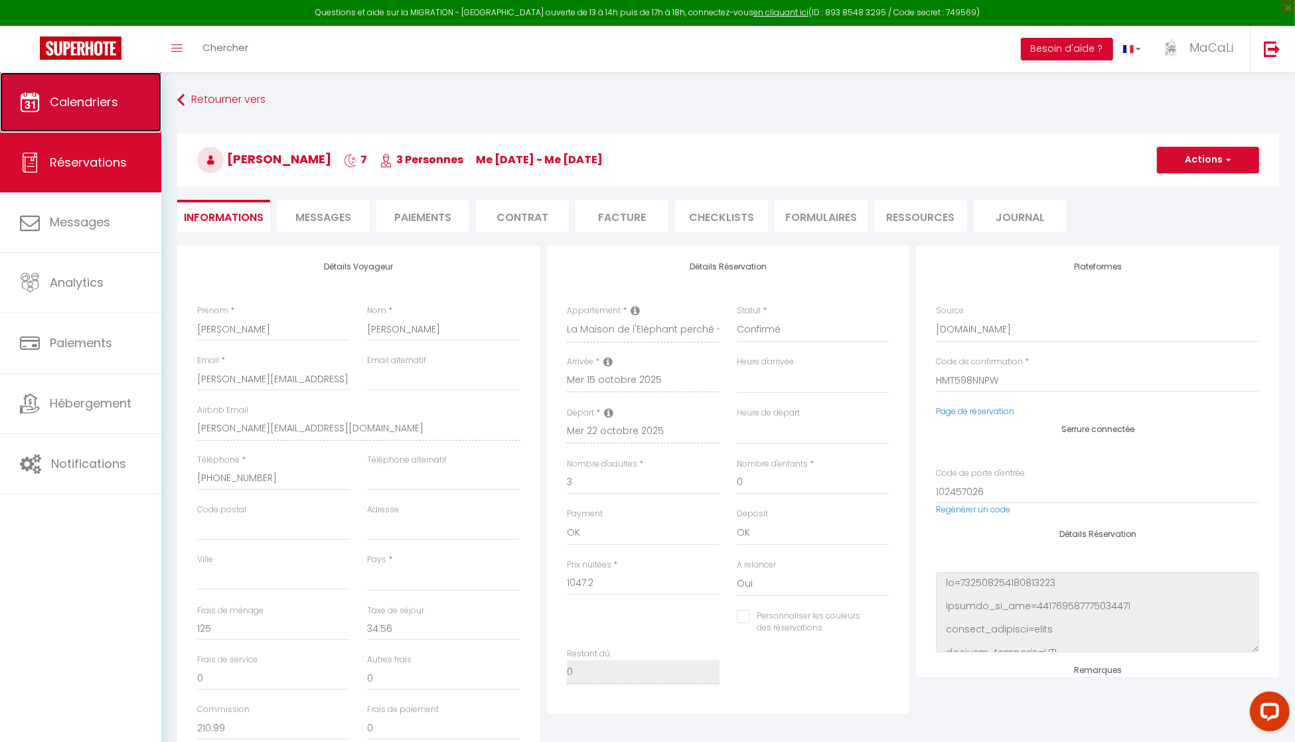
click at [95, 113] on link "Calendriers" at bounding box center [80, 102] width 161 height 60
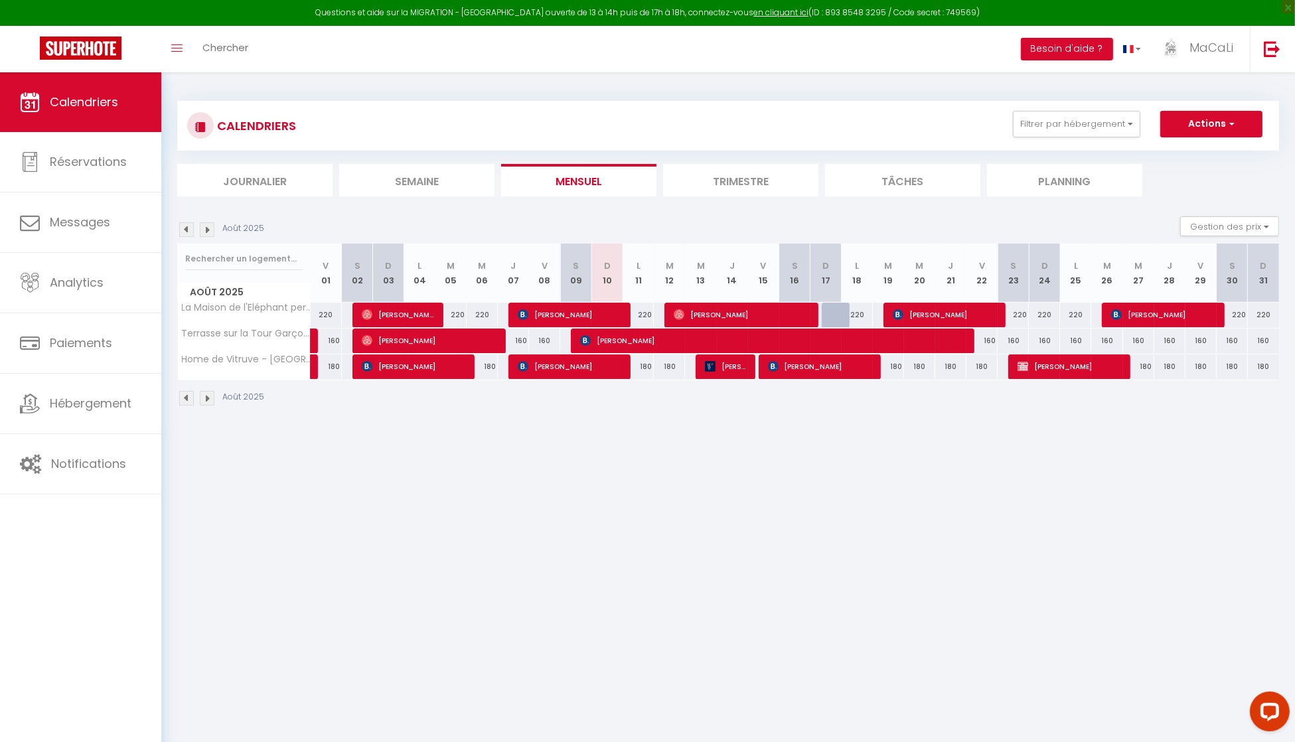
click at [208, 230] on img at bounding box center [207, 229] width 15 height 15
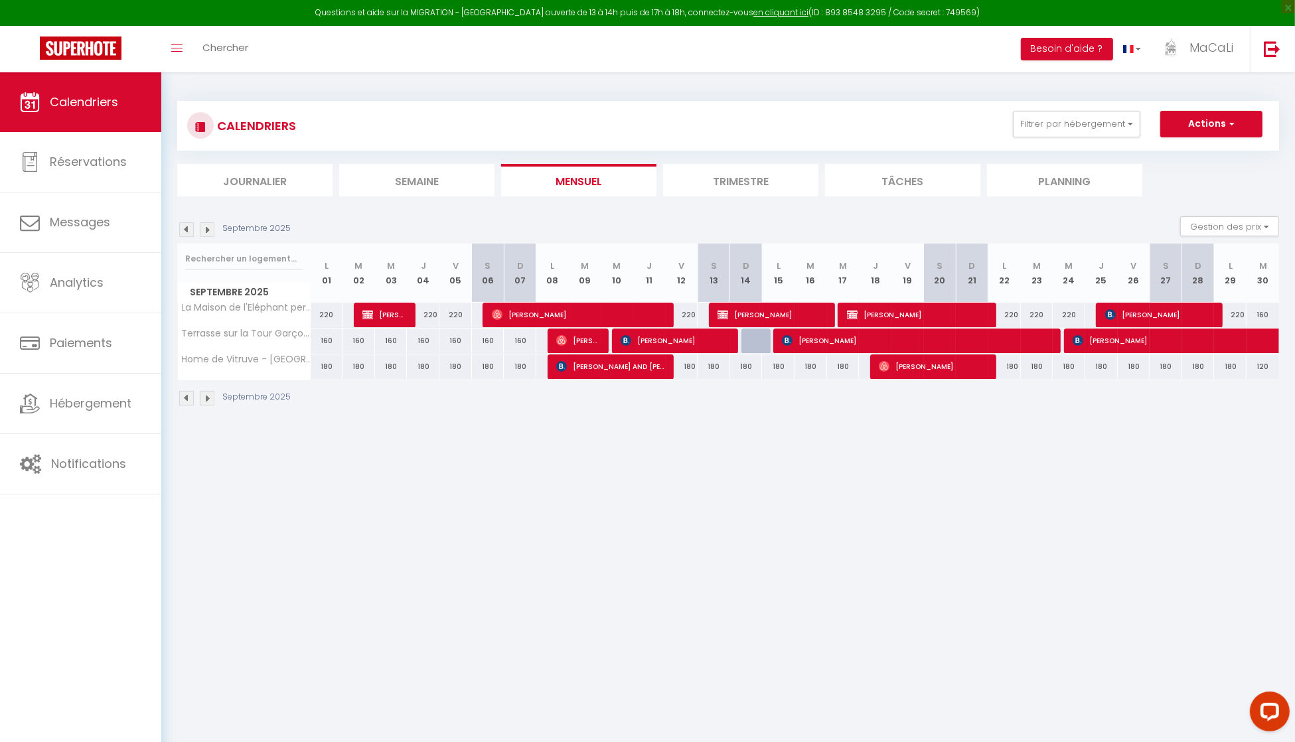
click at [208, 230] on img at bounding box center [207, 229] width 15 height 15
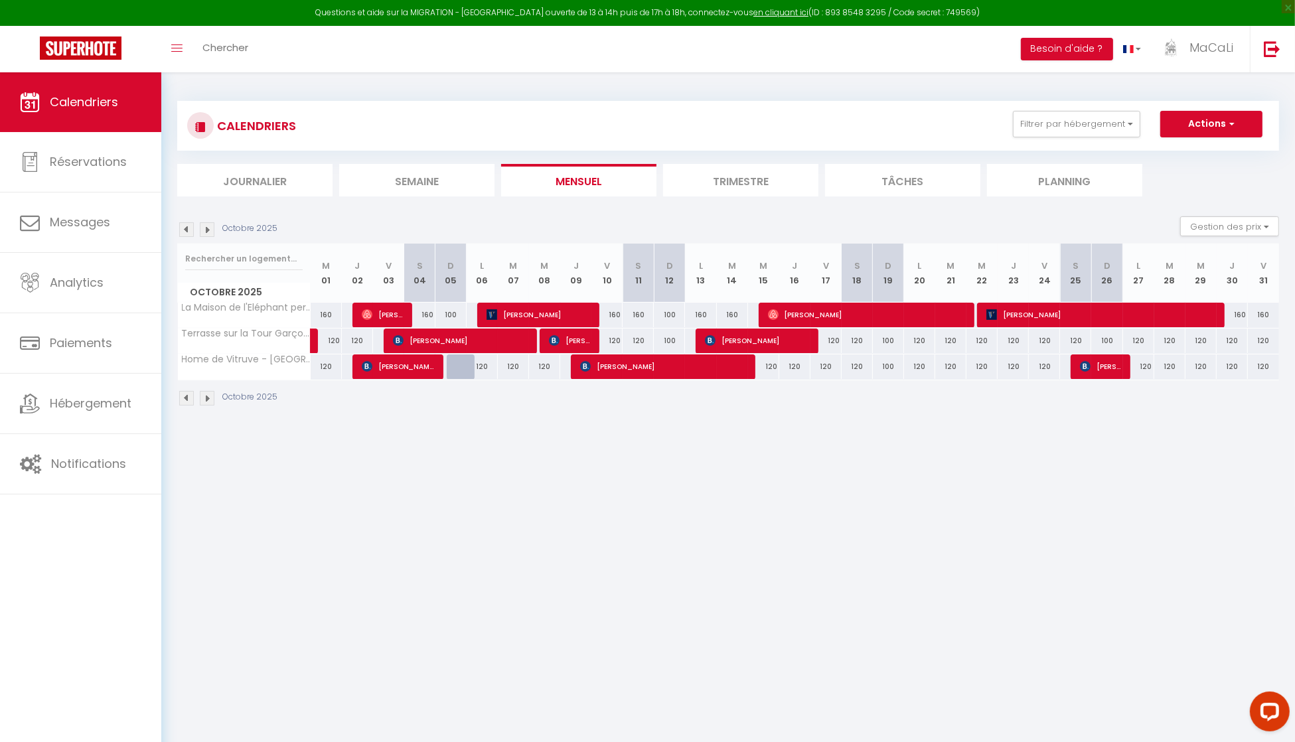
click at [208, 230] on img at bounding box center [207, 229] width 15 height 15
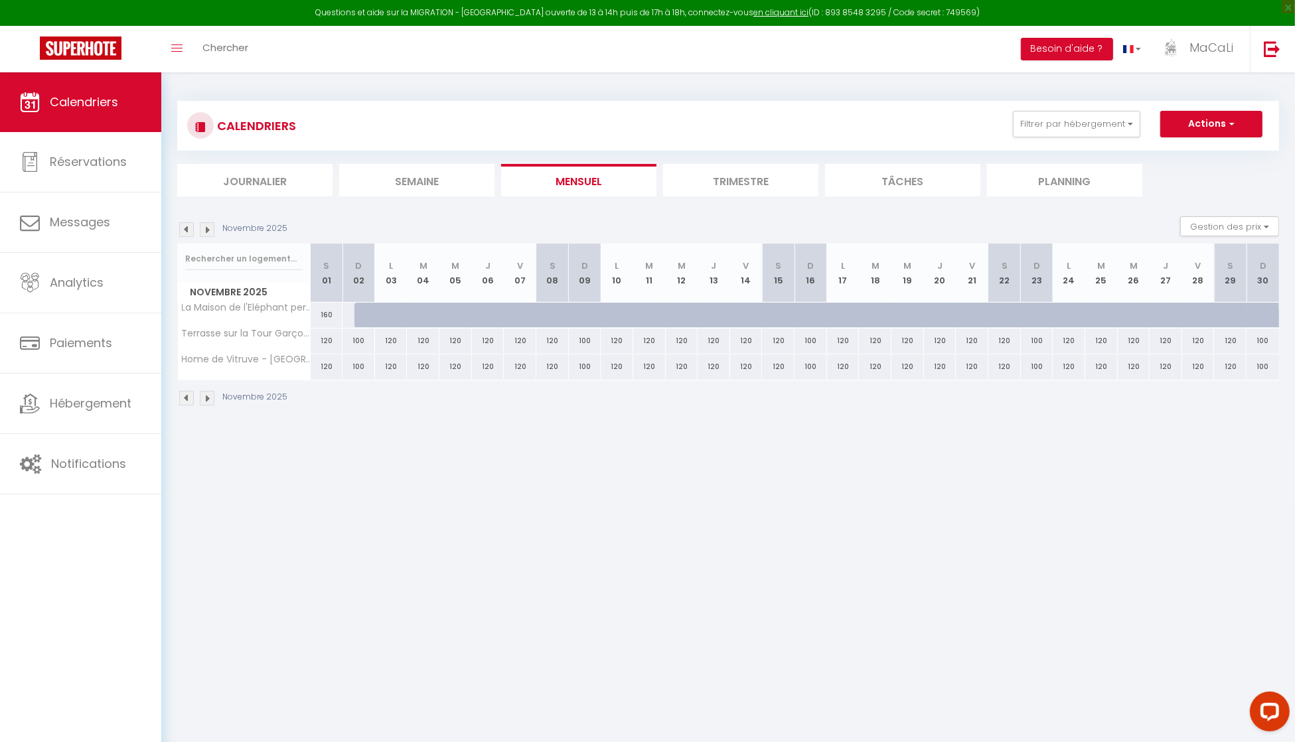
click at [188, 228] on img at bounding box center [186, 229] width 15 height 15
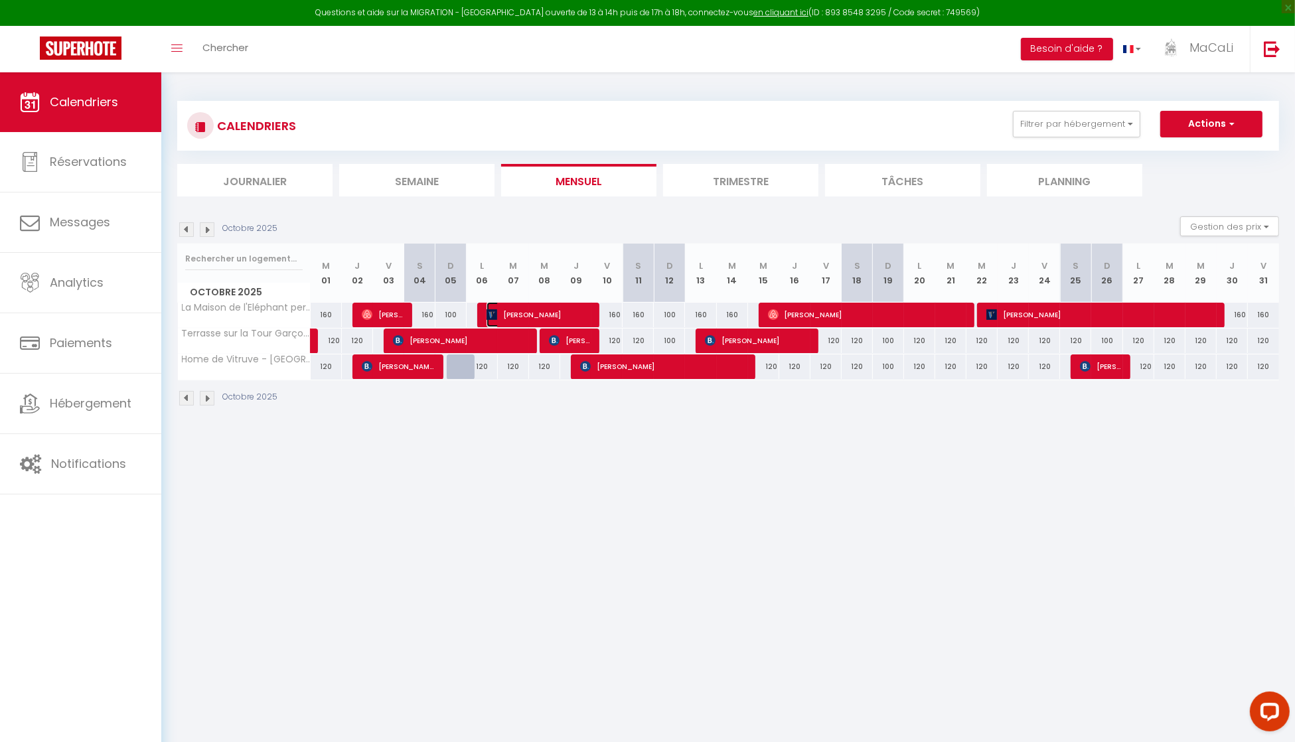
click at [542, 310] on span "[PERSON_NAME]" at bounding box center [538, 314] width 104 height 25
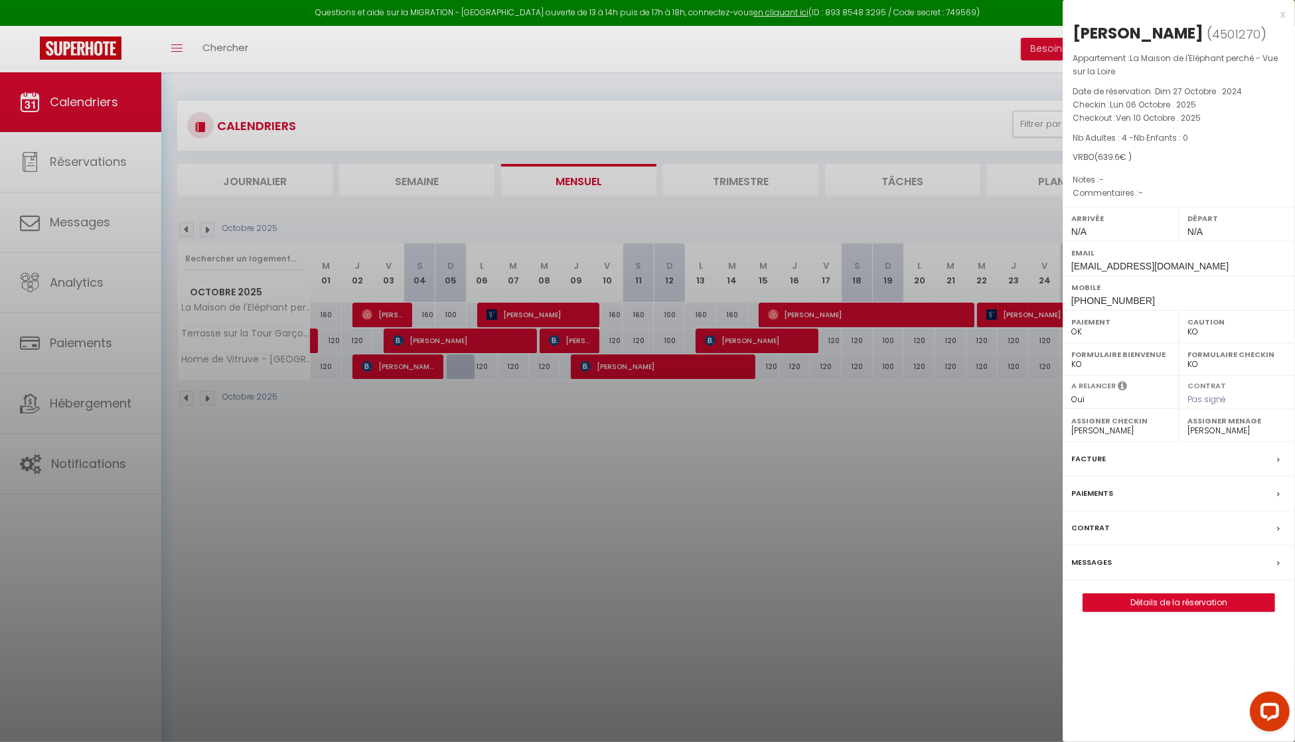
click at [1129, 594] on div "William Marvin ( 4501270 ) Appartement : La Maison de l'Eléphant perché - Vue s…" at bounding box center [1178, 317] width 232 height 589
click at [1129, 597] on link "Détails de la réservation" at bounding box center [1178, 602] width 191 height 17
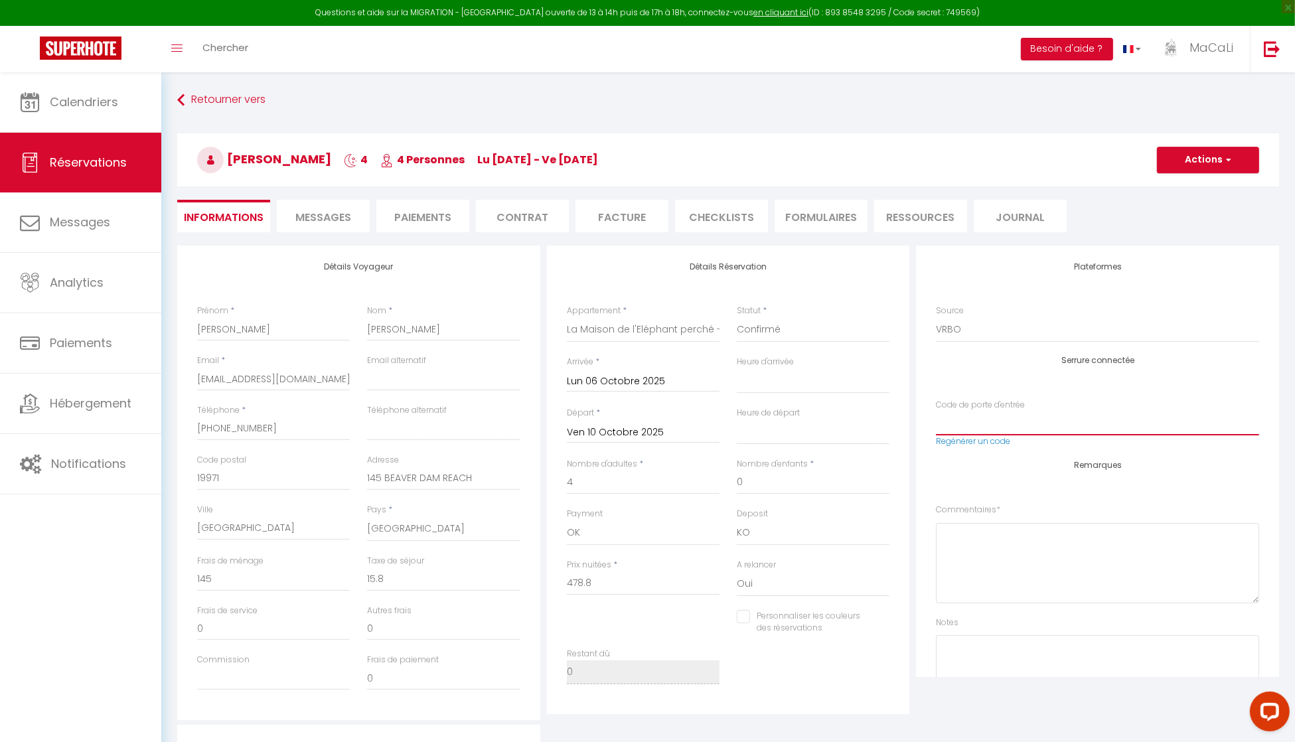
click at [1032, 421] on input "Code de porte d'entrée" at bounding box center [1097, 423] width 323 height 24
click at [982, 441] on link "Regénérer un code" at bounding box center [973, 440] width 74 height 11
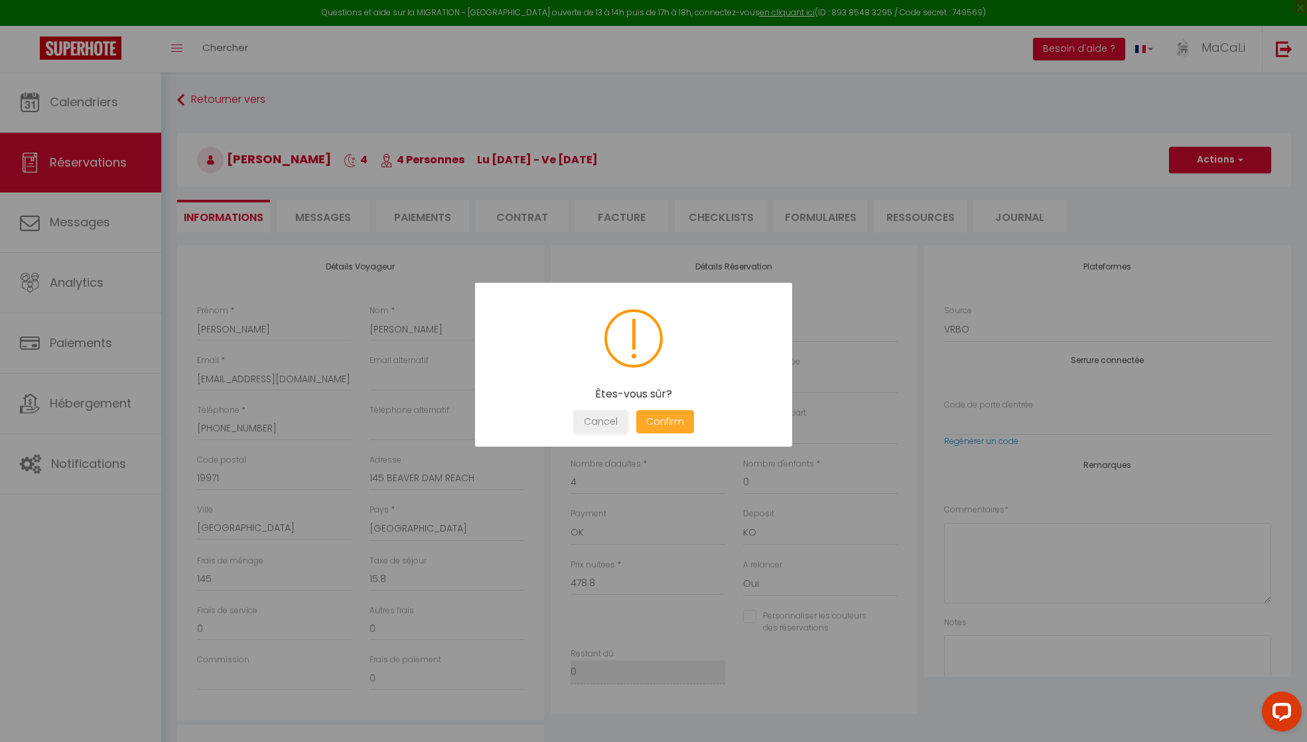
click at [668, 419] on button "Confirm" at bounding box center [665, 421] width 58 height 23
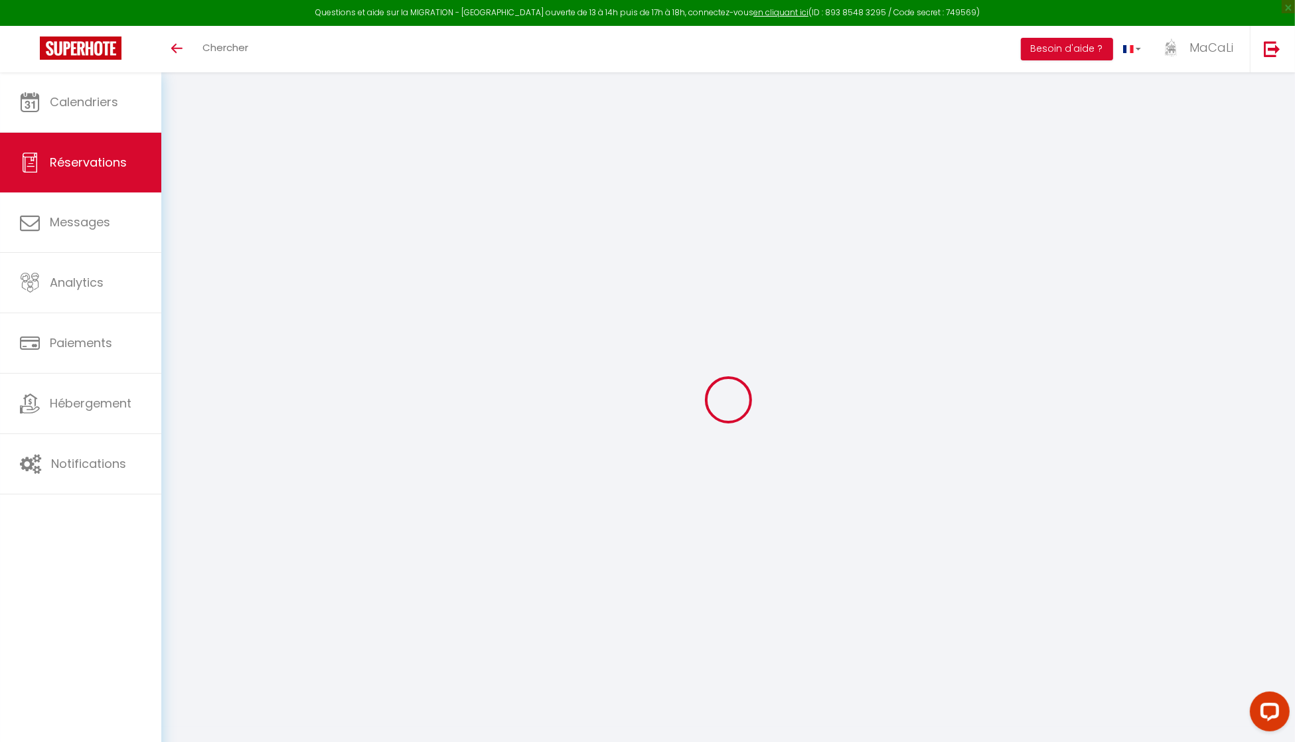
type input "[PERSON_NAME]"
type input "[EMAIL_ADDRESS][DOMAIN_NAME]"
type input "[PHONE_NUMBER]"
type input "19971"
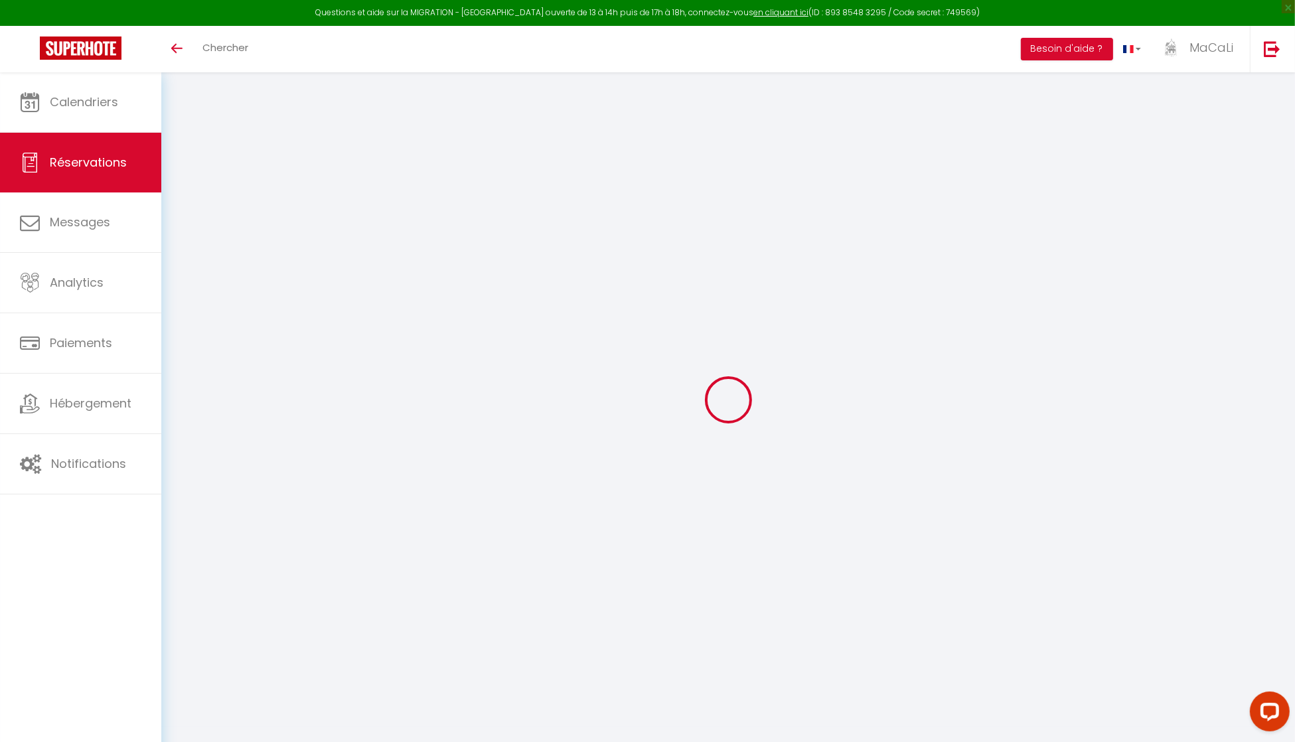
type input "145 BEAVER DAM REACH"
type input "[GEOGRAPHIC_DATA]"
select select "US"
select select "26564"
select select "1"
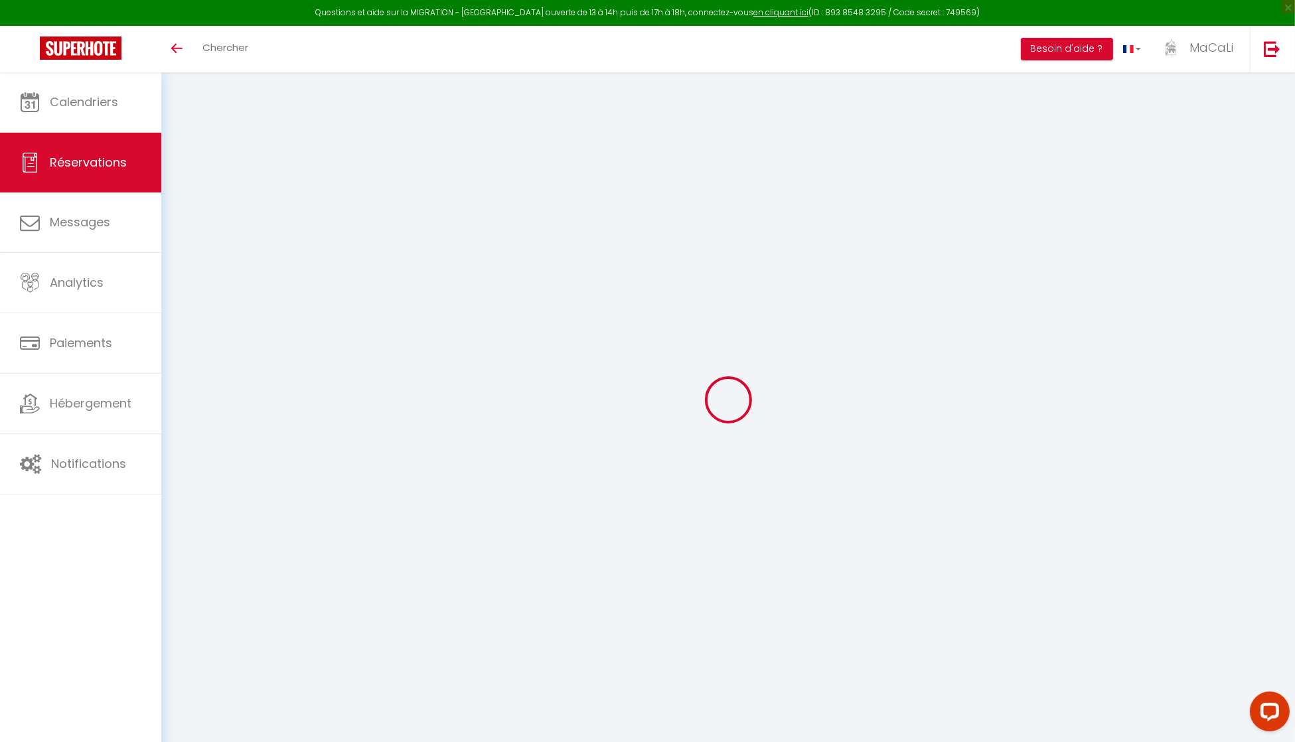
type input "Lun 06 Octobre 2025"
select select
type input "Ven 10 Octobre 2025"
select select
type input "4"
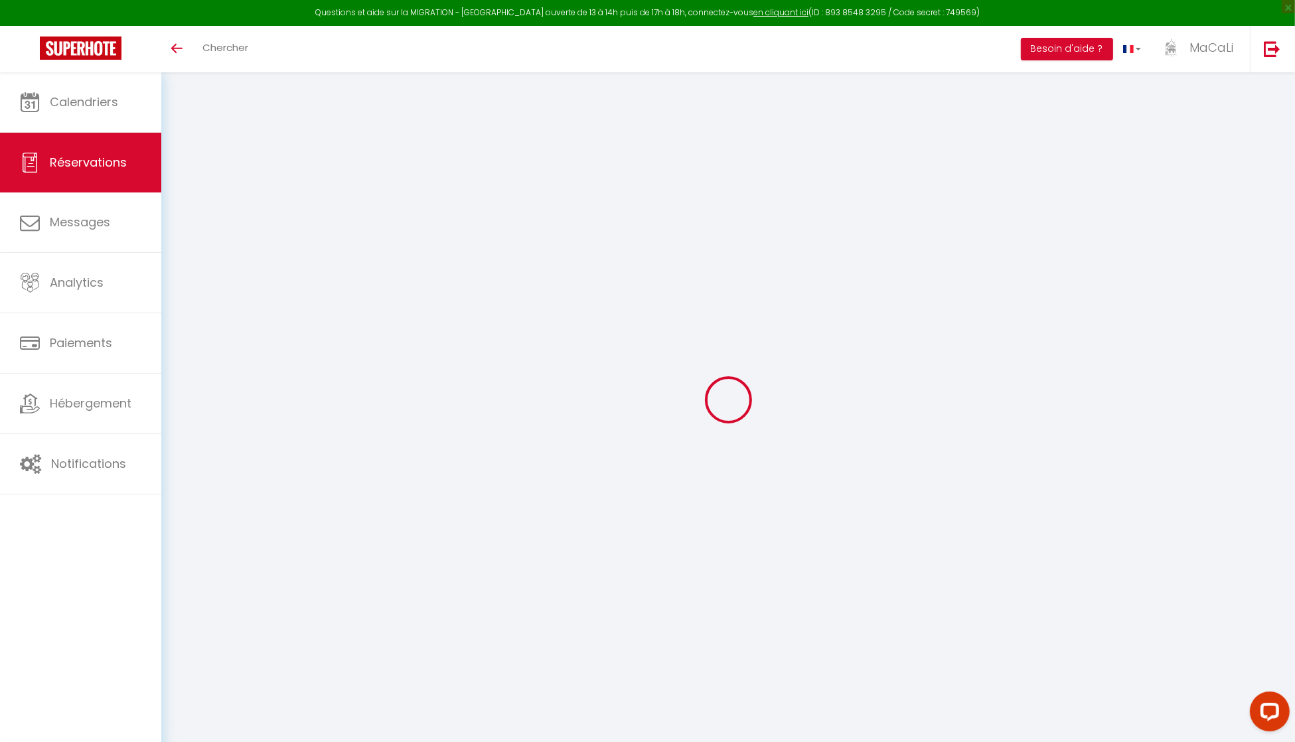
select select "12"
select select
type input "478.8"
checkbox input "false"
type input "0"
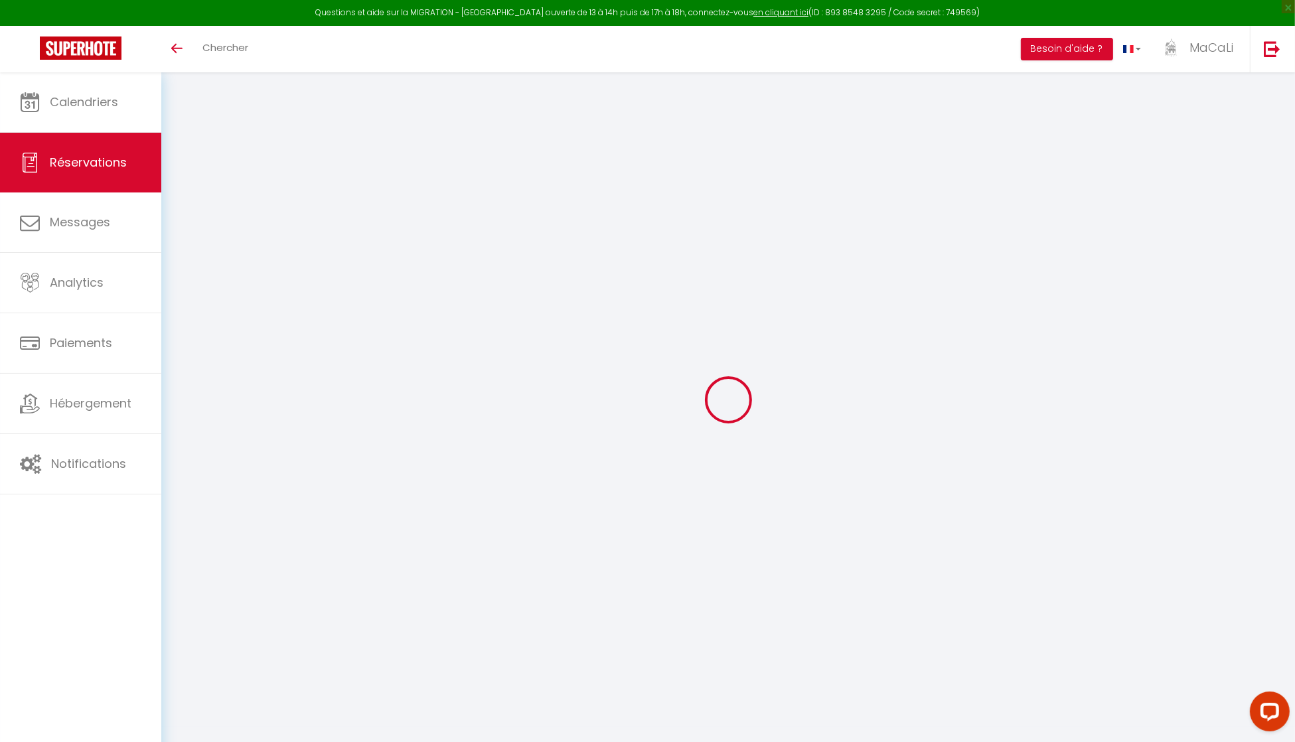
select select "74"
type input "0"
select select
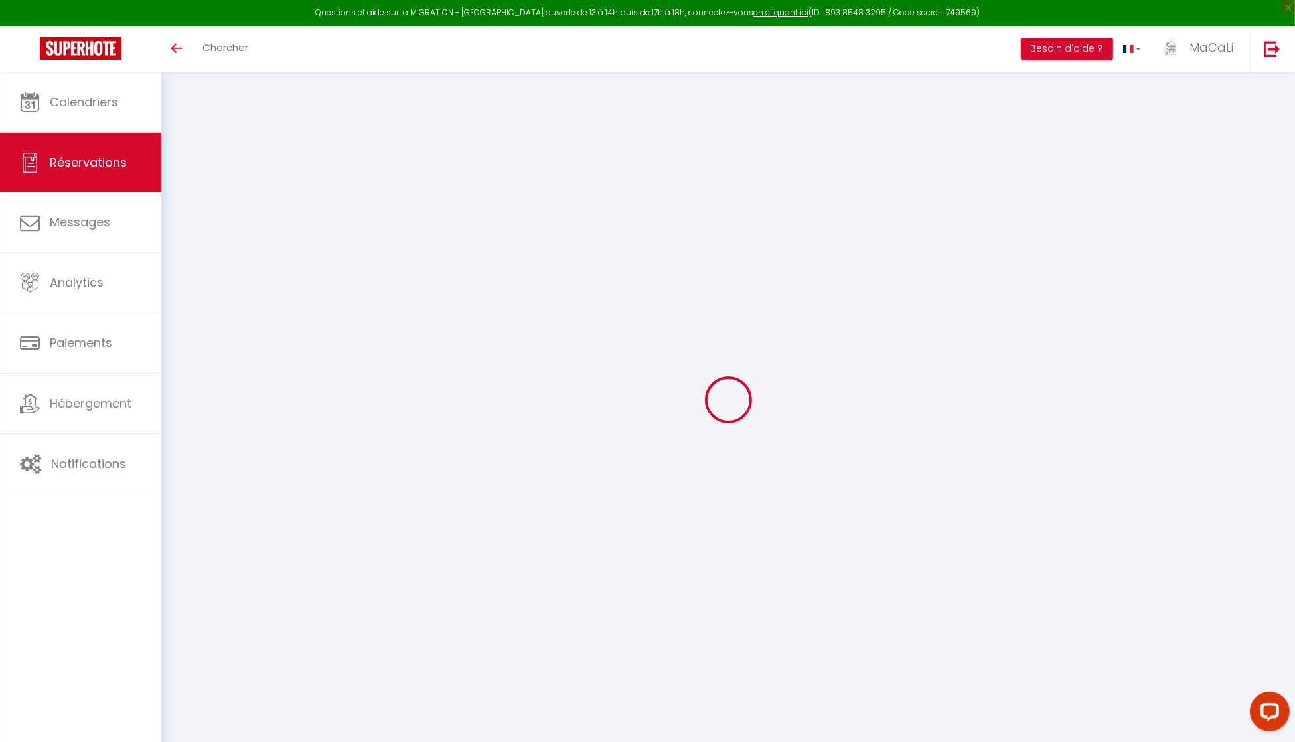
select select
select select "14"
checkbox input "false"
select select
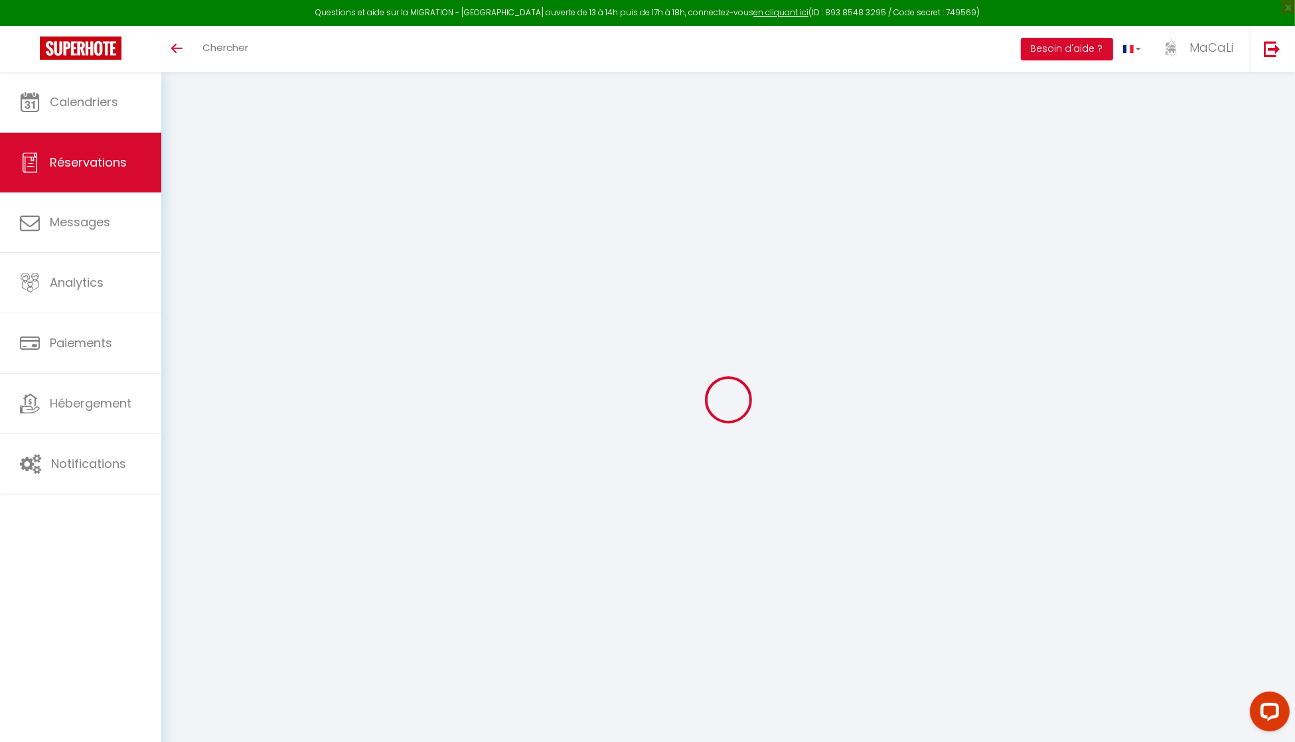
checkbox input "false"
select select
checkbox input "false"
select select
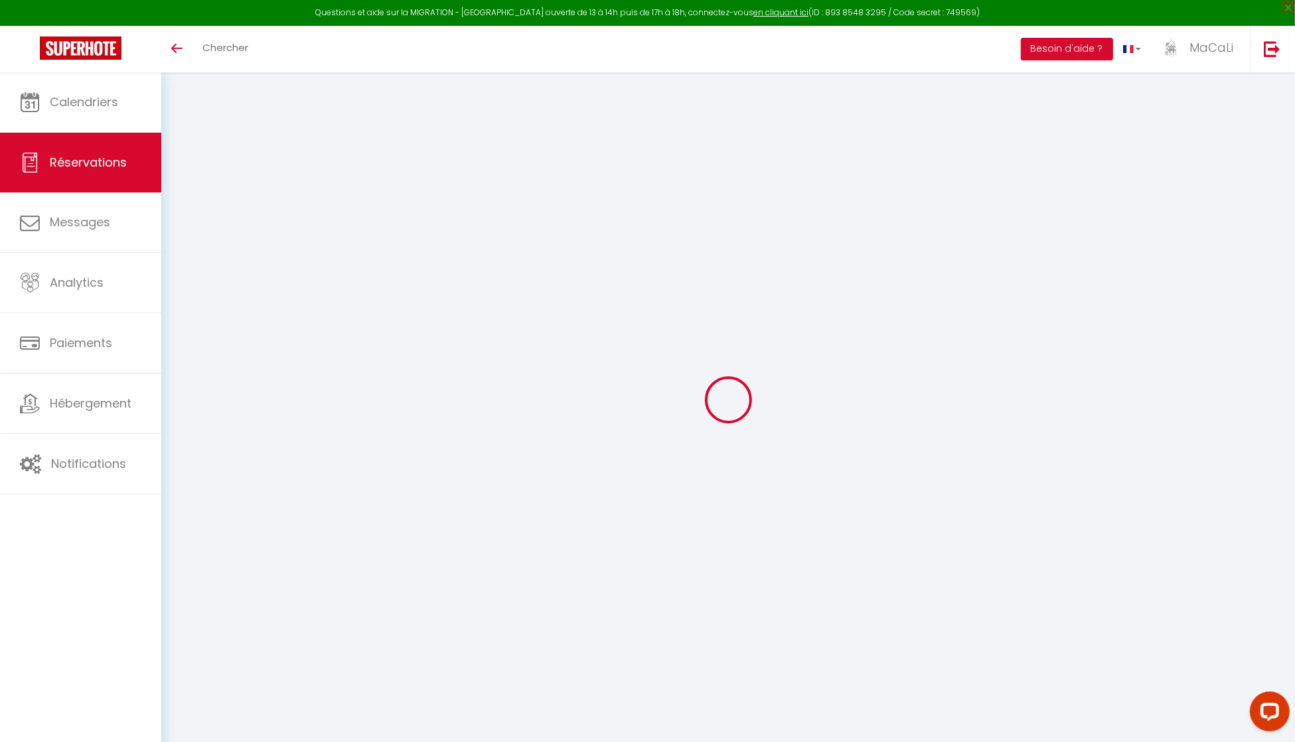
select select
checkbox input "false"
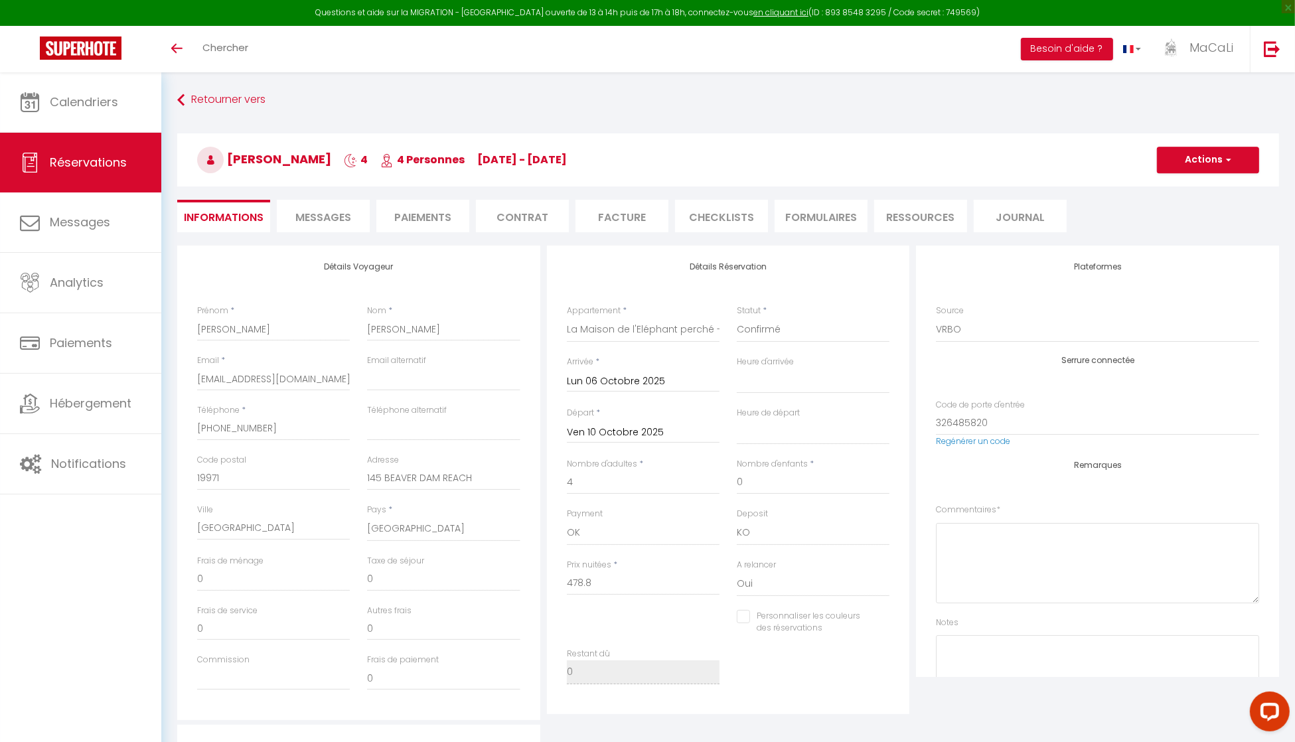
type input "145"
type input "15.8"
select select
checkbox input "false"
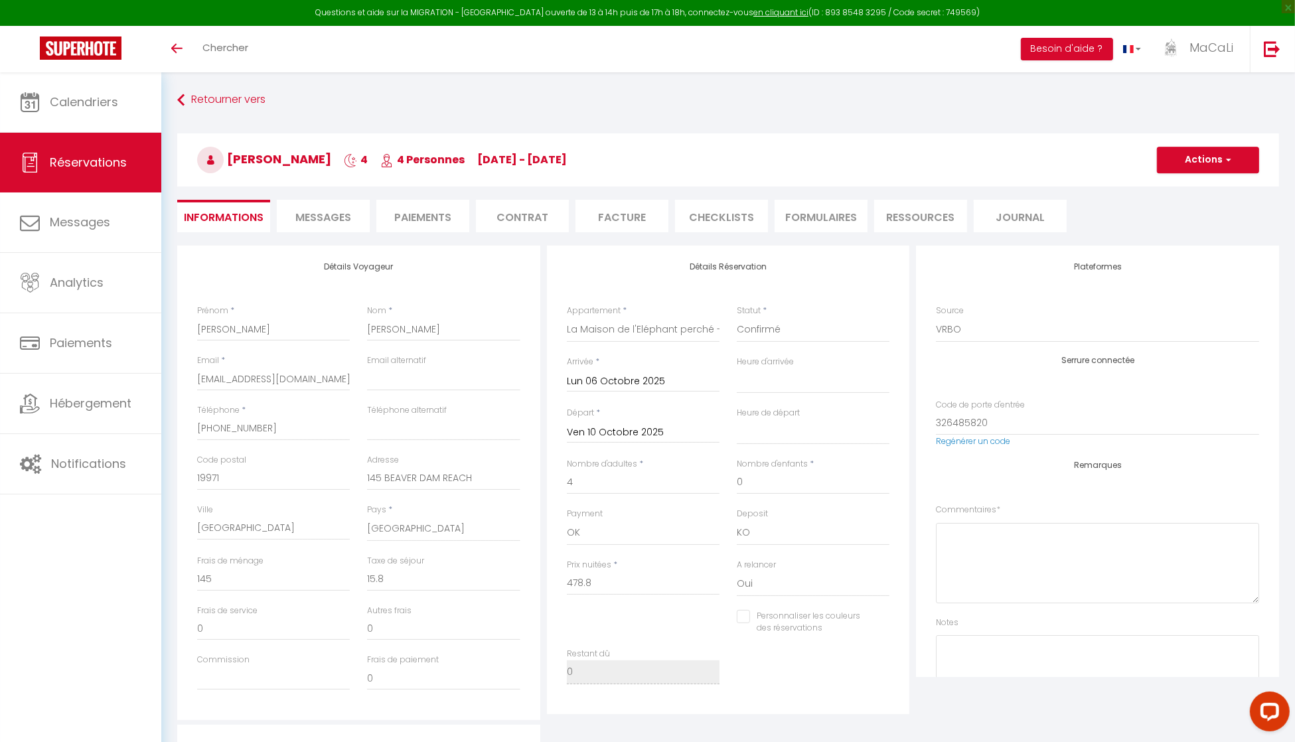
select select
click at [90, 98] on span "Calendriers" at bounding box center [84, 102] width 68 height 17
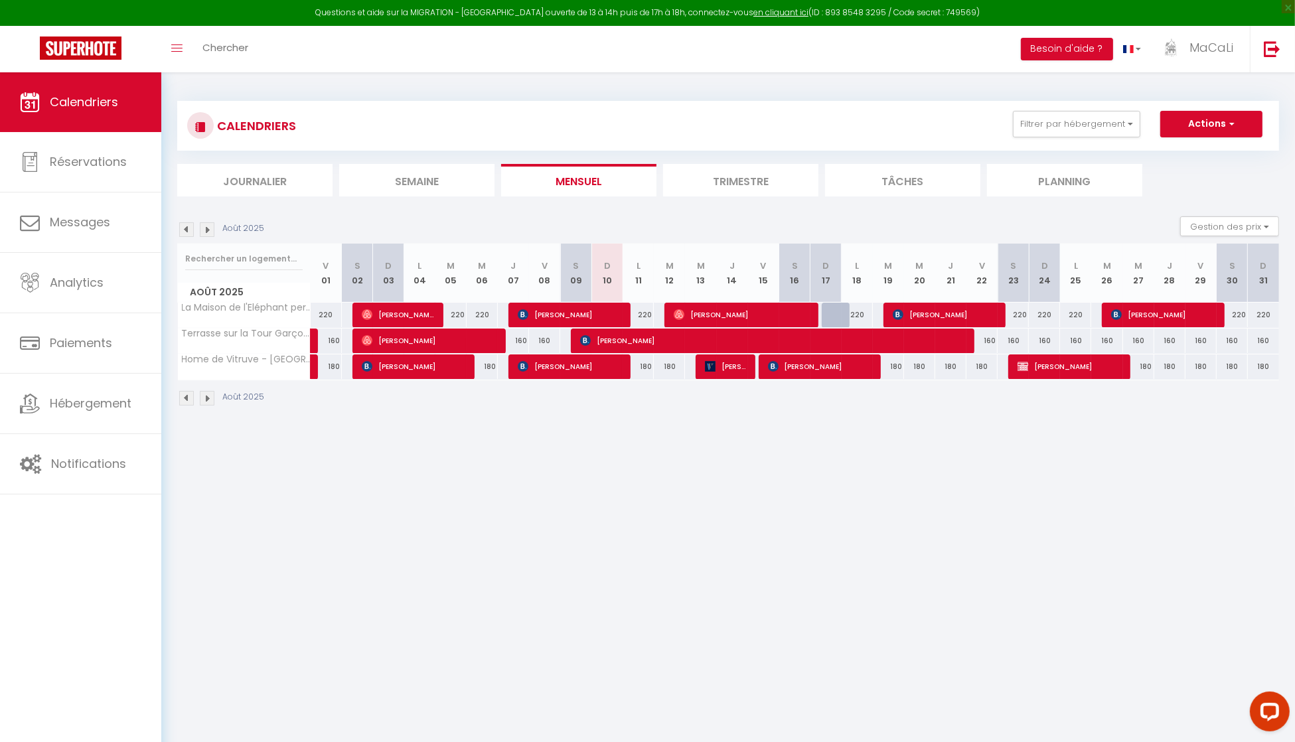
click at [204, 227] on img at bounding box center [207, 229] width 15 height 15
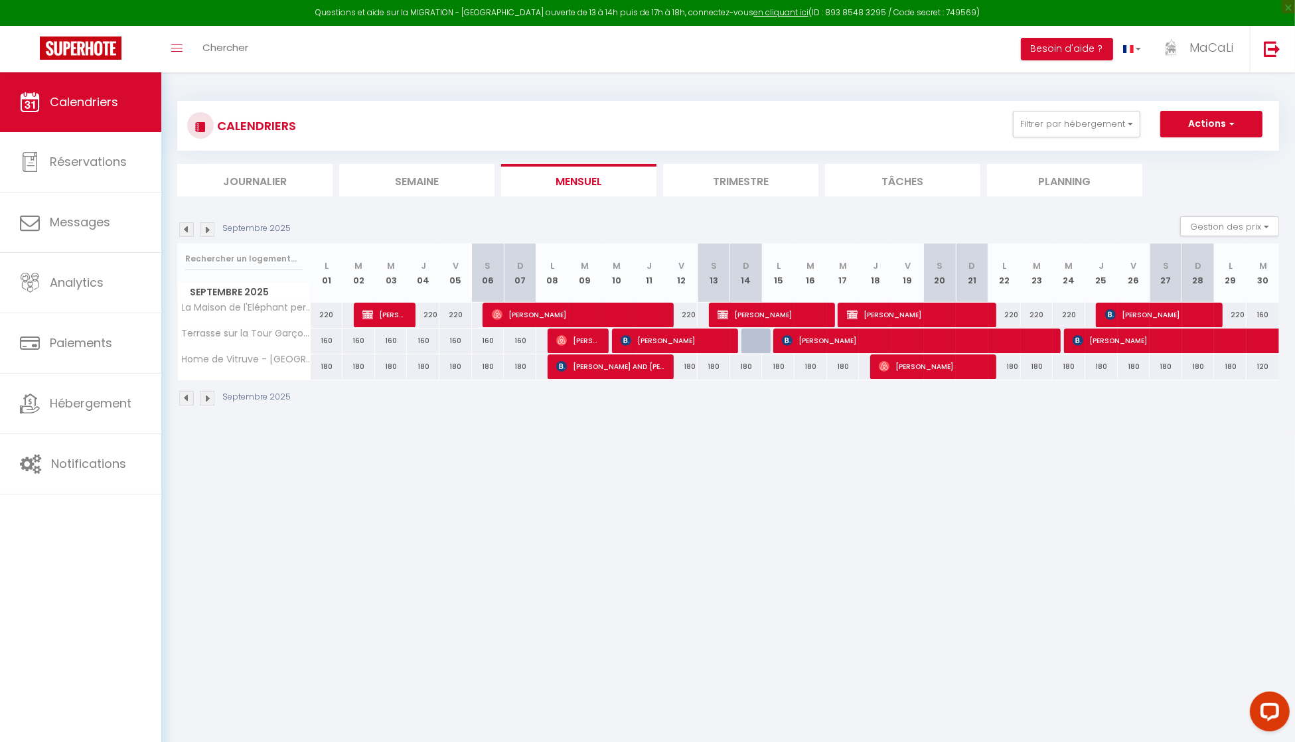
click at [204, 231] on img at bounding box center [207, 229] width 15 height 15
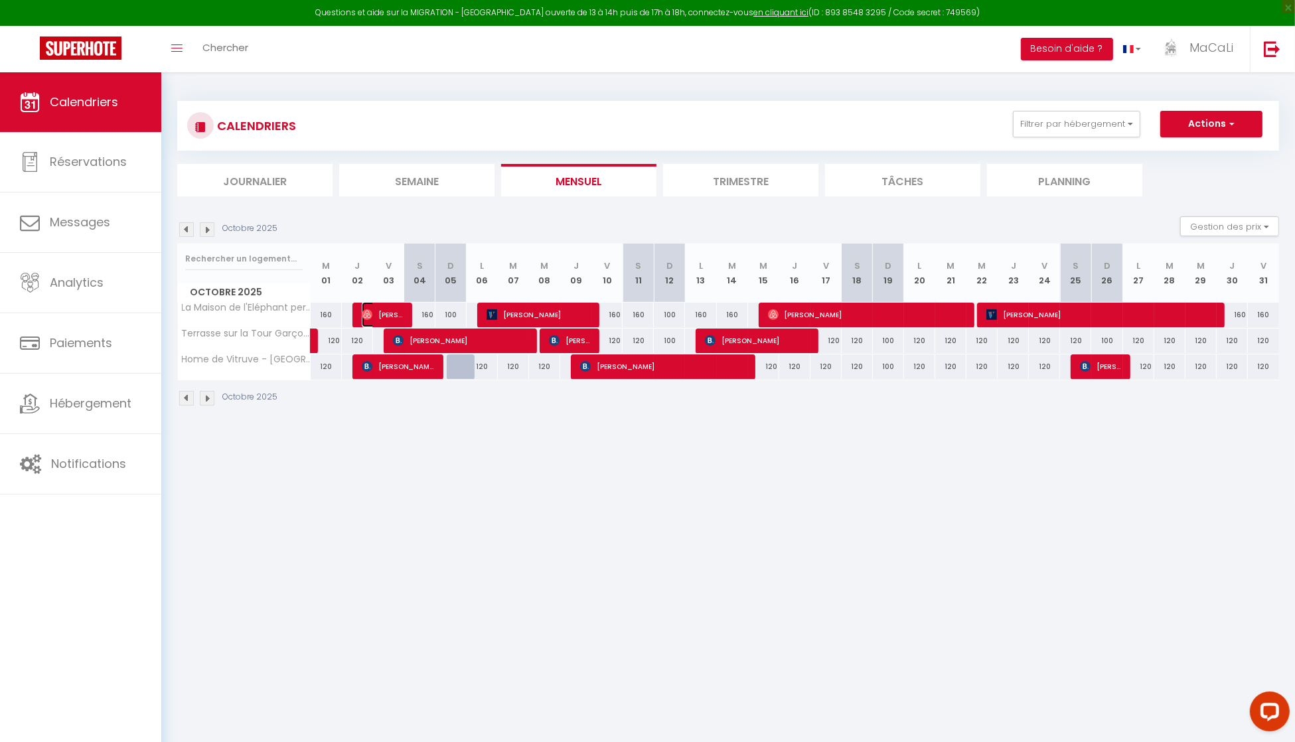
click at [370, 307] on span "[PERSON_NAME]" at bounding box center [383, 314] width 42 height 25
select select "OK"
select select "0"
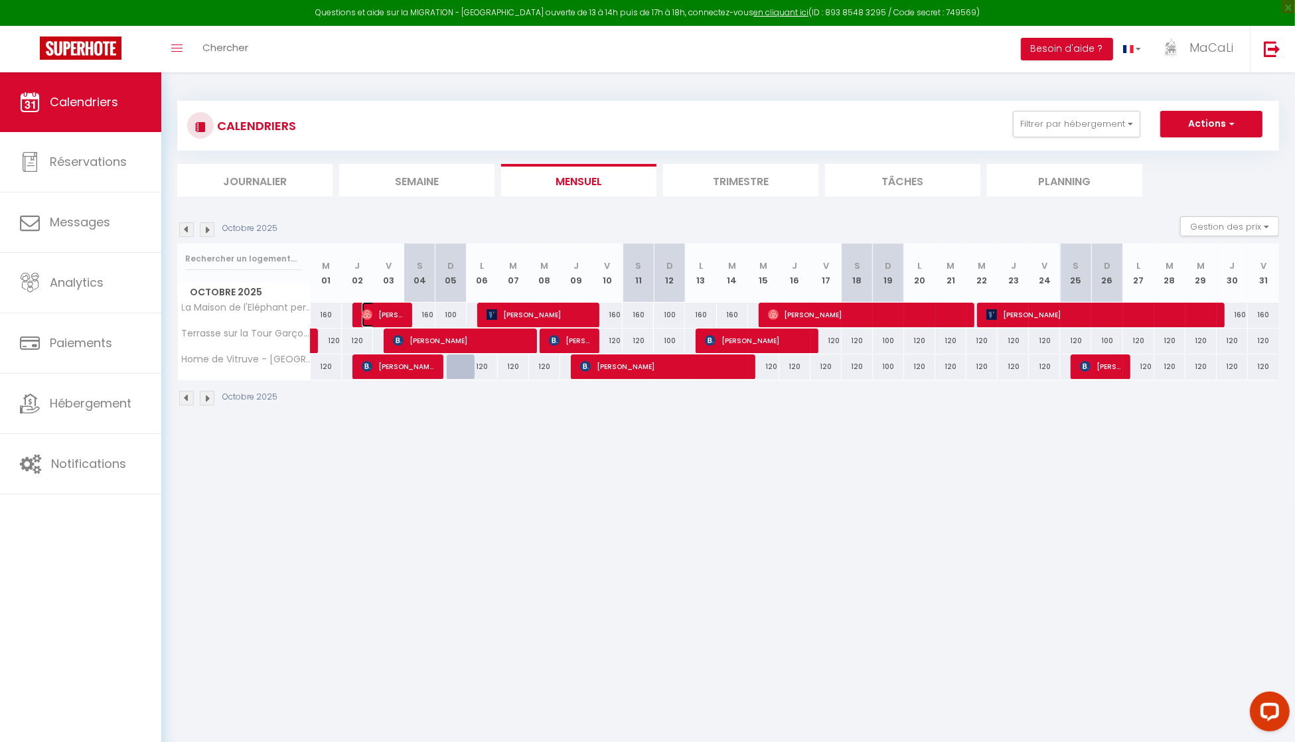
select select "1"
select select
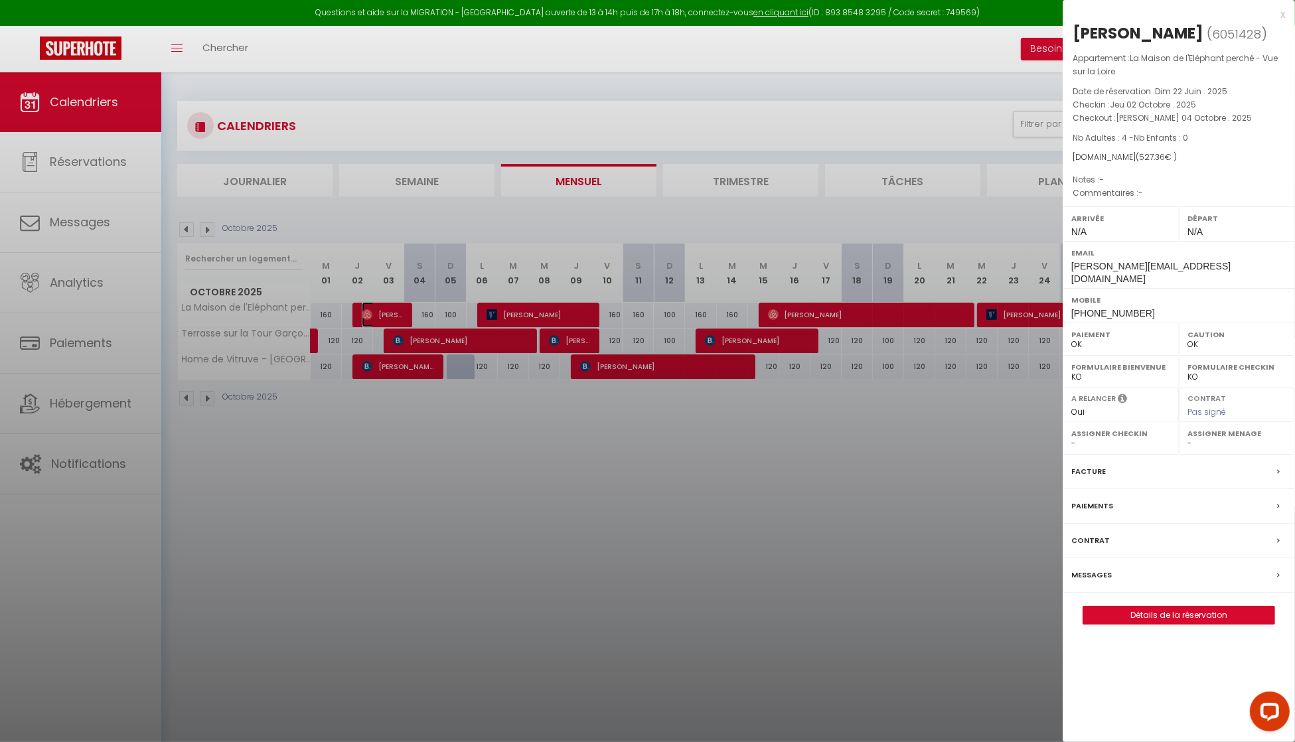
select select "17123"
select select "32731"
click at [1123, 607] on link "Détails de la réservation" at bounding box center [1178, 615] width 191 height 17
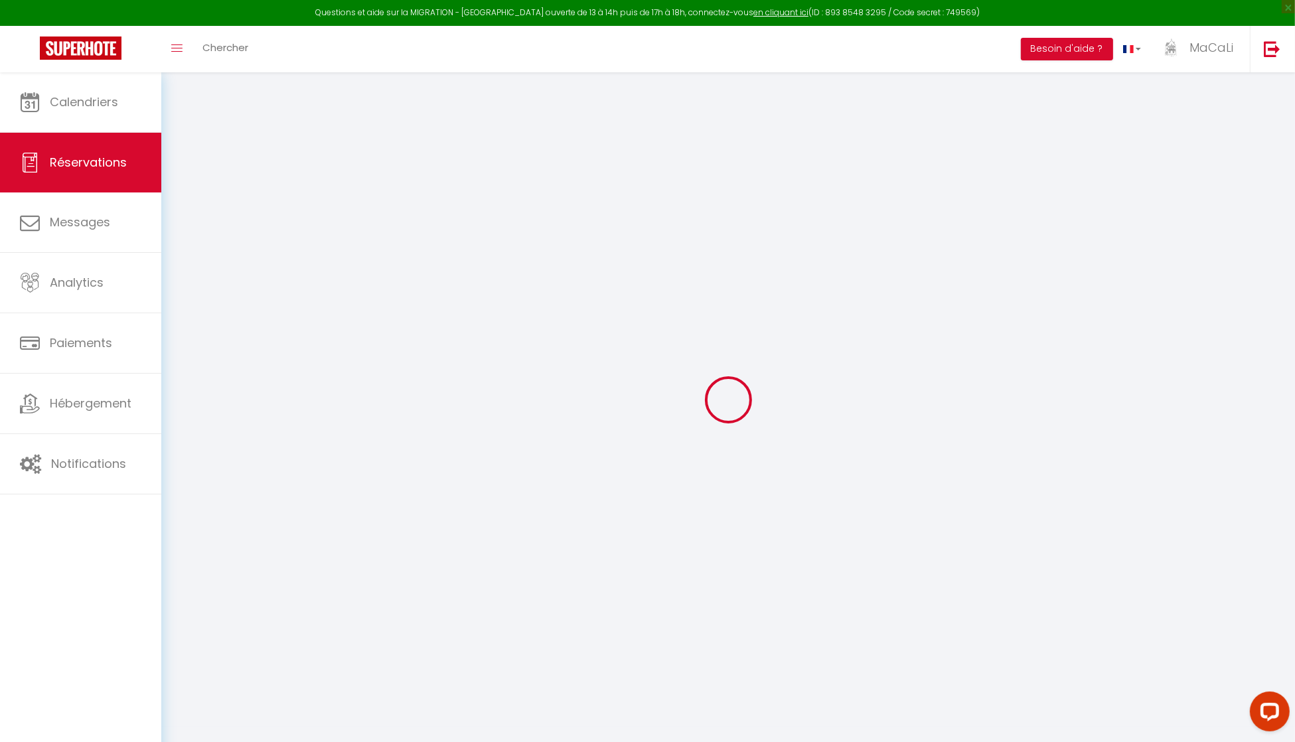
select select
checkbox input "false"
select select
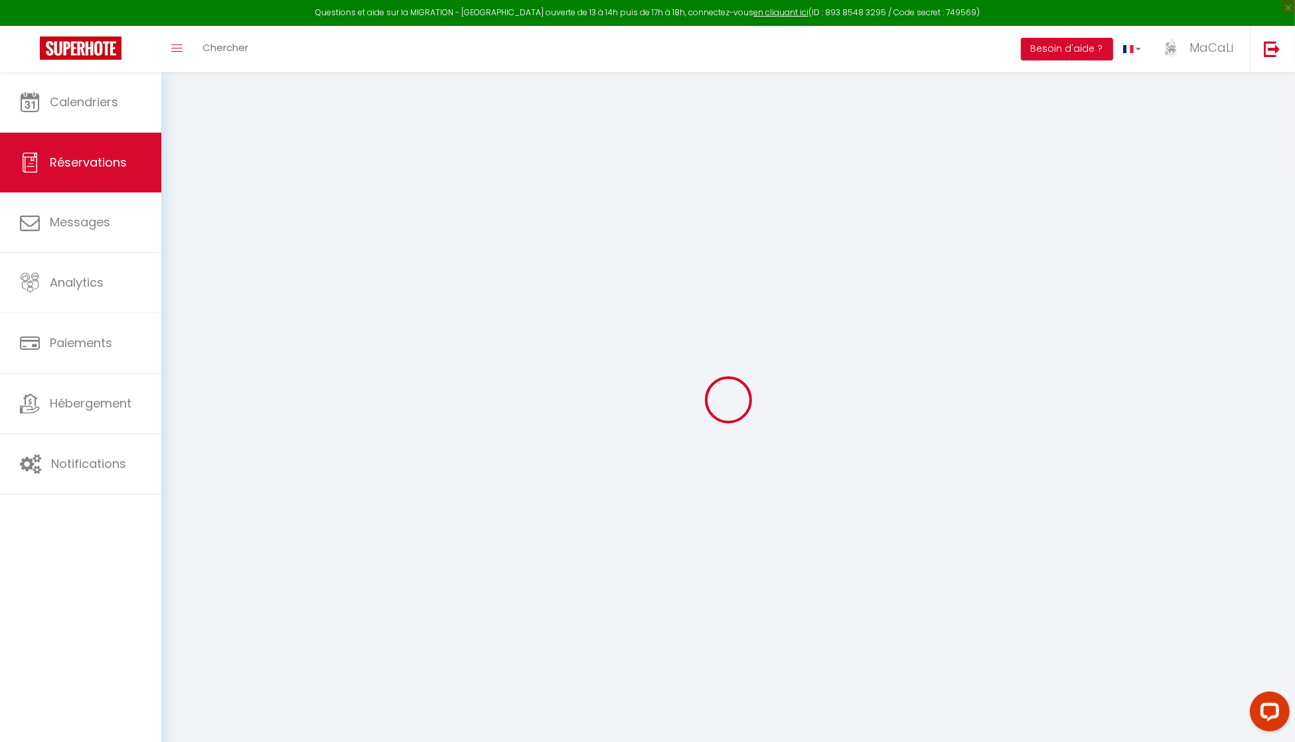
select select
checkbox input "false"
select select
type input "125"
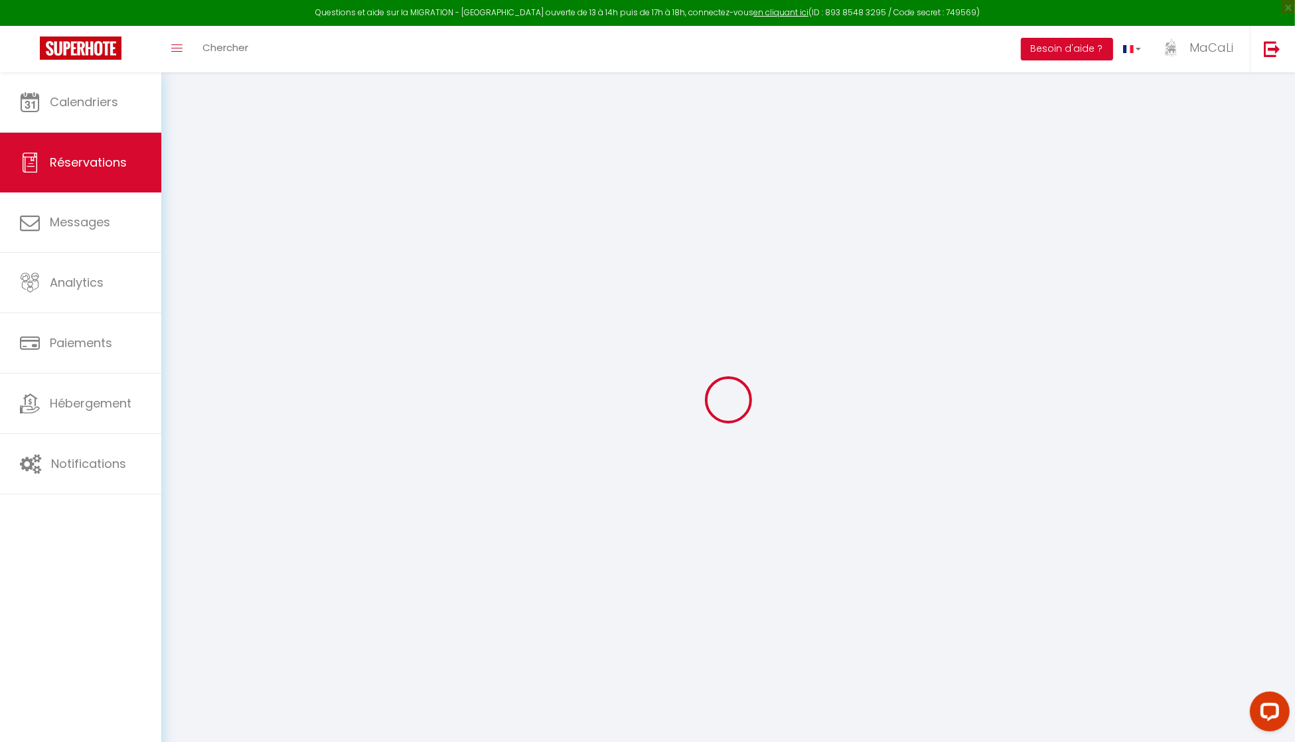
type input "12.86"
select select
checkbox input "false"
select select
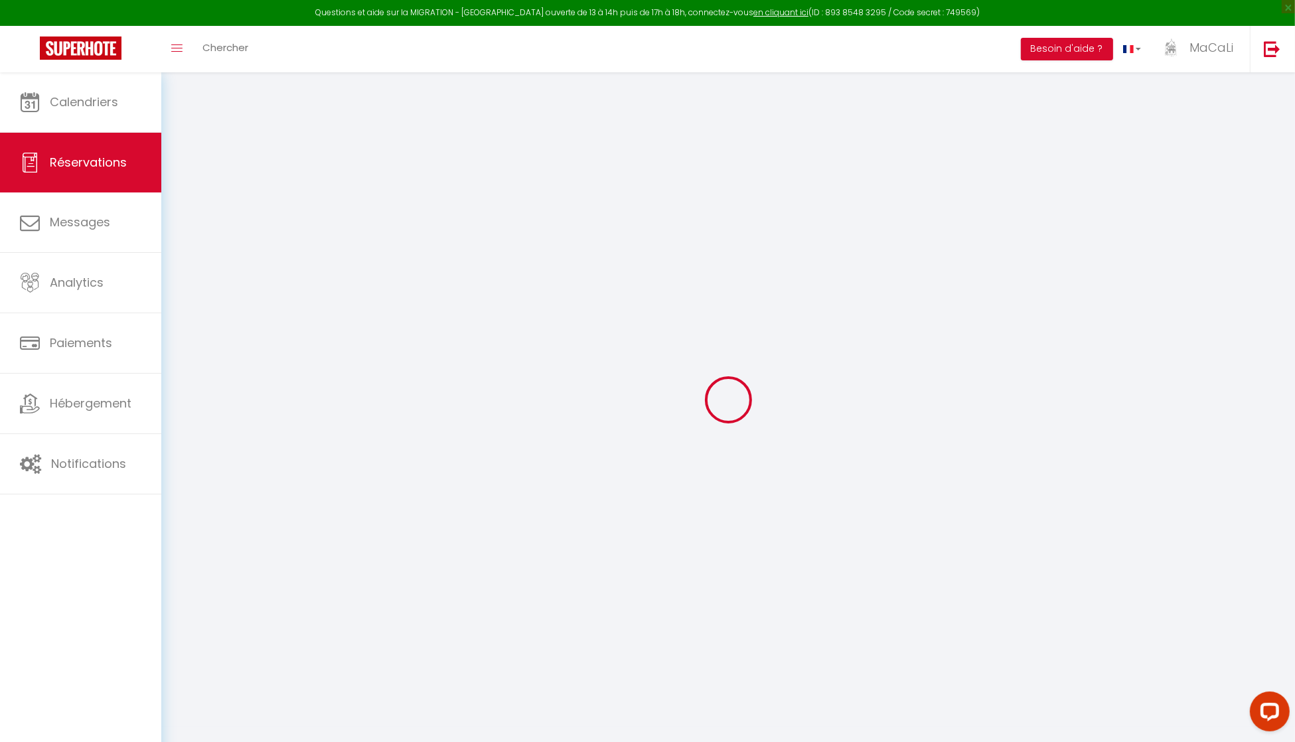
checkbox input "false"
select select
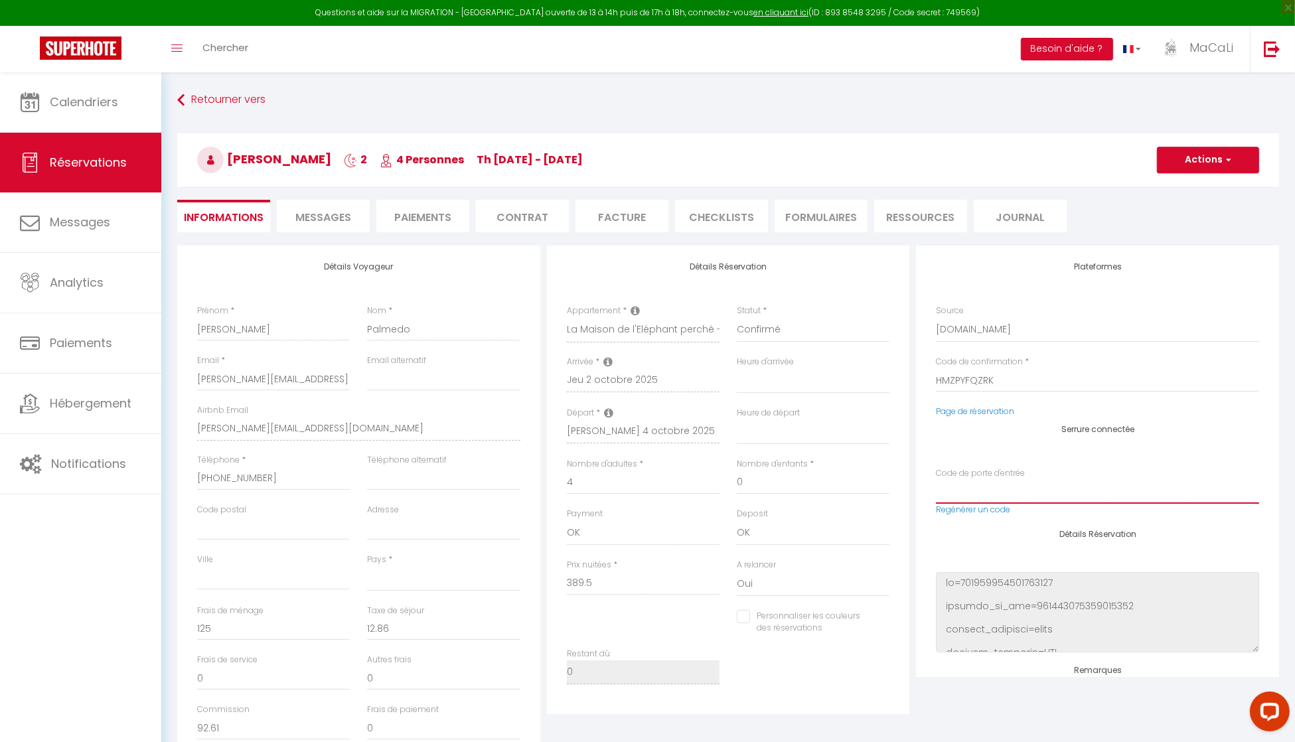
click at [973, 495] on input "Code de porte d'entrée" at bounding box center [1097, 492] width 323 height 24
click at [964, 508] on link "Regénérer un code" at bounding box center [973, 509] width 74 height 11
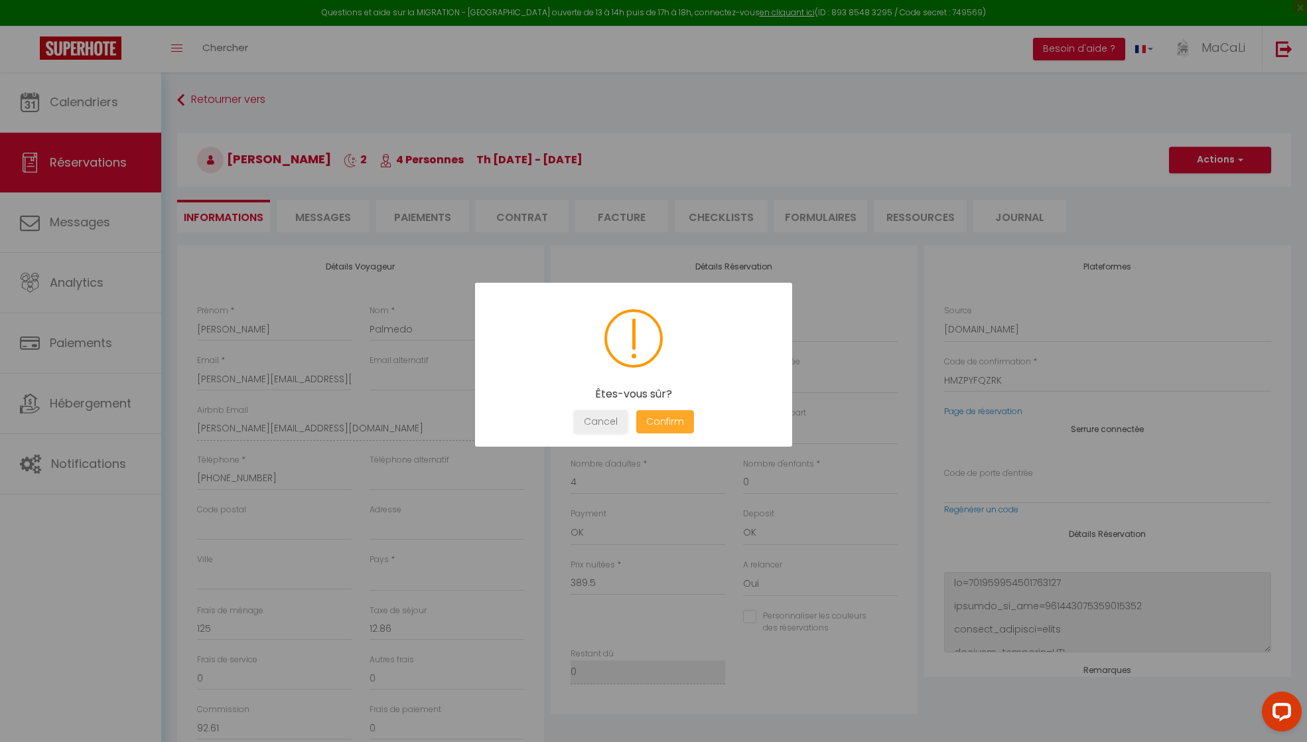
click at [662, 419] on button "Confirm" at bounding box center [665, 421] width 58 height 23
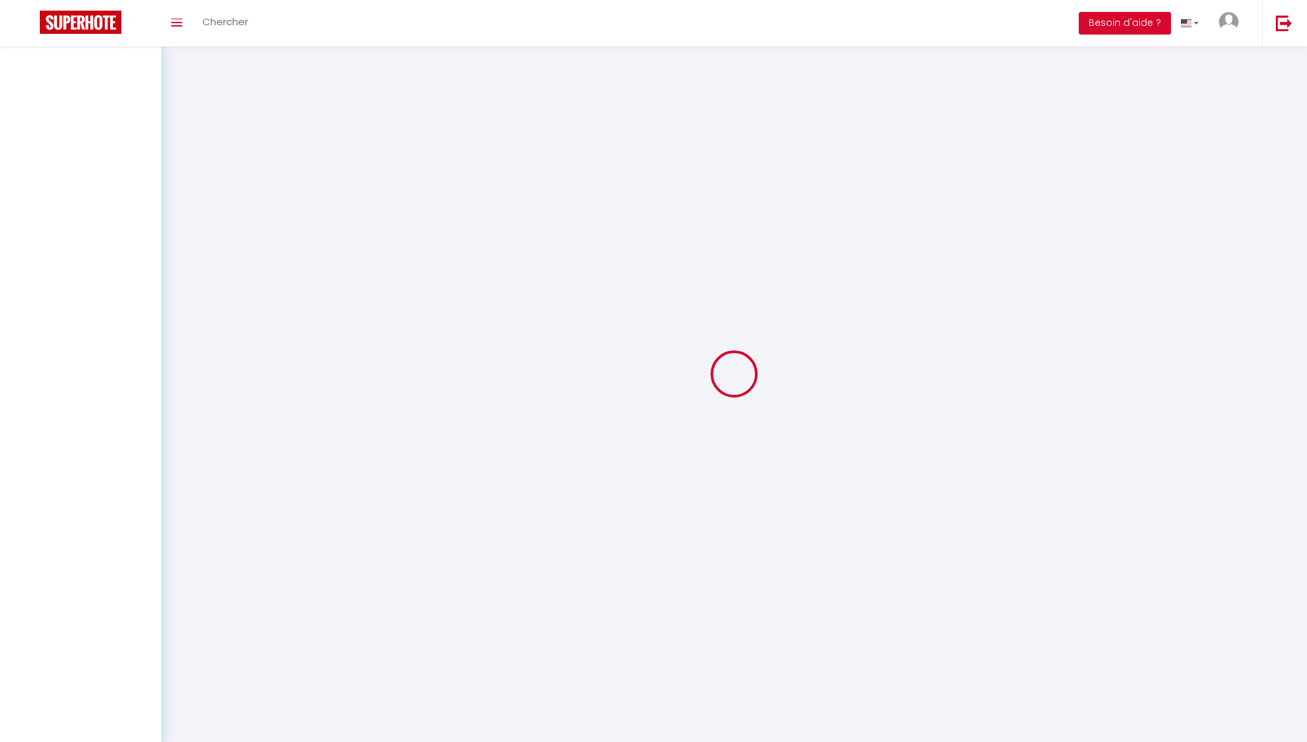
select select
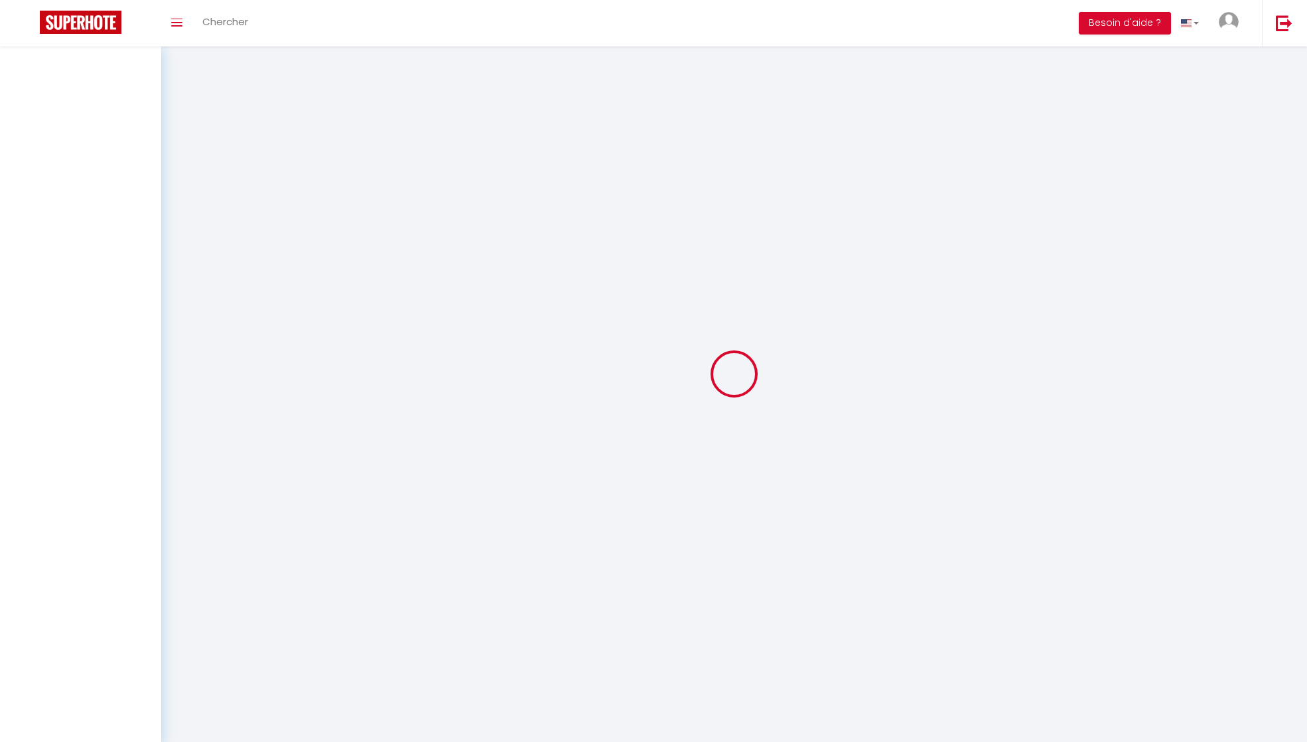
select select
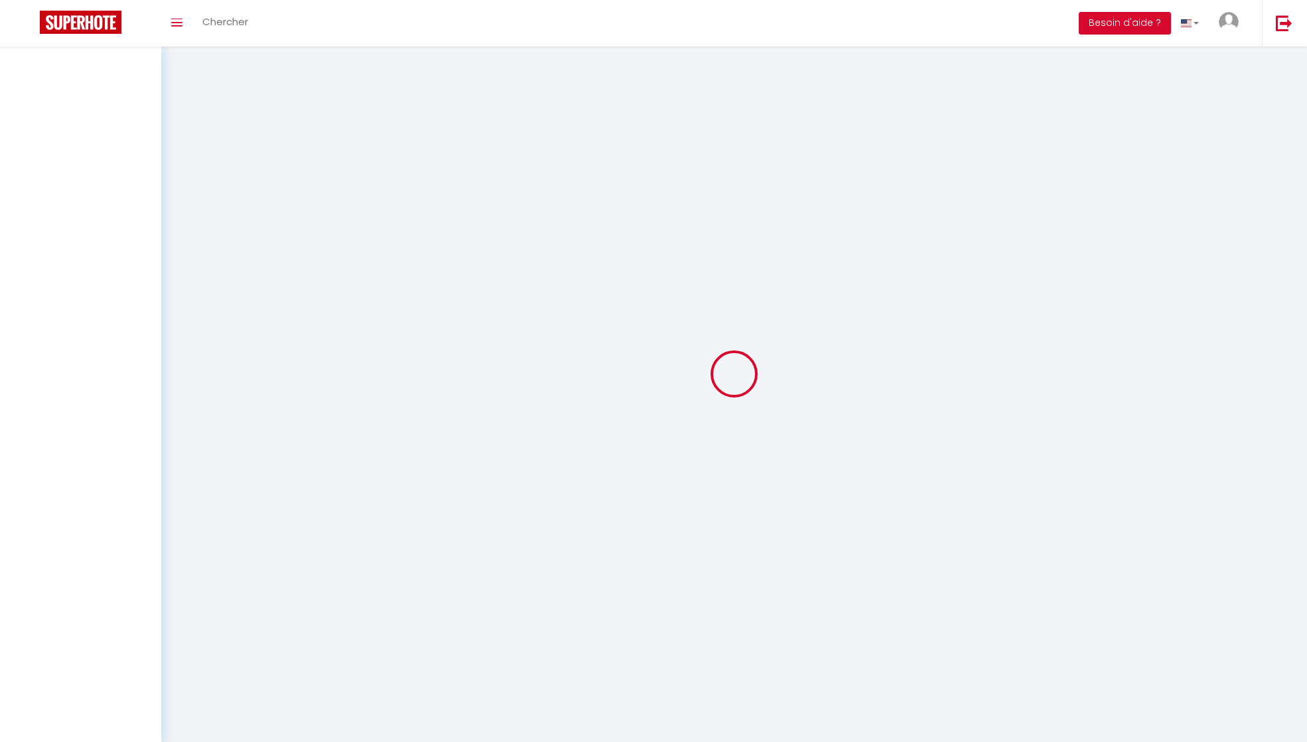
select select
checkbox input "false"
select select
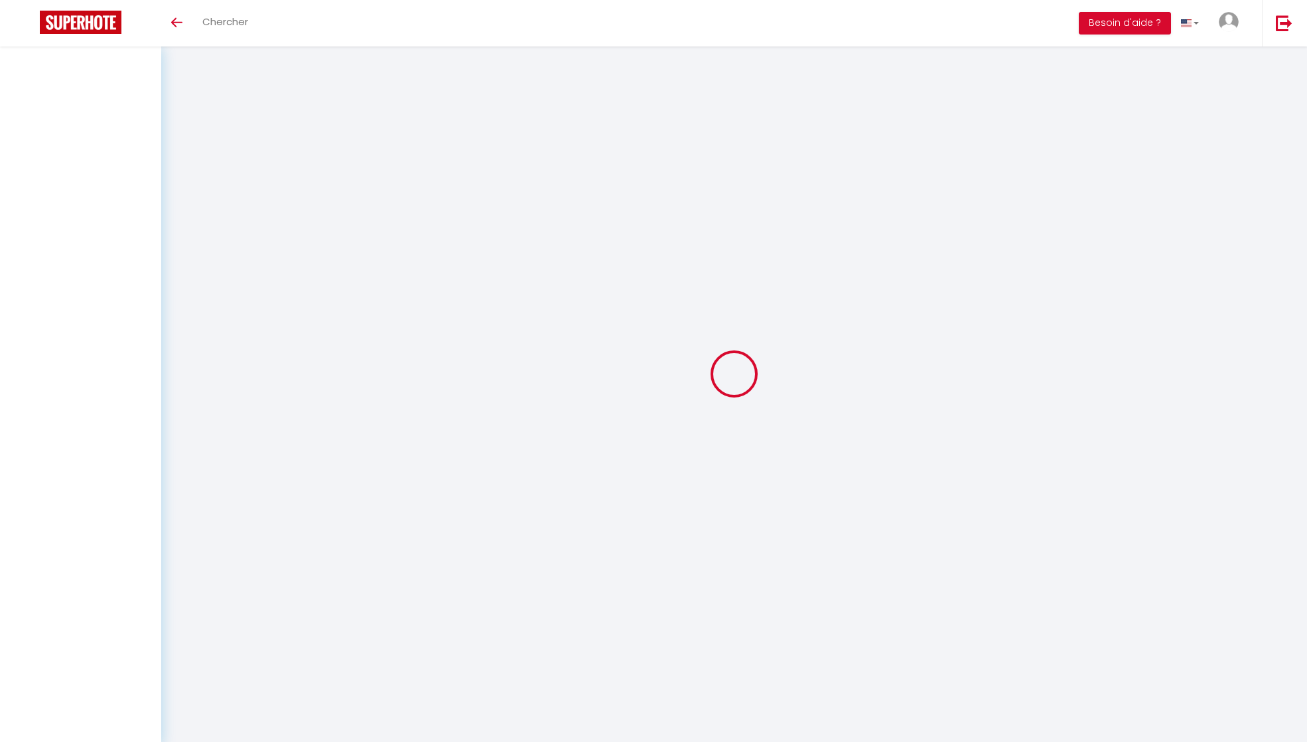
select select
checkbox input "false"
select select
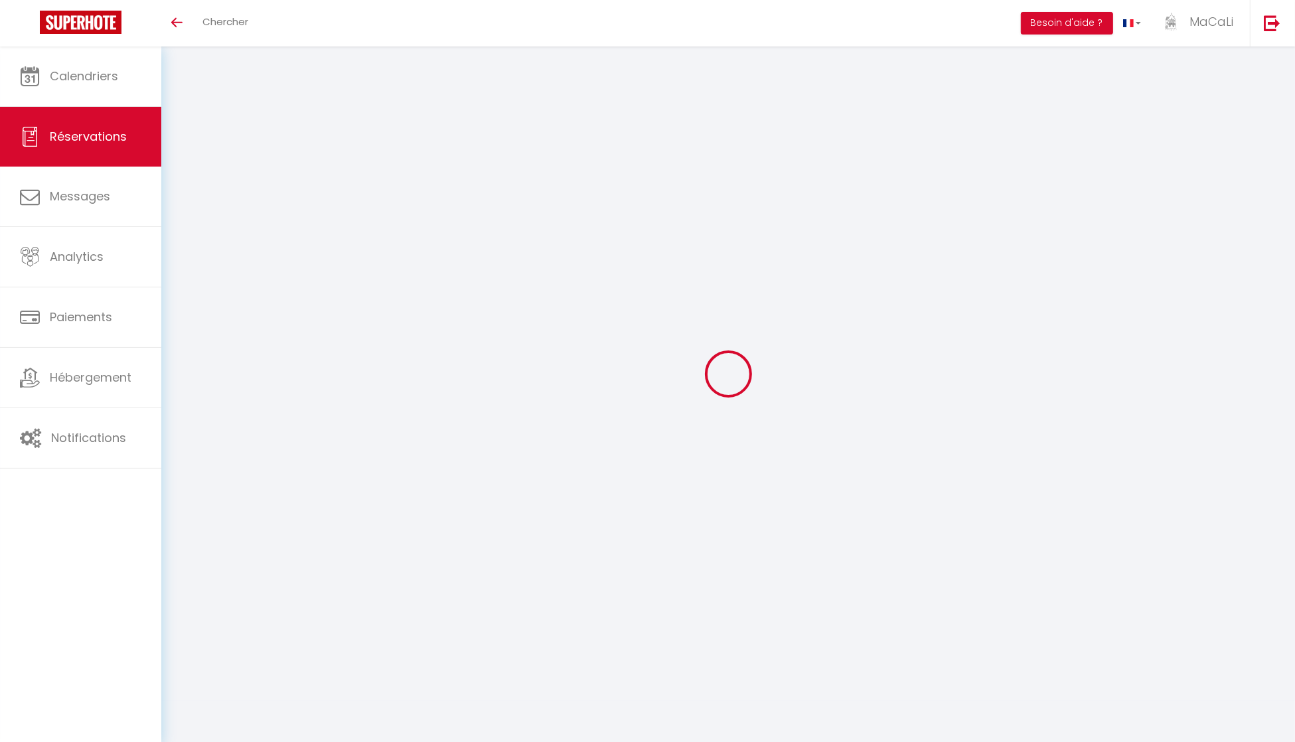
select select
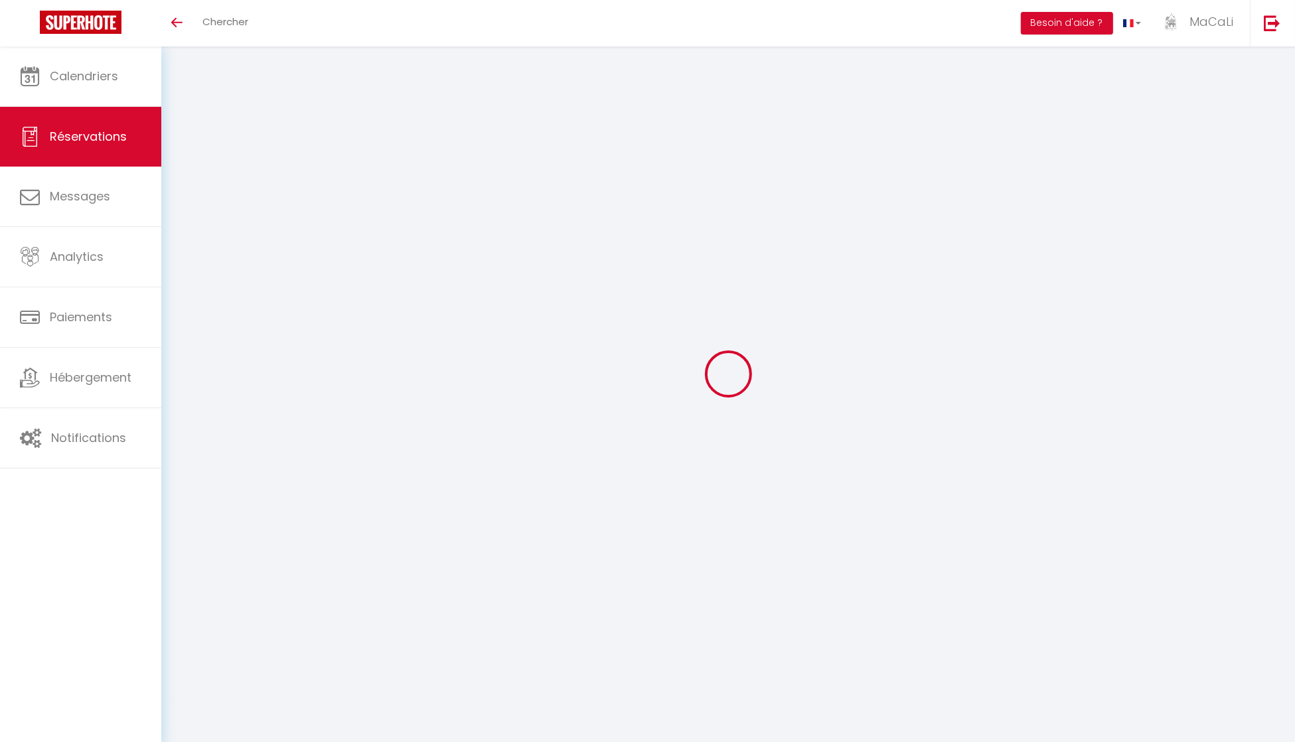
select select
checkbox input "false"
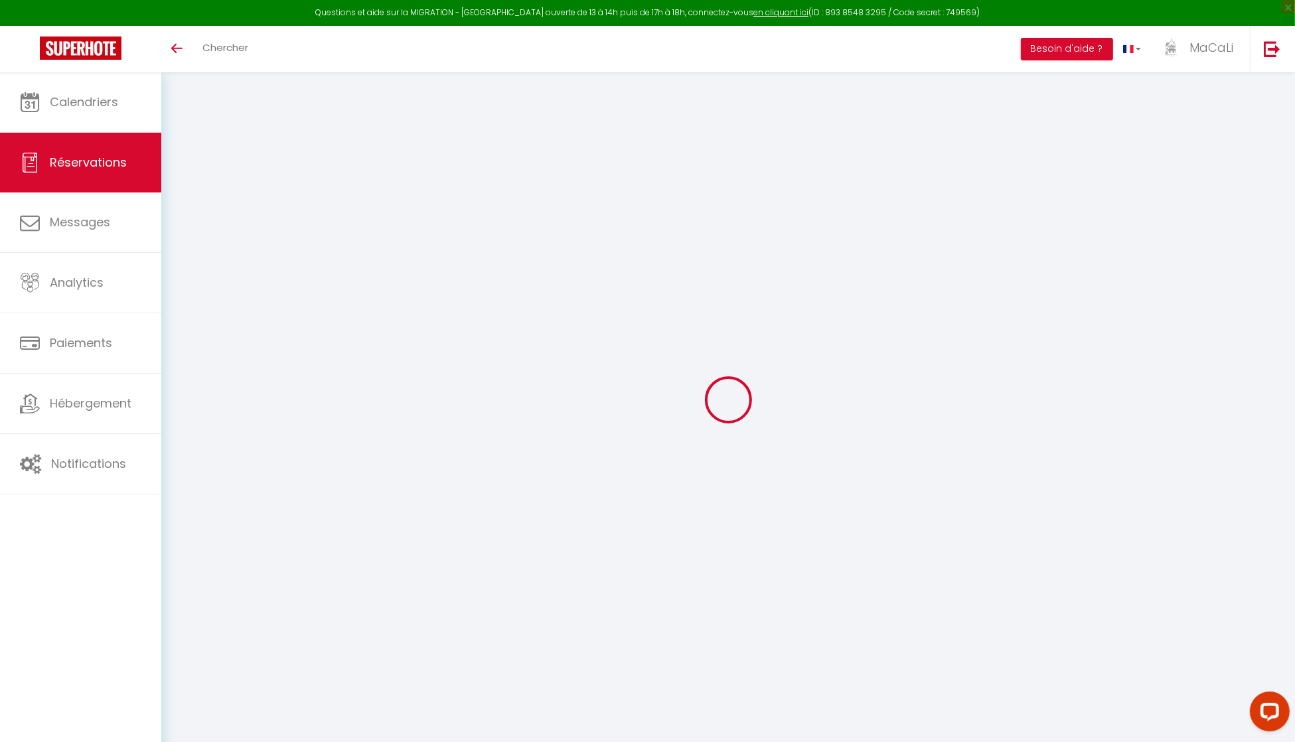
type input "[PERSON_NAME]"
type input "Palmedo"
type input "[PERSON_NAME][EMAIL_ADDRESS][DOMAIN_NAME]"
type input "[PHONE_NUMBER]"
select select
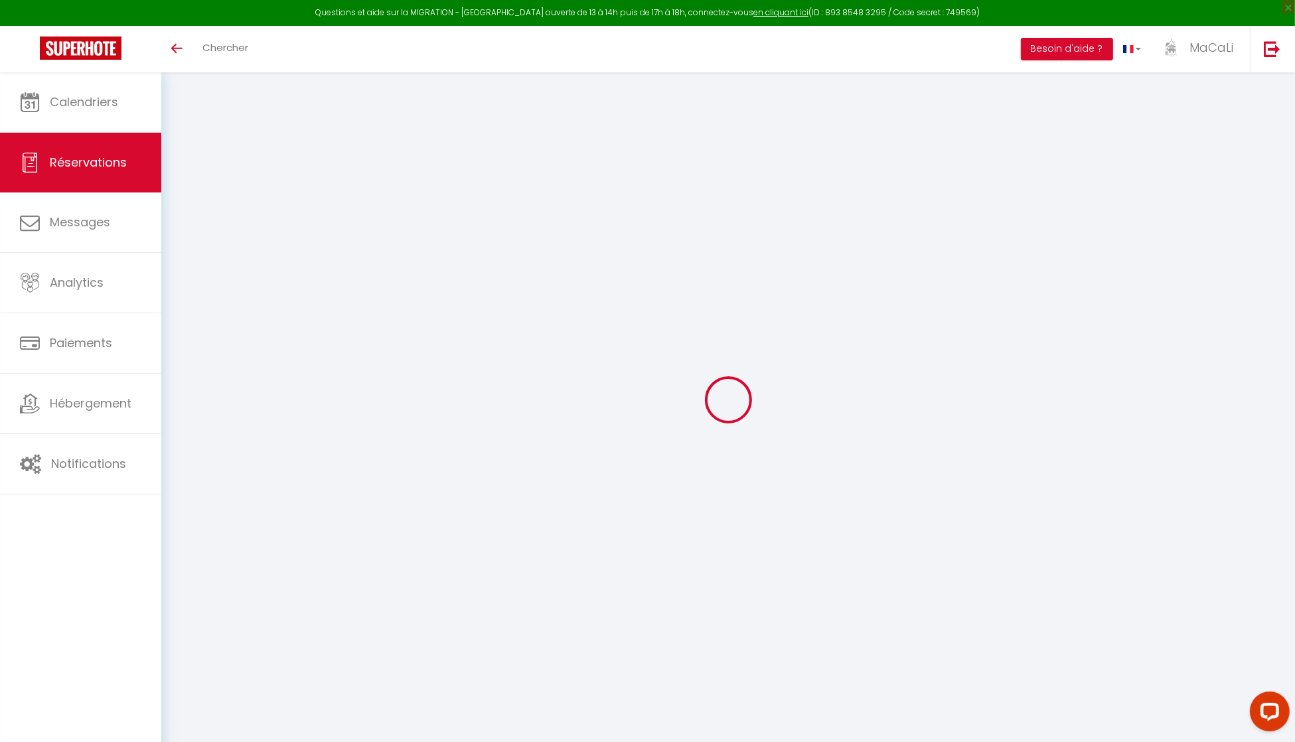
type input "92.61"
select select "26564"
select select "1"
select select
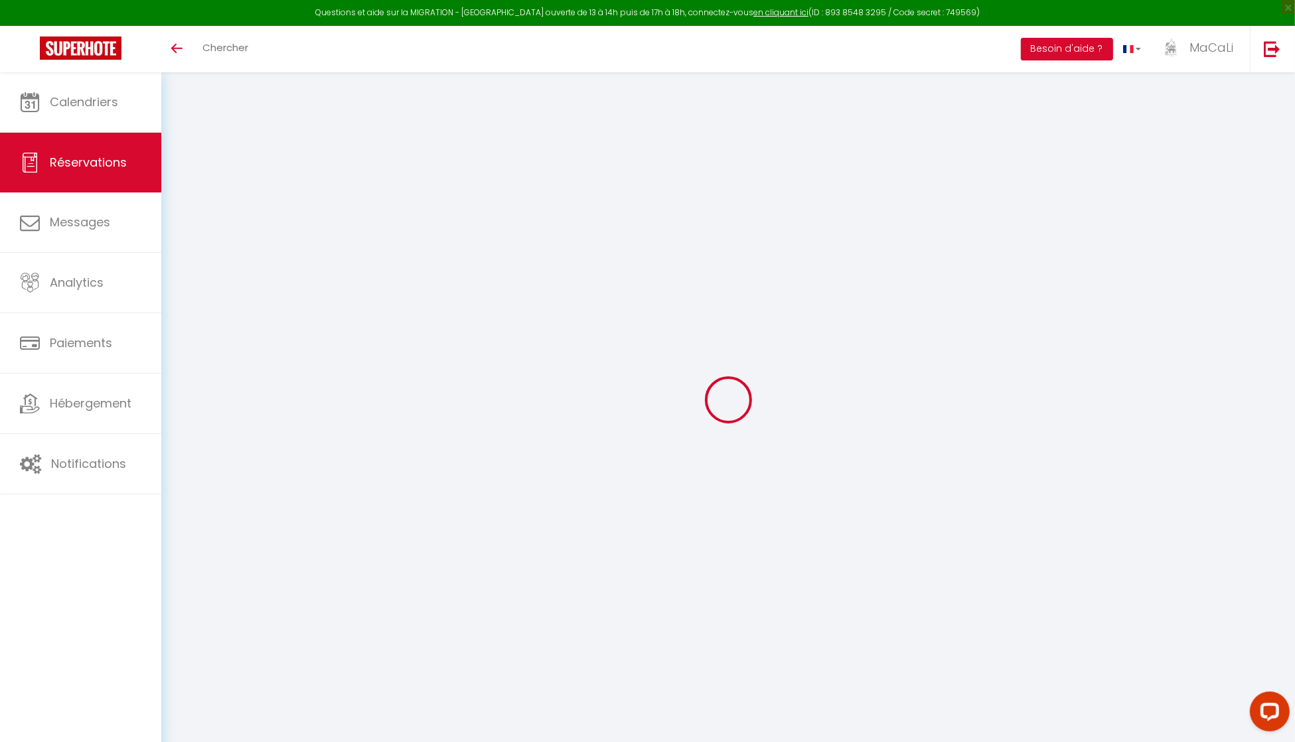
type input "4"
select select "12"
select select
type input "389.5"
checkbox input "false"
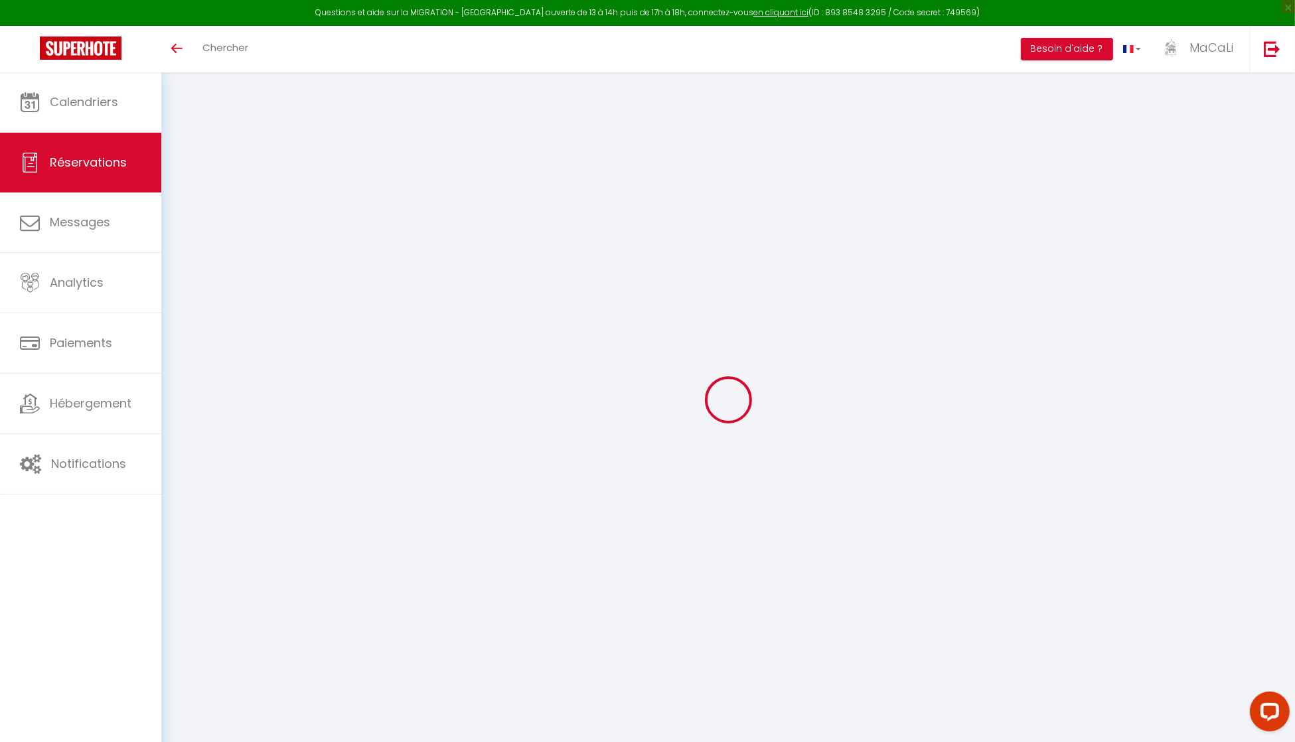
type input "0"
select select "1"
type input "0"
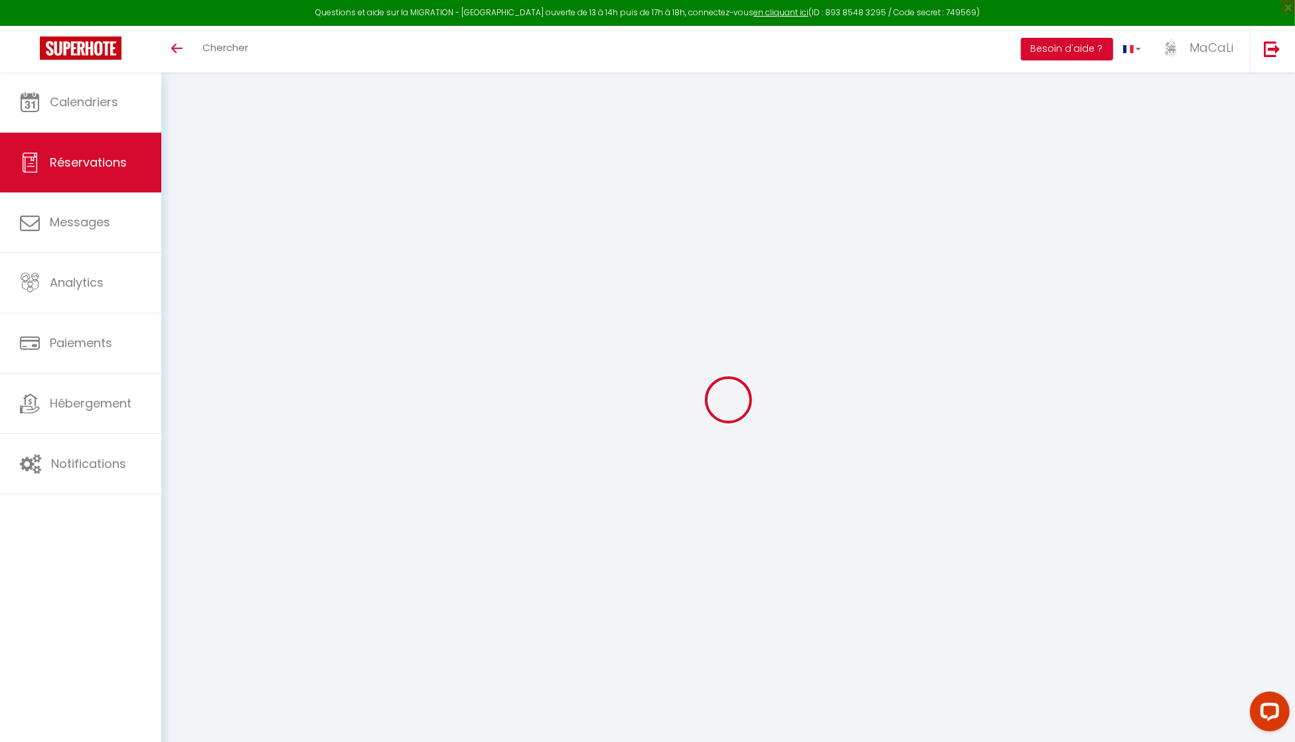
select select
select select "15"
checkbox input "false"
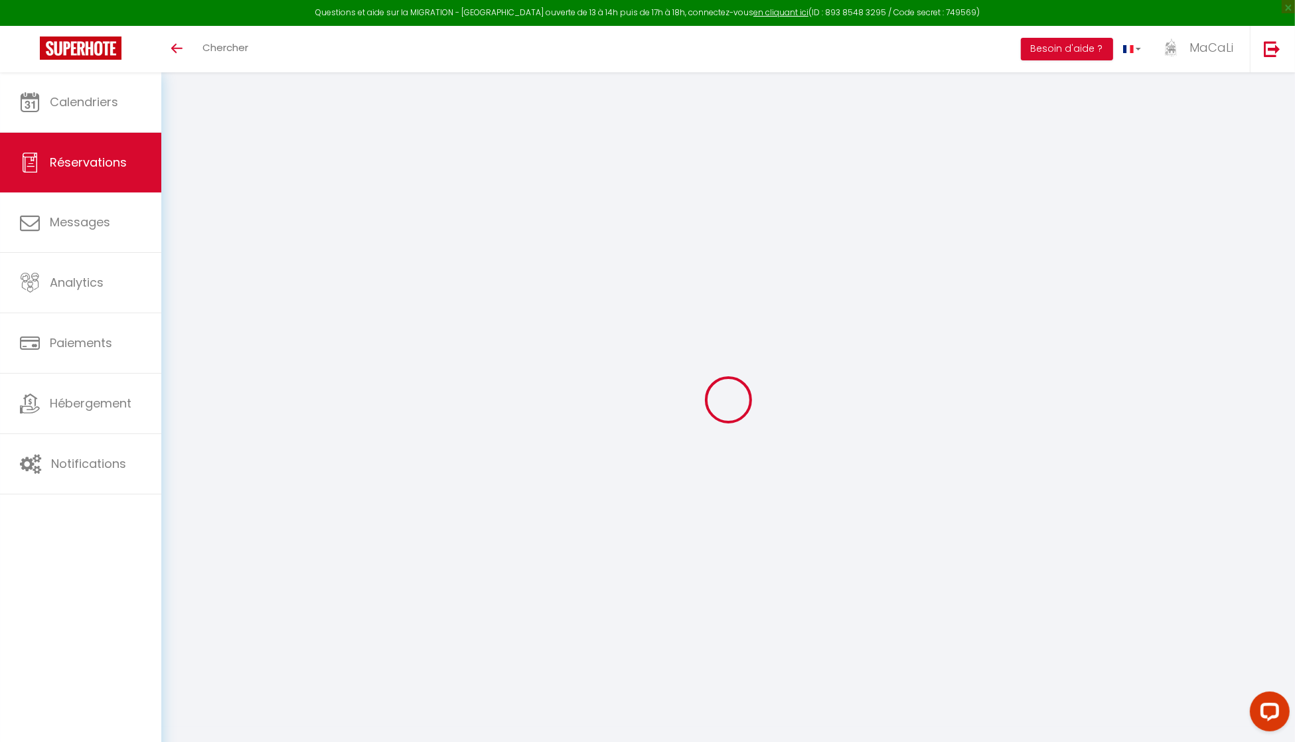
select select
checkbox input "false"
select select
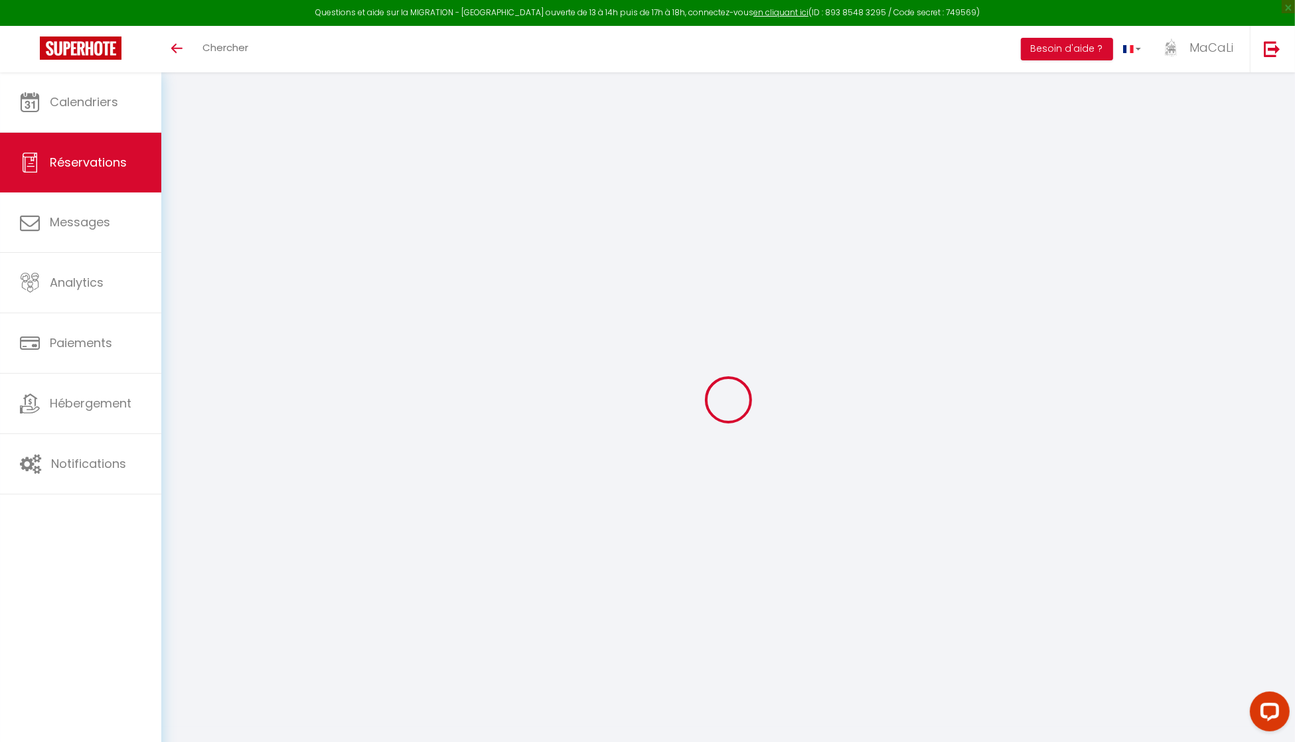
select select
checkbox input "false"
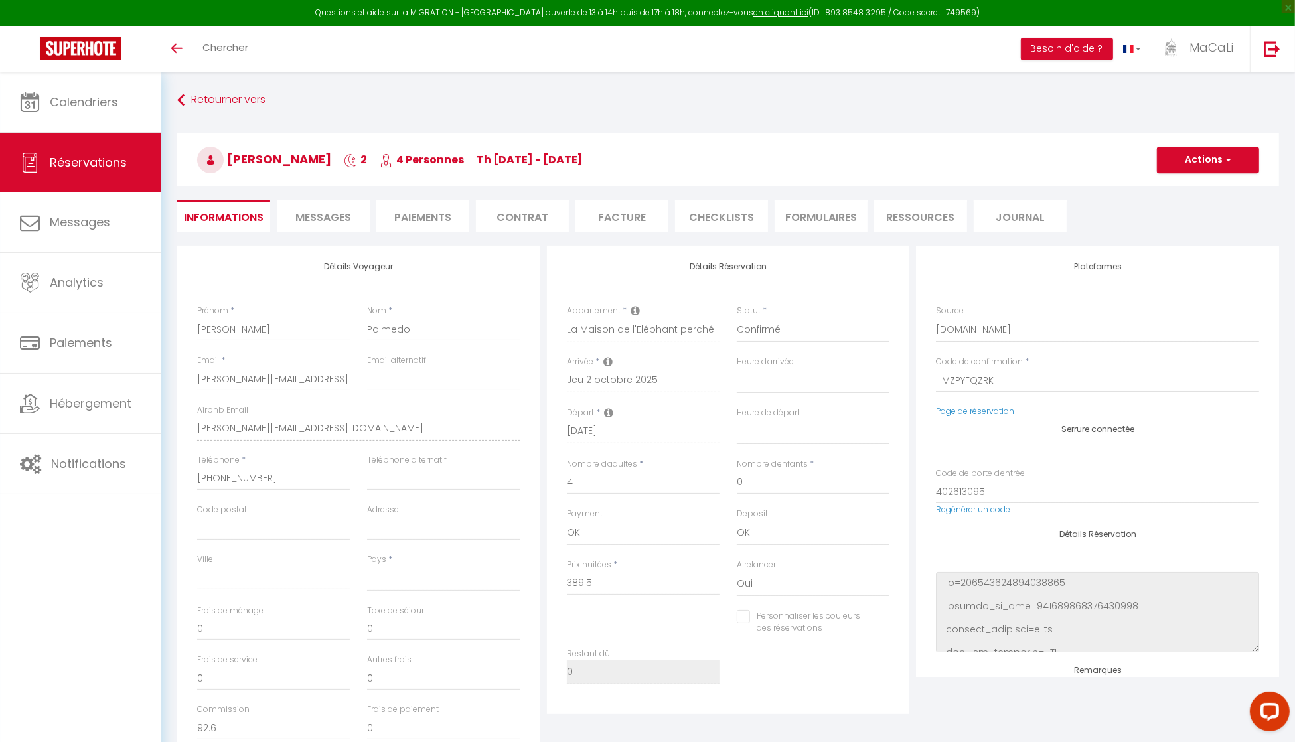
select select
type input "125"
type input "12.86"
select select
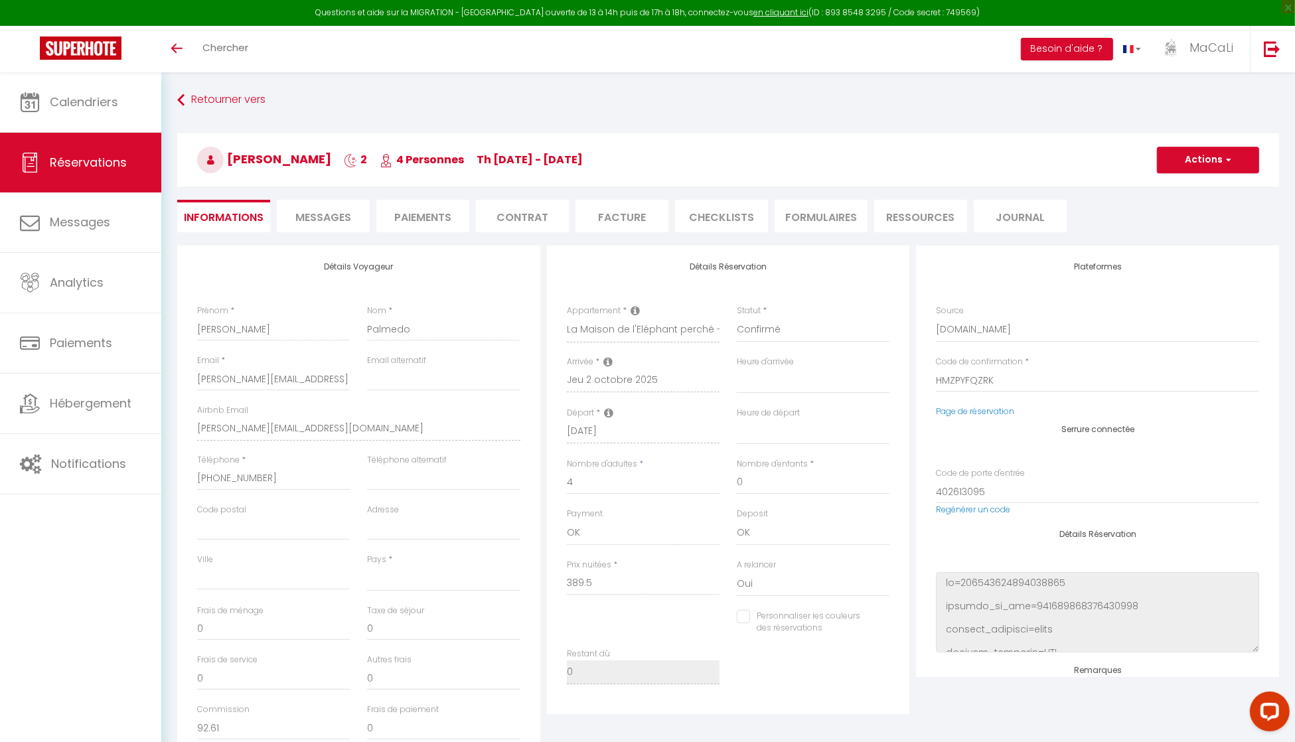
checkbox input "false"
select select
checkbox input "false"
select select
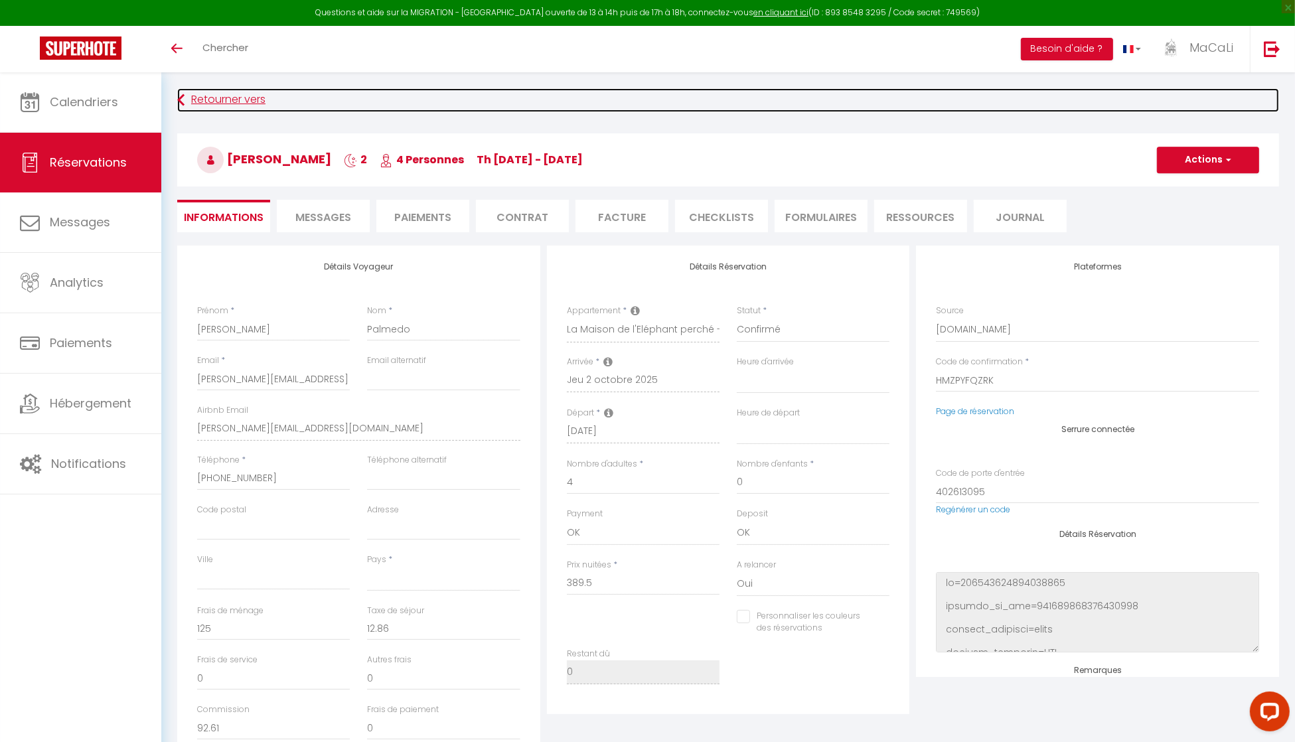
click at [544, 107] on link "Retourner vers" at bounding box center [728, 100] width 1102 height 24
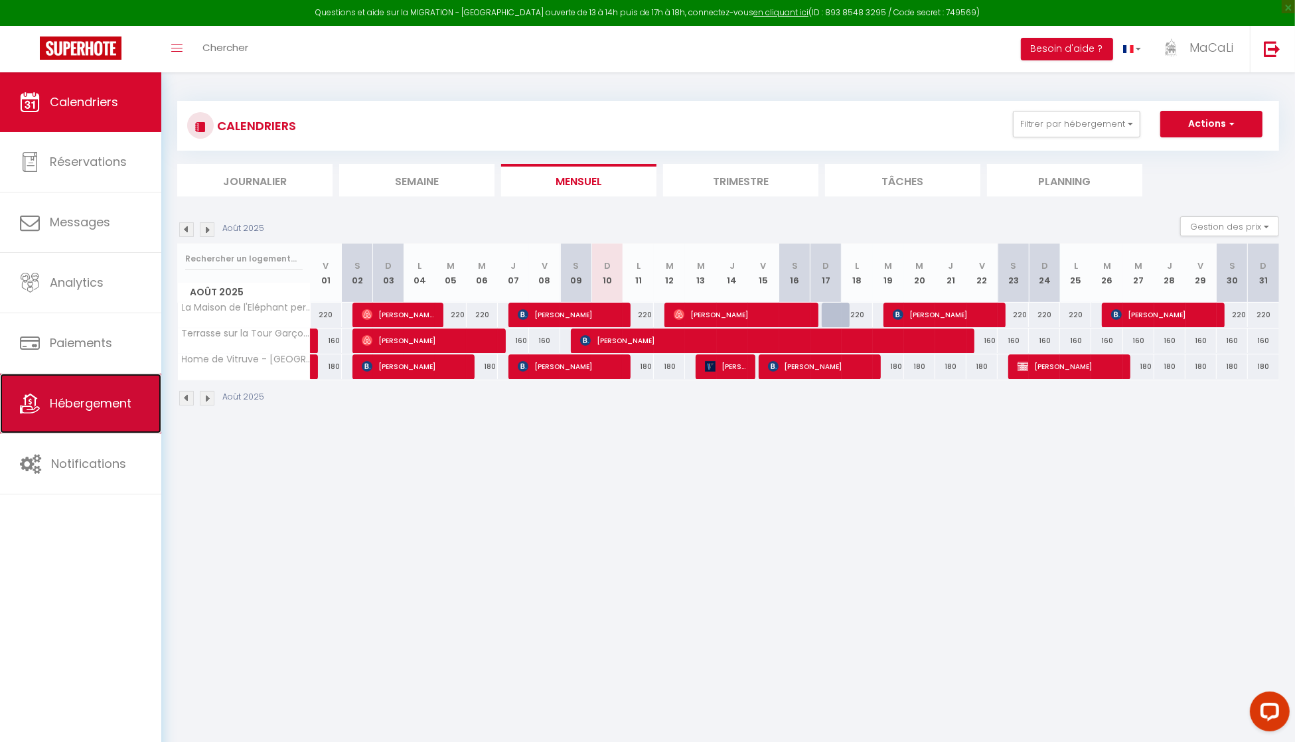
click at [131, 410] on span "Hébergement" at bounding box center [91, 403] width 82 height 17
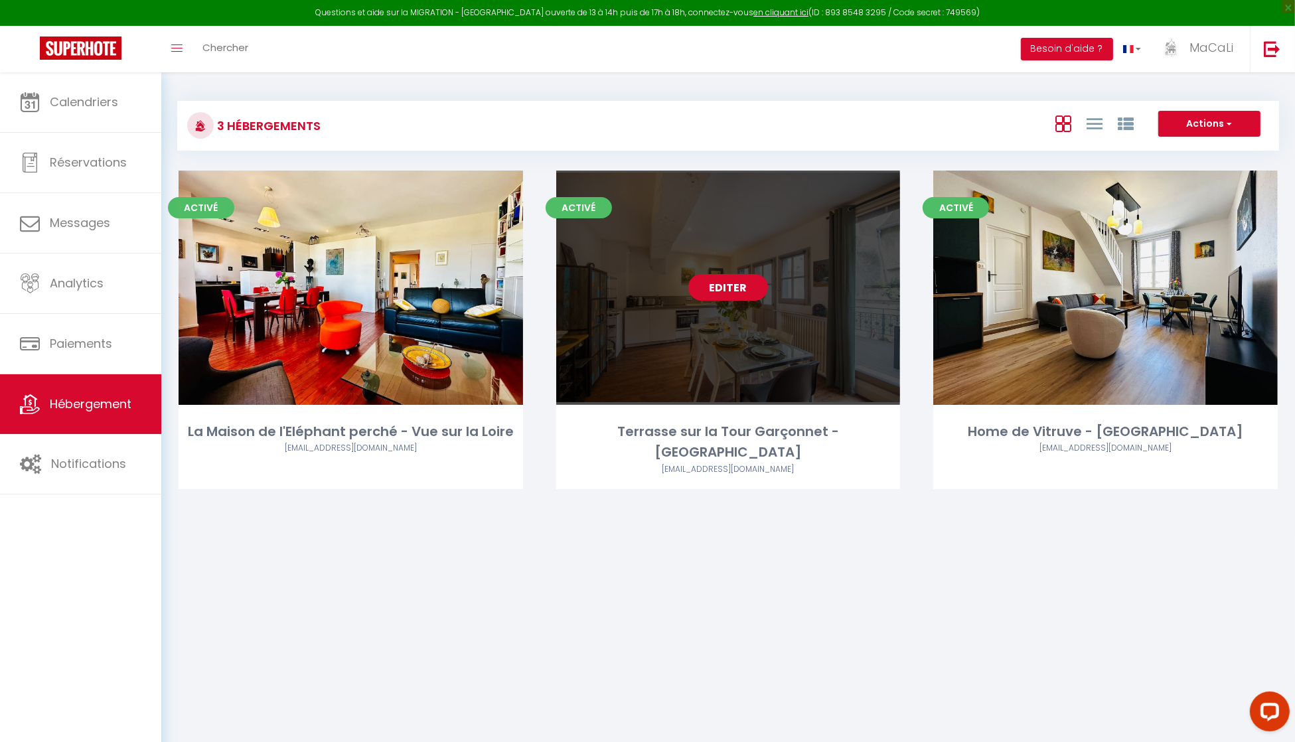
click at [715, 286] on link "Editer" at bounding box center [728, 287] width 80 height 27
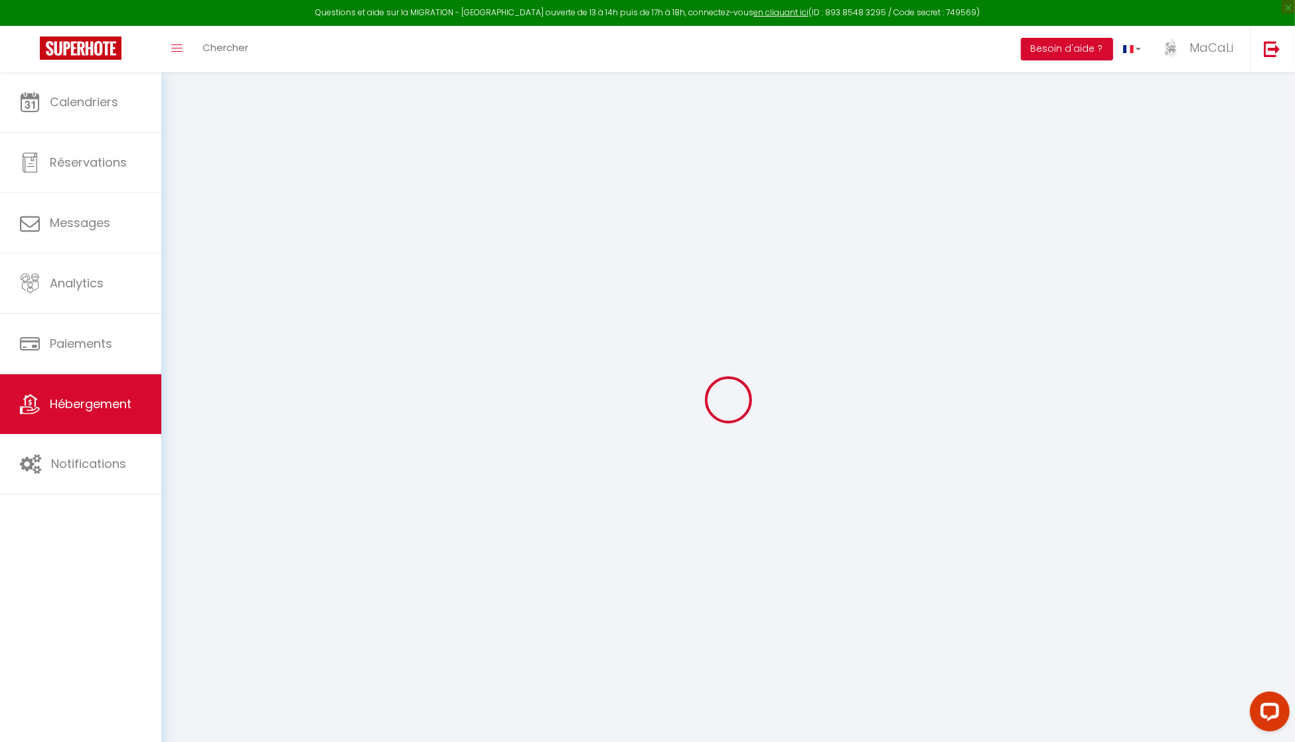
select select "IgloohomeV2"
select select
checkbox input "false"
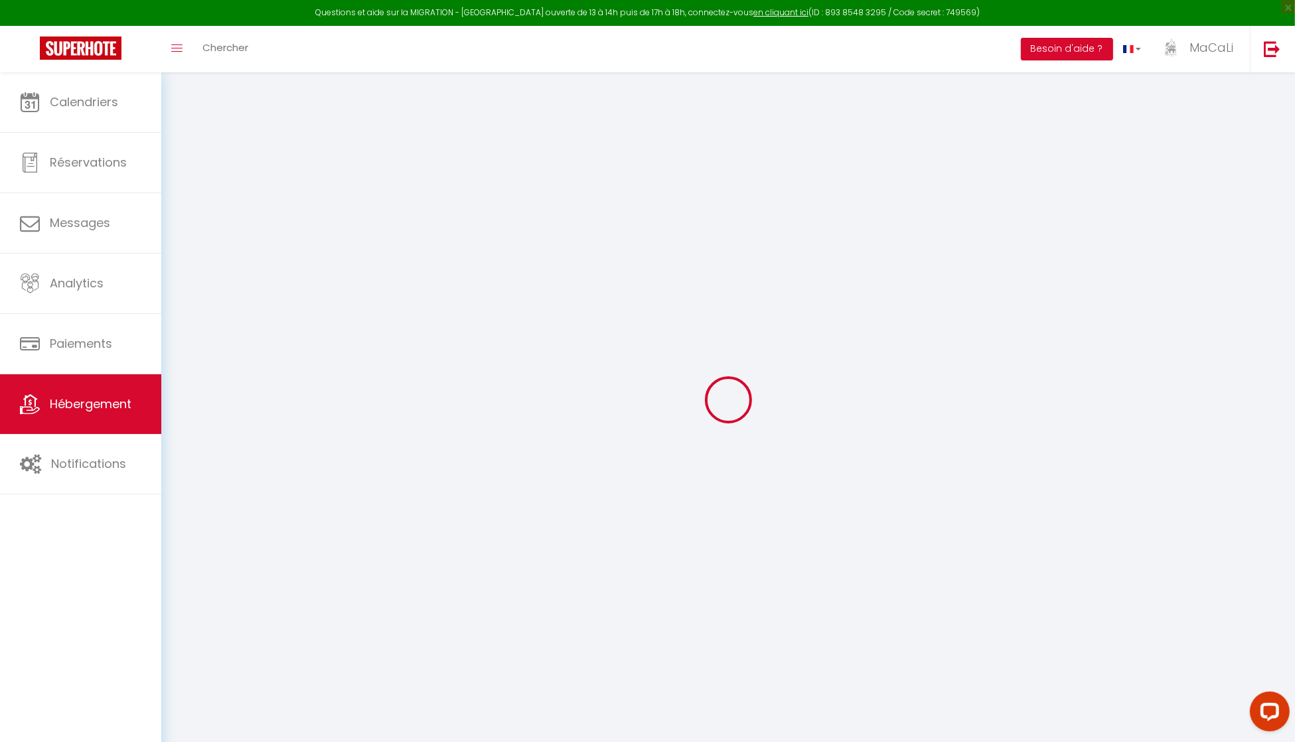
checkbox input "false"
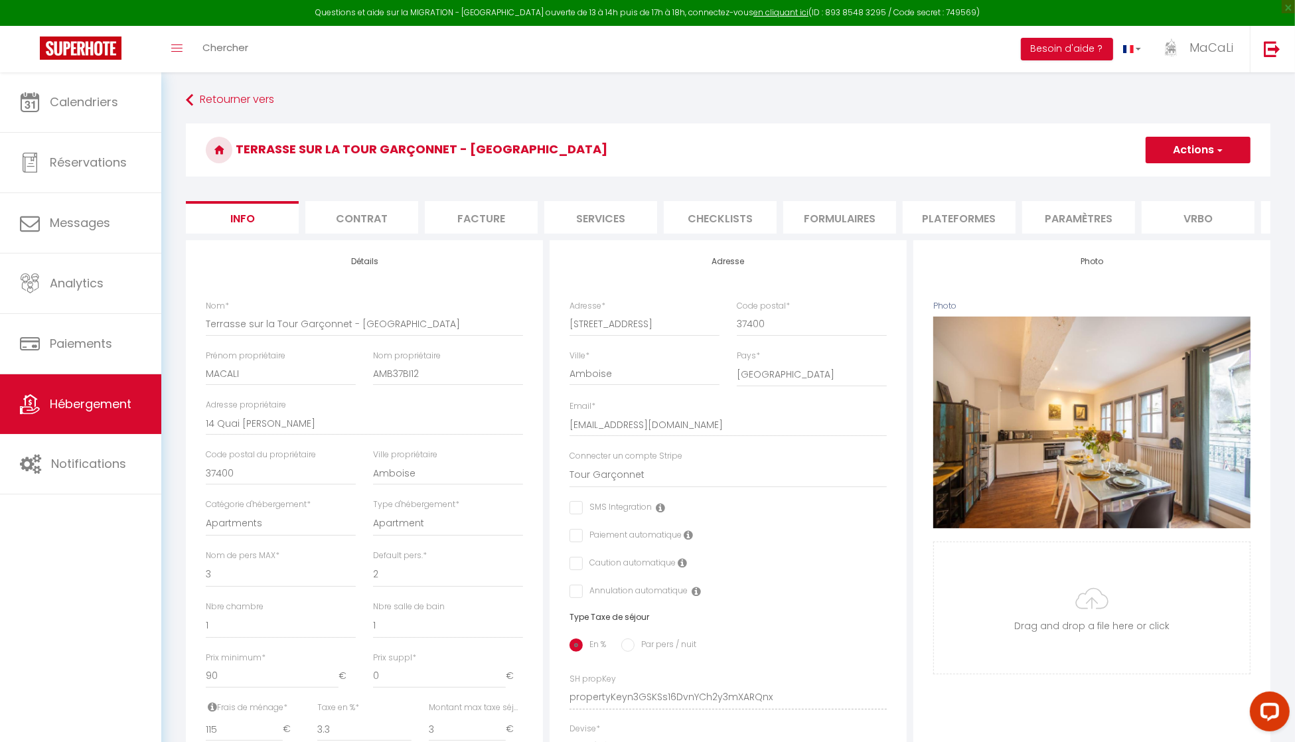
click at [605, 217] on li "Services" at bounding box center [600, 217] width 113 height 33
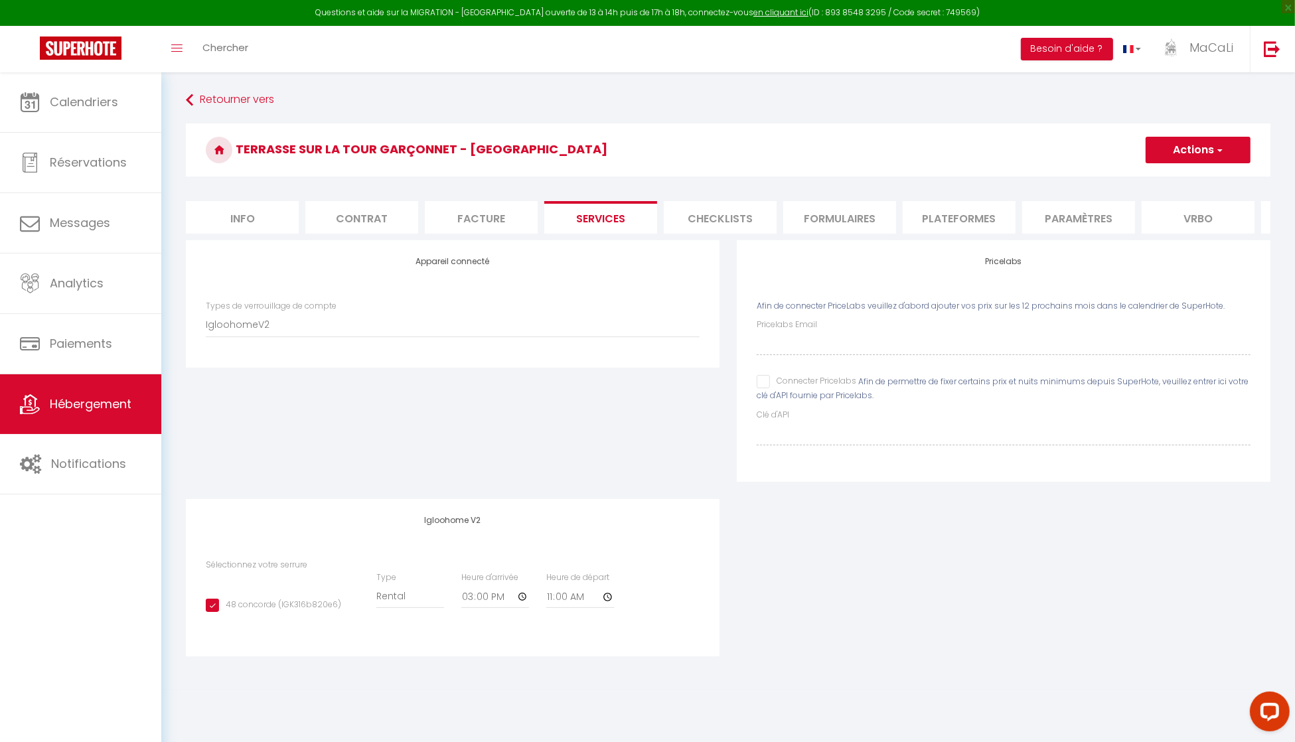
click at [213, 612] on input "48 concorde (IGK316b820e6)" at bounding box center [273, 605] width 135 height 13
checkbox input "false"
click at [1191, 161] on button "Actions" at bounding box center [1197, 150] width 105 height 27
click at [1182, 171] on link "Enregistrer" at bounding box center [1197, 179] width 105 height 17
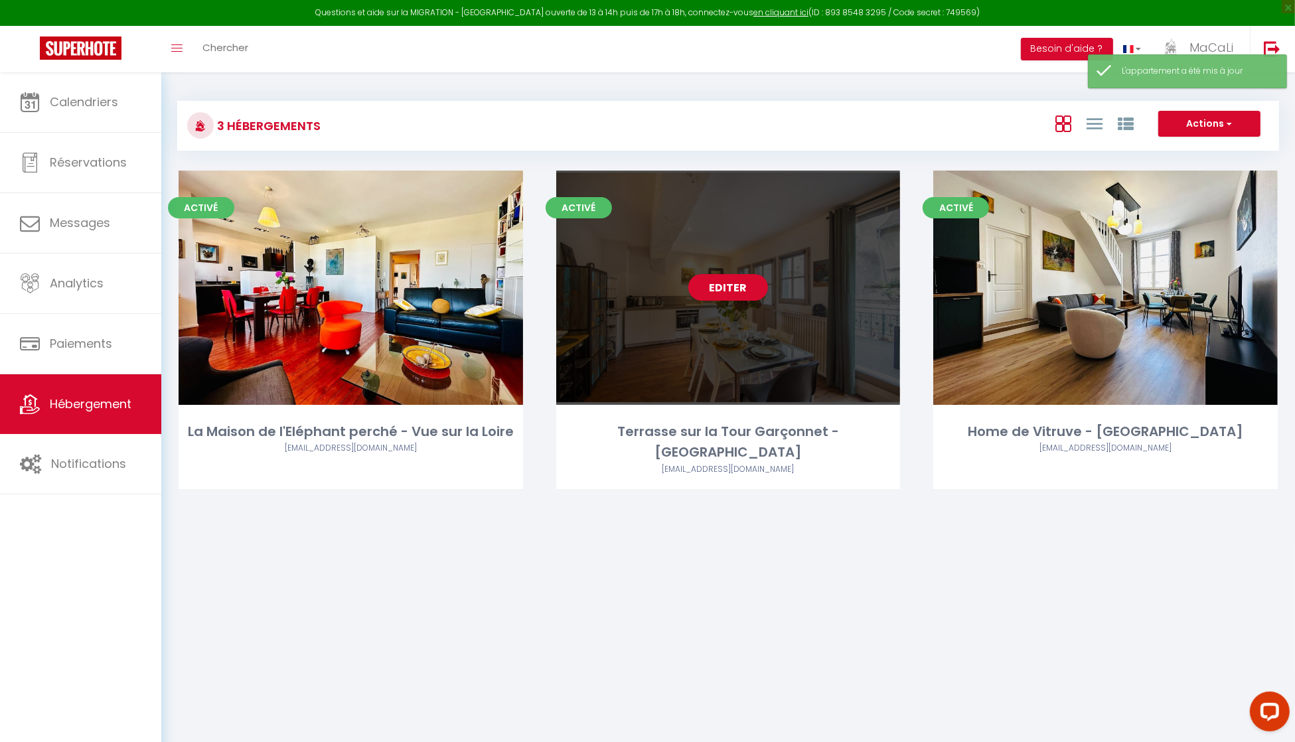
click at [737, 408] on div "Activé Editer Terrasse sur la Tour Garçonnet - [GEOGRAPHIC_DATA] [EMAIL_ADDRESS…" at bounding box center [728, 330] width 344 height 319
select select "3"
select select "2"
select select "1"
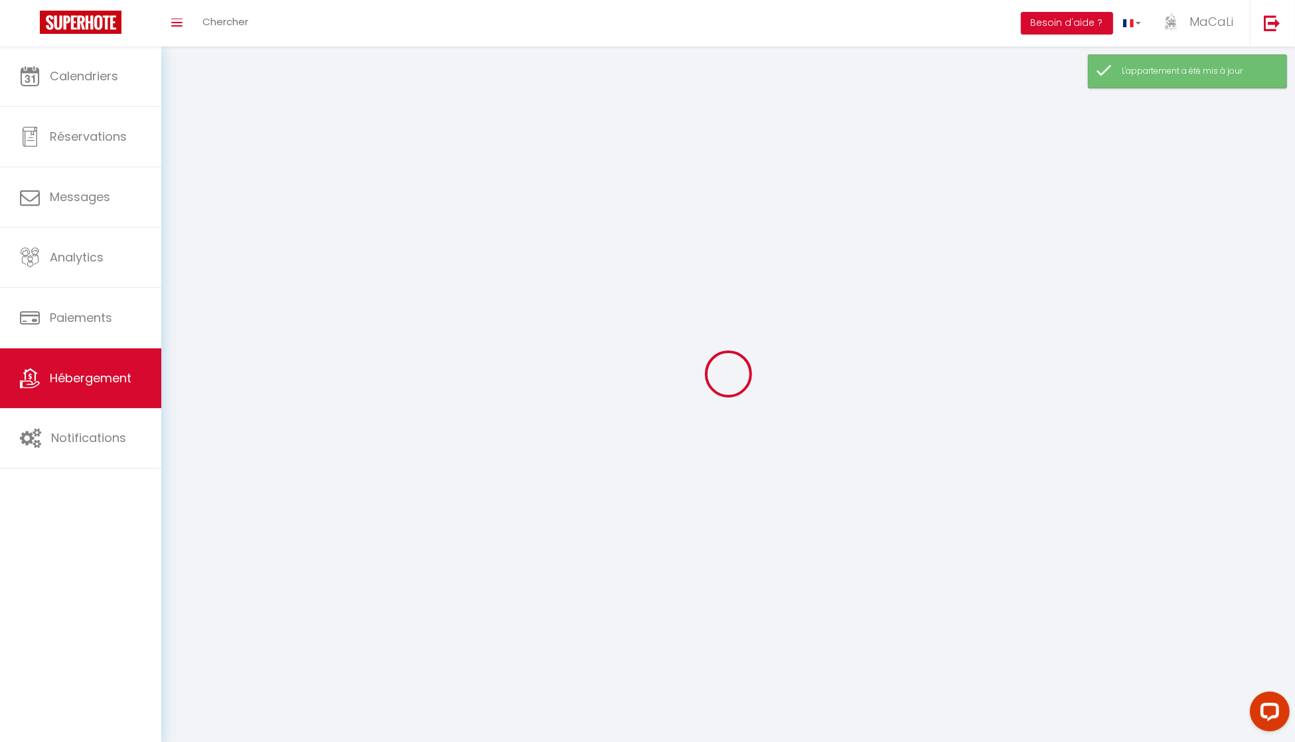
select select
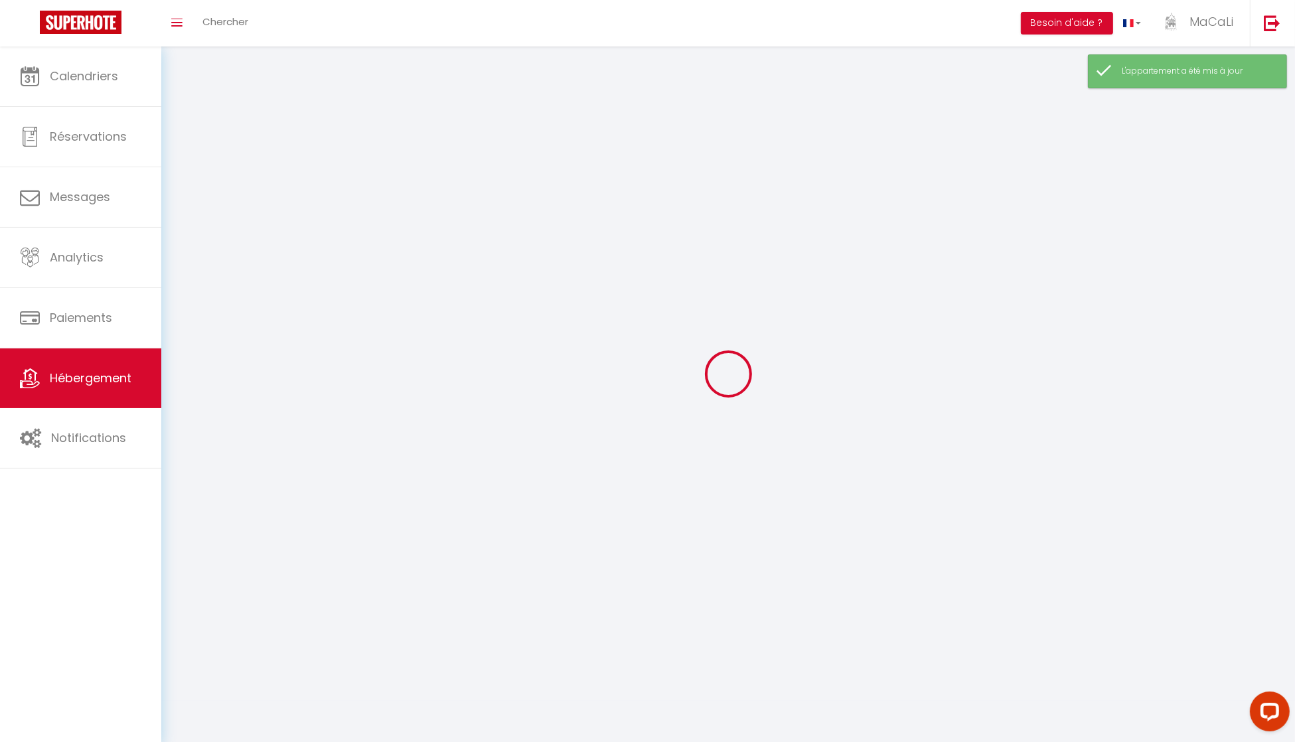
select select
checkbox input "false"
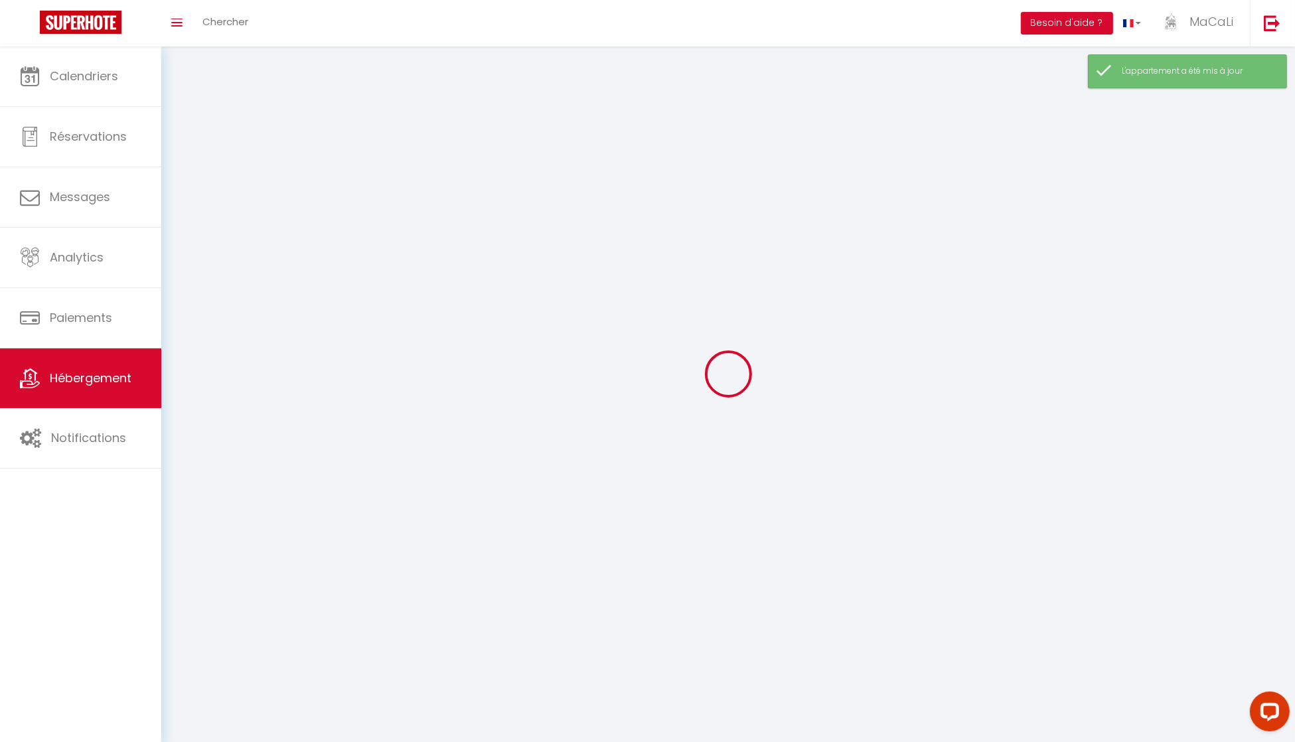
checkbox input "false"
select select
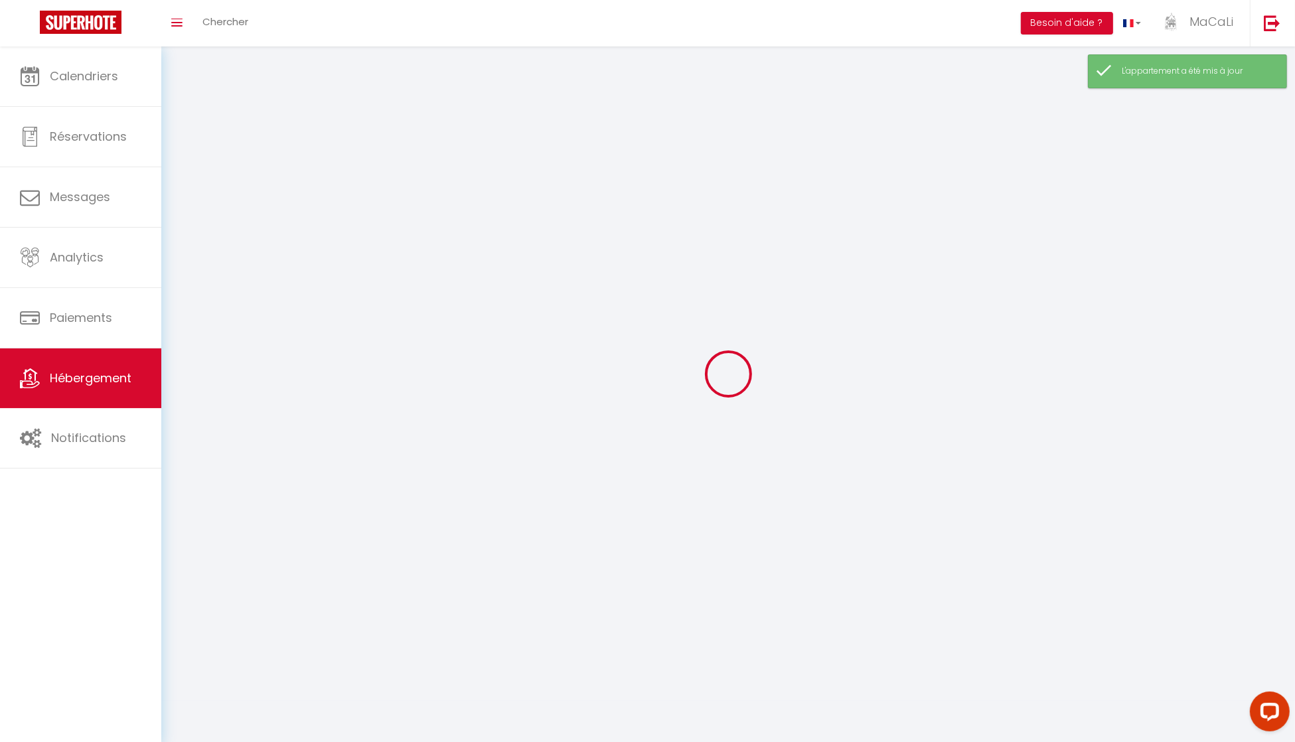
select select
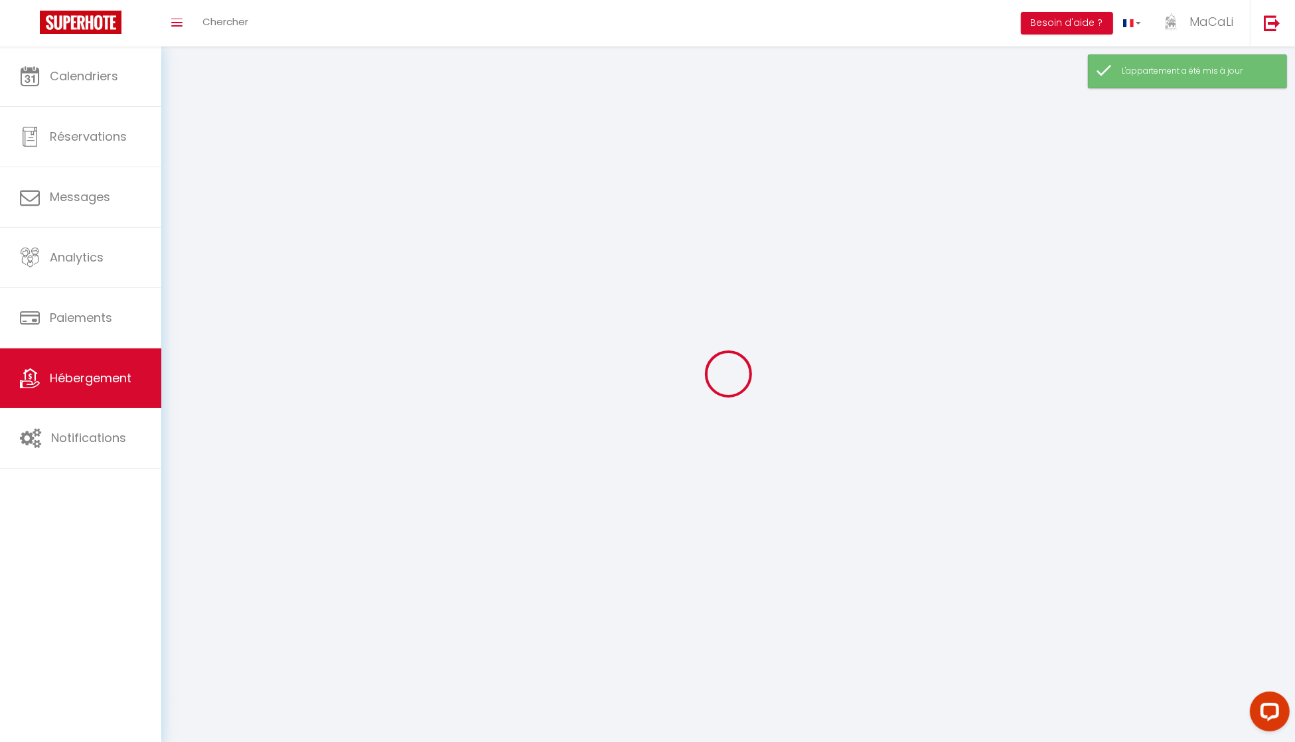
checkbox input "false"
select select
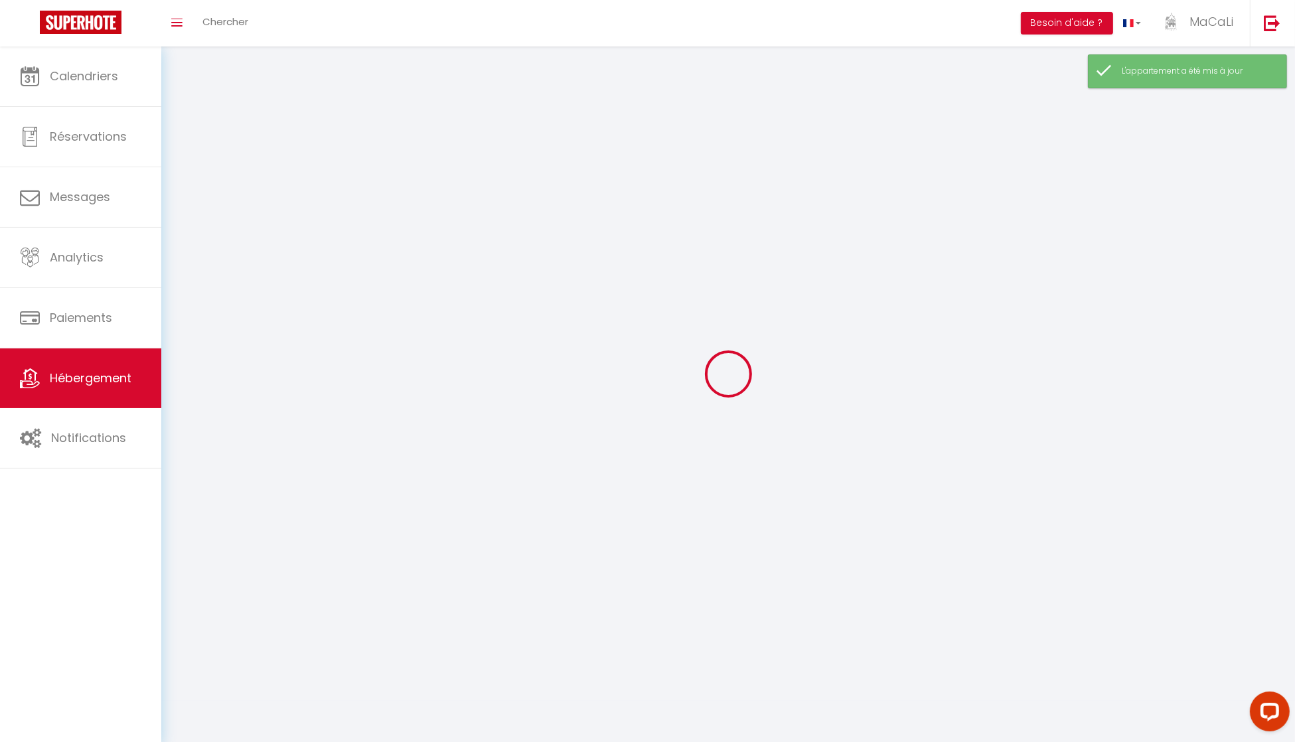
select select
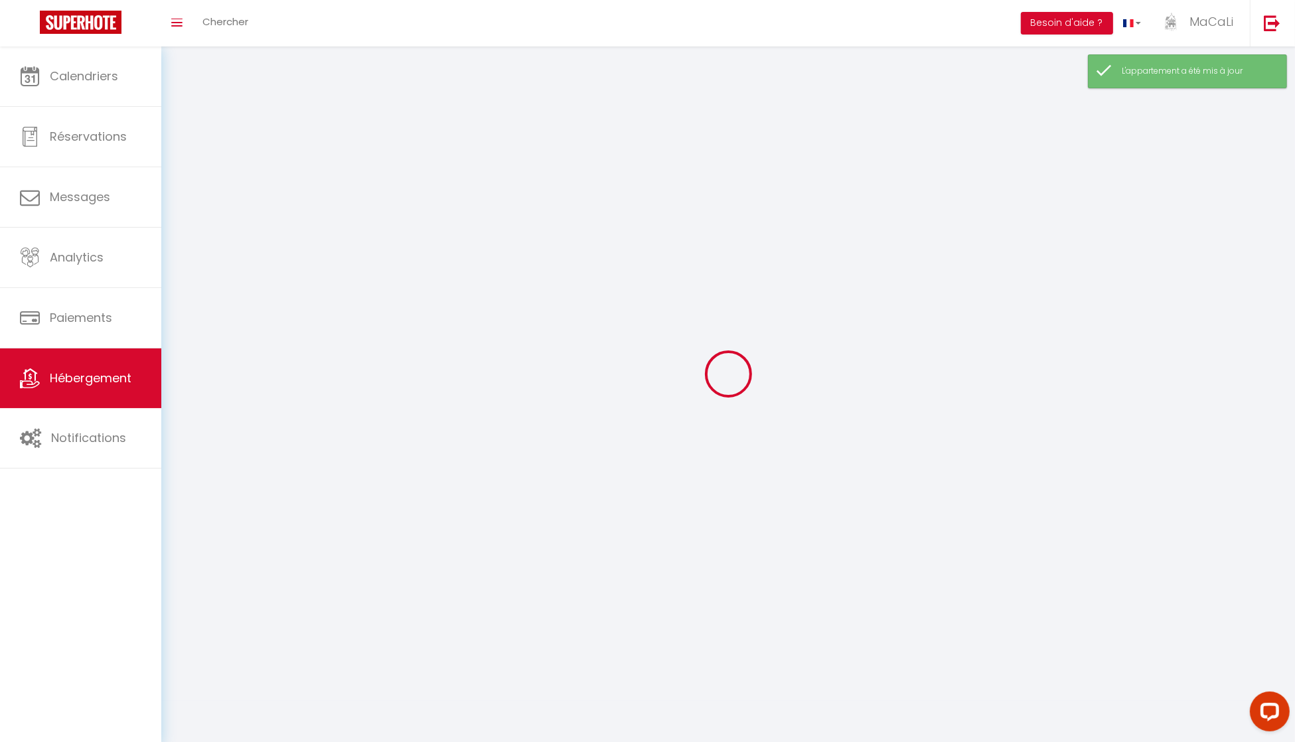
select select
checkbox input "false"
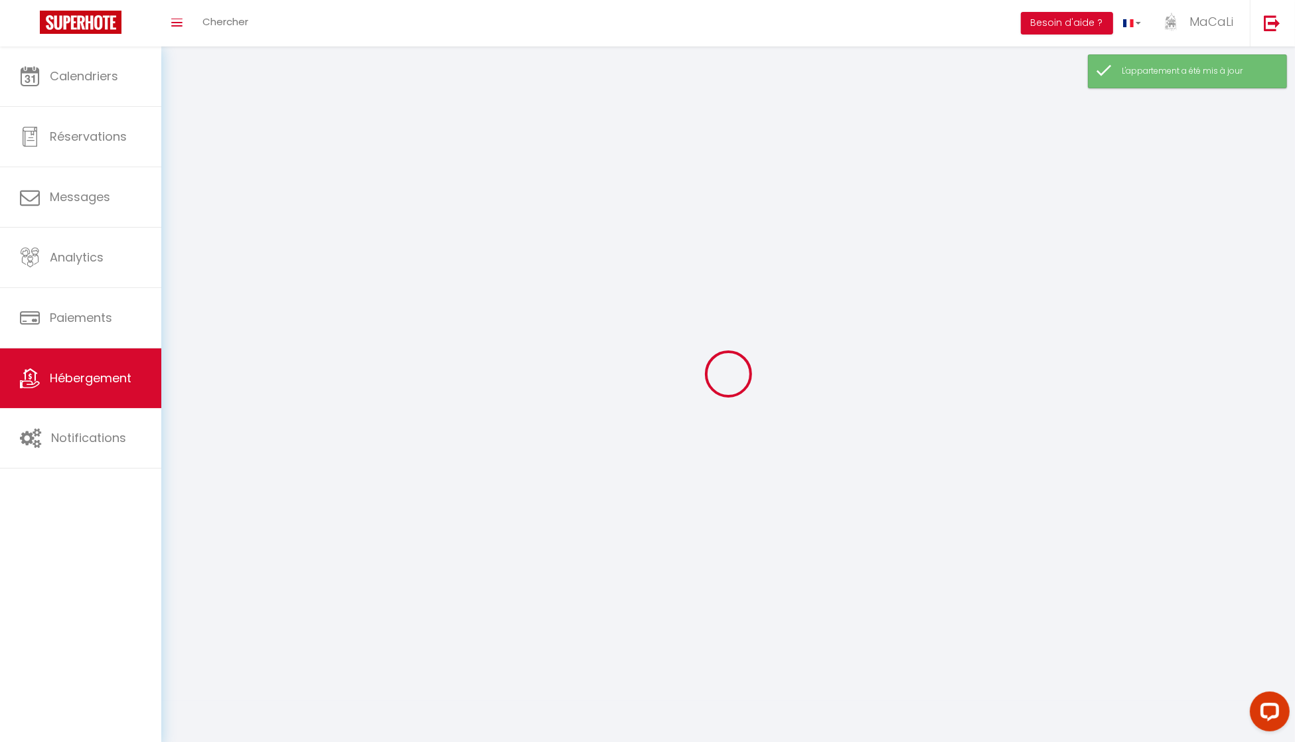
checkbox input "false"
select select
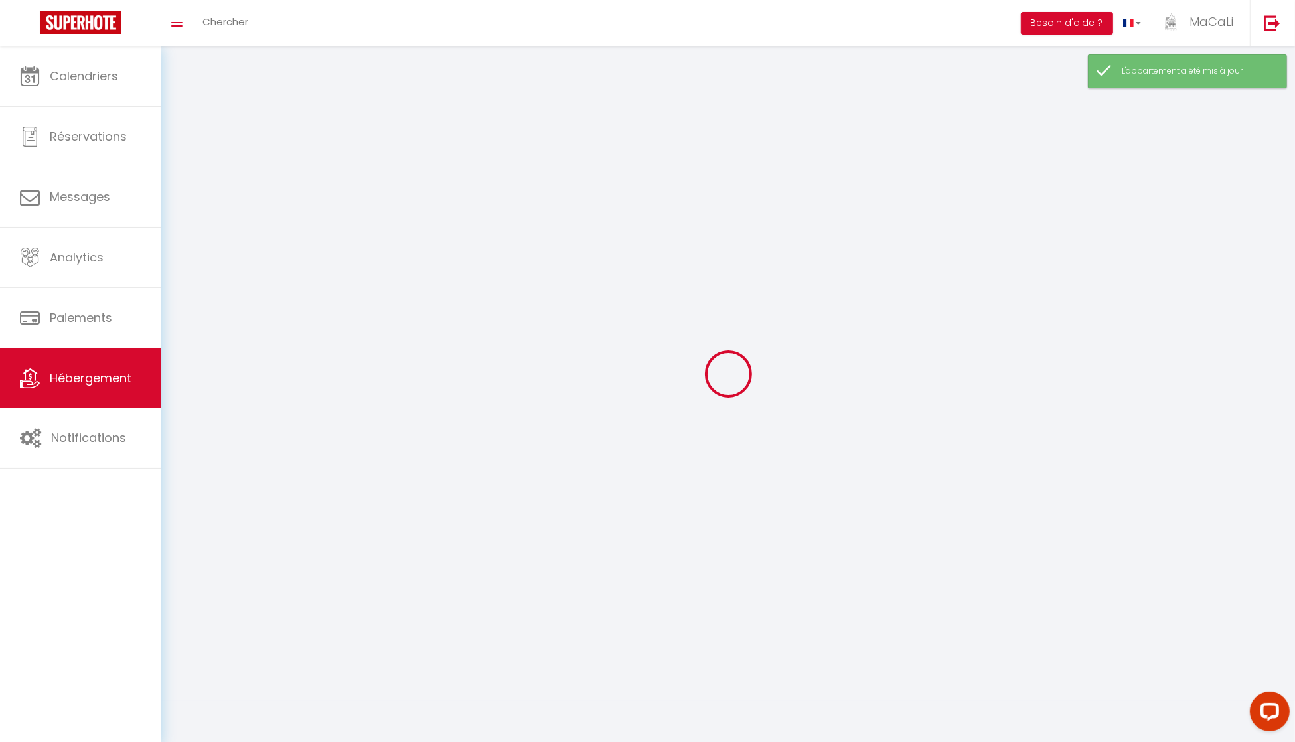
select select
checkbox input "false"
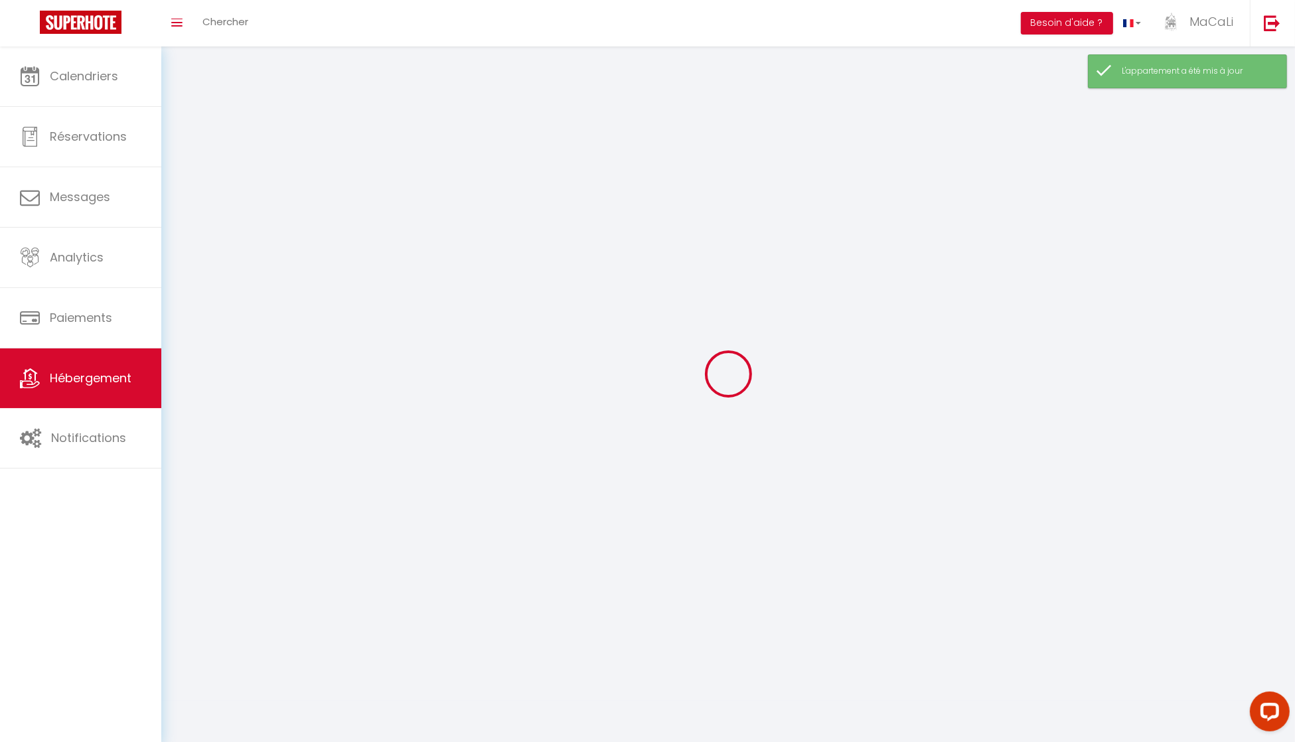
checkbox input "false"
select select
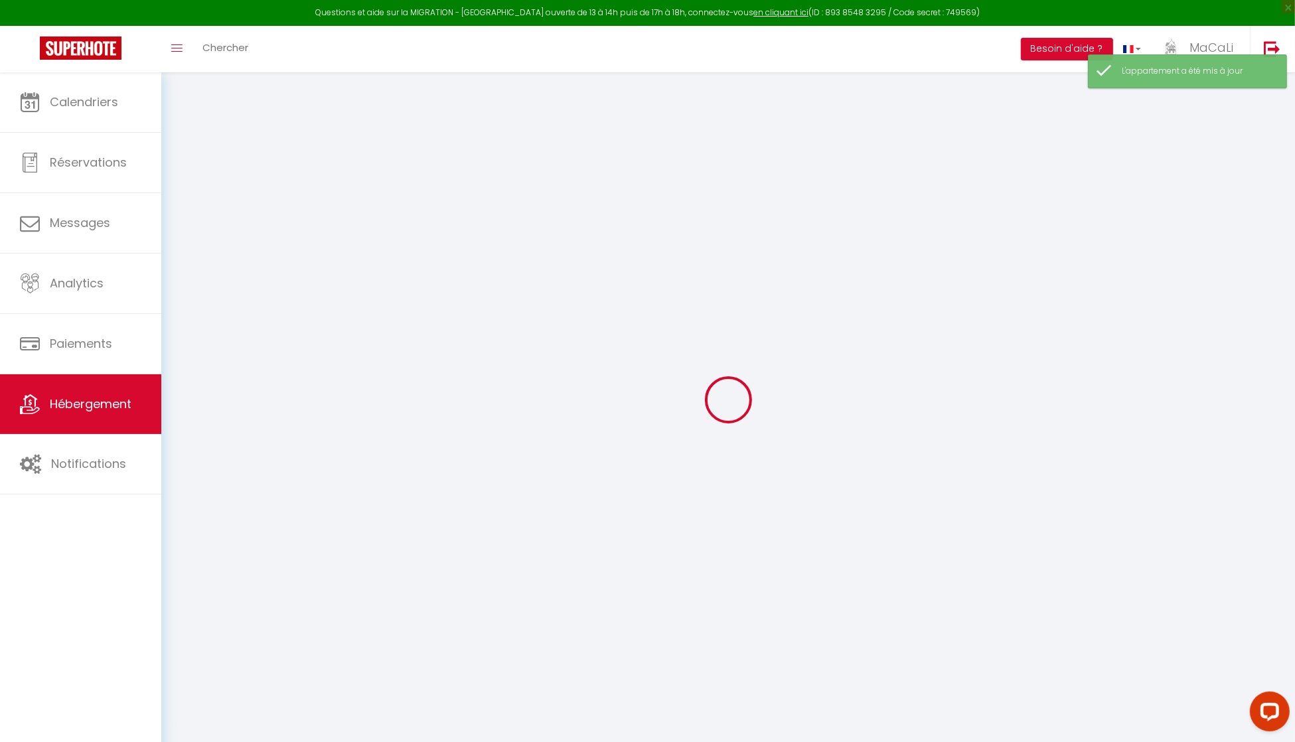
select select "IgloohomeV2"
select select "2"
checkbox input "false"
select select
checkbox input "false"
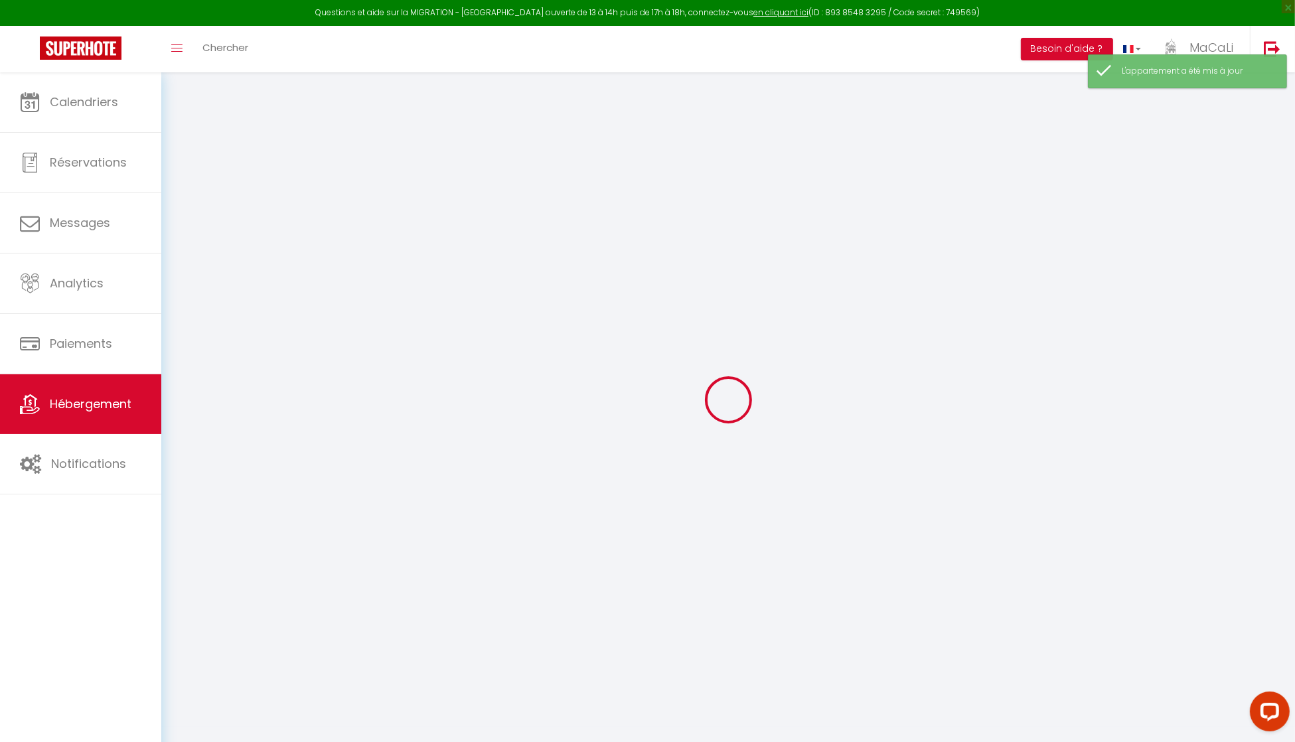
checkbox input "false"
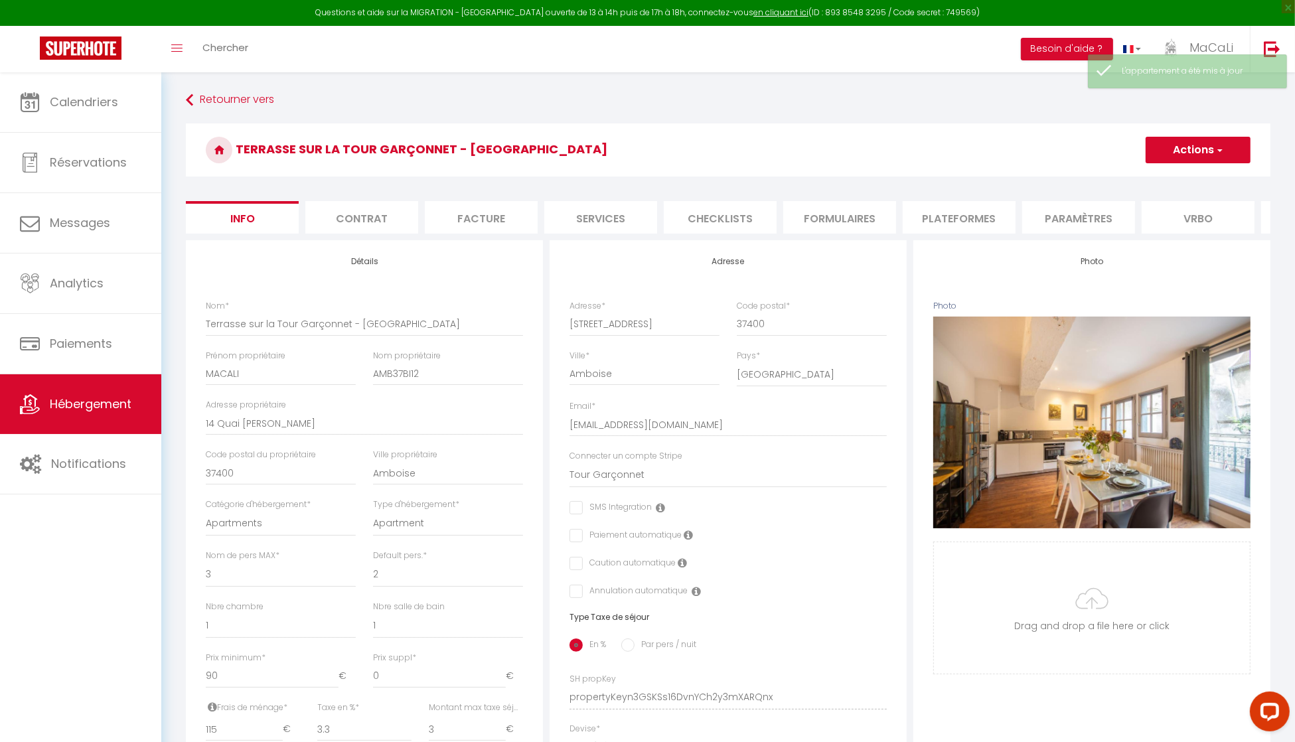
click at [630, 222] on li "Services" at bounding box center [600, 217] width 113 height 33
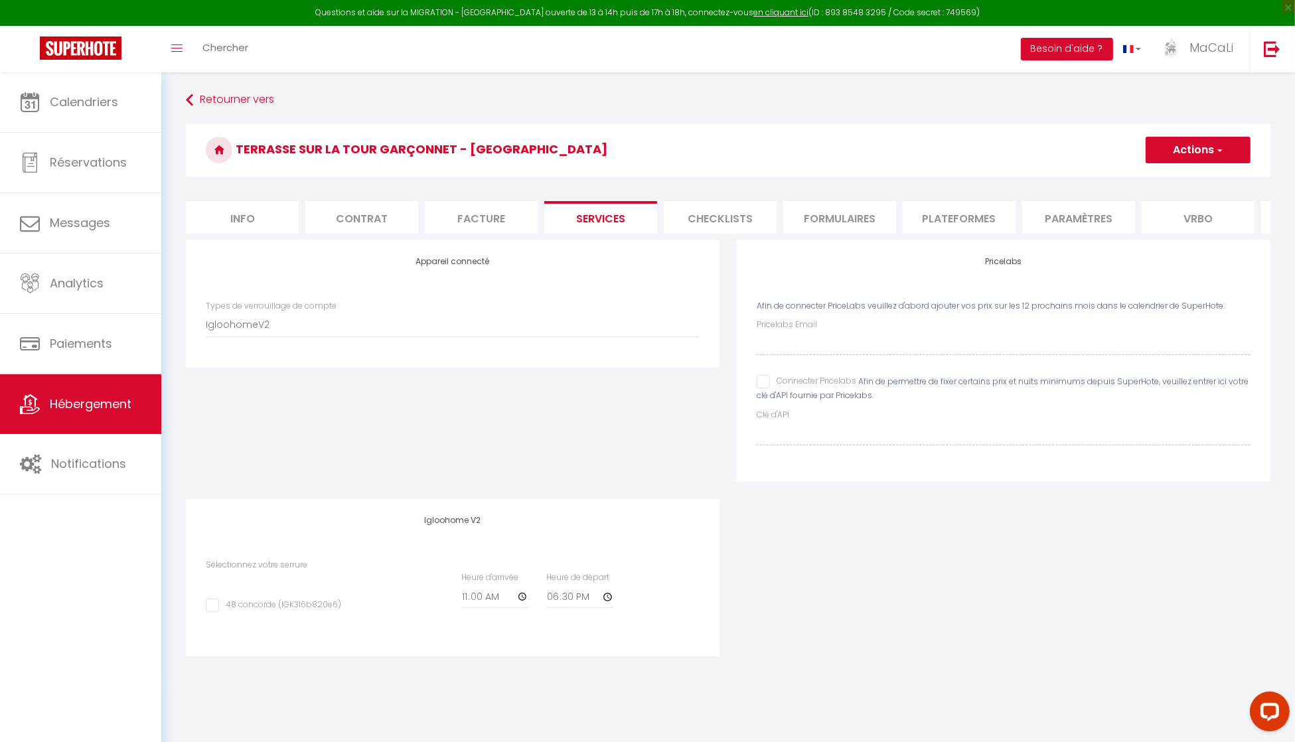
click at [263, 612] on input "48 concorde (IGK316b820e6)" at bounding box center [273, 605] width 135 height 13
checkbox input "true"
click at [0, 0] on input "11:00" at bounding box center [0, 0] width 0 height 0
click at [0, 0] on input "18:30" at bounding box center [0, 0] width 0 height 0
click at [0, 0] on input "11:00" at bounding box center [0, 0] width 0 height 0
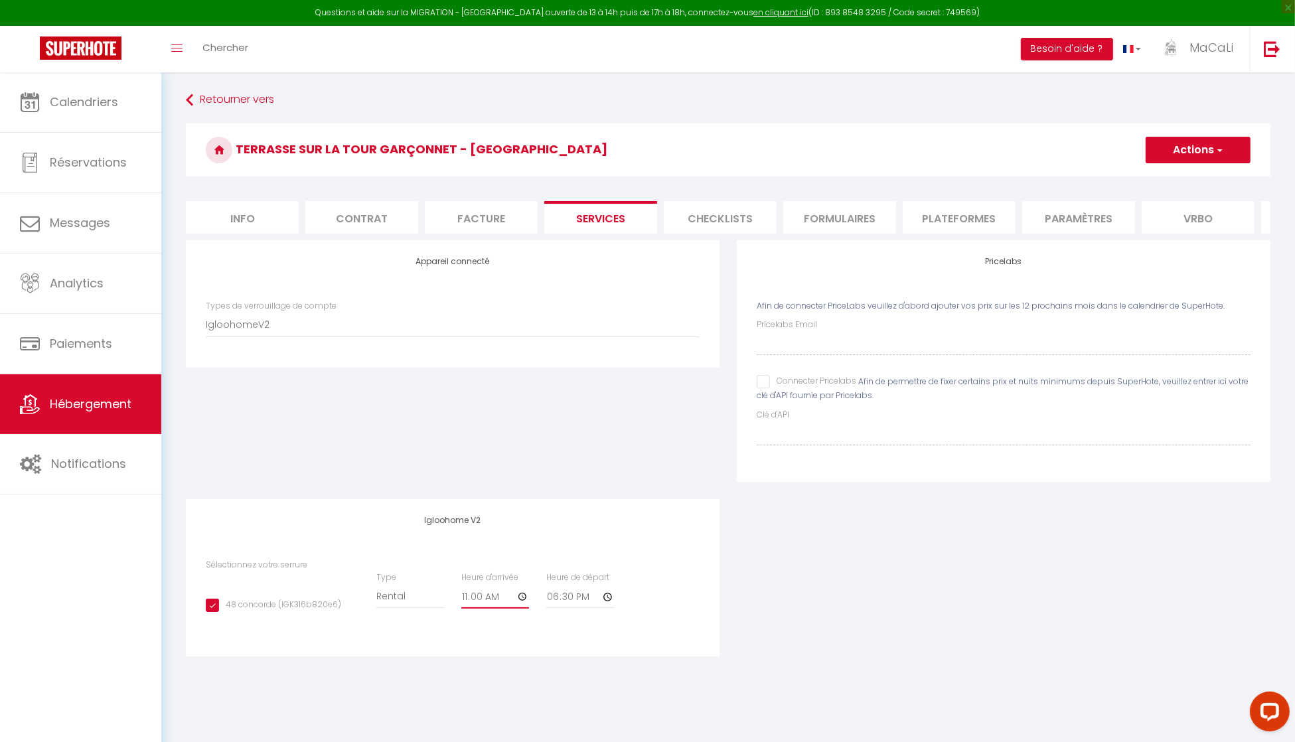
click at [0, 0] on input "11:00" at bounding box center [0, 0] width 0 height 0
type input "15:00"
click at [0, 0] on input "18:30" at bounding box center [0, 0] width 0 height 0
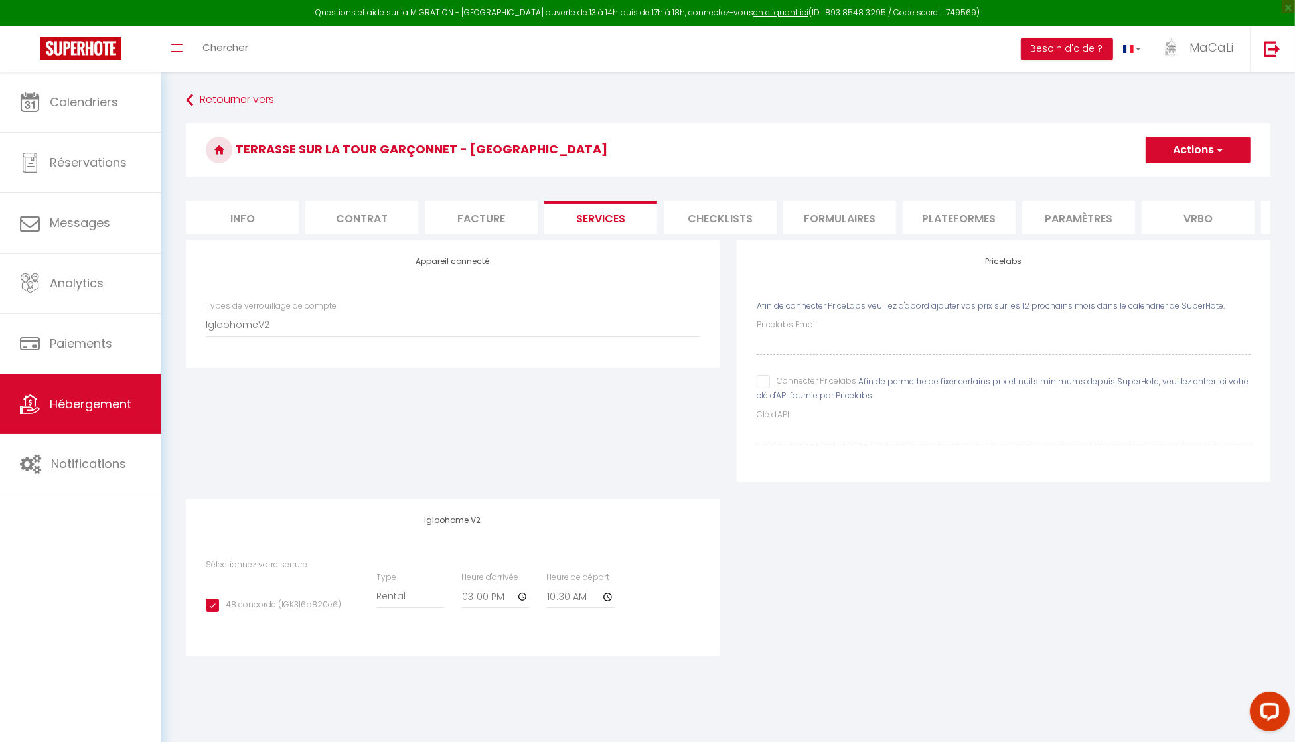
click at [0, 0] on div "48 concorde (IGK316b820e6) Type Building [GEOGRAPHIC_DATA] Heure d'arrivée 15:0…" at bounding box center [0, 0] width 0 height 0
click at [0, 0] on input "10:30" at bounding box center [0, 0] width 0 height 0
type input "11:00"
click at [0, 0] on div "48 concorde (IGK316b820e6) Type Building [GEOGRAPHIC_DATA] Heure d'arrivée 15:0…" at bounding box center [0, 0] width 0 height 0
click at [1213, 138] on button "Actions" at bounding box center [1197, 150] width 105 height 27
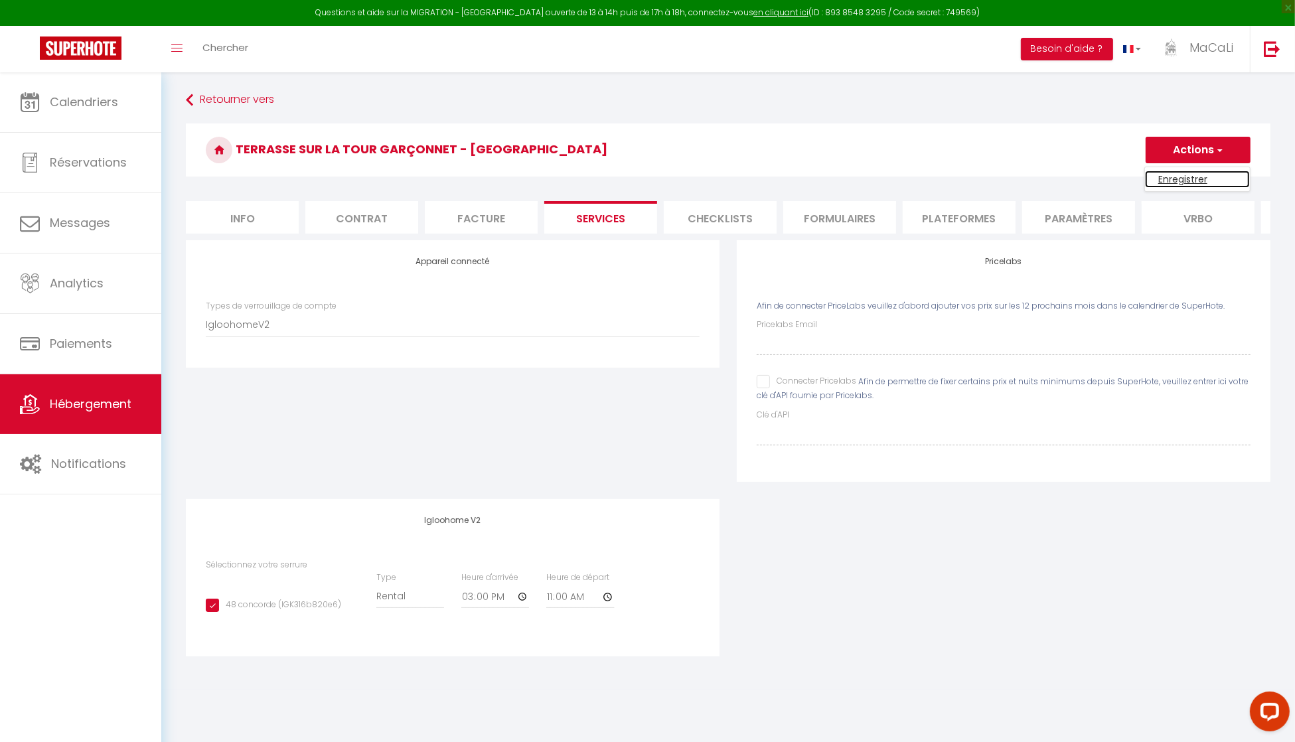
click at [1183, 173] on link "Enregistrer" at bounding box center [1197, 179] width 105 height 17
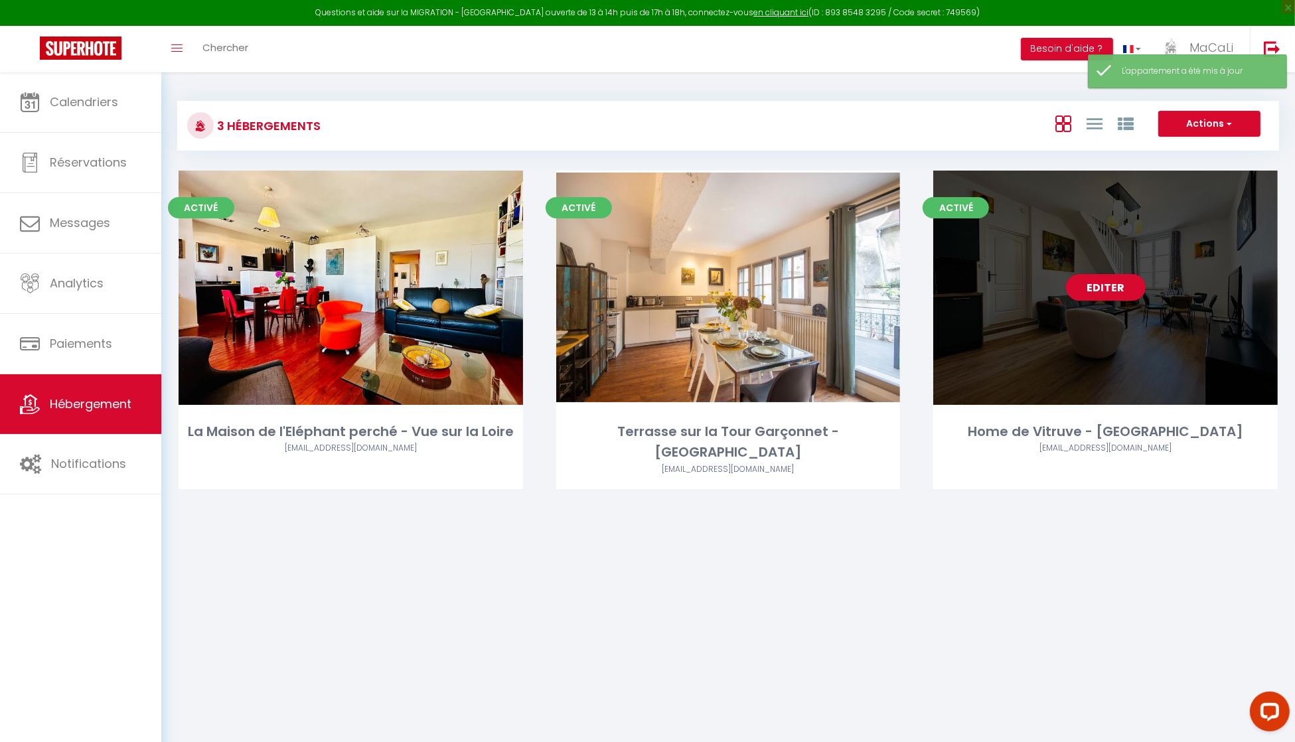
click at [1103, 301] on div "Editer" at bounding box center [1105, 288] width 344 height 234
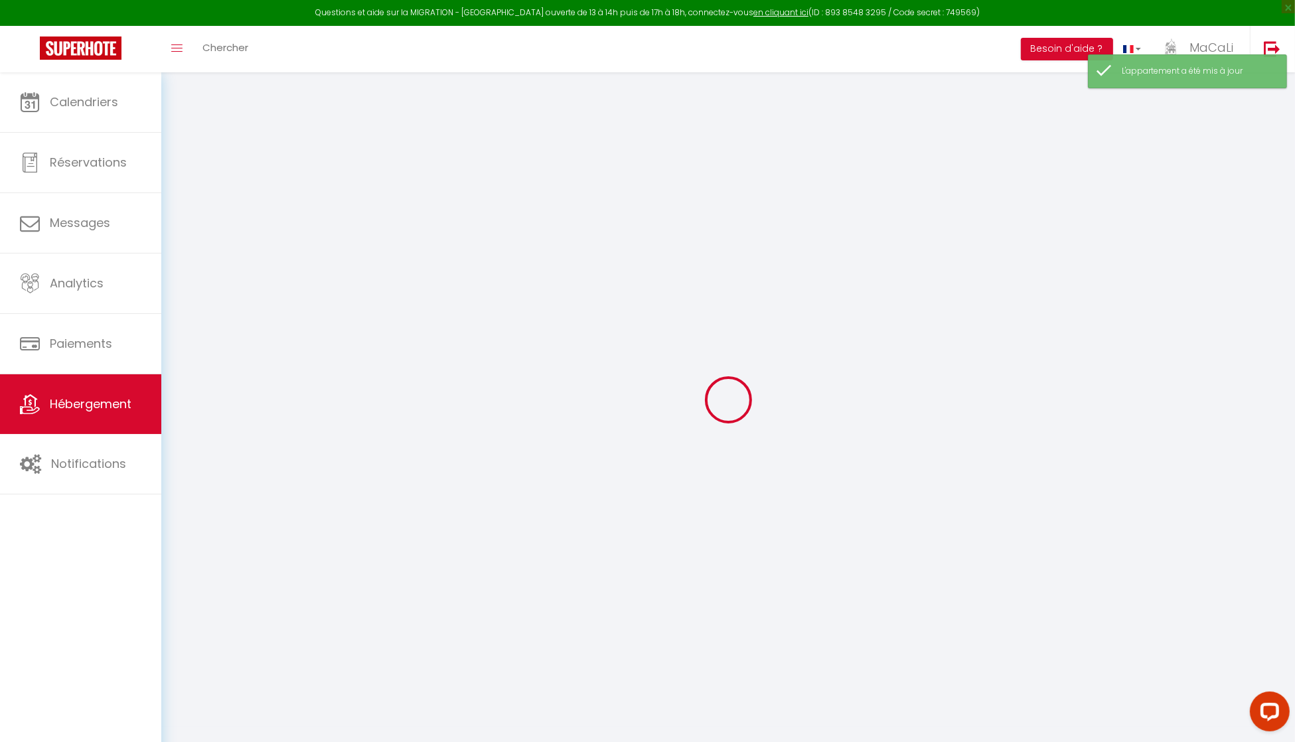
select select
type input "Fourreau [PERSON_NAME]"
type input "[STREET_ADDRESS]"
type input "37270"
type input "Azay sur Cher"
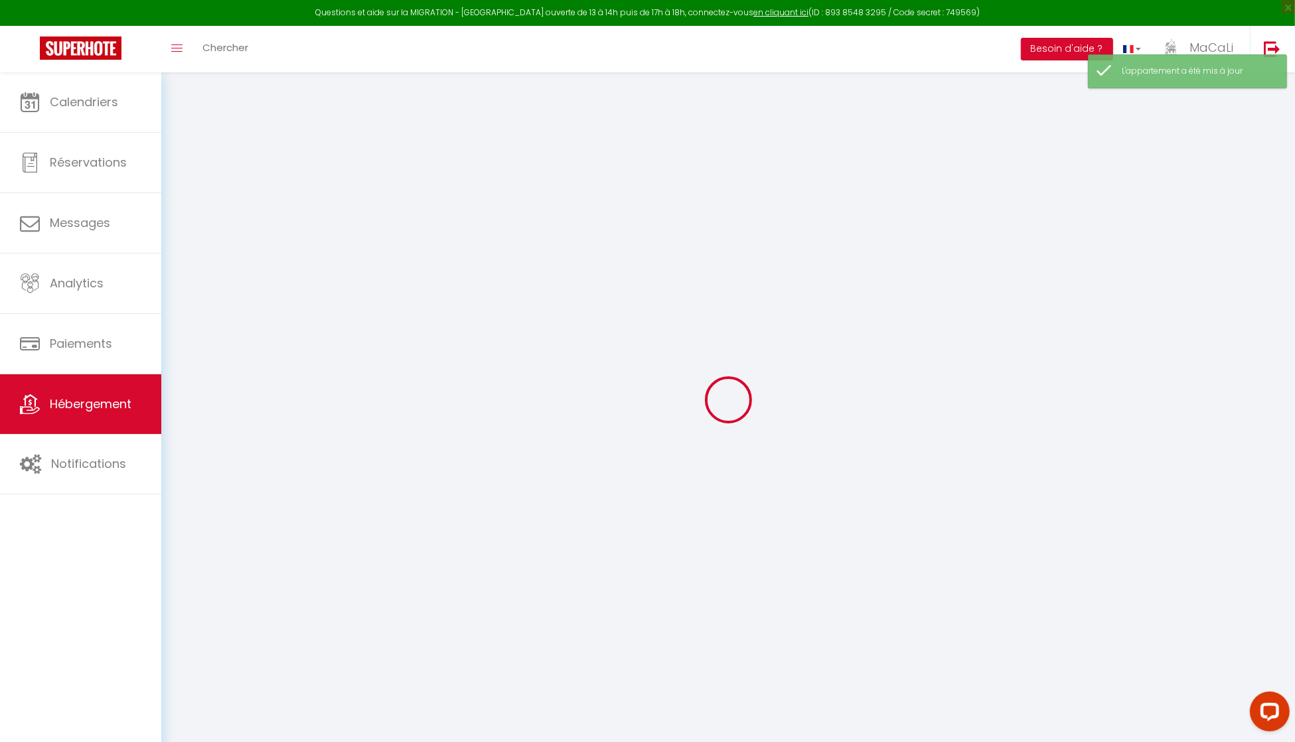
select select "75"
select select
checkbox input "false"
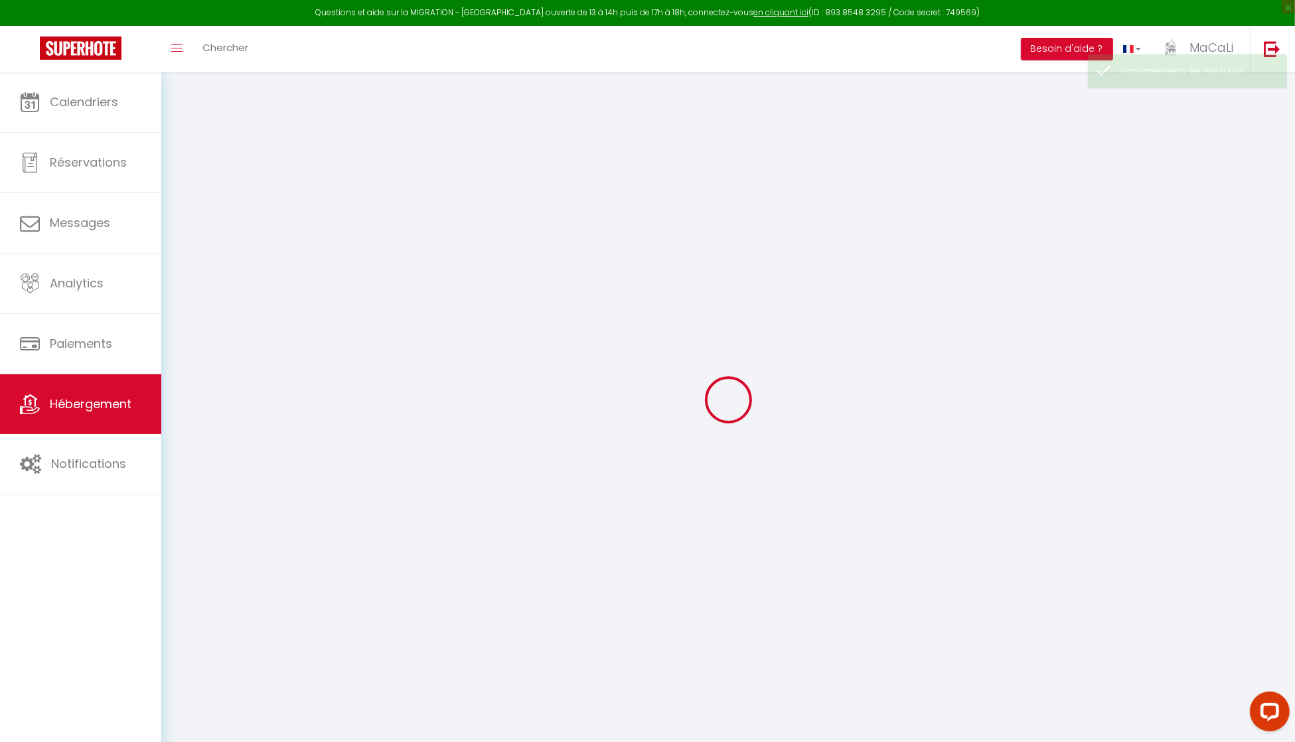
checkbox input "false"
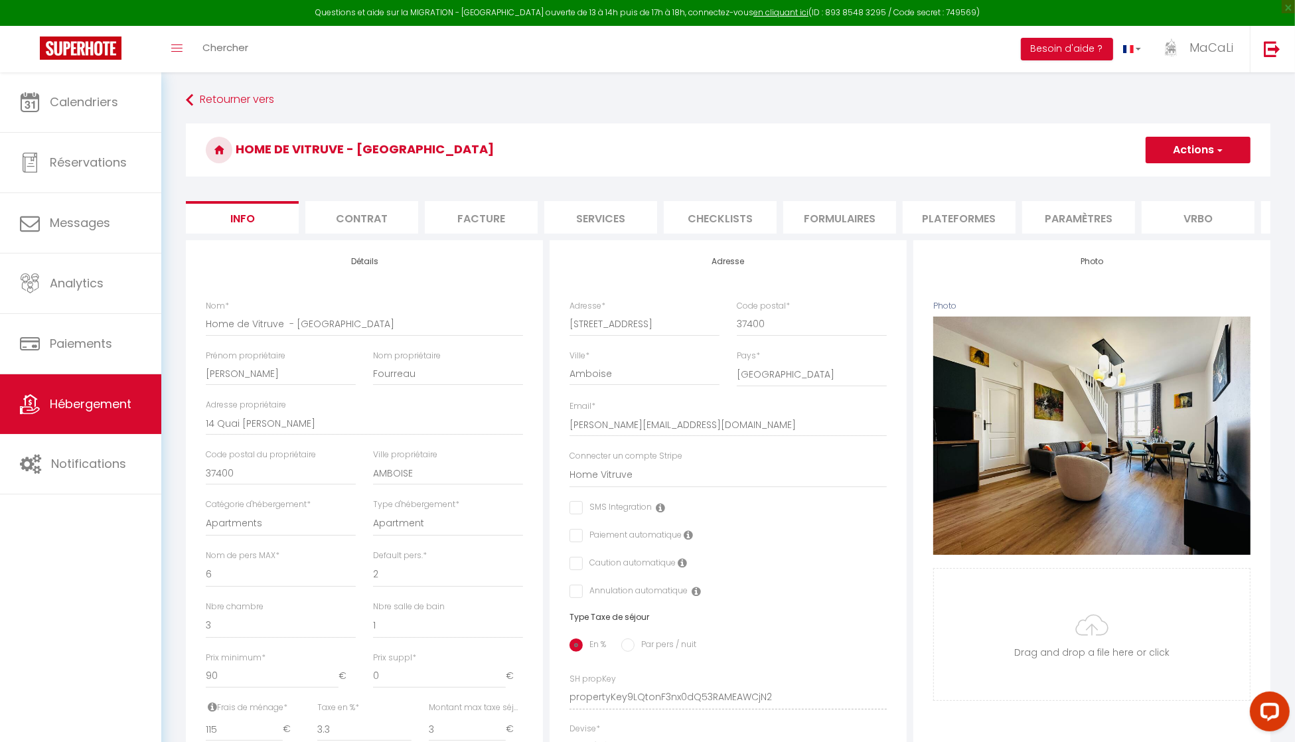
click at [501, 216] on li "Facture" at bounding box center [481, 217] width 113 height 33
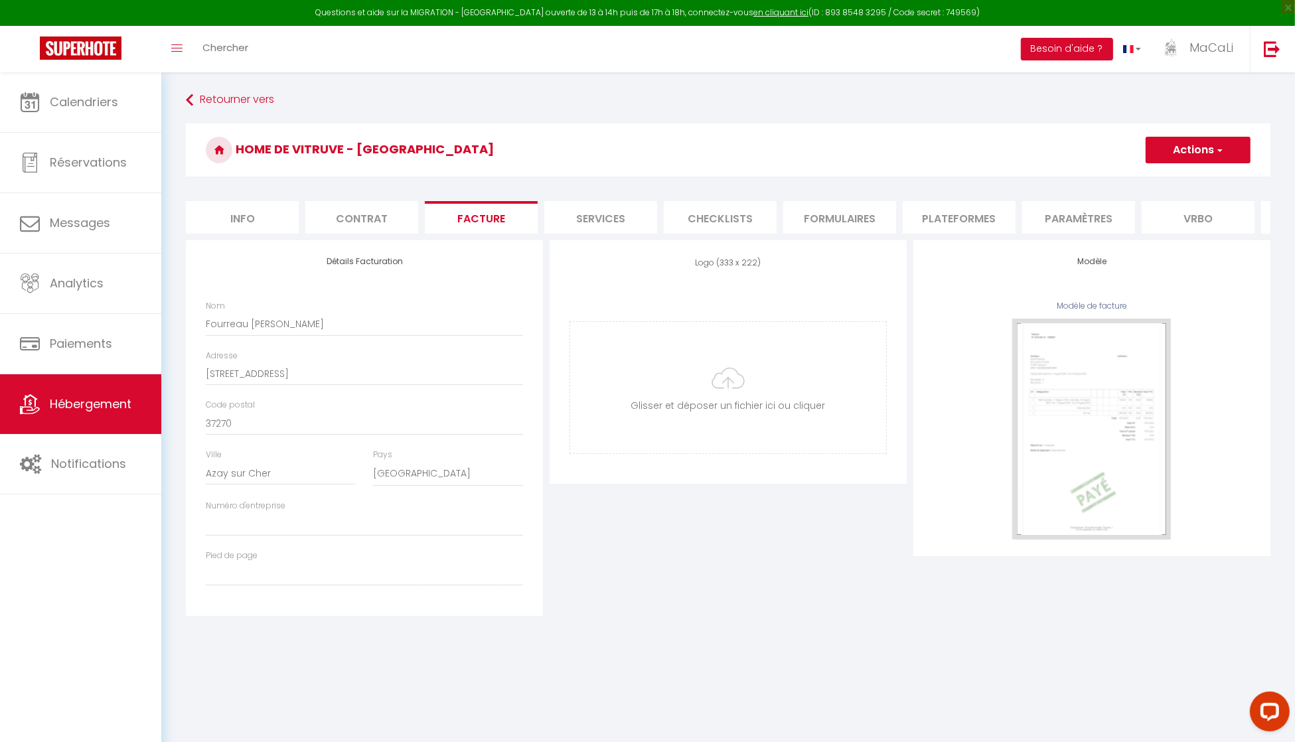
click at [621, 210] on li "Services" at bounding box center [600, 217] width 113 height 33
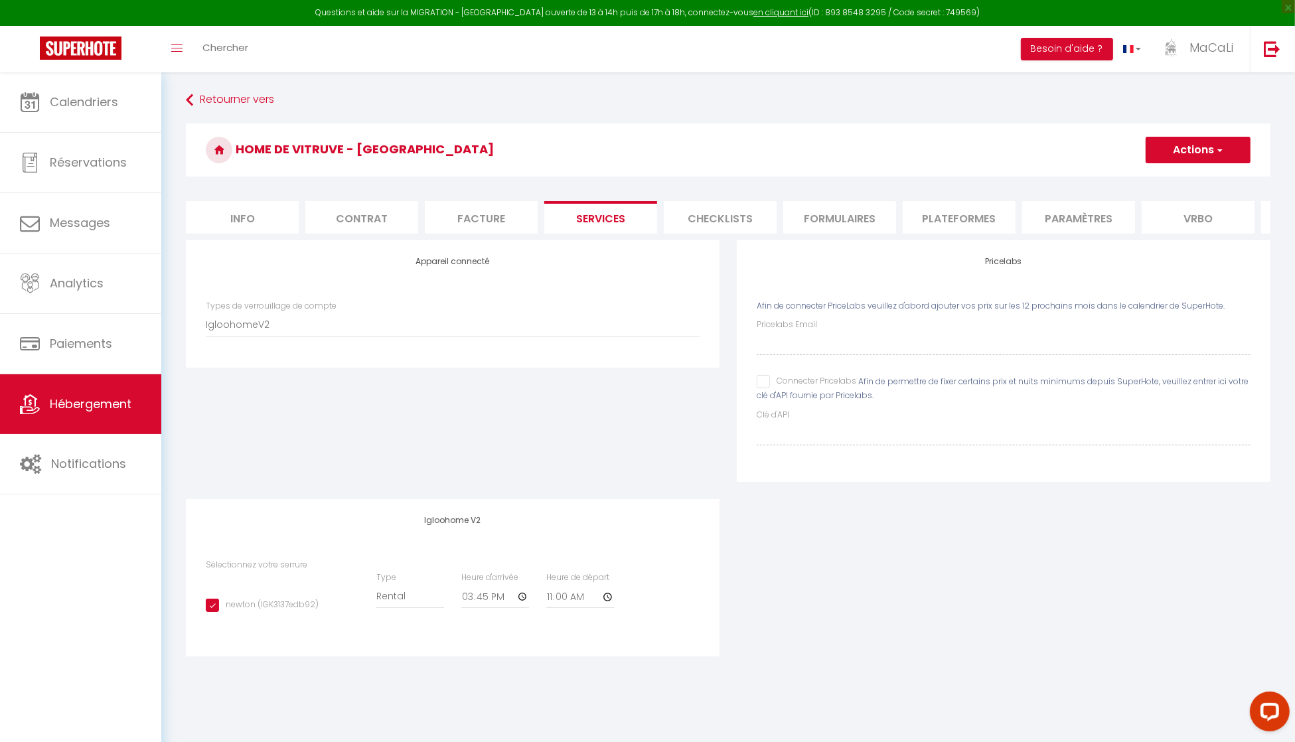
click at [216, 612] on input "newton (IGK3137edb92)" at bounding box center [262, 605] width 113 height 13
checkbox input "false"
click at [1196, 139] on button "Actions" at bounding box center [1197, 150] width 105 height 27
click at [1191, 168] on ul "Enregistrer" at bounding box center [1197, 179] width 106 height 25
click at [1184, 159] on button "Actions" at bounding box center [1197, 150] width 105 height 27
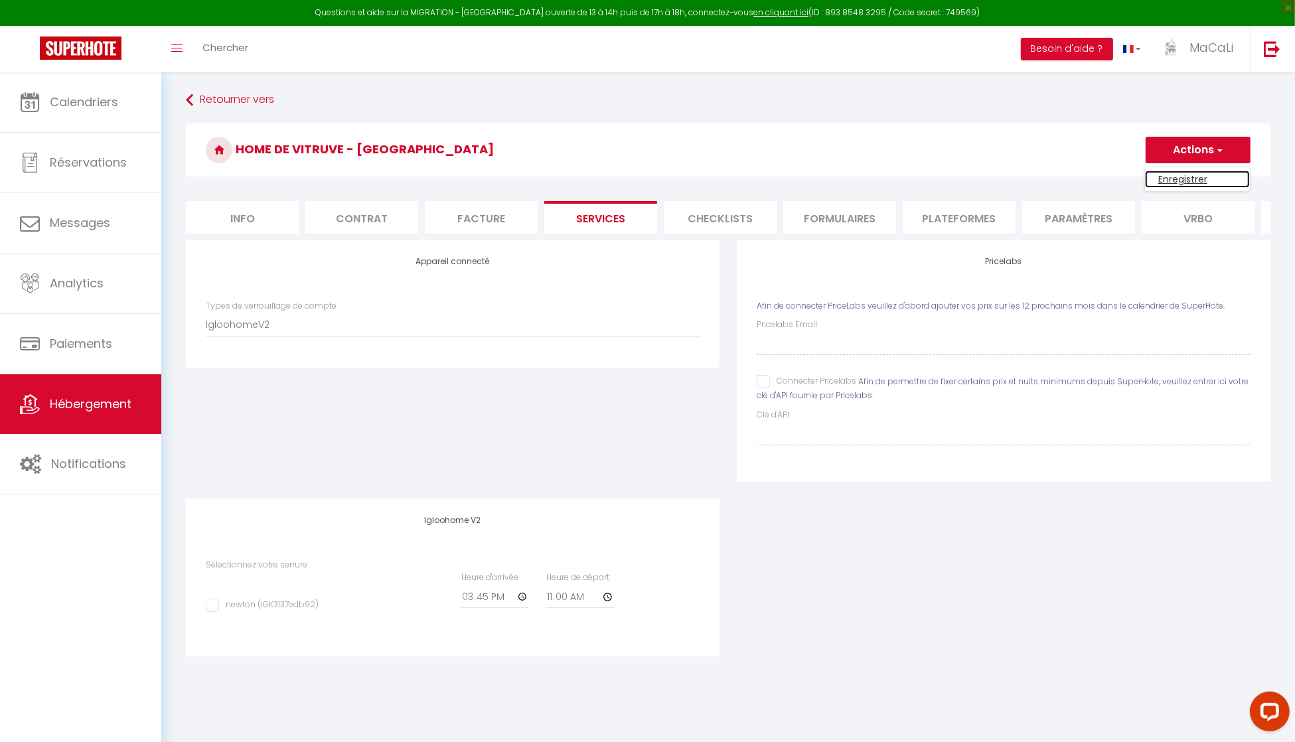
click at [1181, 173] on link "Enregistrer" at bounding box center [1197, 179] width 105 height 17
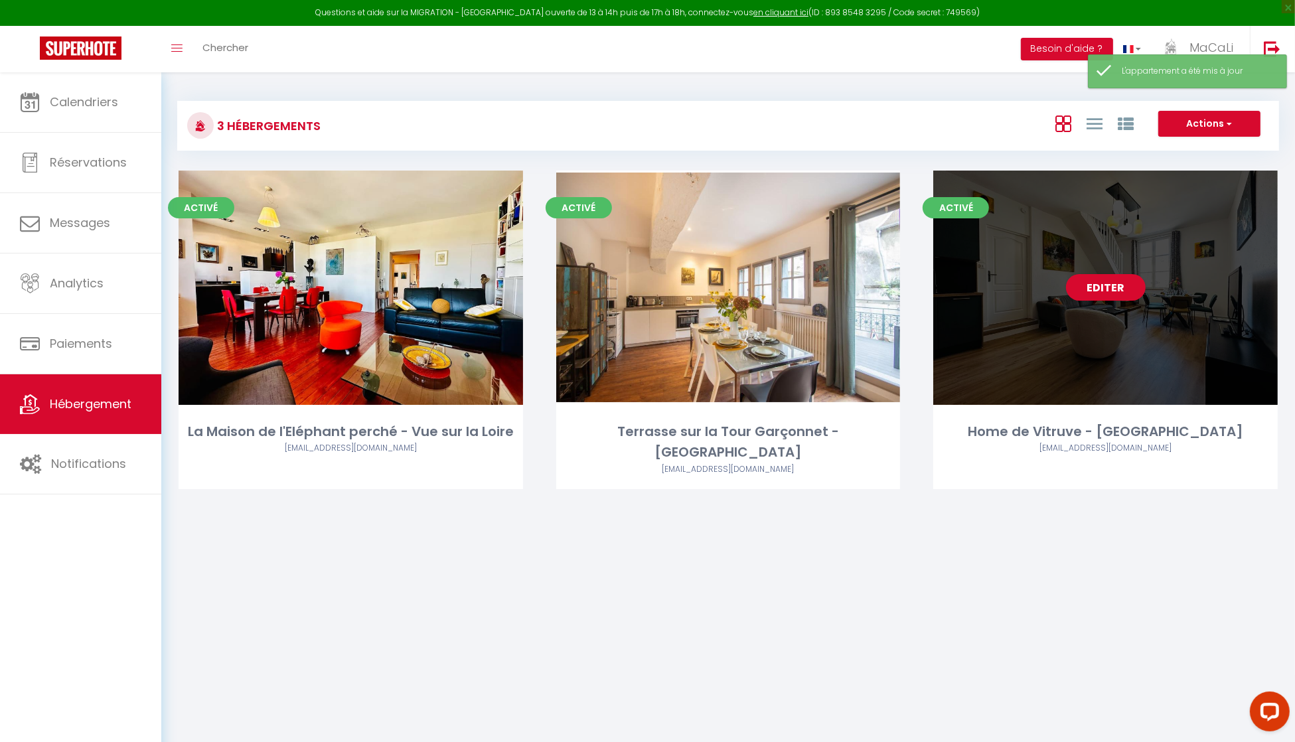
click at [1053, 310] on div "Editer" at bounding box center [1105, 288] width 344 height 234
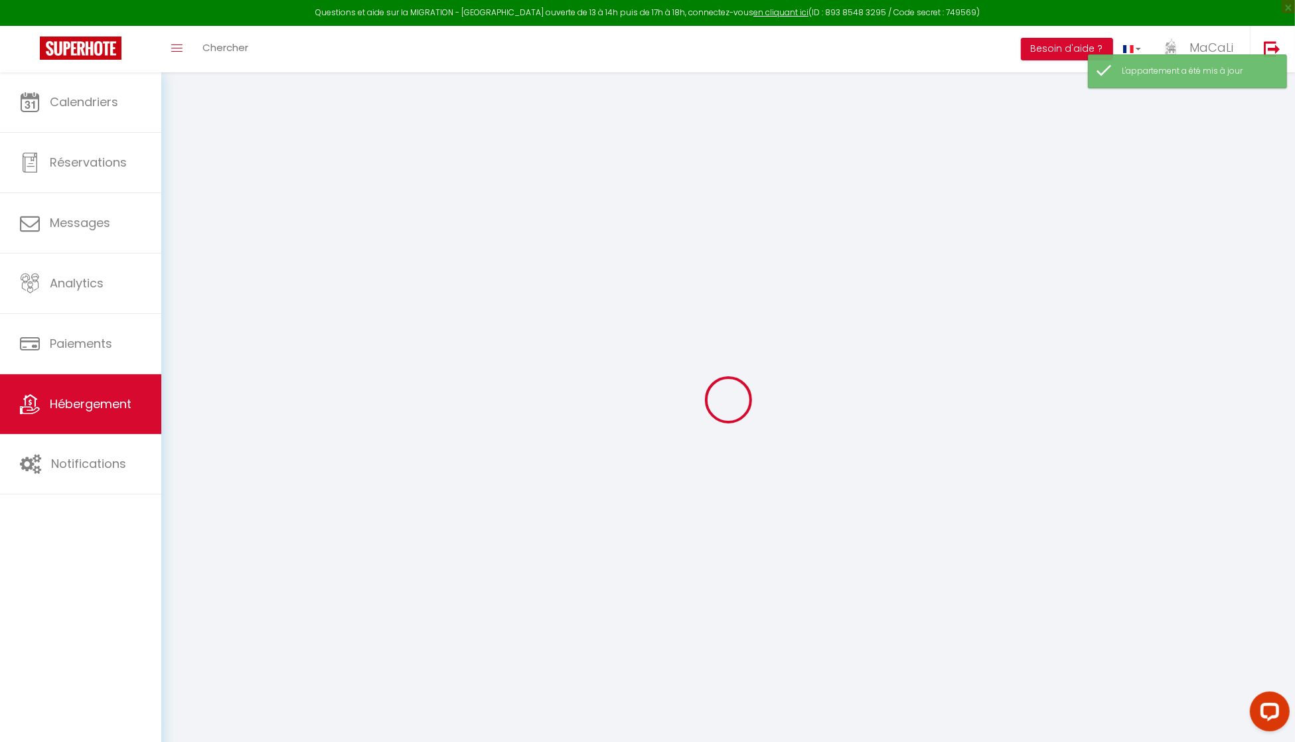
select select "IgloohomeV2"
checkbox input "false"
select select
checkbox input "false"
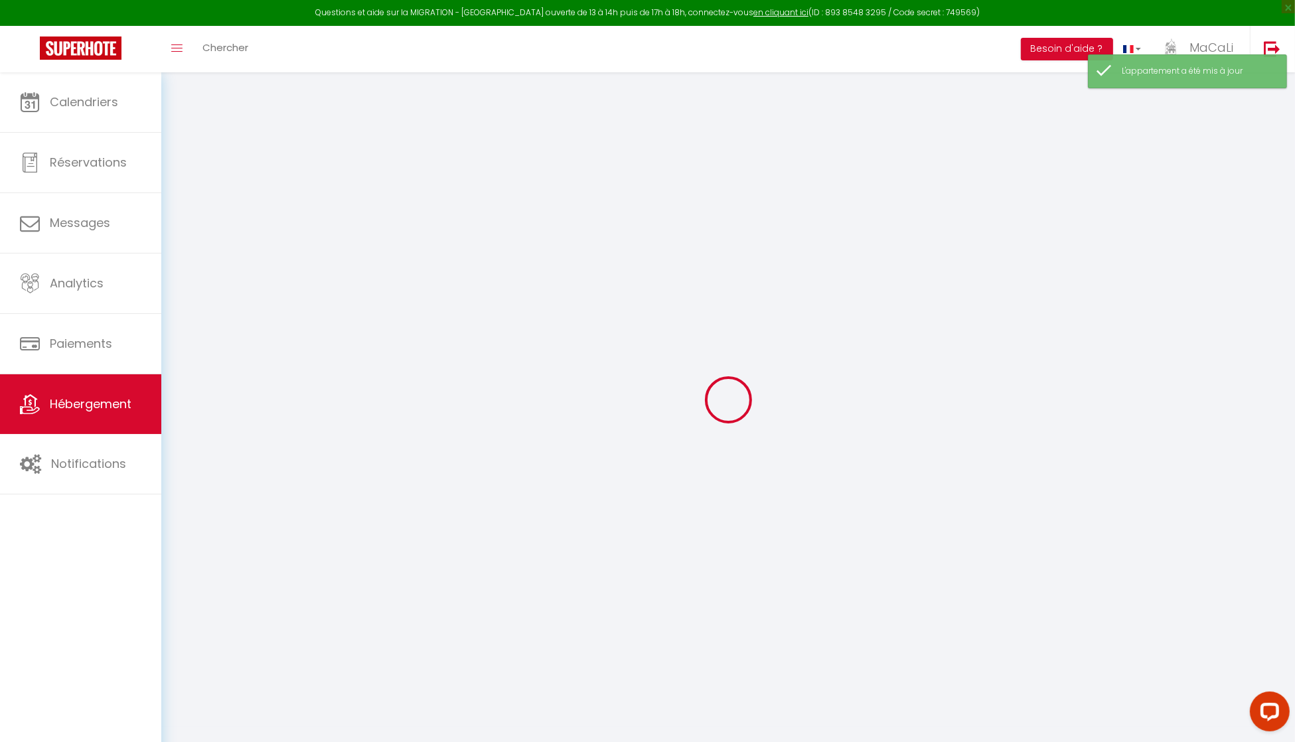
checkbox input "false"
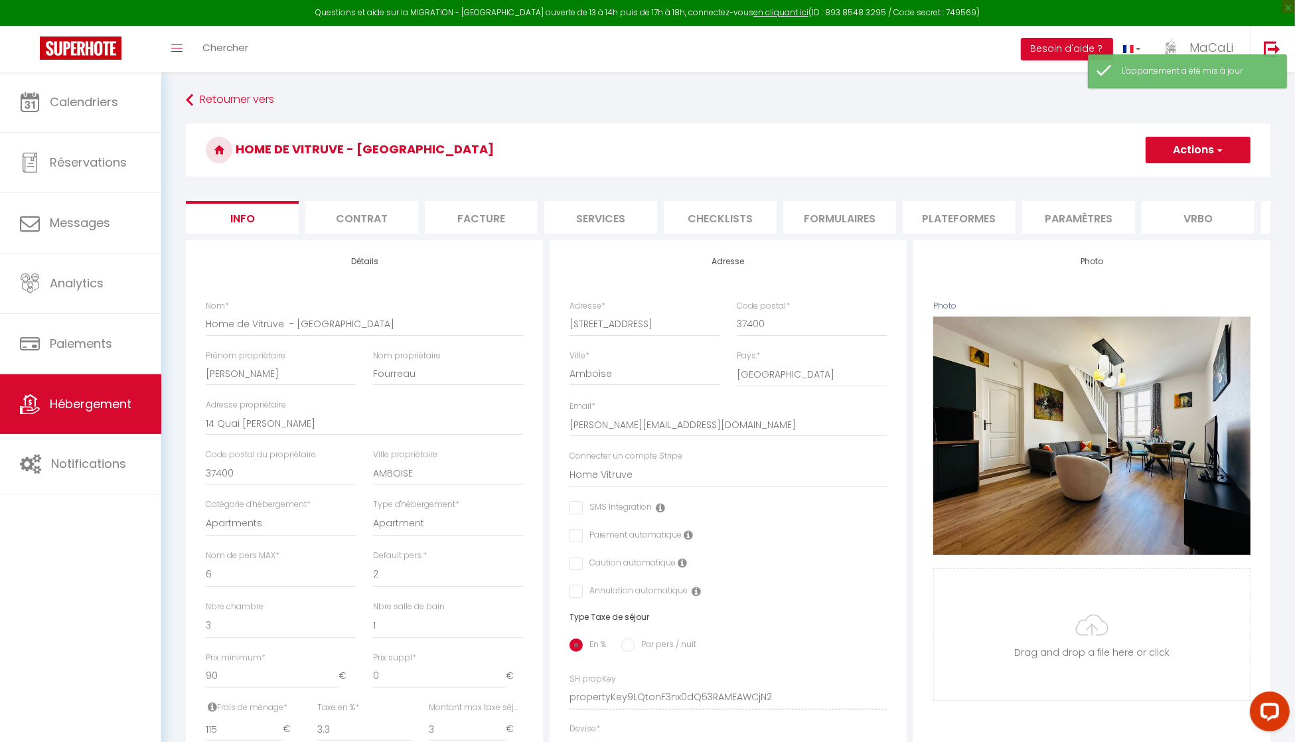
click at [730, 216] on li "Checklists" at bounding box center [720, 217] width 113 height 33
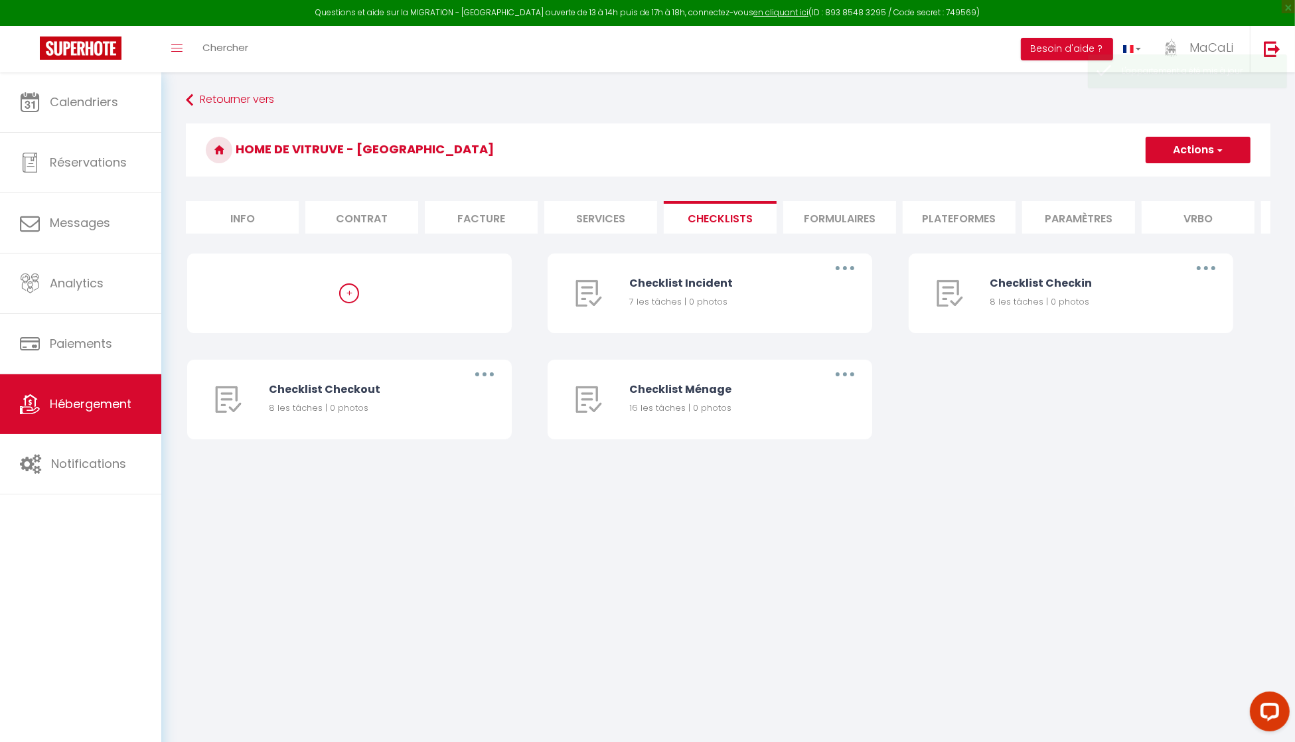
click at [821, 209] on li "Formulaires" at bounding box center [839, 217] width 113 height 33
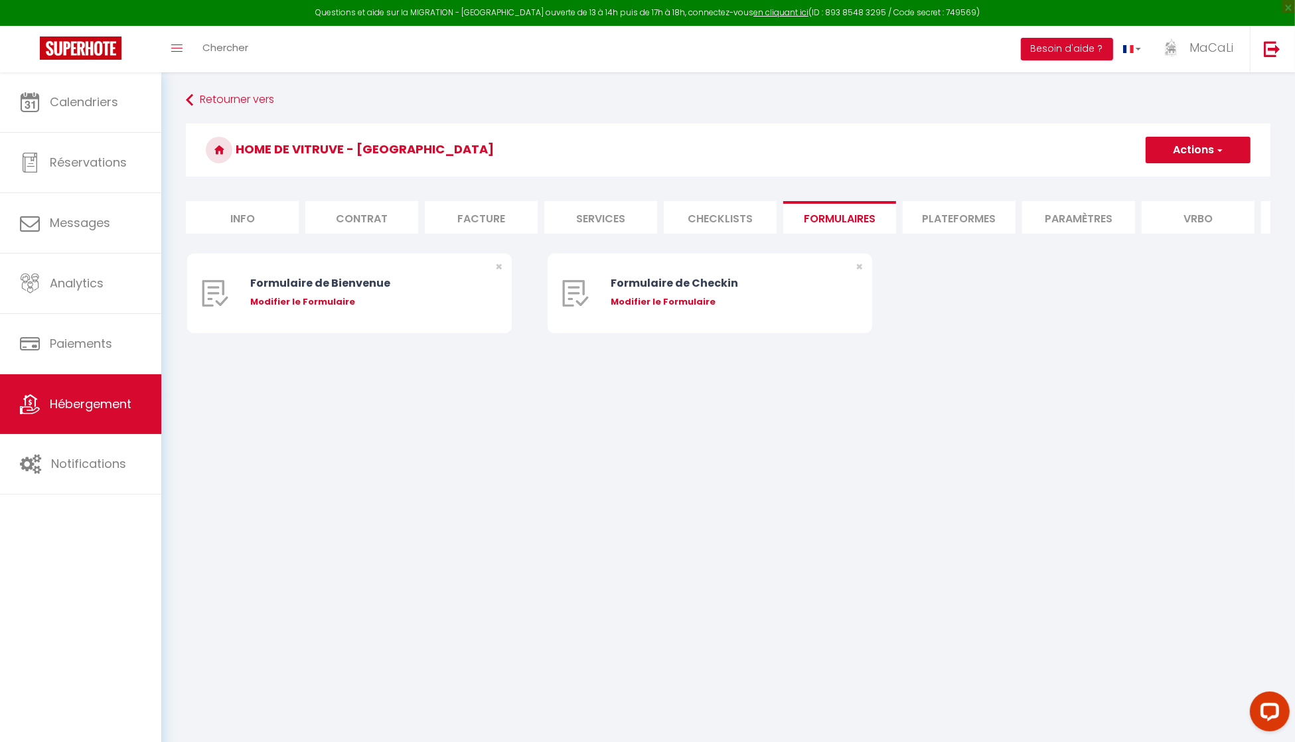
click at [597, 211] on li "Services" at bounding box center [600, 217] width 113 height 33
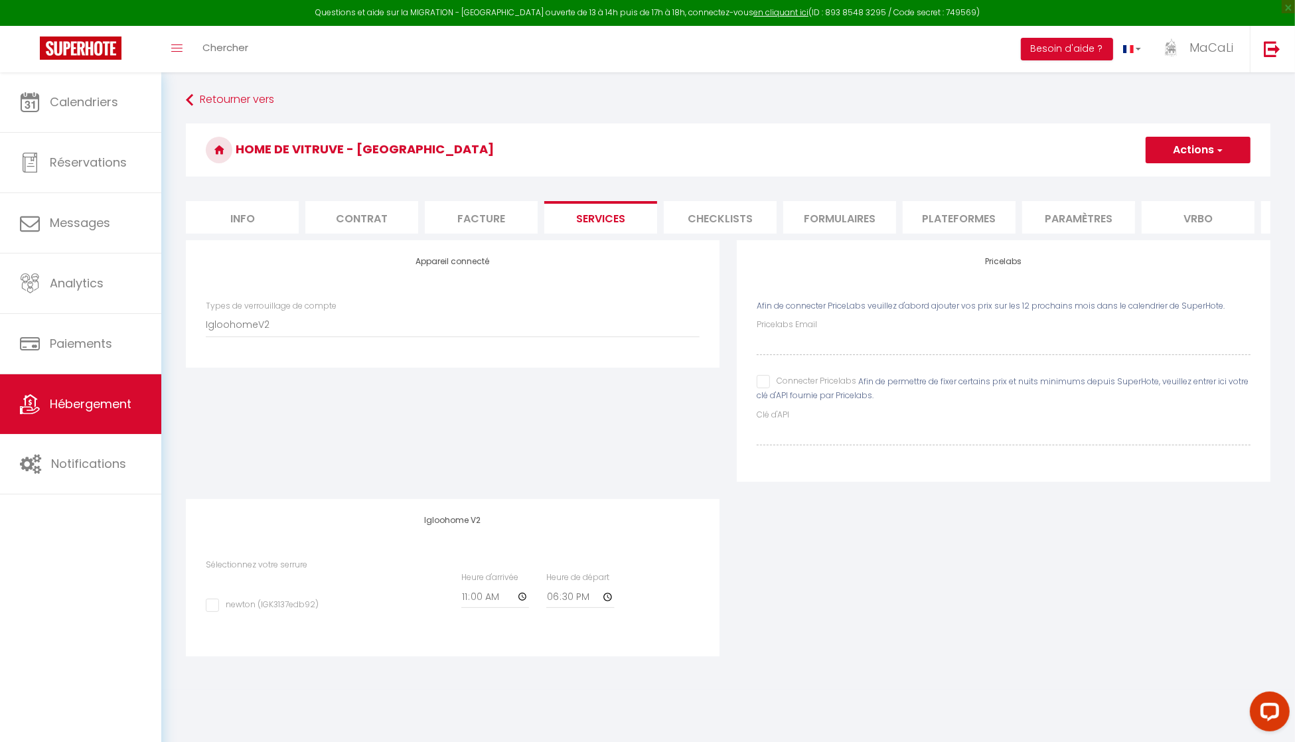
click at [272, 612] on input "newton (IGK3137edb92)" at bounding box center [262, 605] width 113 height 13
checkbox input "true"
click at [0, 0] on input "11:00" at bounding box center [0, 0] width 0 height 0
type input "15:00"
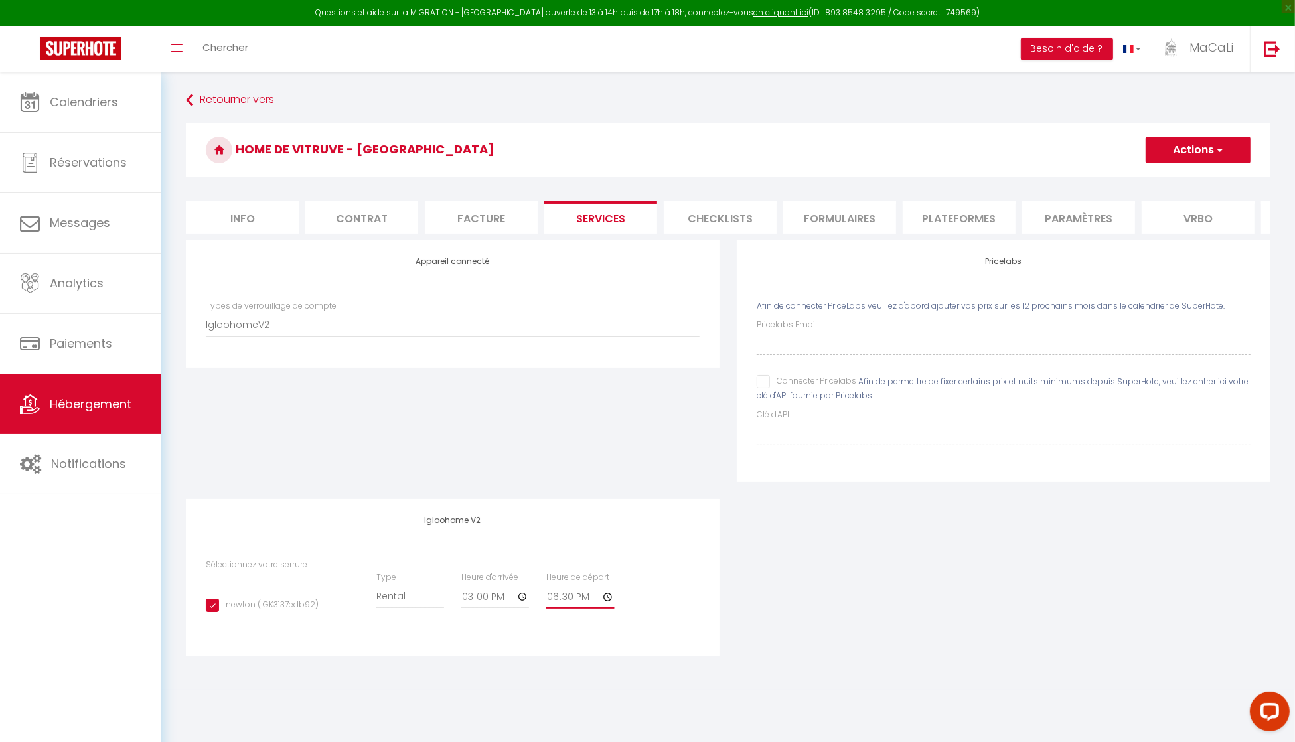
click at [0, 0] on input "18:30" at bounding box center [0, 0] width 0 height 0
type input "11:00"
click at [0, 0] on div "Igloohome V2 Sélectionnez votre serrure newton (IGK3137edb92) Type Building [GE…" at bounding box center [0, 0] width 0 height 0
click at [1189, 148] on button "Actions" at bounding box center [1197, 150] width 105 height 27
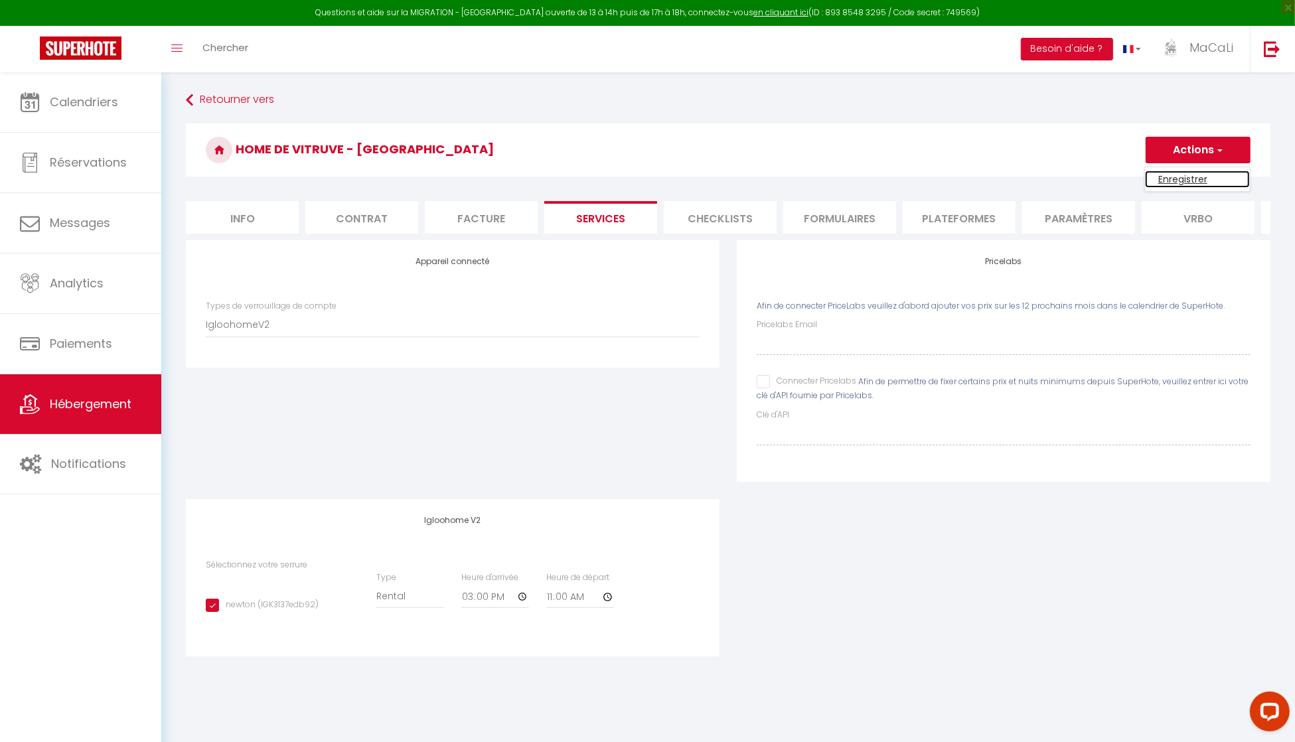
click at [1177, 173] on link "Enregistrer" at bounding box center [1197, 179] width 105 height 17
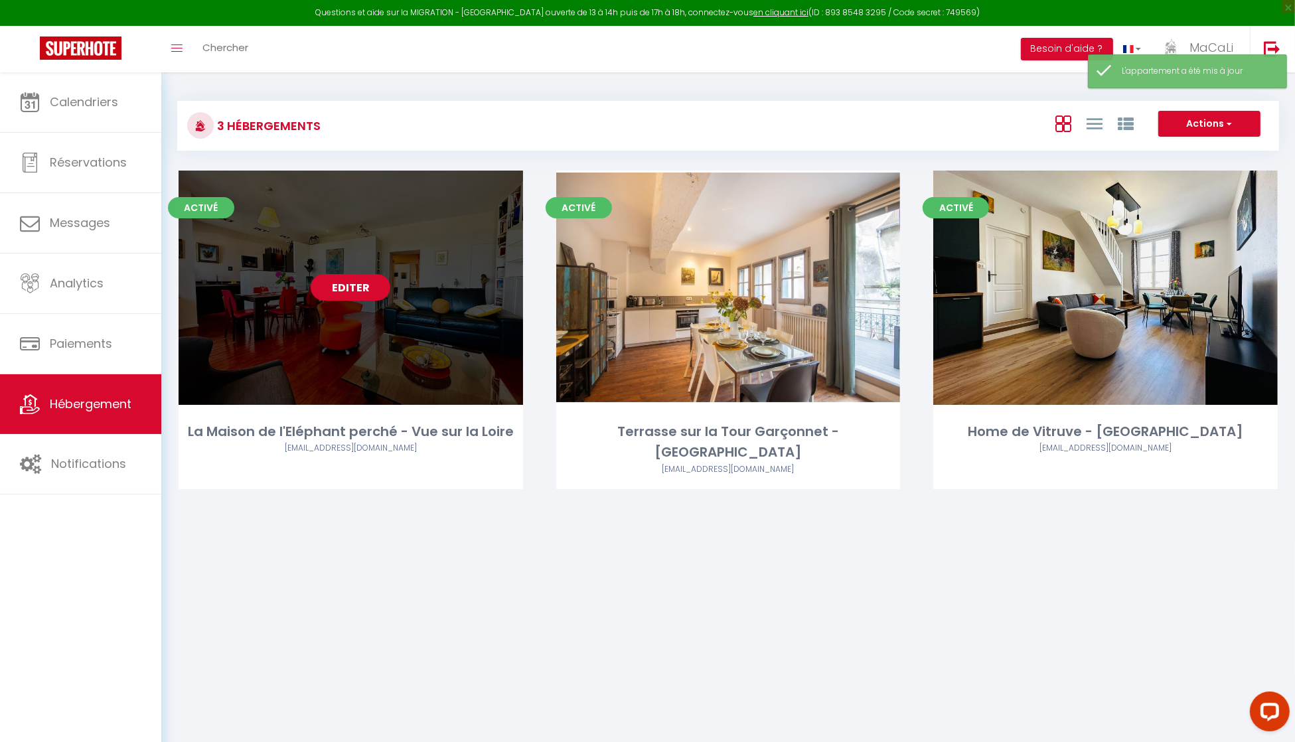
click at [344, 284] on link "Editer" at bounding box center [351, 287] width 80 height 27
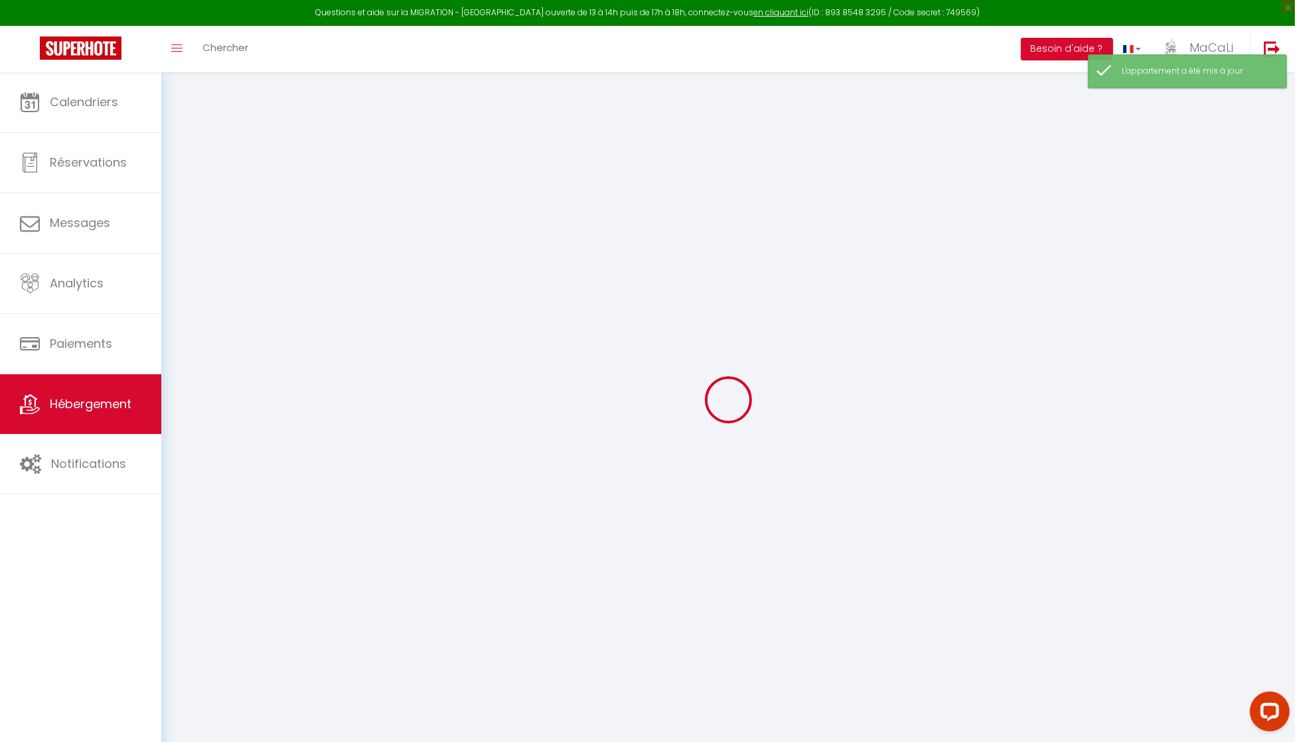
select select "IgloohomeV2"
select select
checkbox input "false"
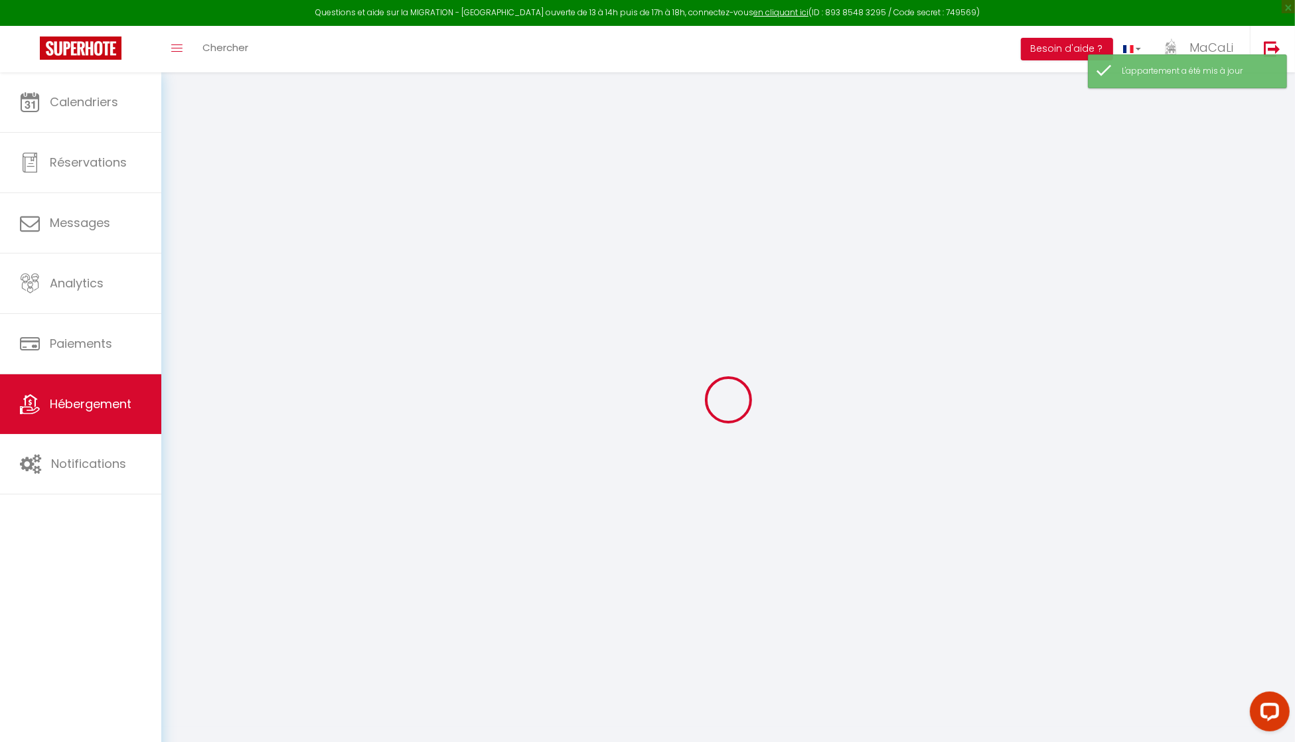
checkbox input "false"
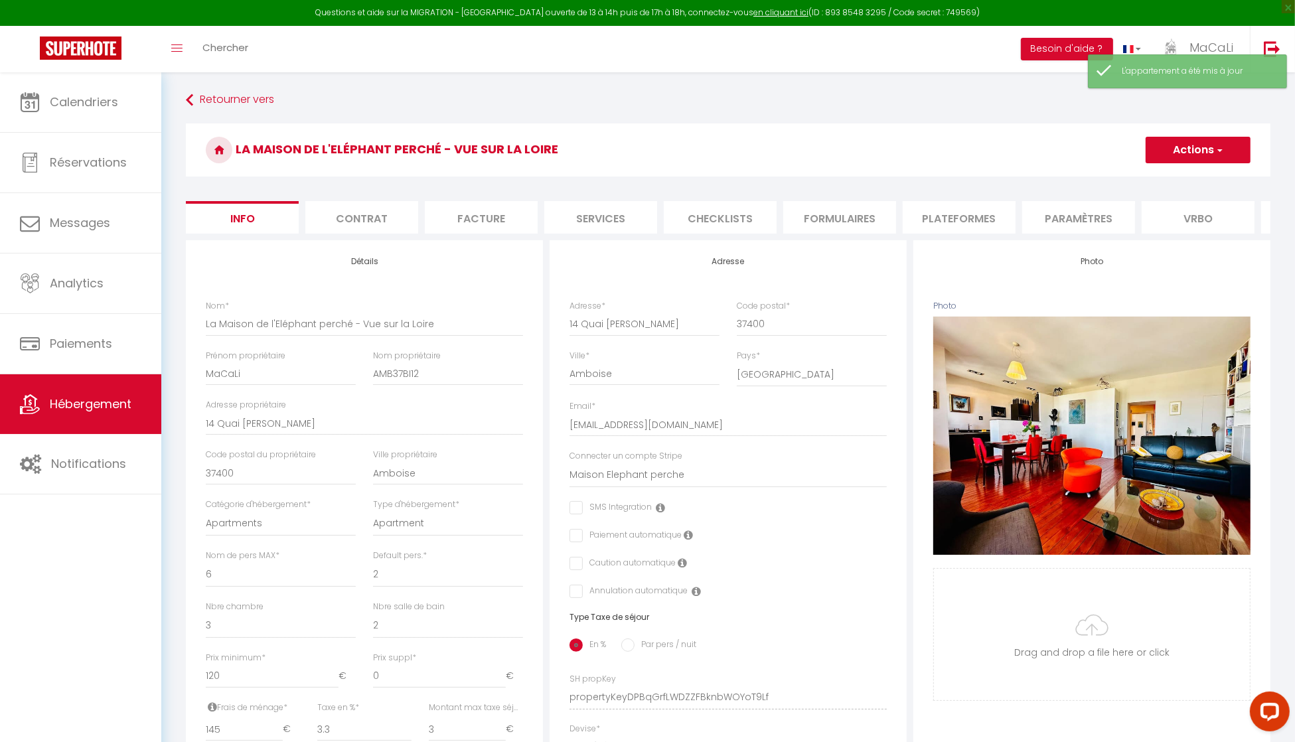
click at [618, 224] on li "Services" at bounding box center [600, 217] width 113 height 33
checkbox input "true"
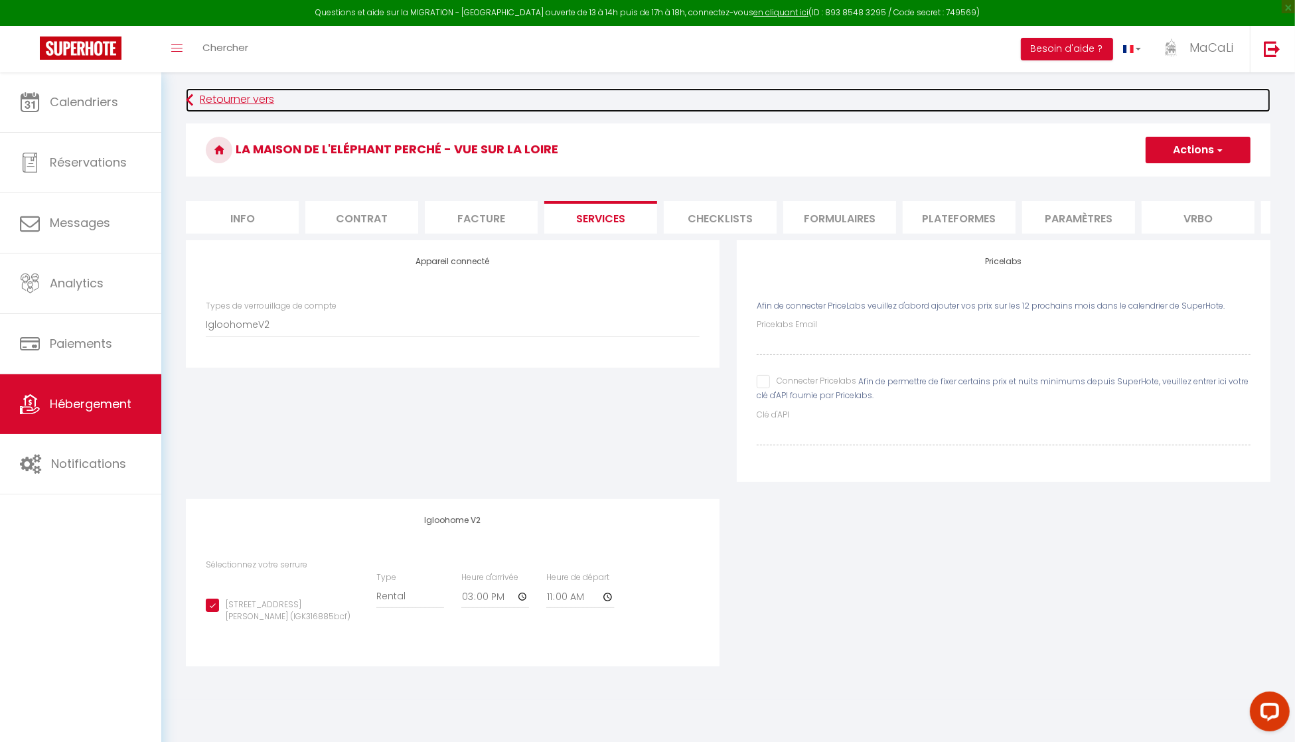
click at [601, 97] on link "Retourner vers" at bounding box center [728, 100] width 1084 height 24
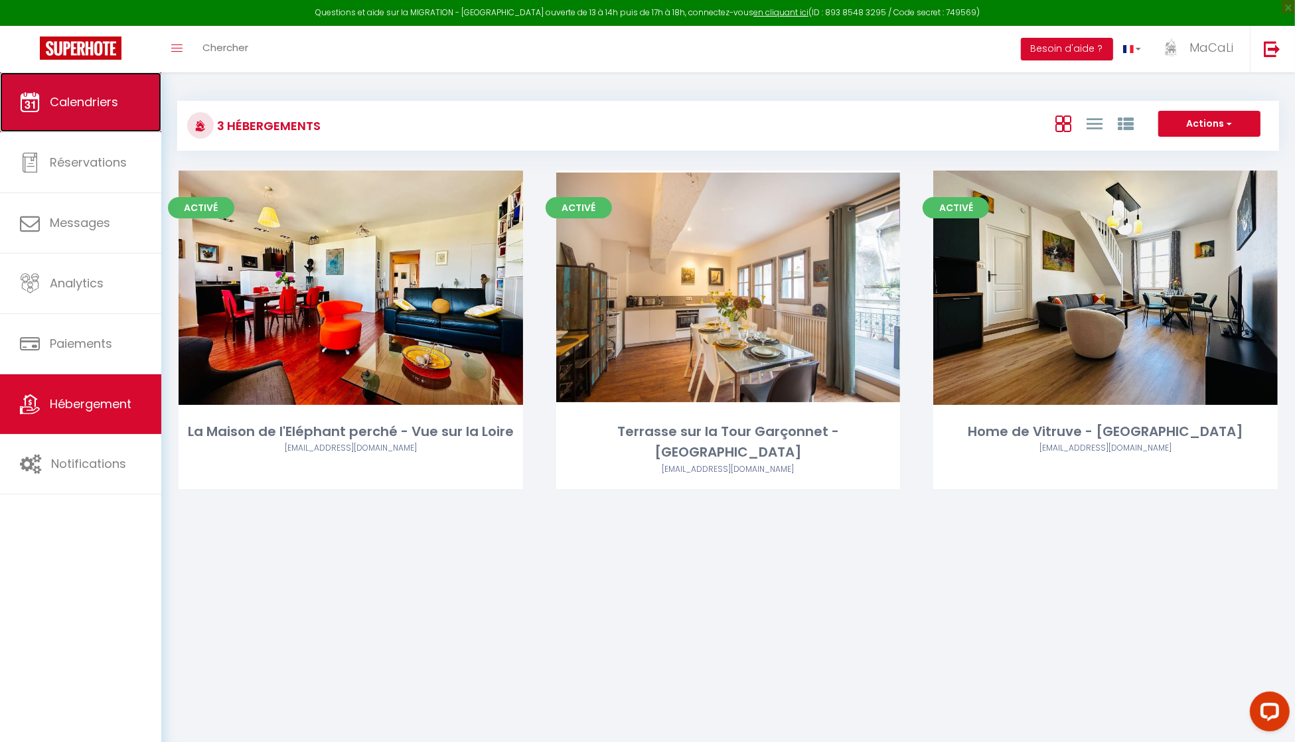
click at [117, 100] on span "Calendriers" at bounding box center [84, 102] width 68 height 17
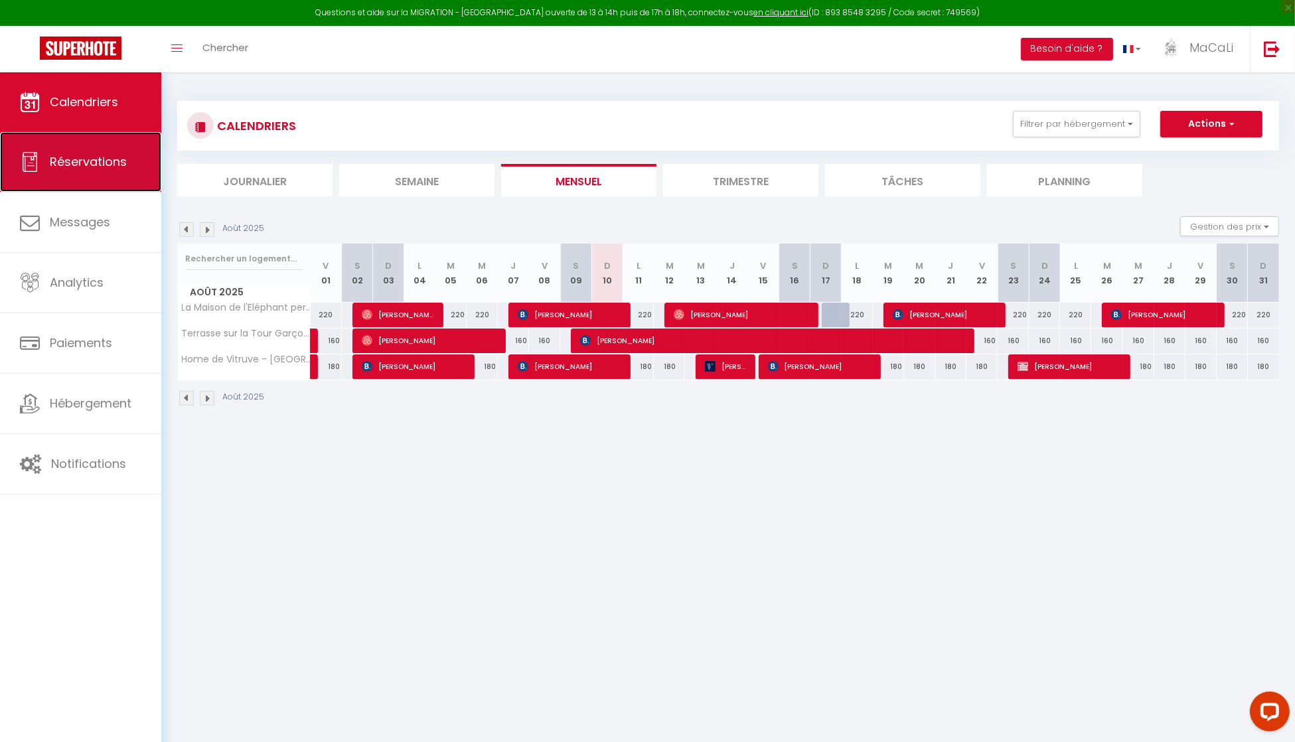
click at [91, 180] on link "Réservations" at bounding box center [80, 162] width 161 height 60
select select "not_cancelled"
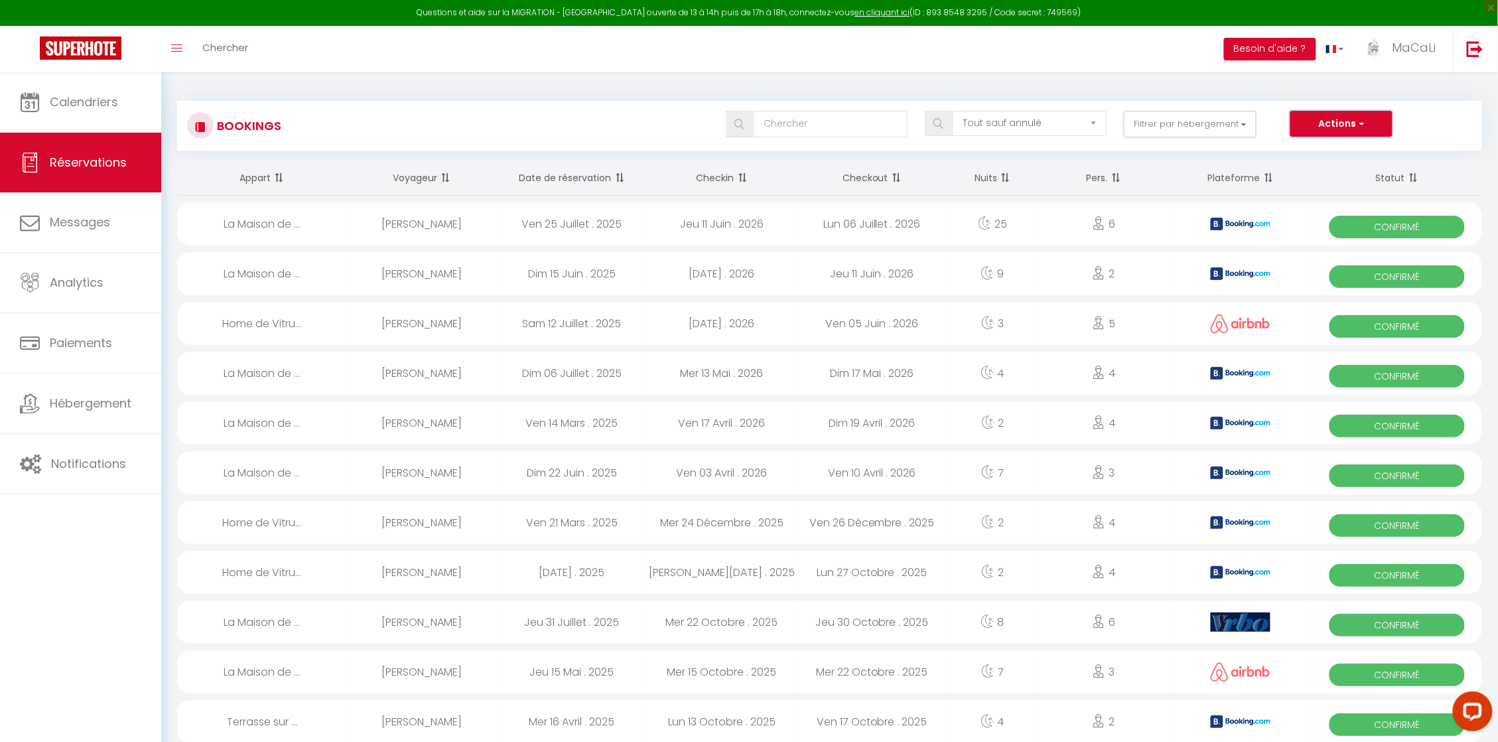
click at [1307, 124] on button "Actions" at bounding box center [1342, 124] width 102 height 27
click at [1307, 118] on div "Actions Nouvelle Réservation Exporter les réservations Importer les réservations" at bounding box center [1382, 124] width 182 height 27
